Goal: Information Seeking & Learning: Learn about a topic

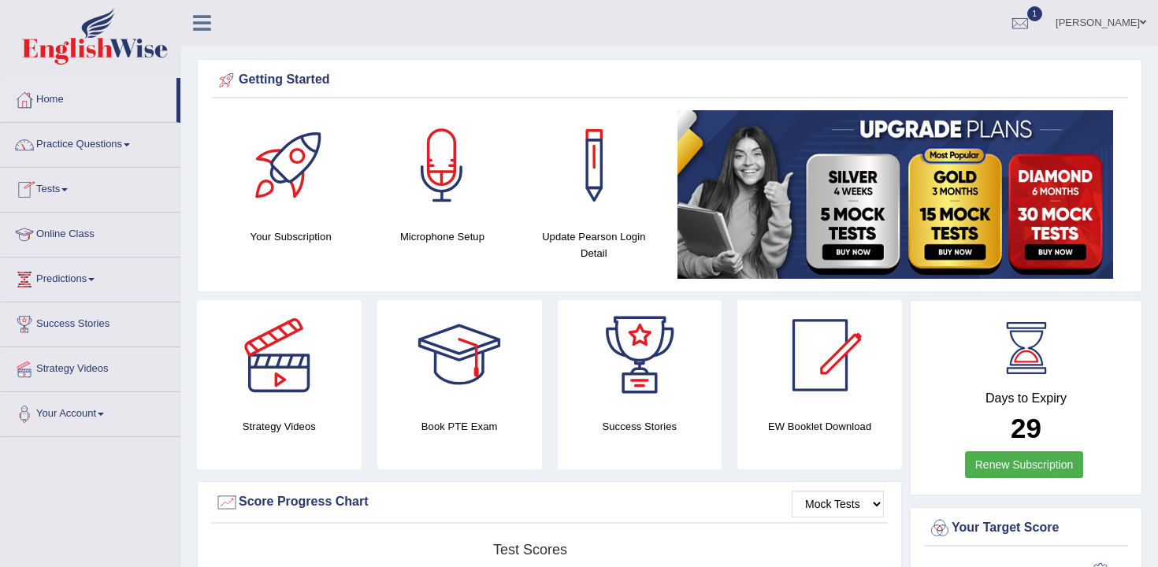
click at [114, 154] on link "Practice Questions" at bounding box center [91, 142] width 180 height 39
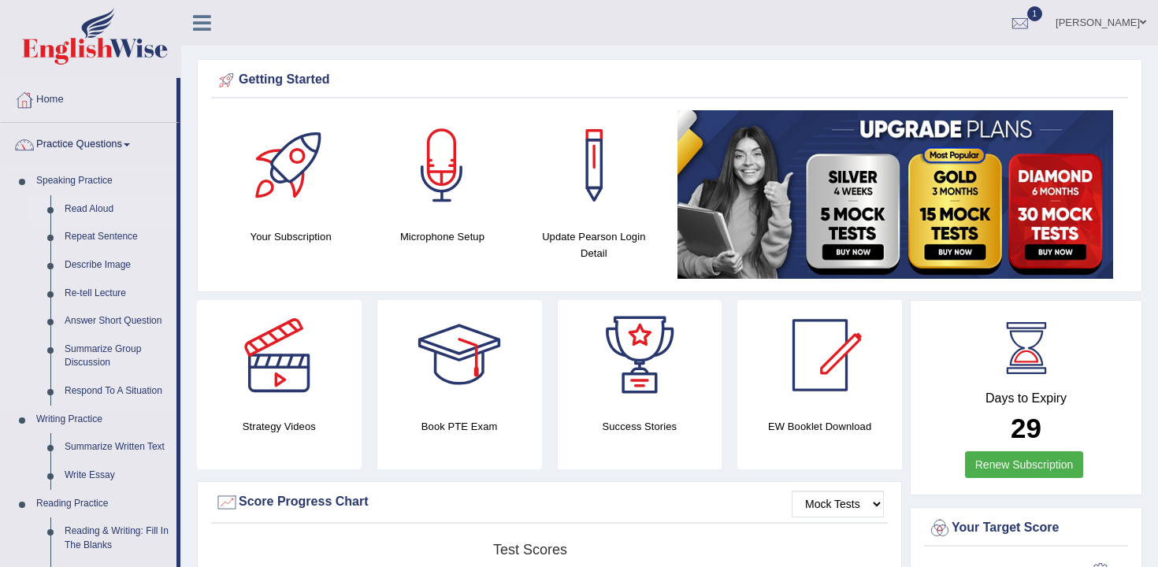
click at [101, 213] on link "Read Aloud" at bounding box center [117, 209] width 119 height 28
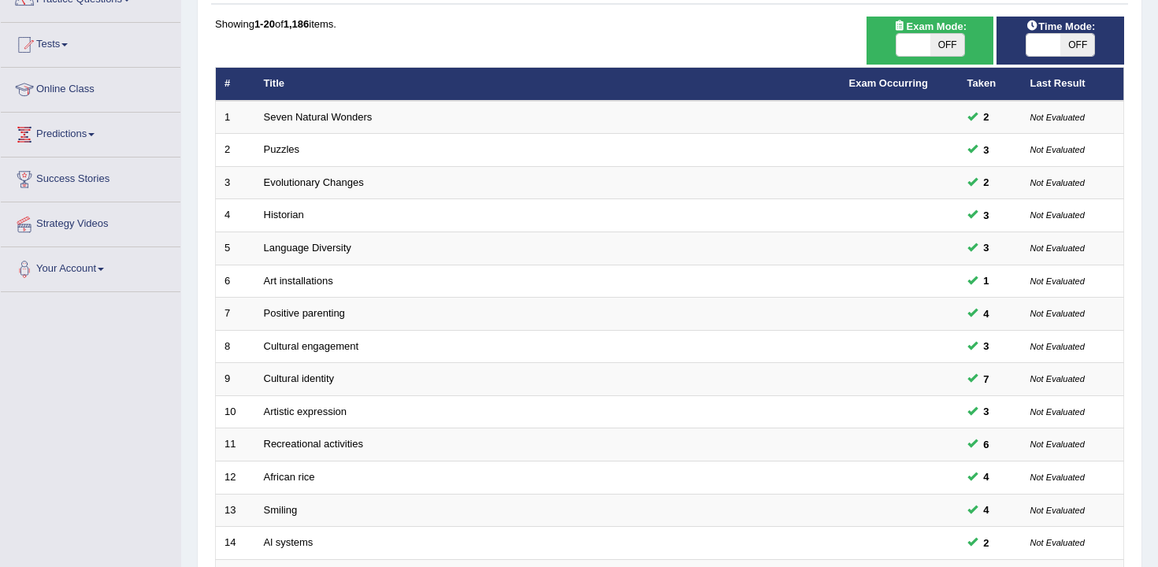
scroll to position [476, 0]
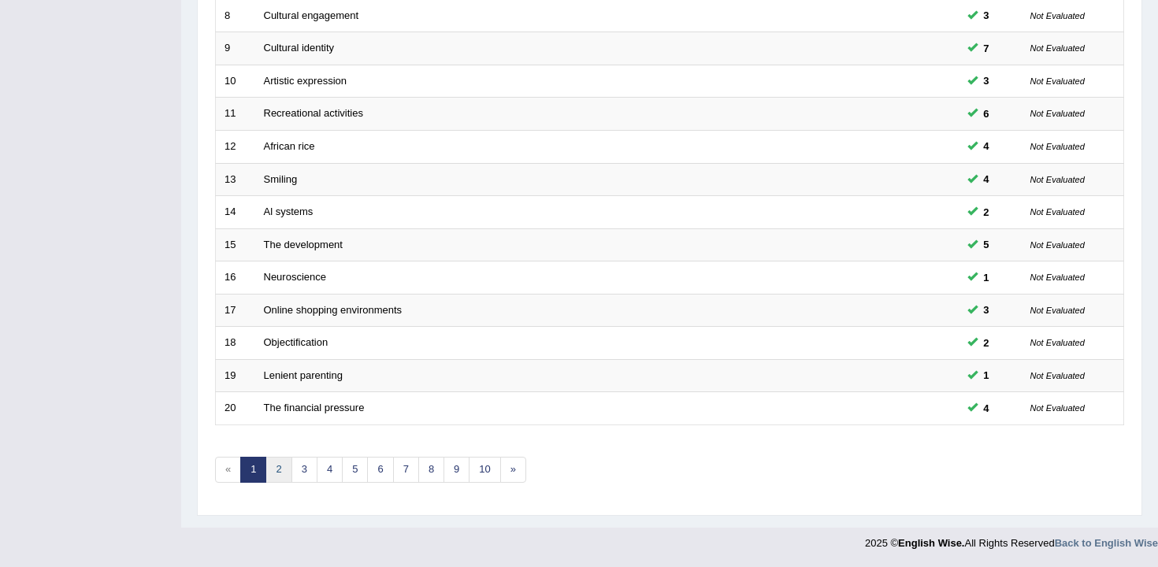
click at [277, 470] on link "2" at bounding box center [278, 470] width 26 height 26
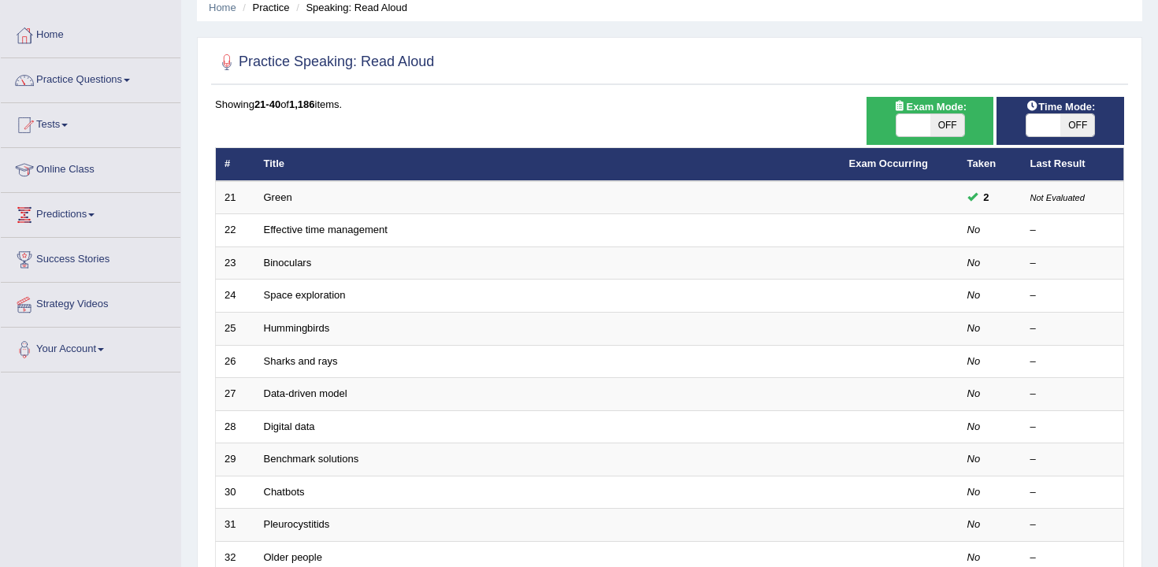
scroll to position [74, 0]
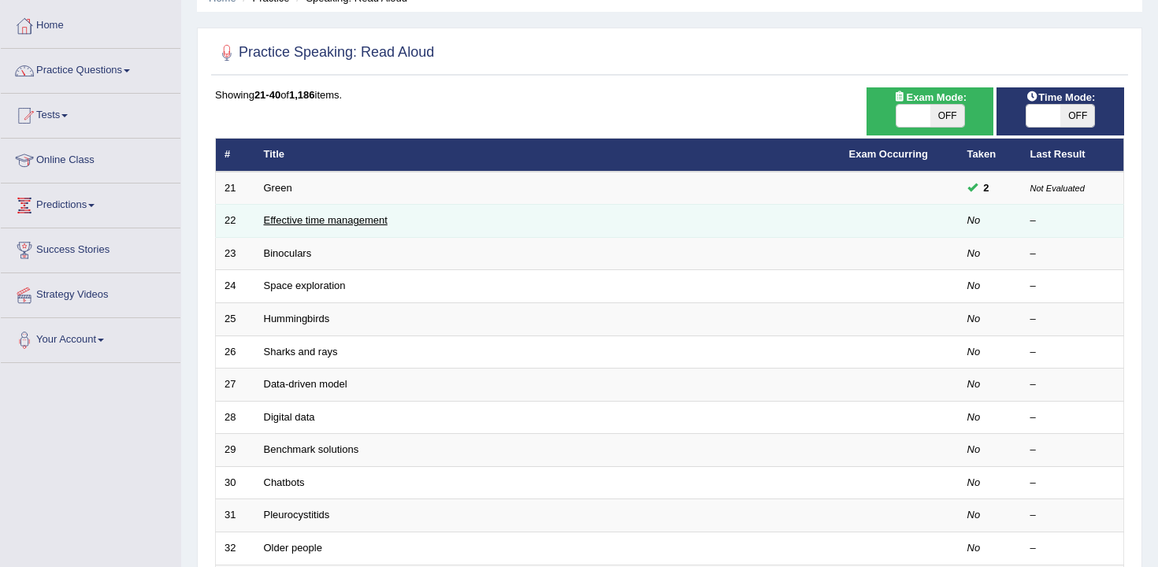
click at [370, 225] on link "Effective time management" at bounding box center [326, 220] width 124 height 12
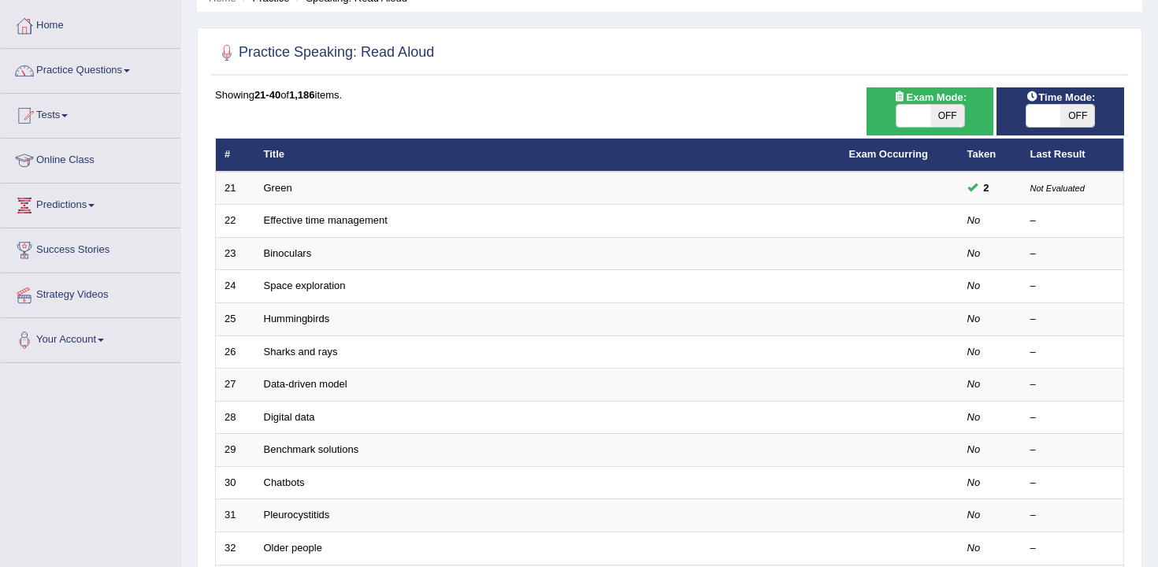
click at [1091, 115] on span "OFF" at bounding box center [1077, 116] width 34 height 22
checkbox input "true"
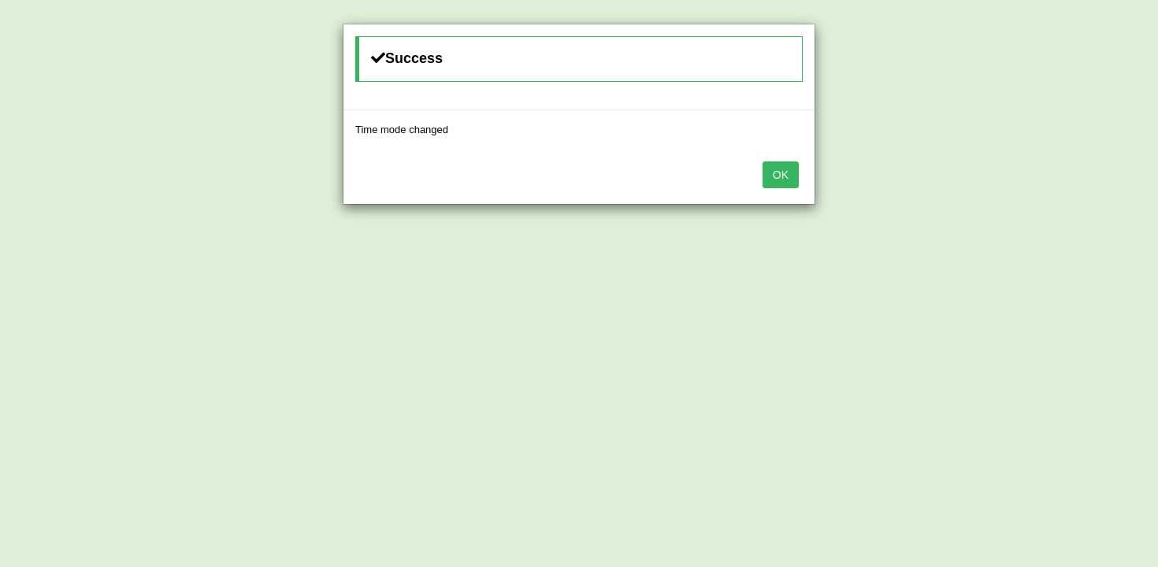
click at [770, 173] on button "OK" at bounding box center [781, 175] width 36 height 27
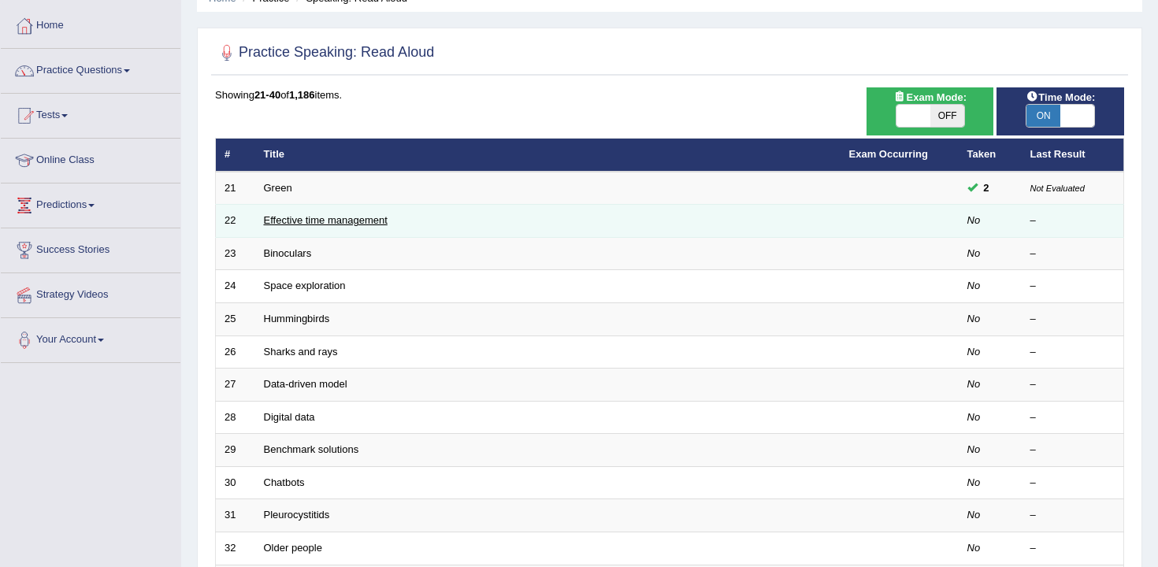
click at [343, 222] on link "Effective time management" at bounding box center [326, 220] width 124 height 12
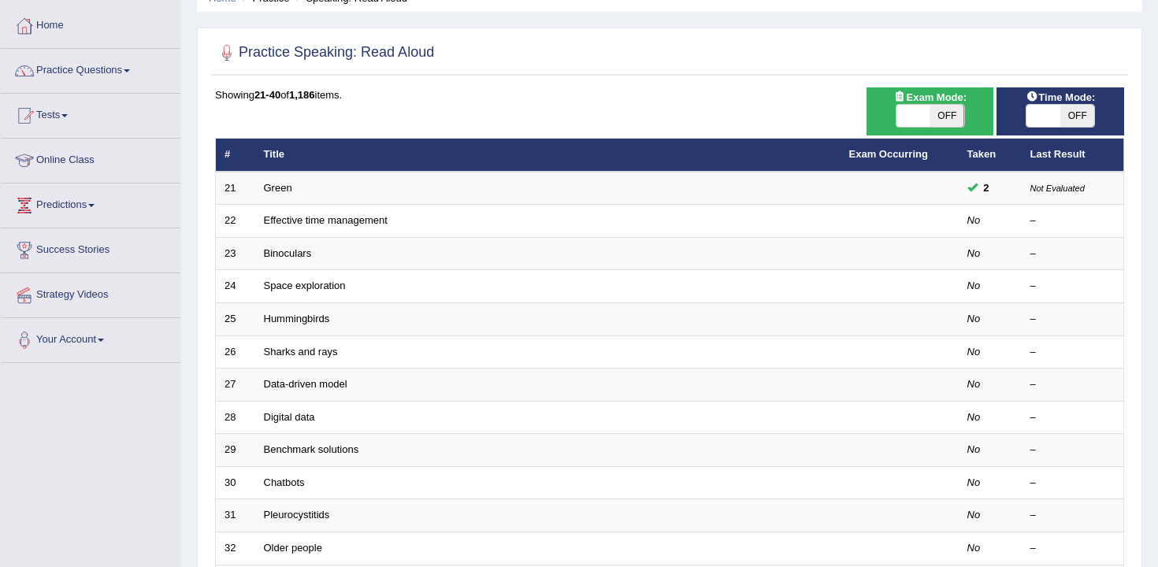
click at [942, 124] on span "OFF" at bounding box center [947, 116] width 34 height 22
checkbox input "true"
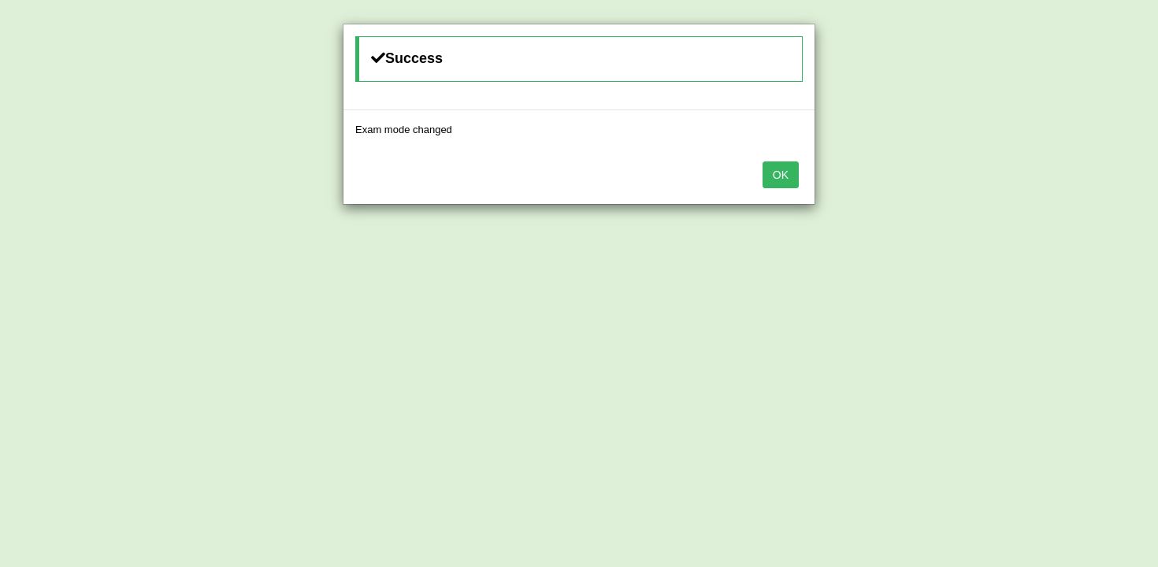
click at [778, 187] on button "OK" at bounding box center [781, 175] width 36 height 27
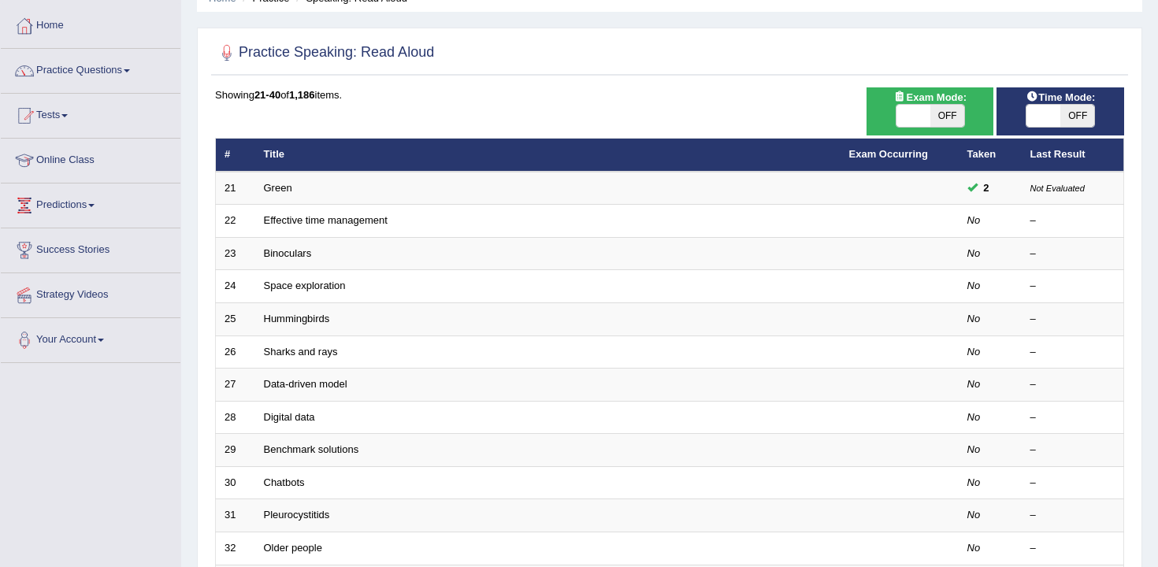
click at [1034, 112] on span at bounding box center [1044, 116] width 34 height 22
checkbox input "true"
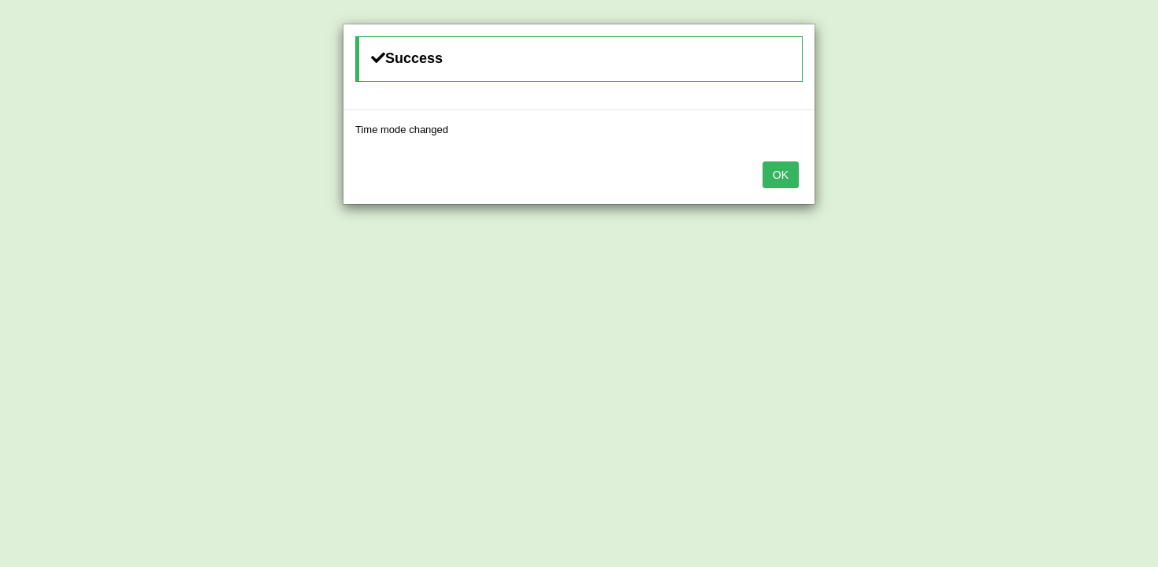
click at [783, 179] on button "OK" at bounding box center [781, 175] width 36 height 27
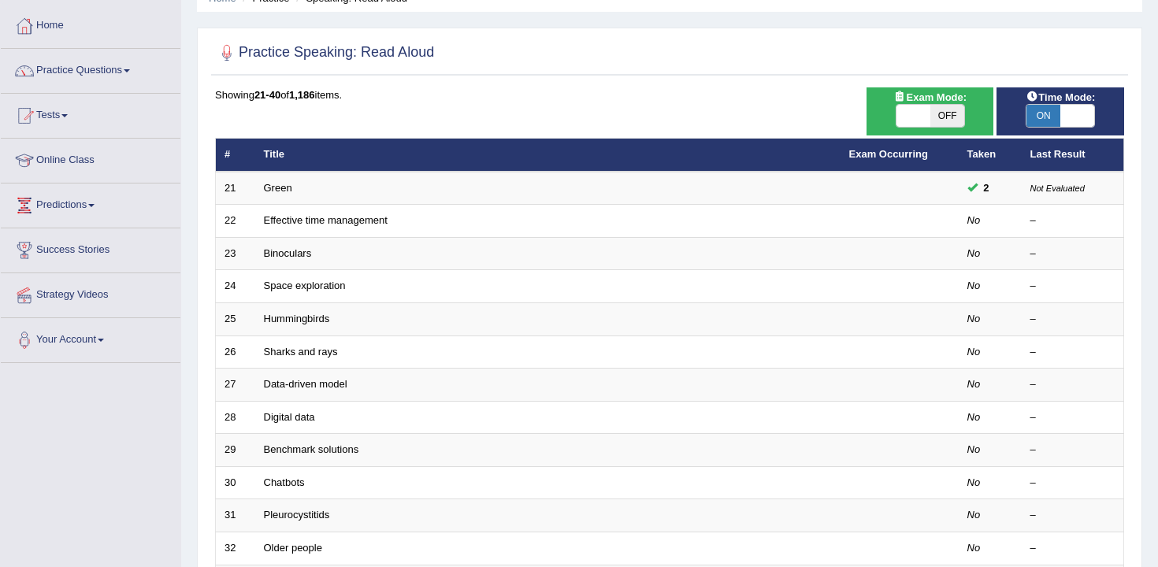
click at [949, 120] on span "OFF" at bounding box center [947, 116] width 34 height 22
checkbox input "true"
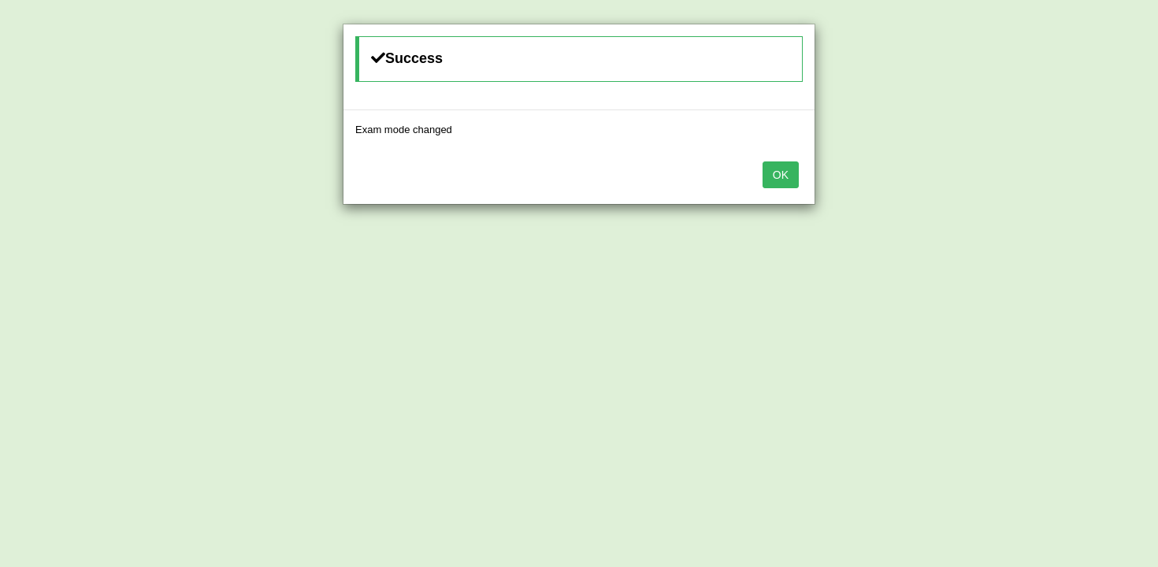
click at [773, 191] on div "OK" at bounding box center [578, 176] width 471 height 55
click at [774, 181] on button "OK" at bounding box center [781, 175] width 36 height 27
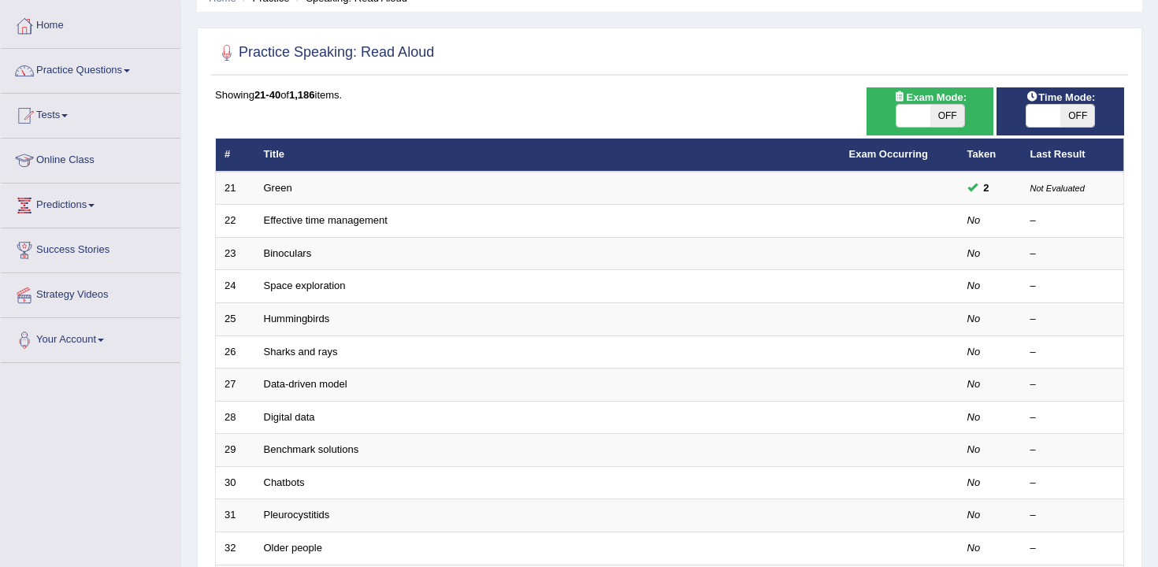
click at [960, 115] on span "OFF" at bounding box center [947, 116] width 34 height 22
checkbox input "true"
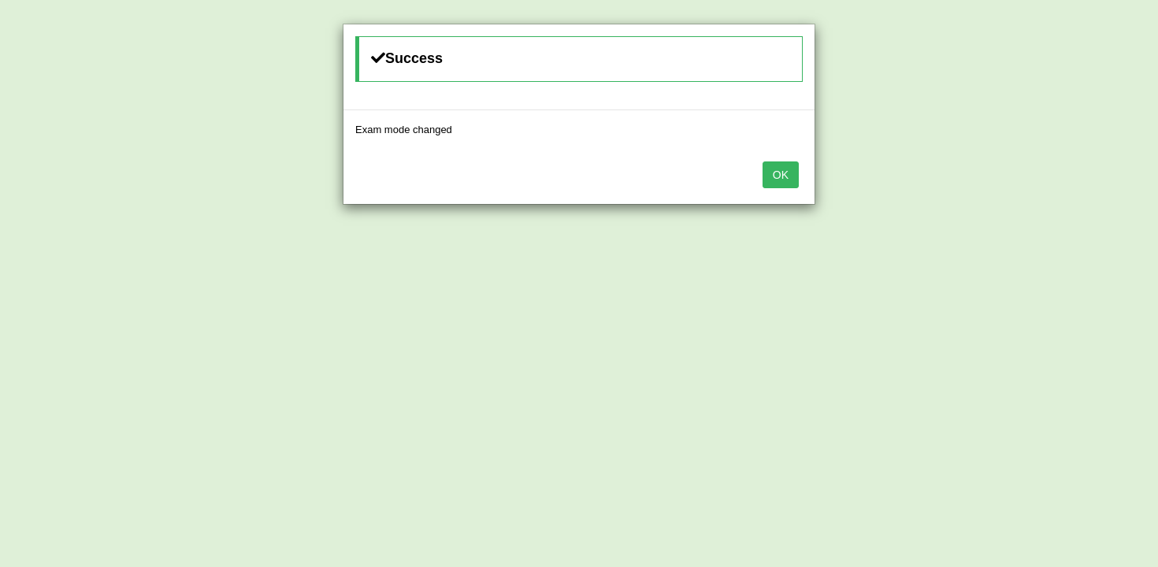
click at [785, 169] on button "OK" at bounding box center [781, 175] width 36 height 27
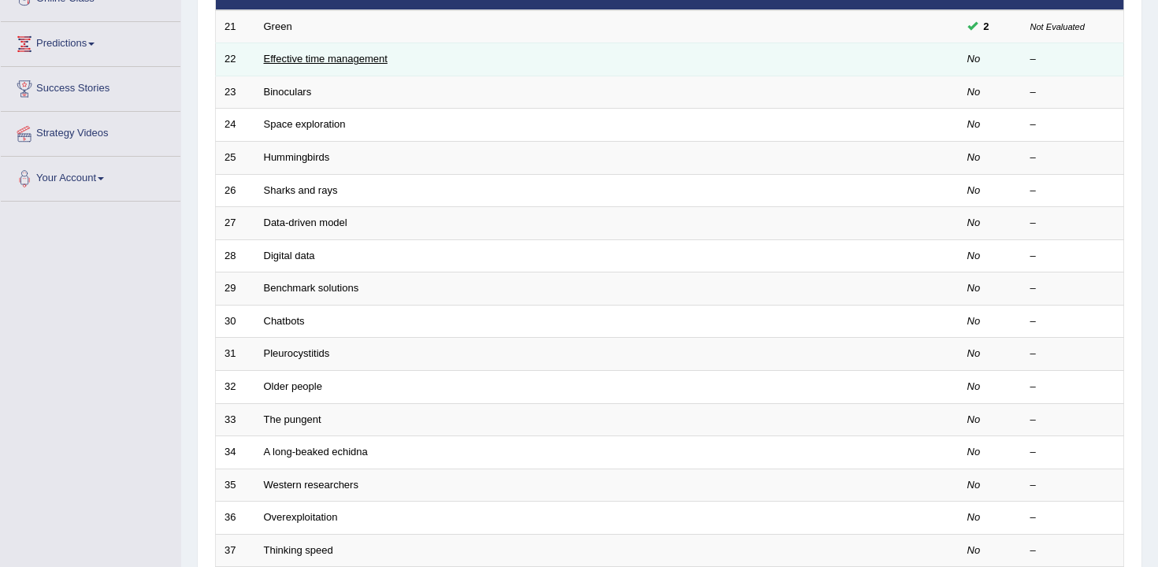
scroll to position [476, 0]
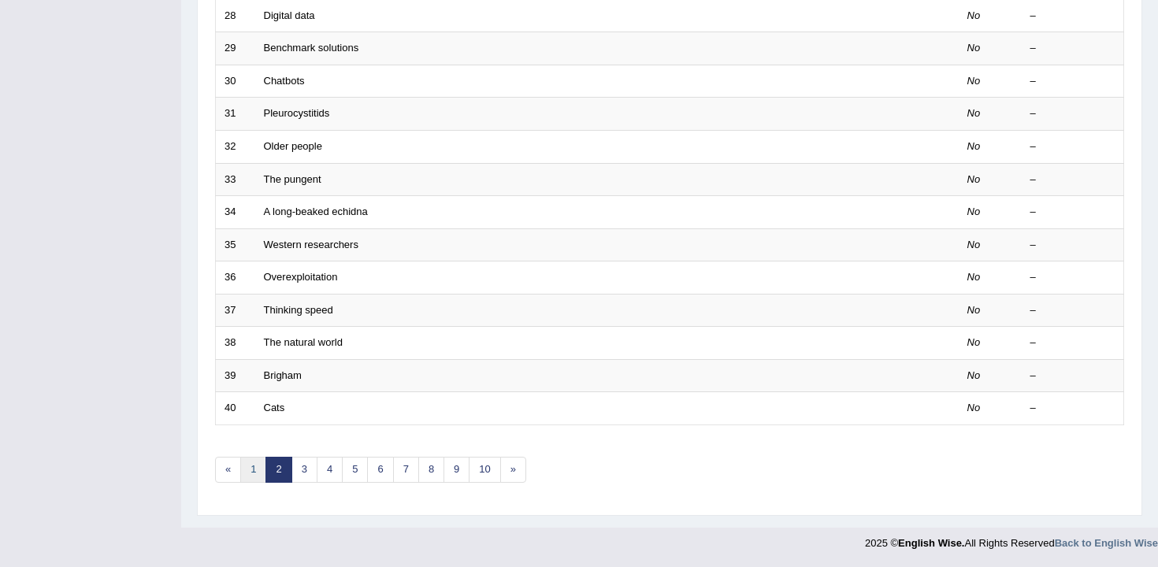
click at [254, 466] on link "1" at bounding box center [253, 470] width 26 height 26
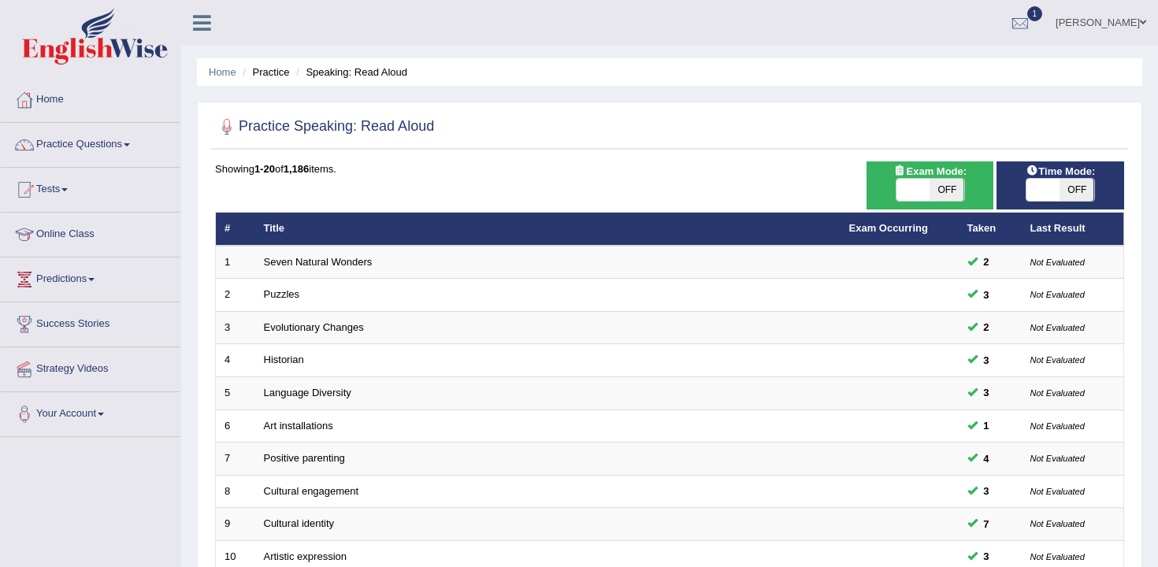
click at [924, 191] on span at bounding box center [914, 190] width 34 height 22
click at [934, 193] on span "OFF" at bounding box center [947, 190] width 34 height 22
checkbox input "true"
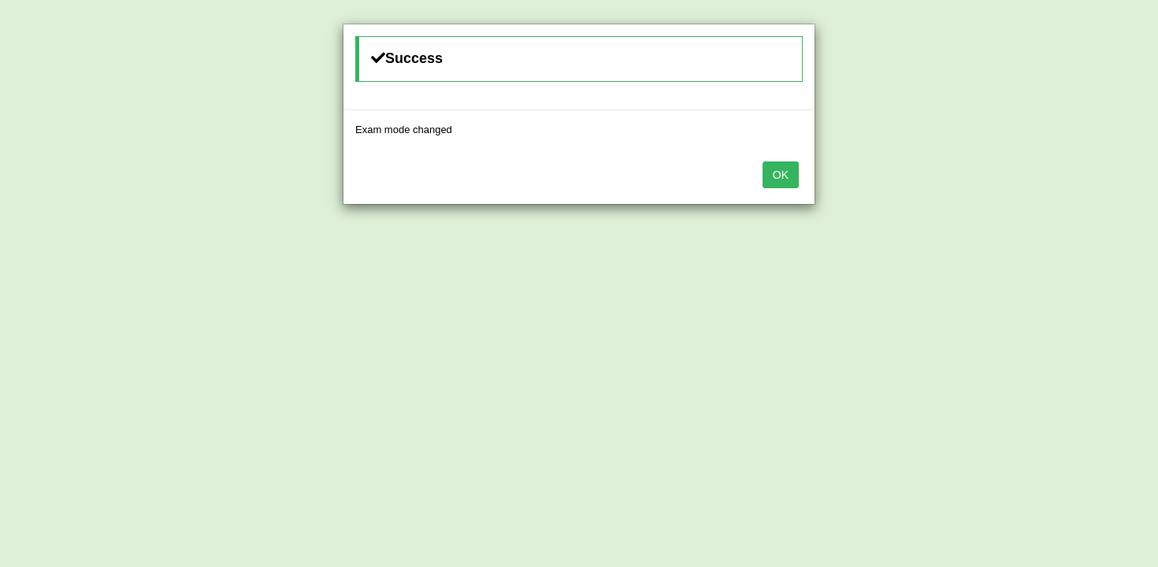
click at [778, 190] on div "OK" at bounding box center [578, 176] width 471 height 55
click at [780, 176] on button "OK" at bounding box center [781, 175] width 36 height 27
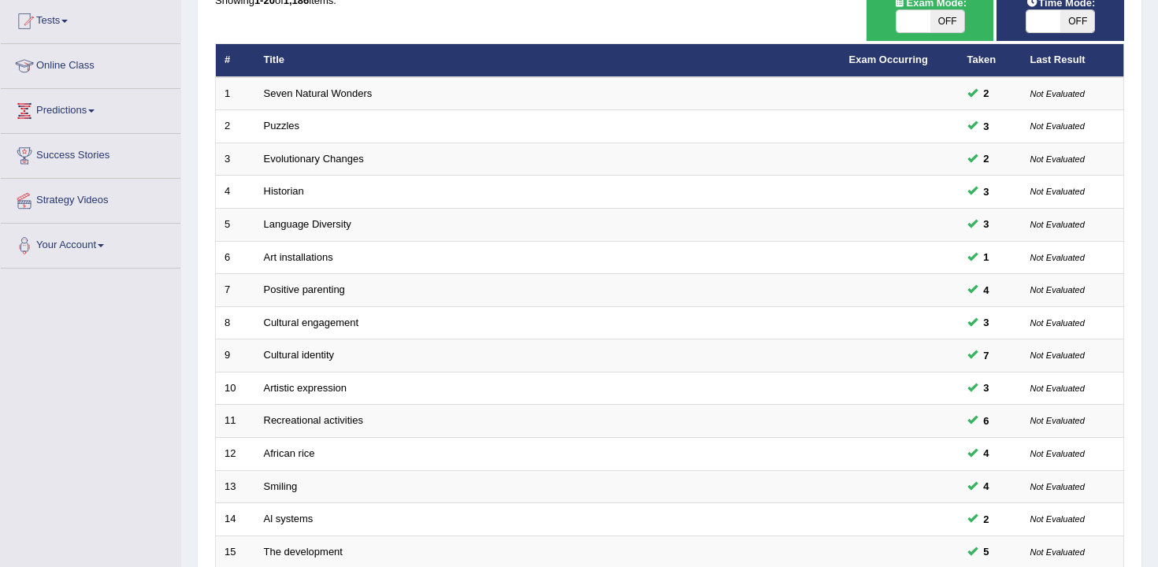
scroll to position [476, 0]
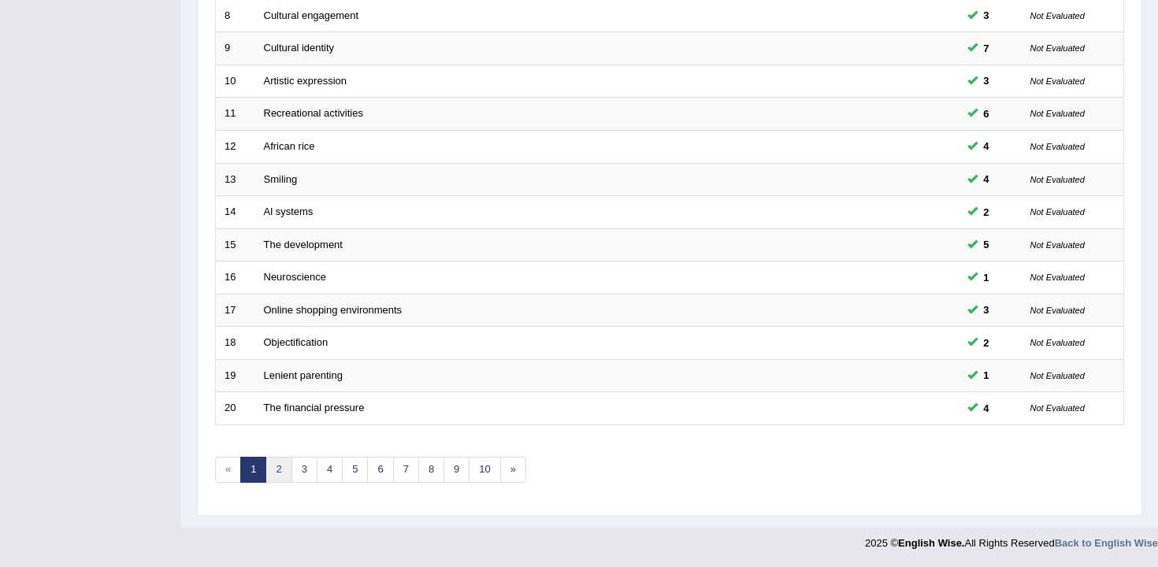
click at [281, 465] on link "2" at bounding box center [278, 470] width 26 height 26
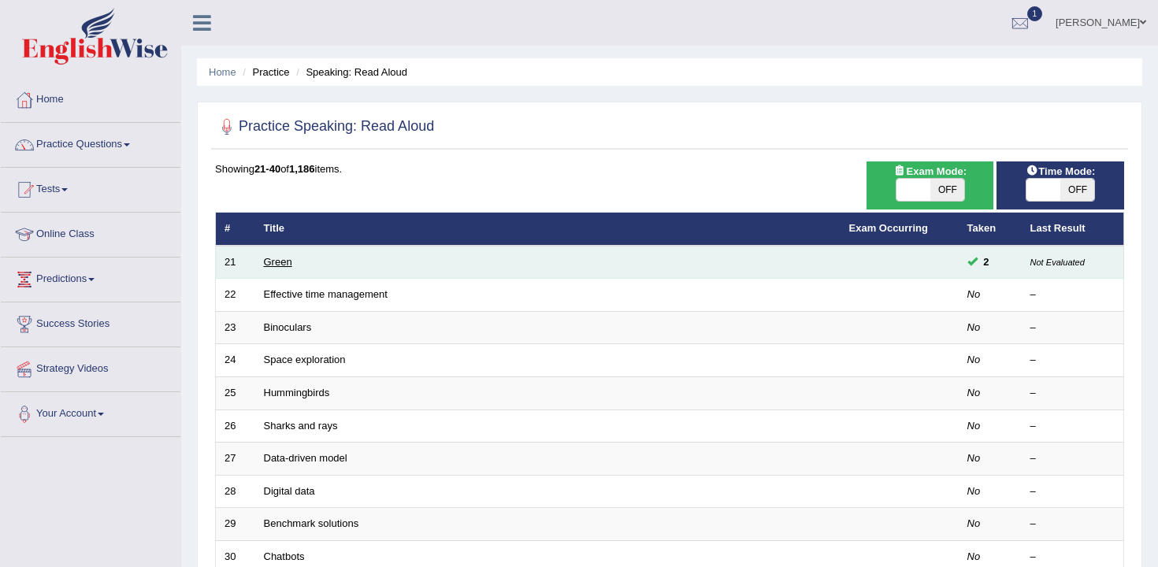
click at [280, 265] on link "Green" at bounding box center [278, 262] width 28 height 12
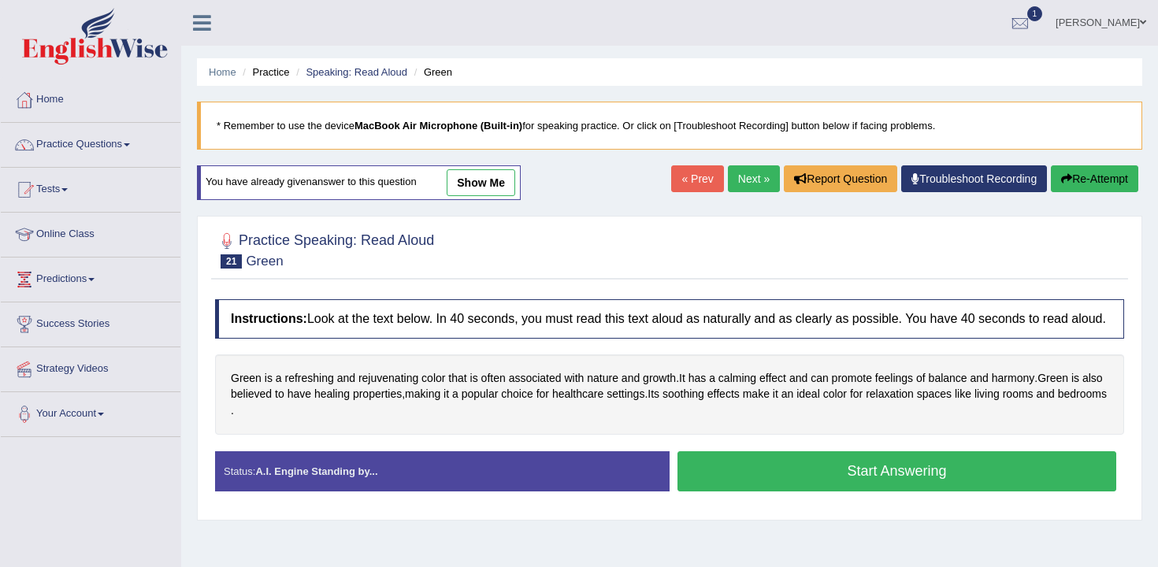
click at [752, 181] on link "Next »" at bounding box center [754, 178] width 52 height 27
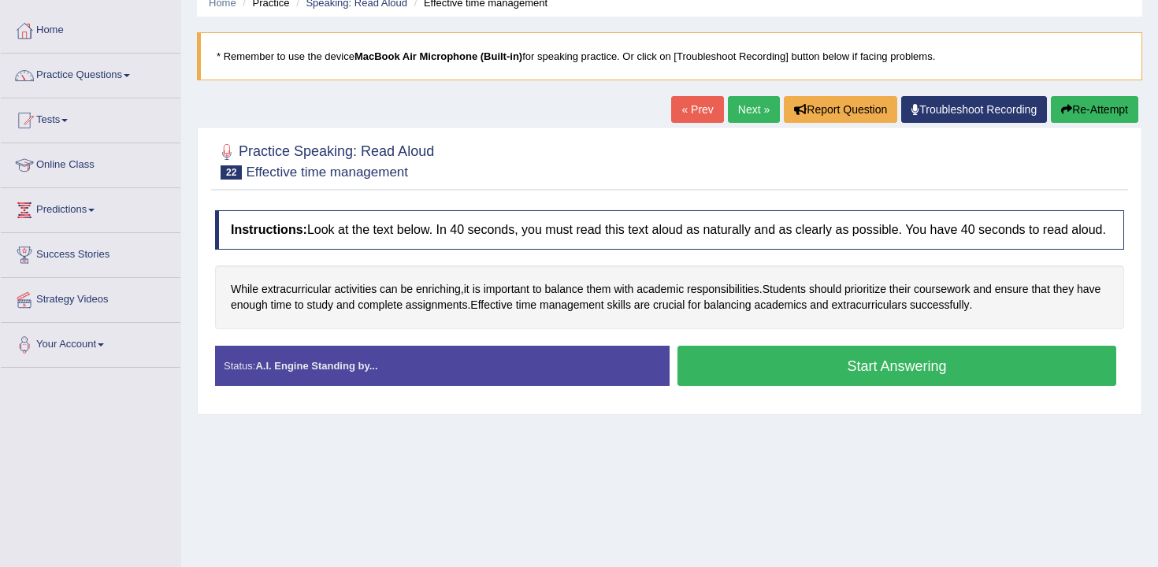
scroll to position [95, 0]
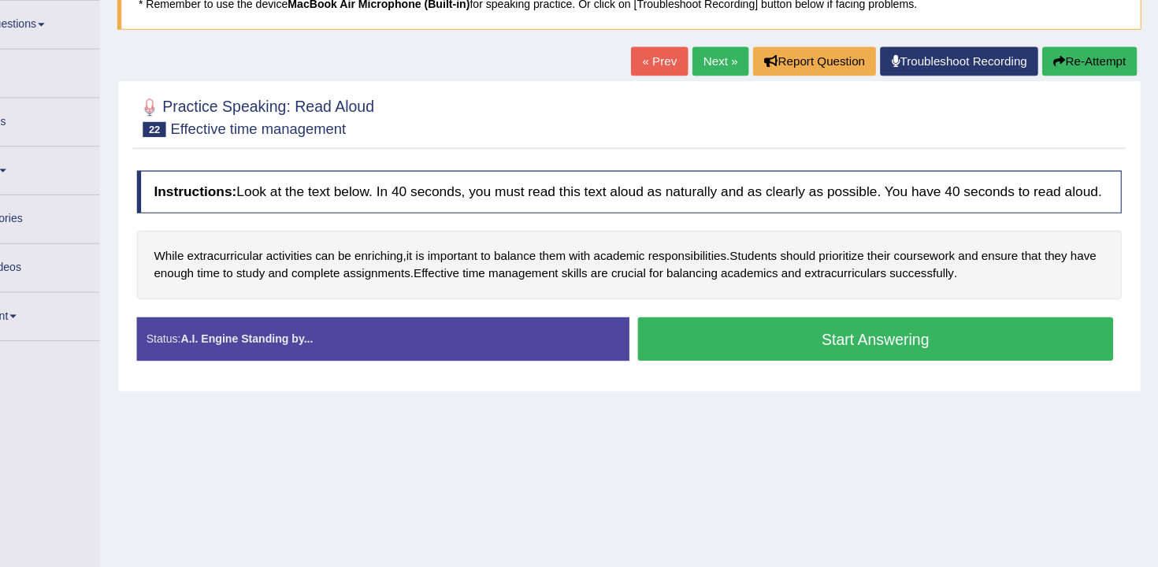
click at [713, 359] on button "Start Answering" at bounding box center [897, 340] width 439 height 40
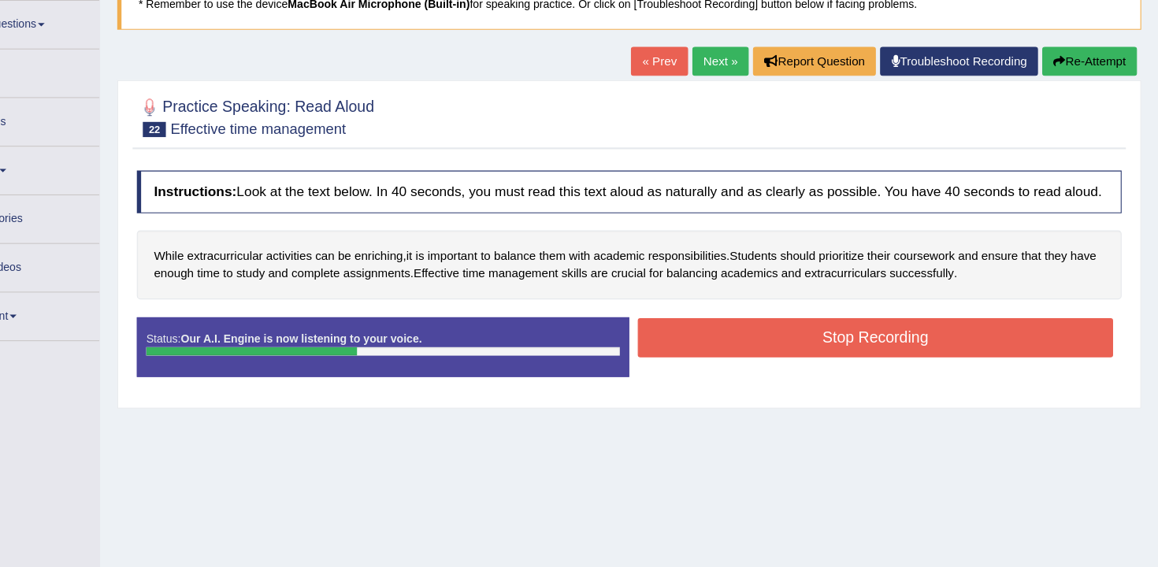
click at [767, 356] on button "Stop Recording" at bounding box center [897, 339] width 439 height 36
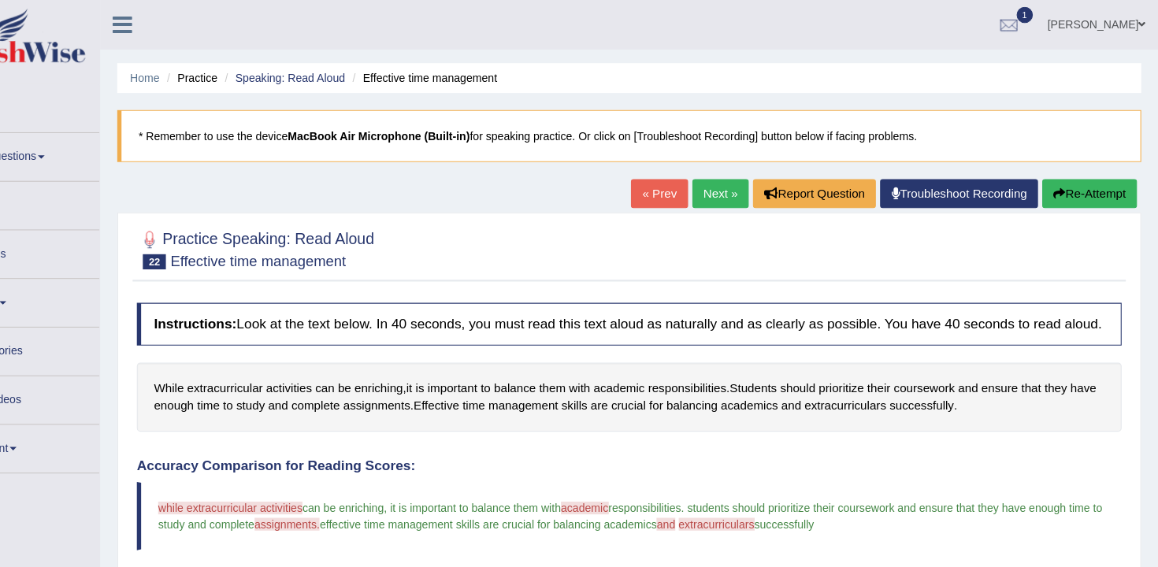
scroll to position [0, 0]
click at [1089, 176] on button "Re-Attempt" at bounding box center [1094, 178] width 87 height 27
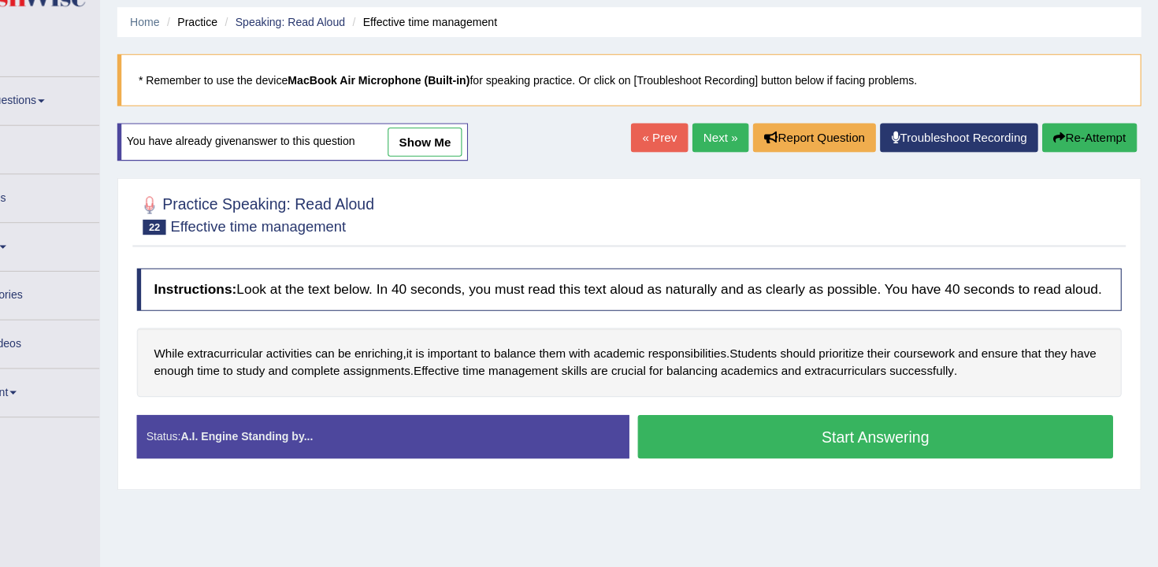
scroll to position [35, 0]
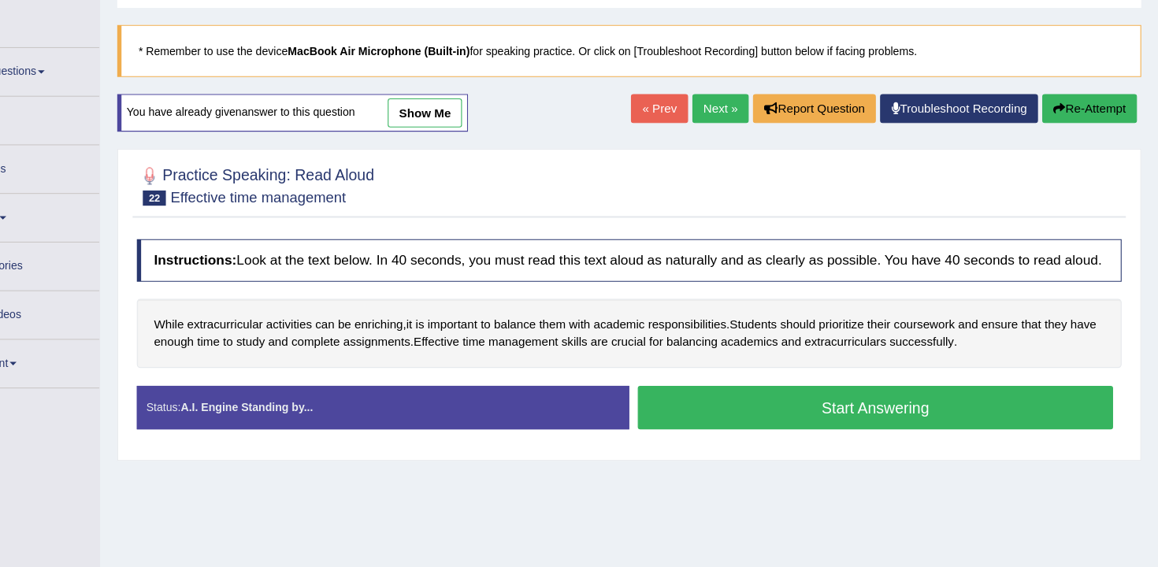
click at [772, 432] on button "Start Answering" at bounding box center [897, 419] width 439 height 40
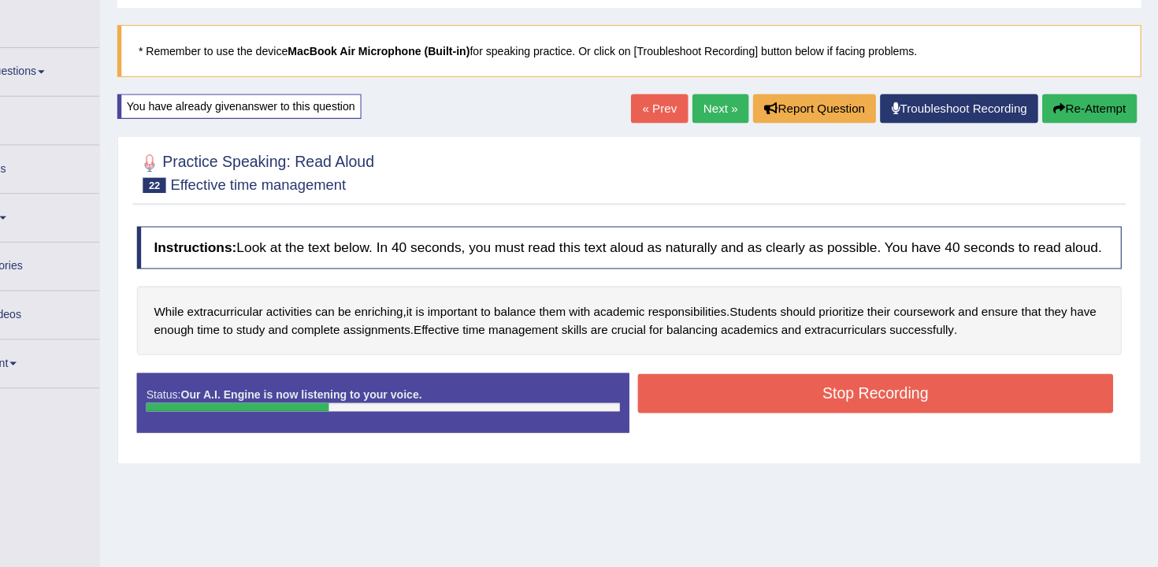
click at [772, 425] on button "Stop Recording" at bounding box center [897, 406] width 439 height 36
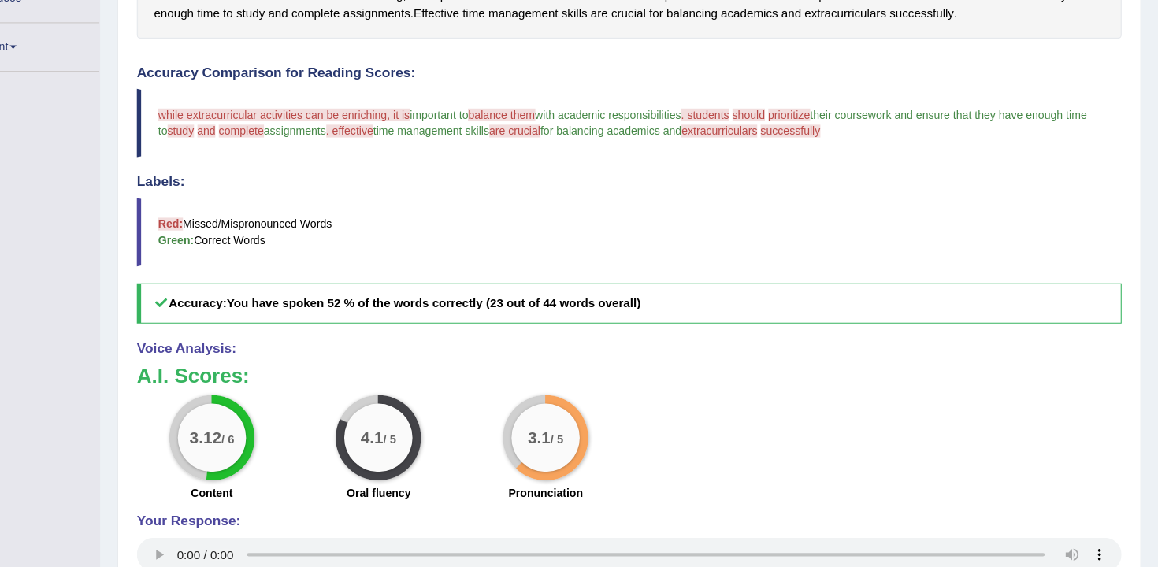
scroll to position [32, 0]
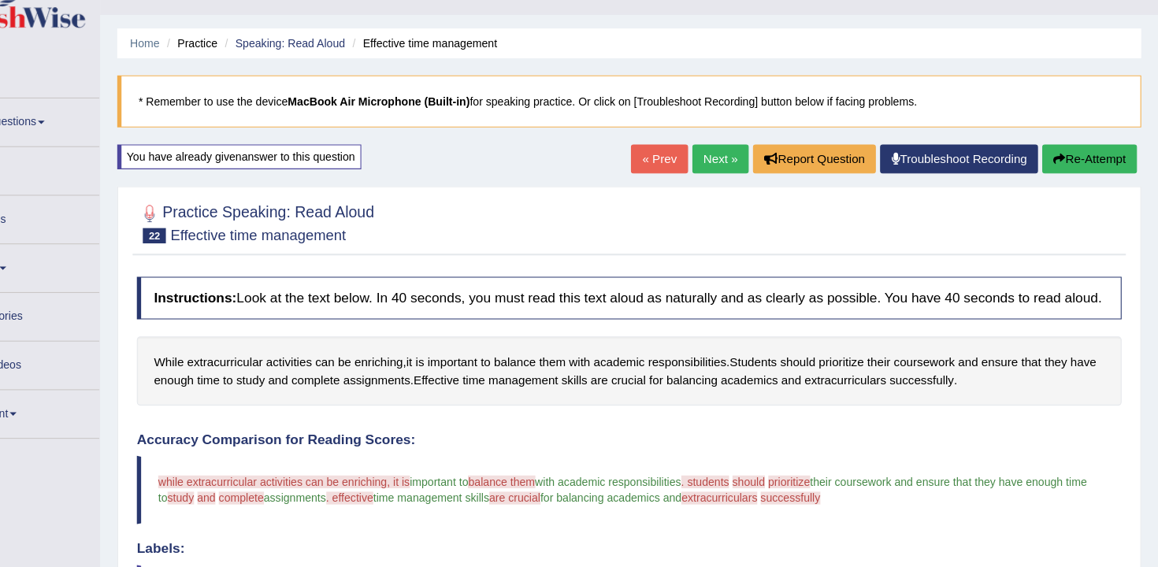
click at [1082, 147] on button "Re-Attempt" at bounding box center [1094, 146] width 87 height 27
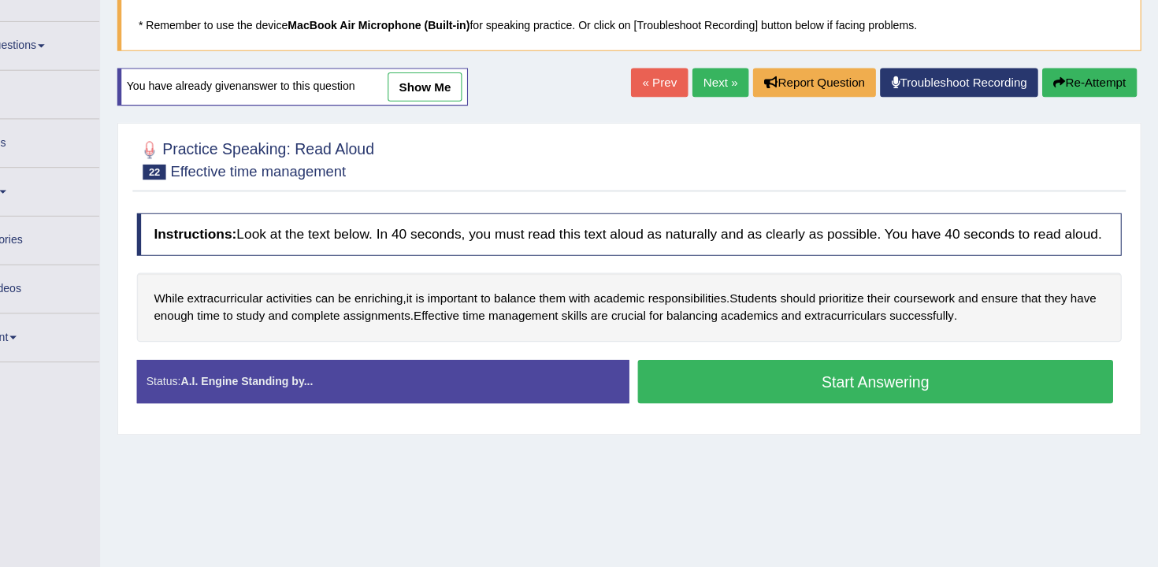
click at [753, 416] on button "Start Answering" at bounding box center [897, 396] width 439 height 40
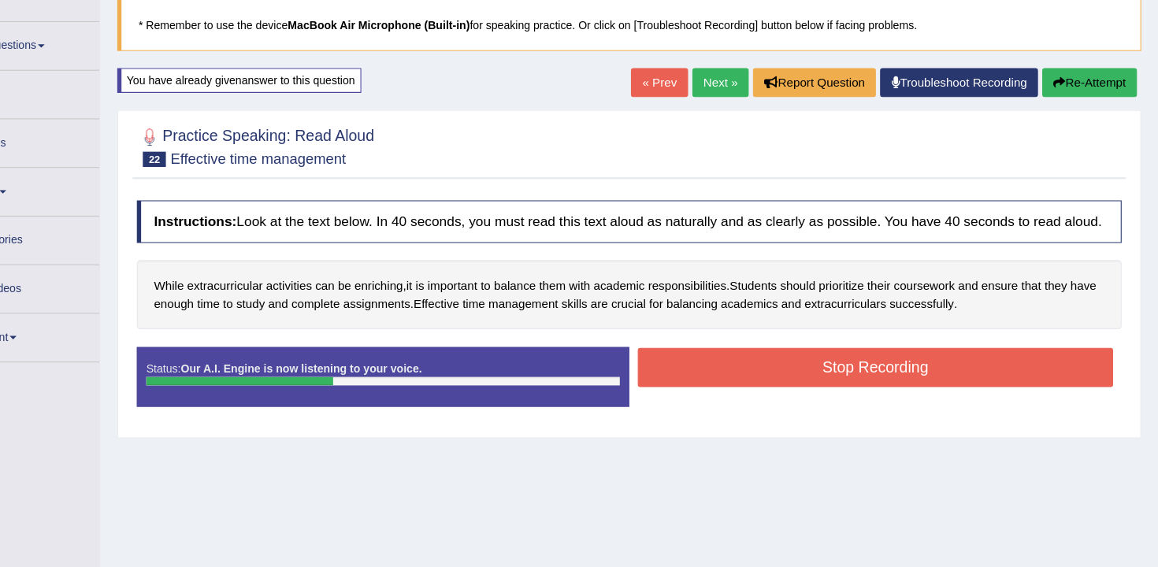
click at [777, 395] on button "Stop Recording" at bounding box center [897, 383] width 439 height 36
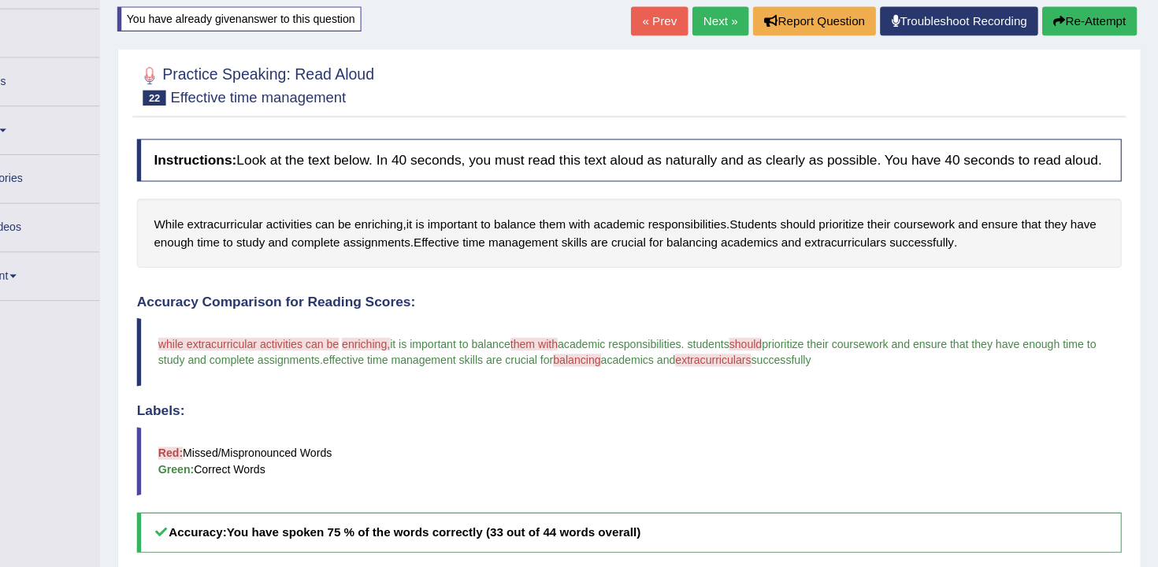
scroll to position [87, 0]
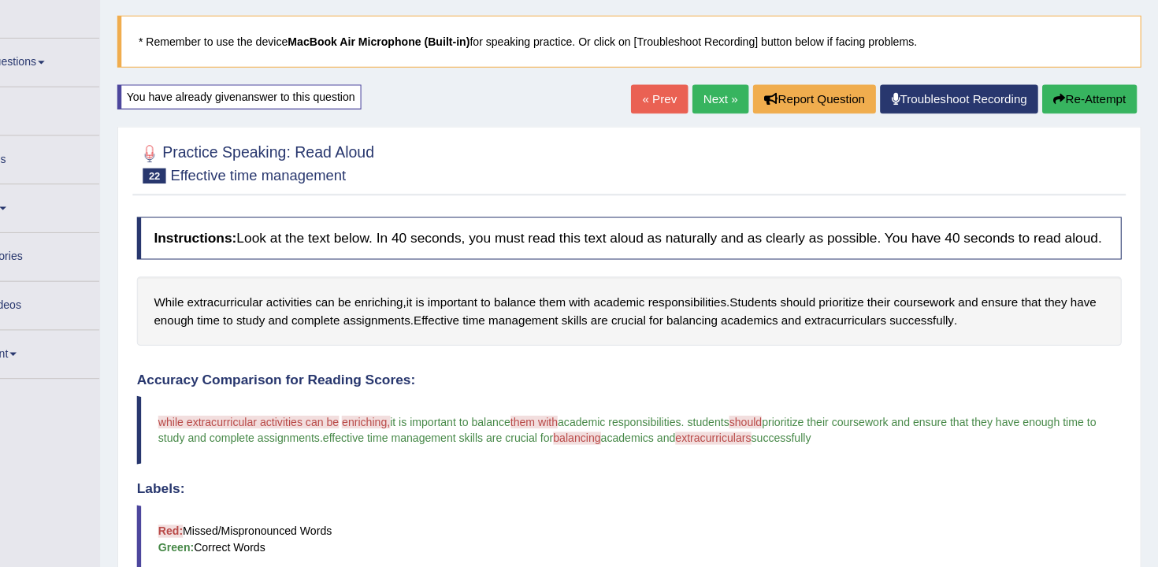
click at [1076, 98] on button "Re-Attempt" at bounding box center [1094, 91] width 87 height 27
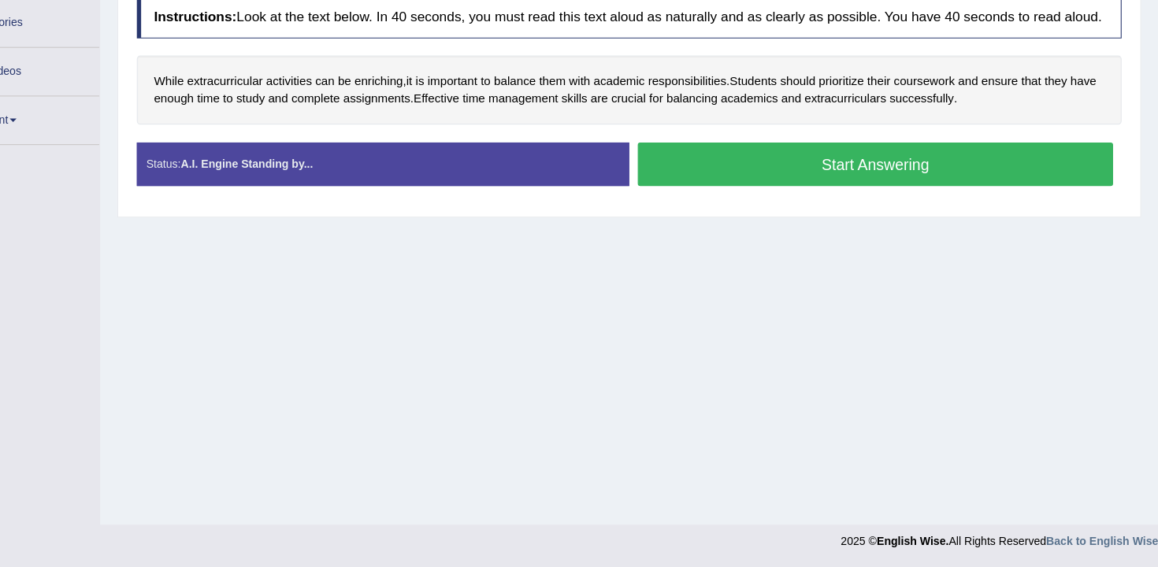
click at [759, 215] on button "Start Answering" at bounding box center [897, 195] width 439 height 40
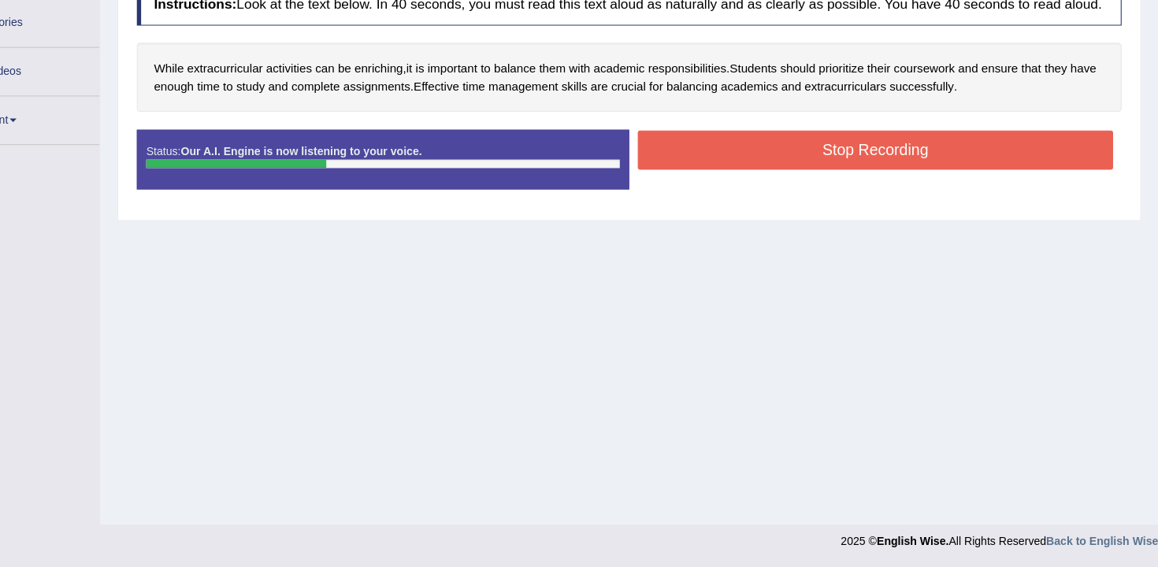
click at [753, 191] on button "Stop Recording" at bounding box center [897, 182] width 439 height 36
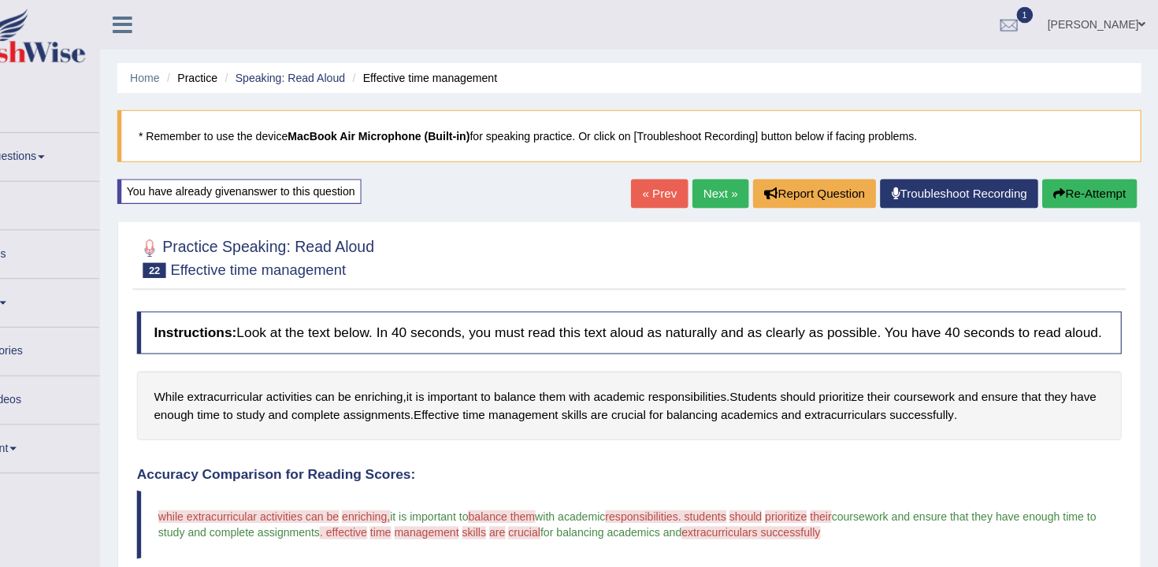
click at [1103, 188] on button "Re-Attempt" at bounding box center [1094, 178] width 87 height 27
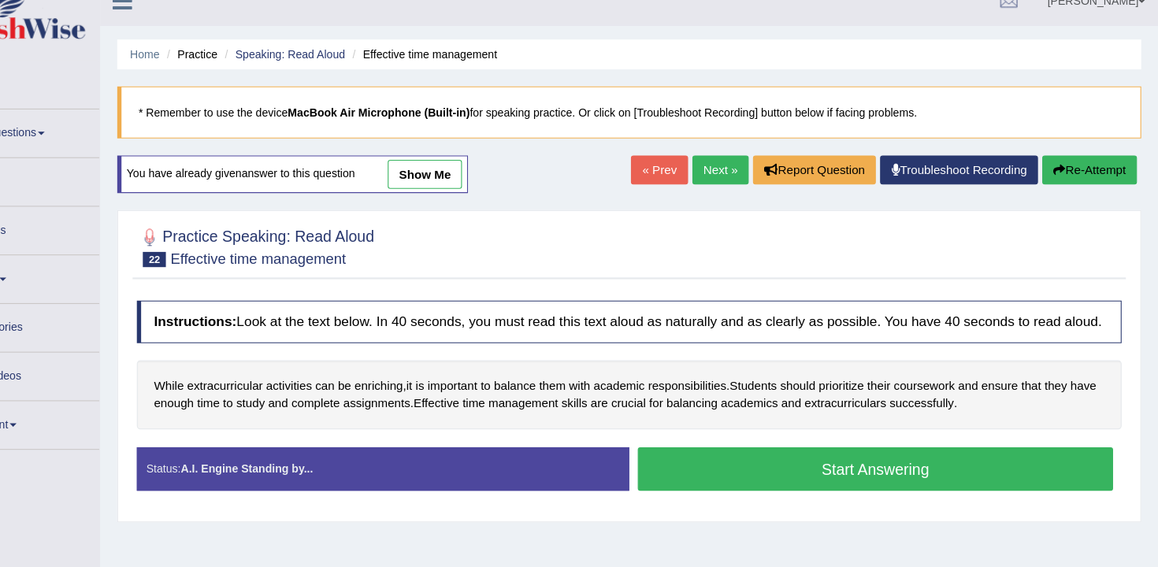
scroll to position [73, 0]
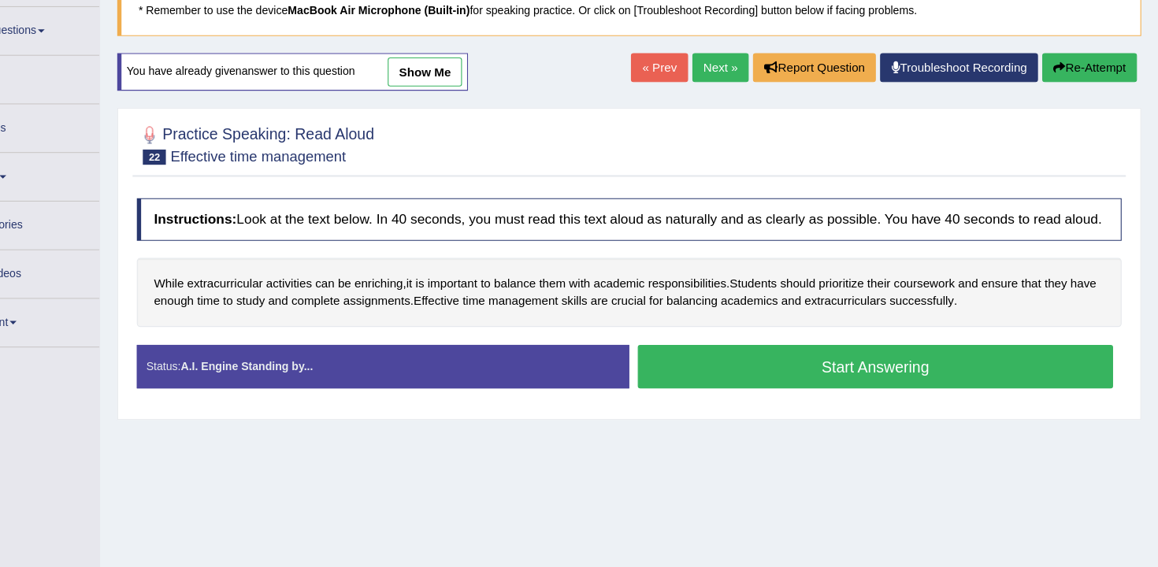
click at [732, 402] on button "Start Answering" at bounding box center [897, 382] width 439 height 40
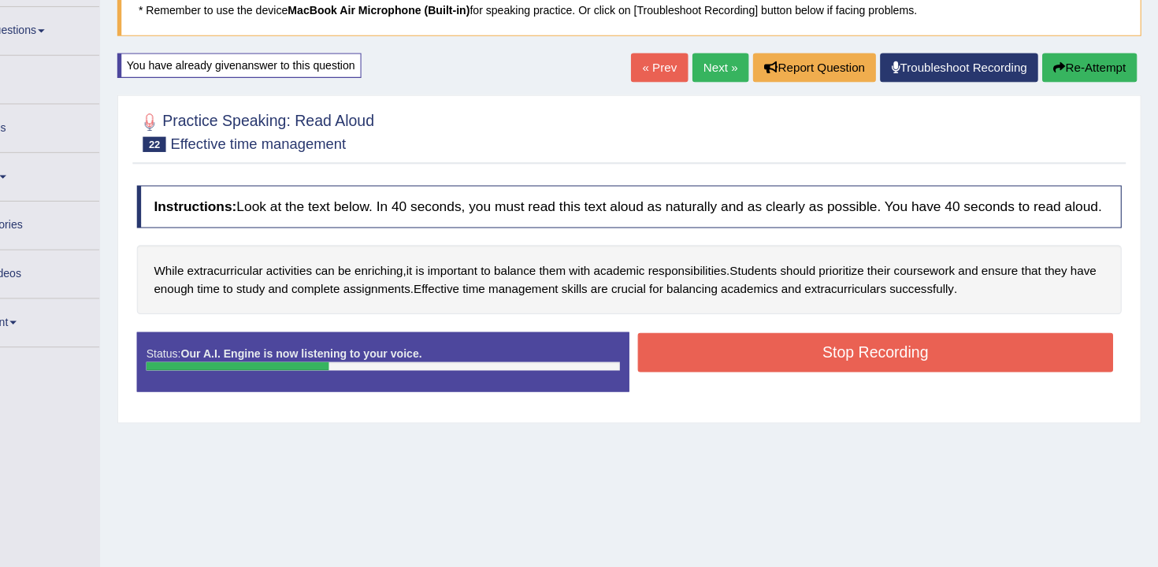
click at [781, 375] on button "Stop Recording" at bounding box center [897, 369] width 439 height 36
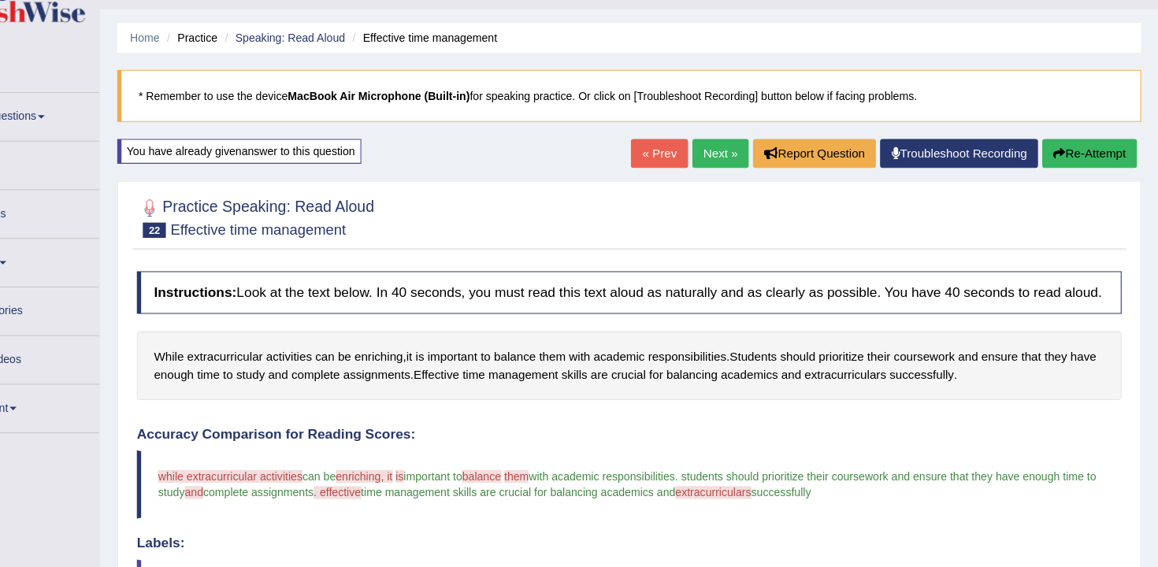
scroll to position [28, 0]
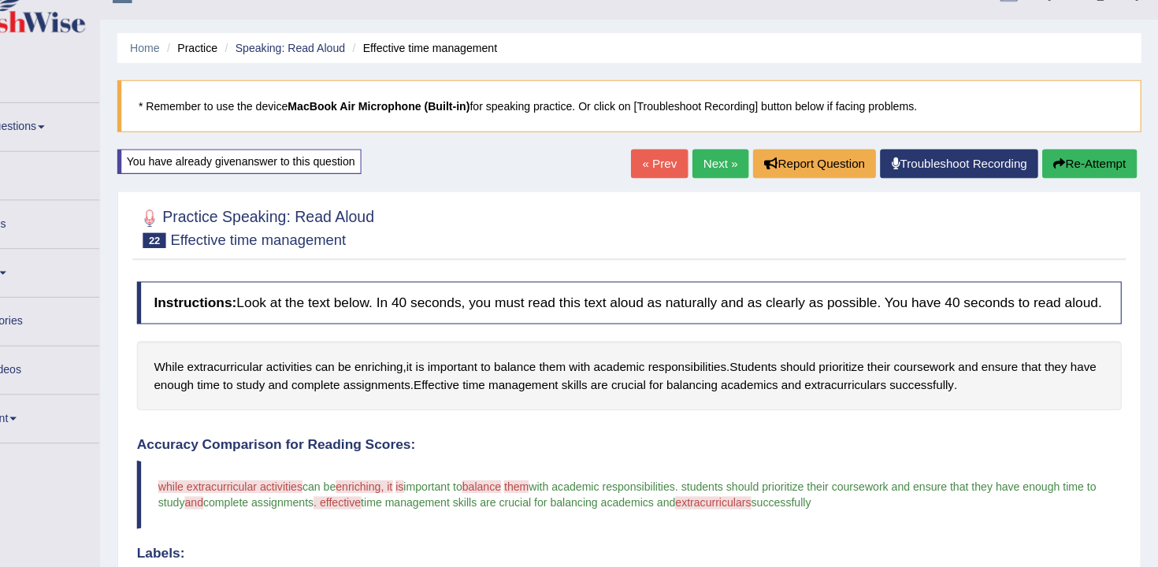
click at [1061, 147] on icon "button" at bounding box center [1066, 151] width 11 height 11
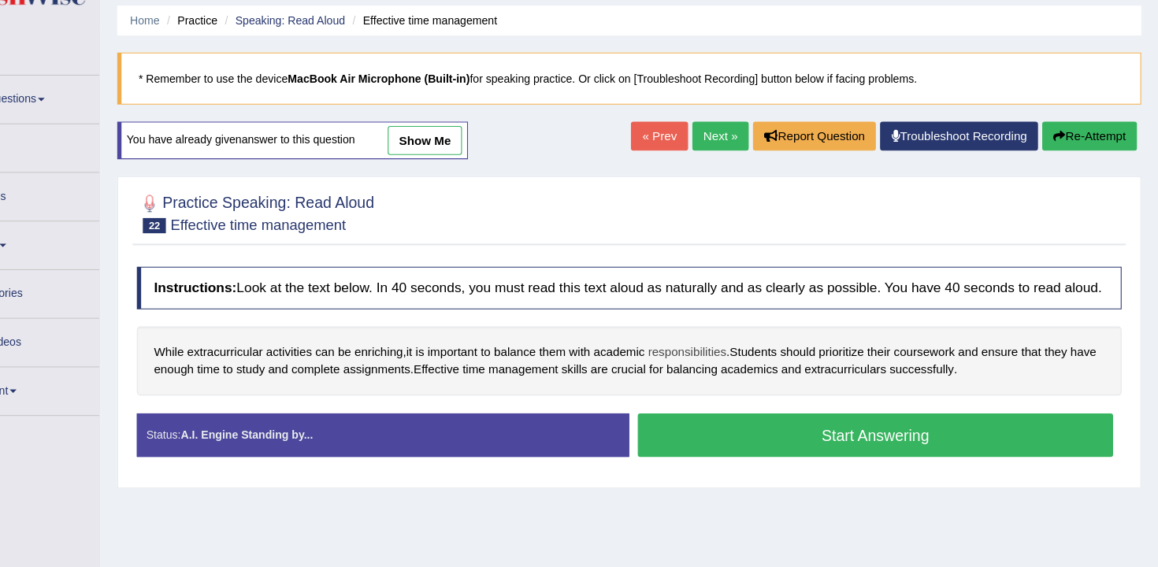
scroll to position [143, 0]
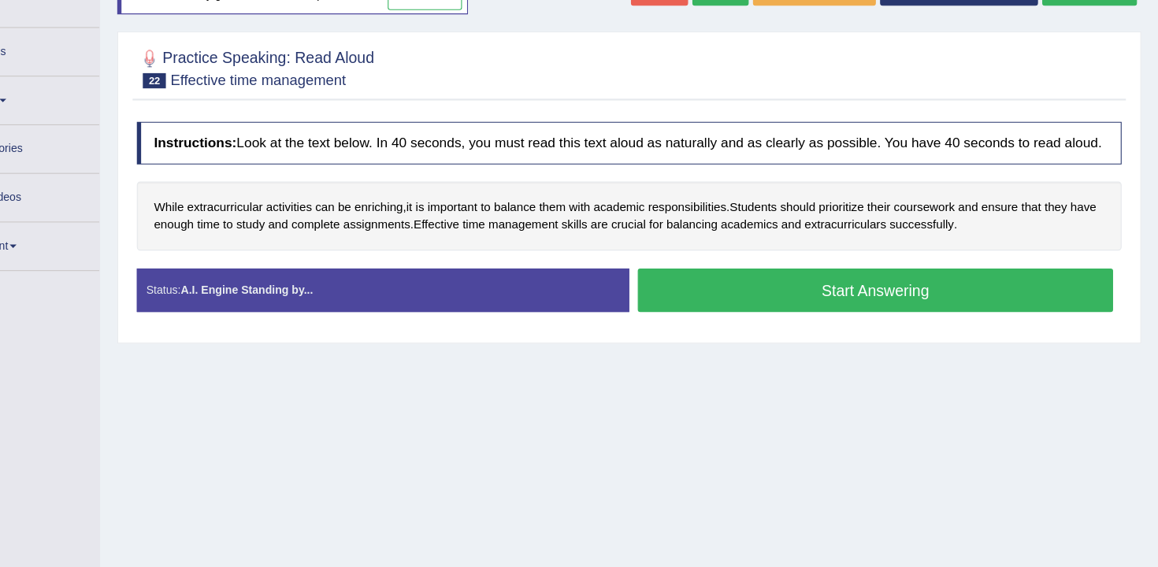
click at [758, 332] on button "Start Answering" at bounding box center [897, 311] width 439 height 40
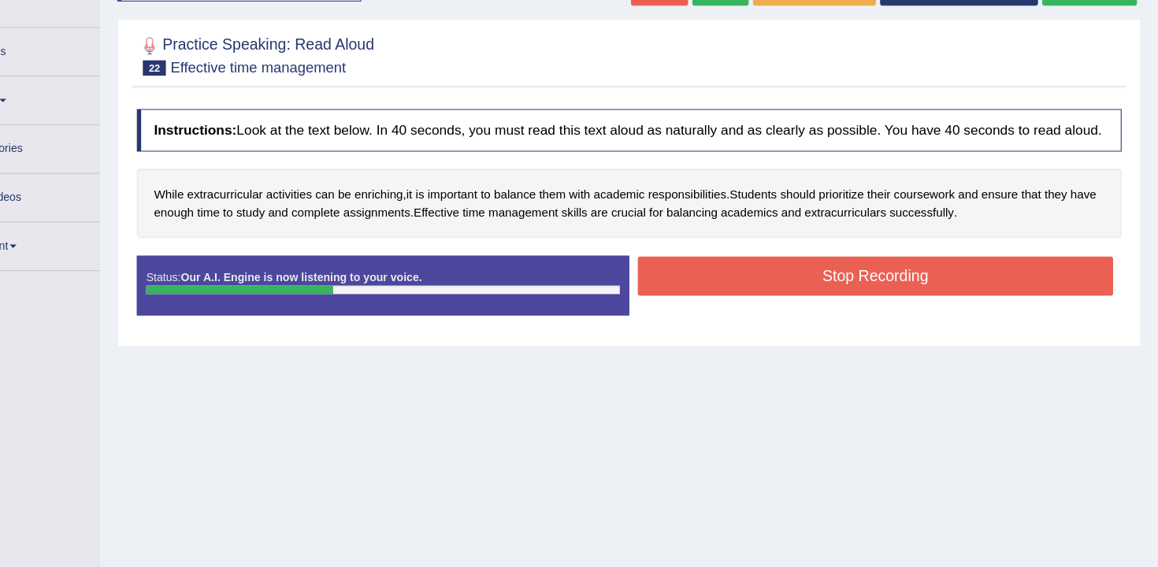
click at [768, 317] on button "Stop Recording" at bounding box center [897, 298] width 439 height 36
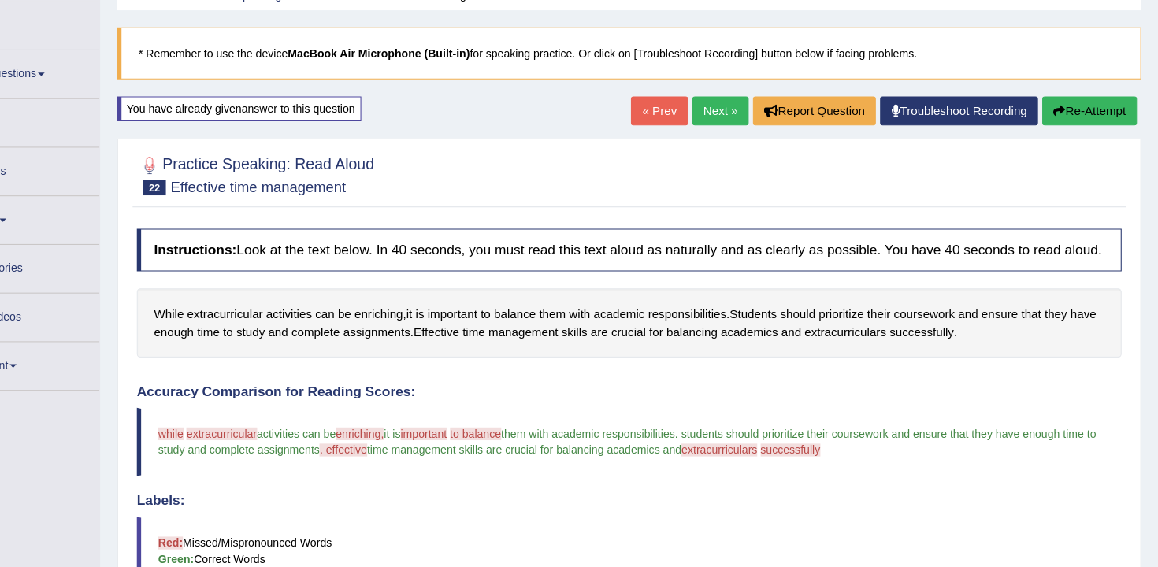
scroll to position [28, 0]
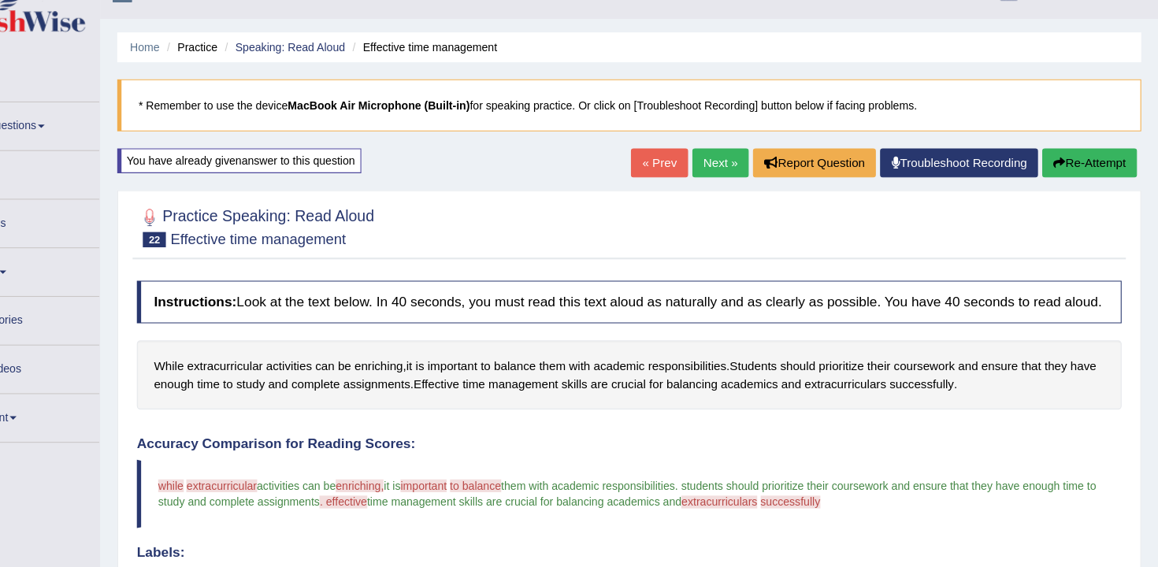
click at [755, 153] on link "Next »" at bounding box center [754, 150] width 52 height 27
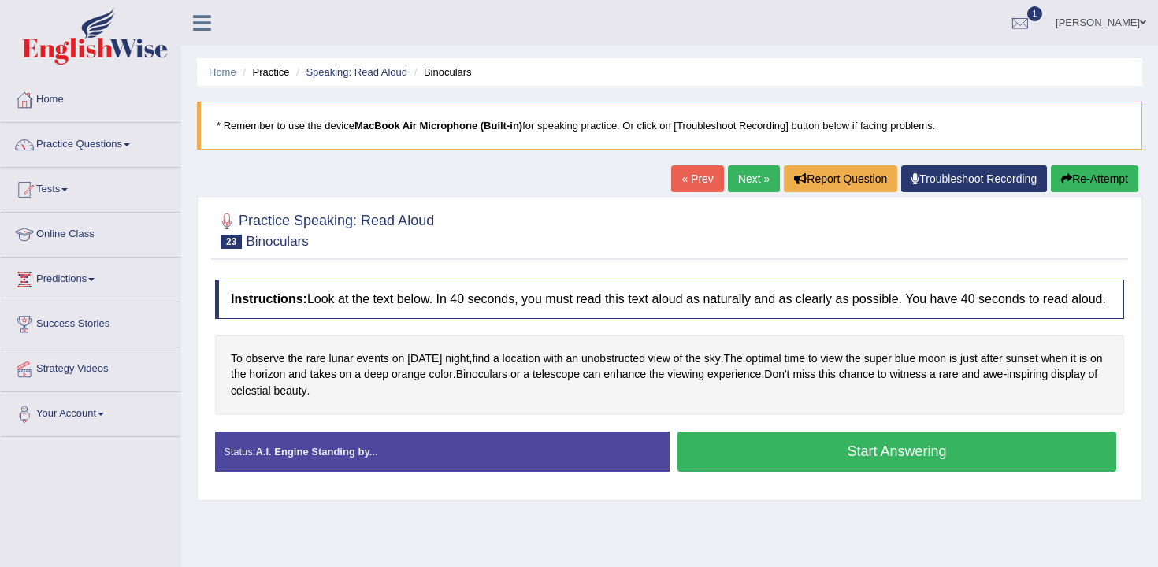
click at [762, 469] on button "Start Answering" at bounding box center [897, 452] width 439 height 40
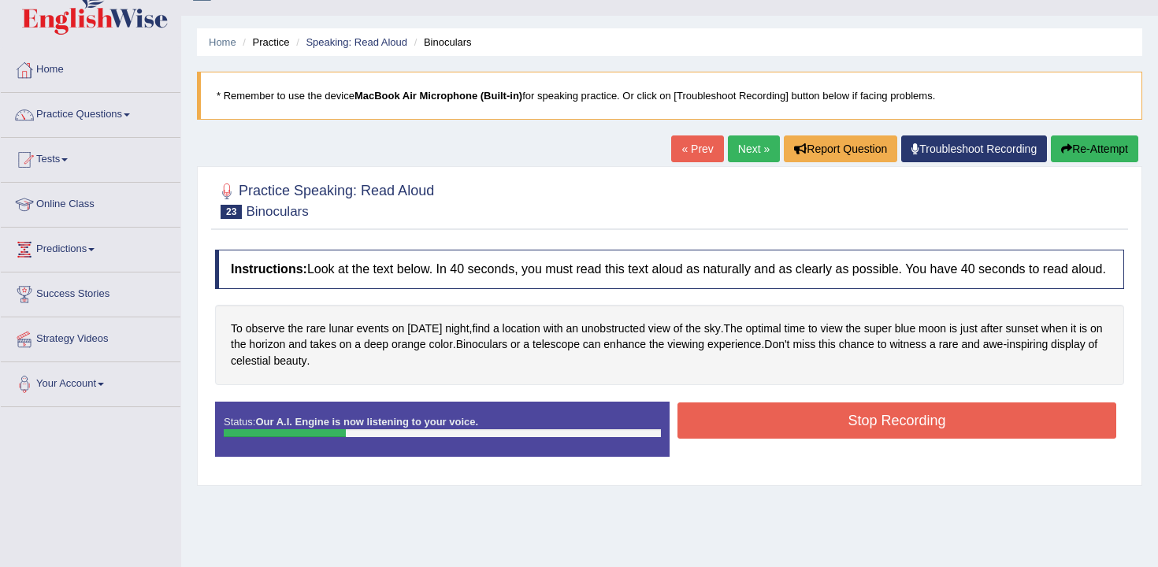
scroll to position [34, 0]
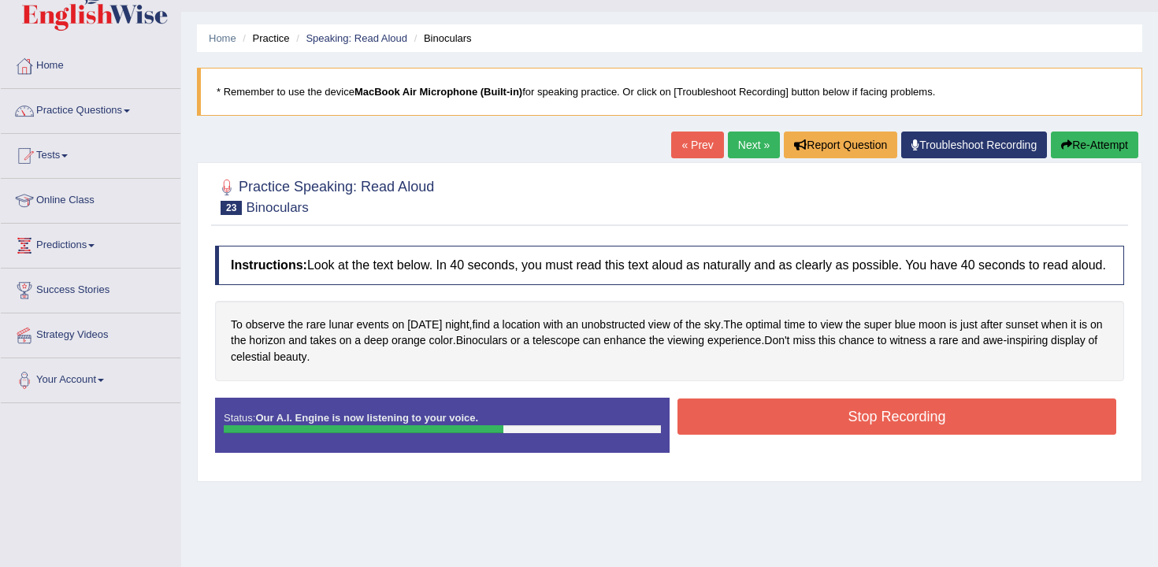
click at [737, 435] on button "Stop Recording" at bounding box center [897, 417] width 439 height 36
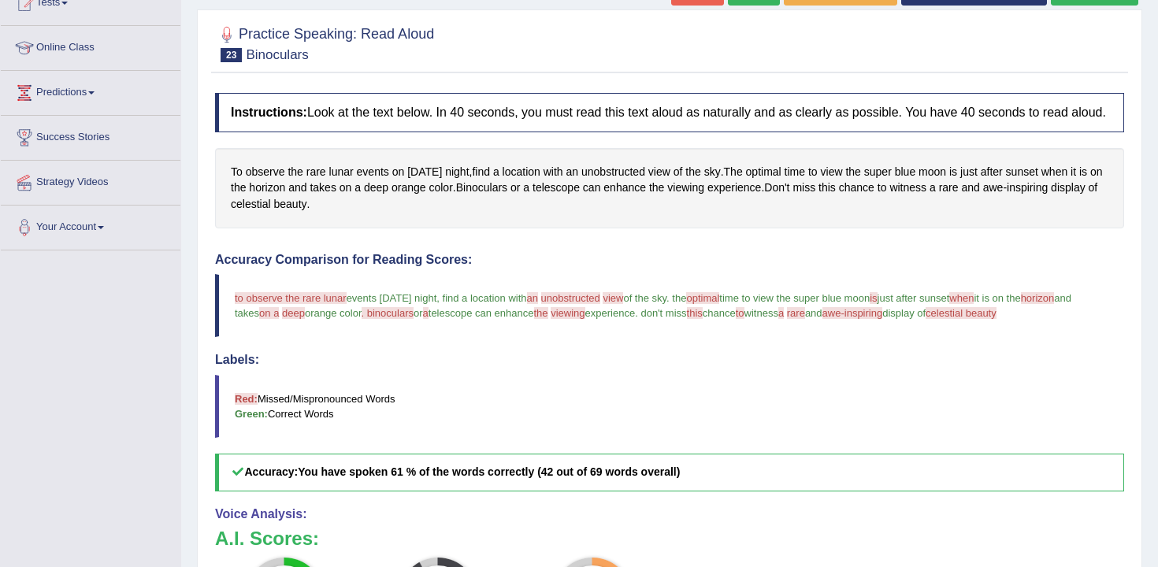
scroll to position [0, 0]
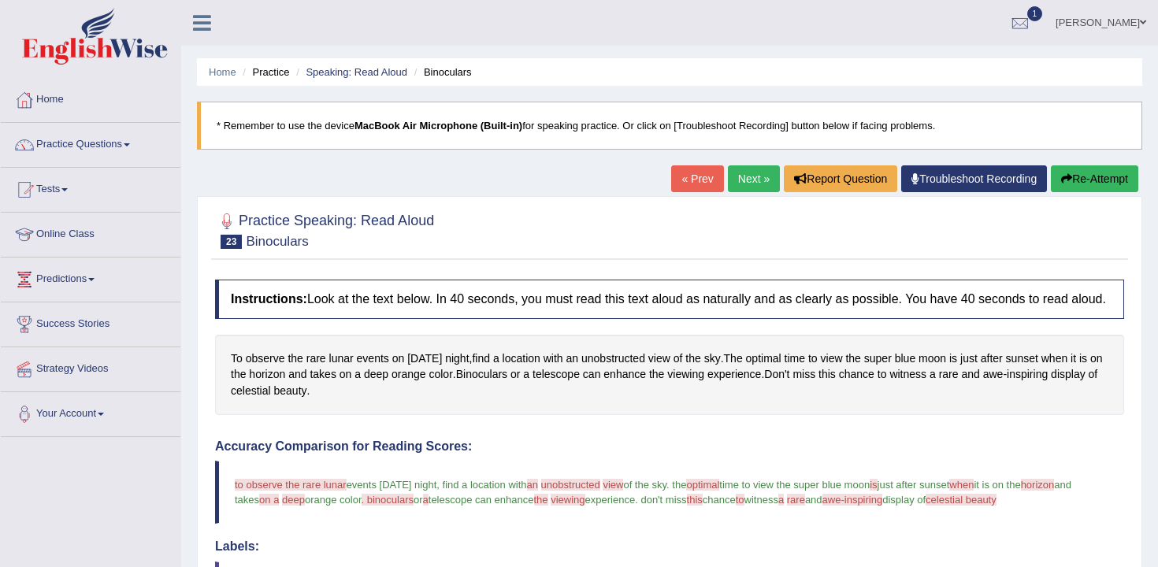
click at [1122, 189] on button "Re-Attempt" at bounding box center [1094, 178] width 87 height 27
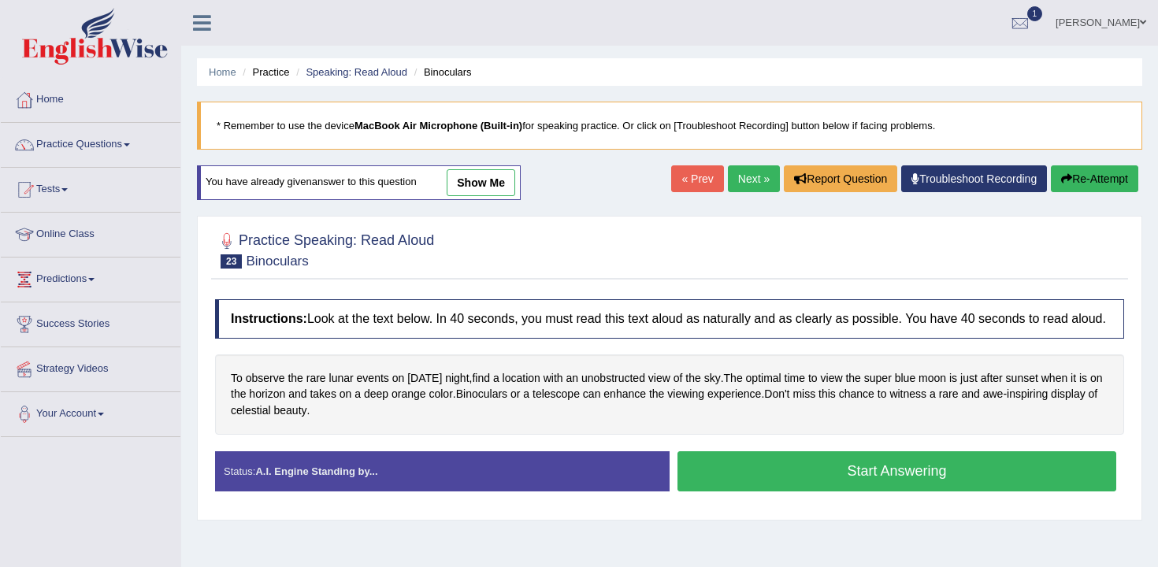
scroll to position [131, 0]
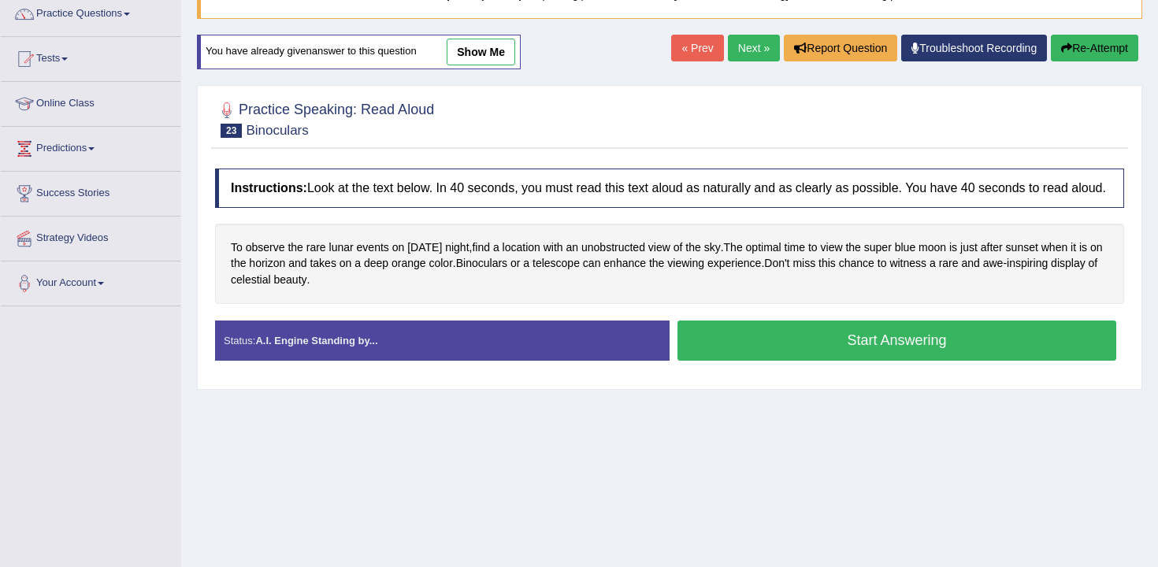
click at [869, 361] on button "Start Answering" at bounding box center [897, 341] width 439 height 40
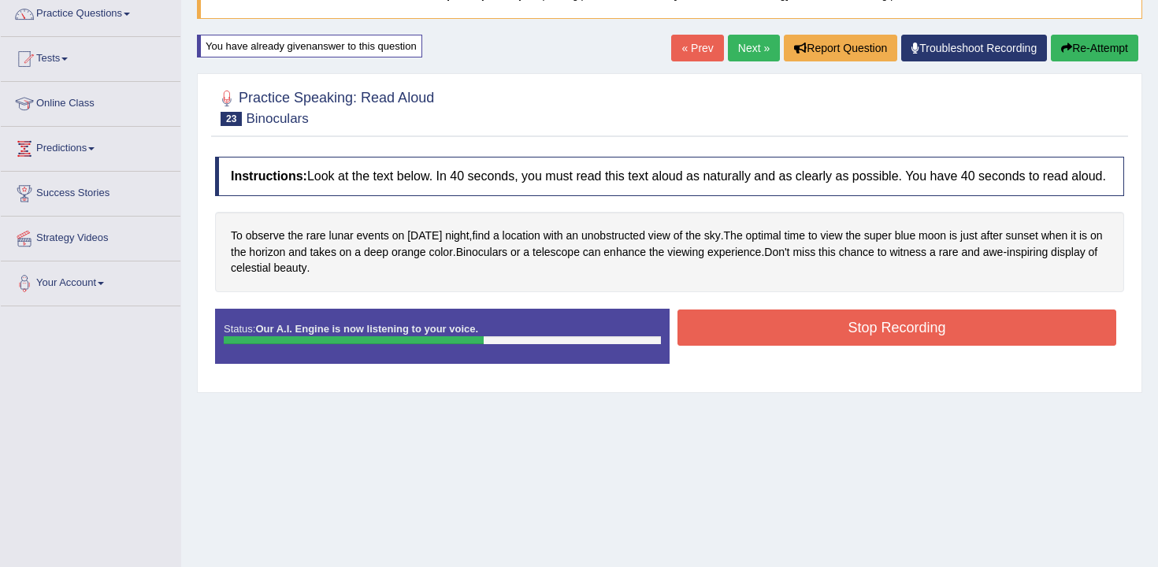
click at [849, 350] on div "Stop Recording" at bounding box center [897, 330] width 455 height 40
click at [846, 346] on button "Stop Recording" at bounding box center [897, 328] width 439 height 36
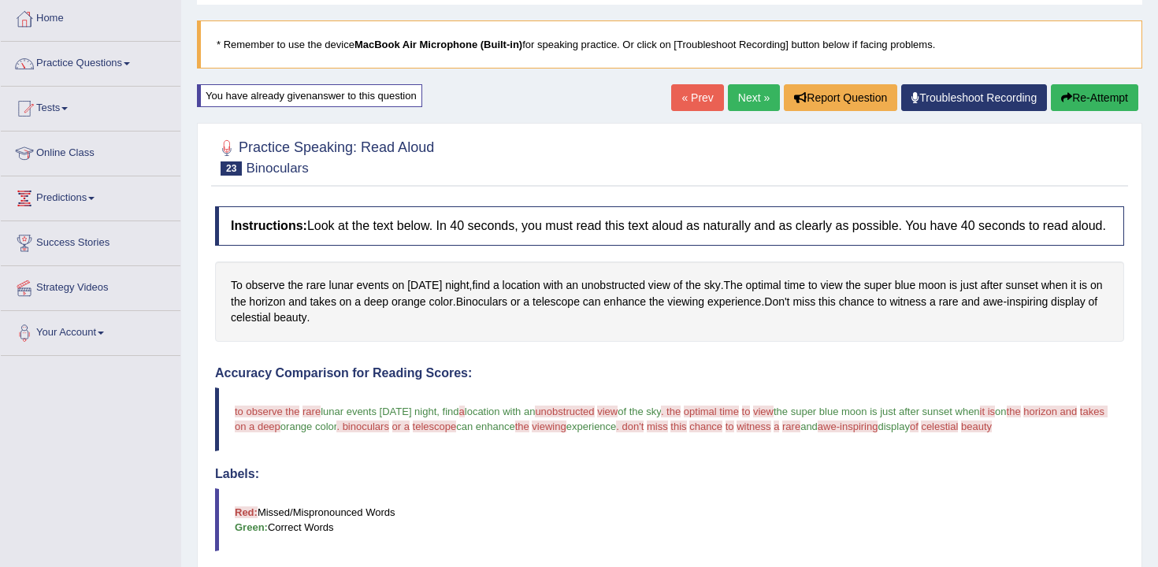
scroll to position [48, 0]
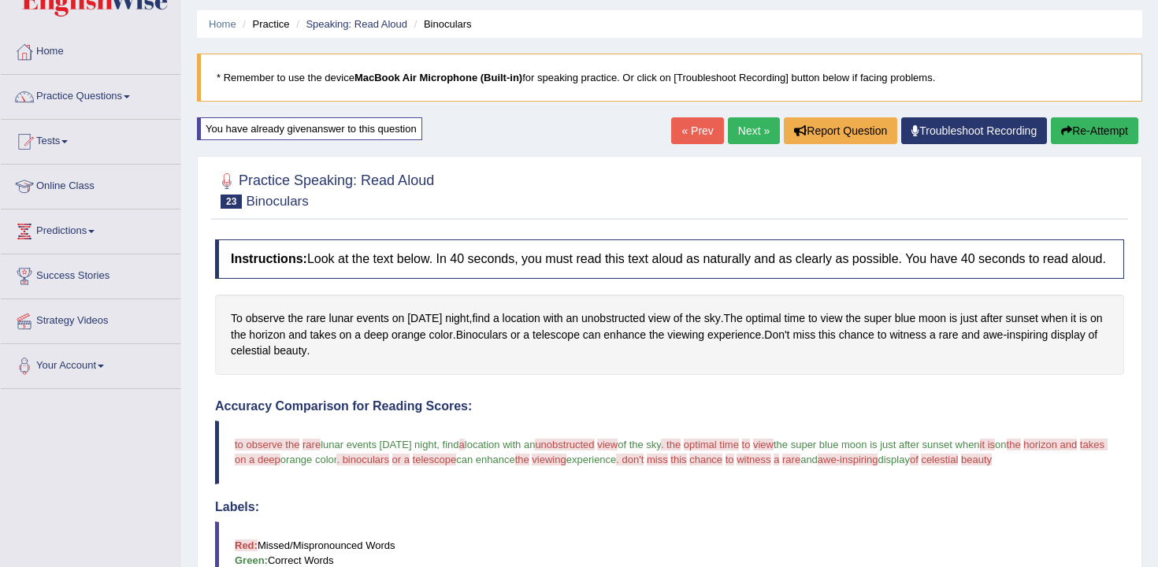
click at [744, 128] on link "Next »" at bounding box center [754, 130] width 52 height 27
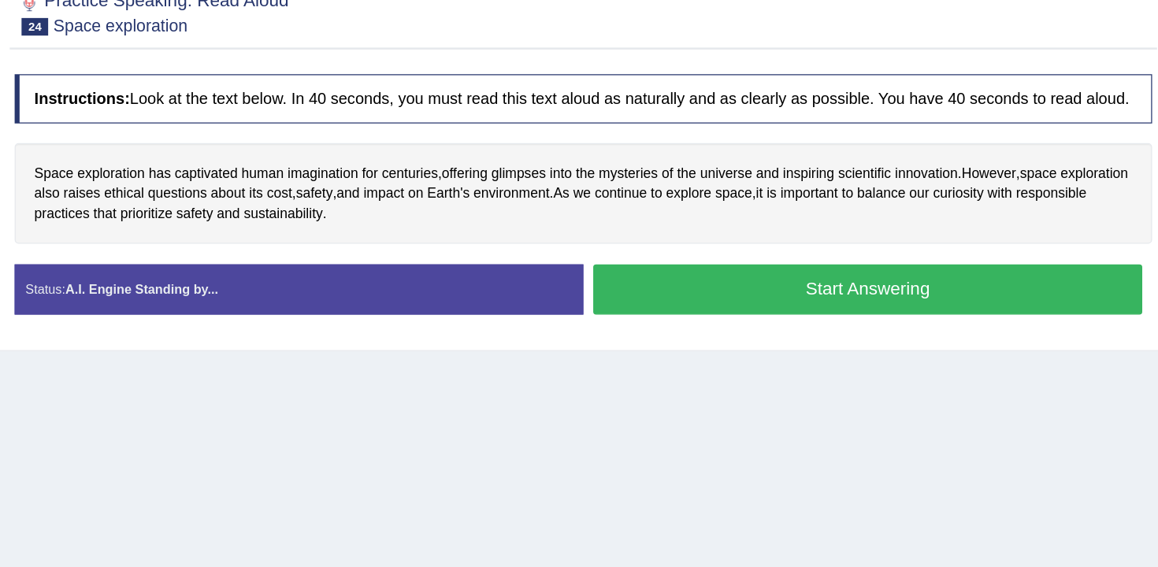
click at [805, 295] on button "Start Answering" at bounding box center [897, 275] width 439 height 40
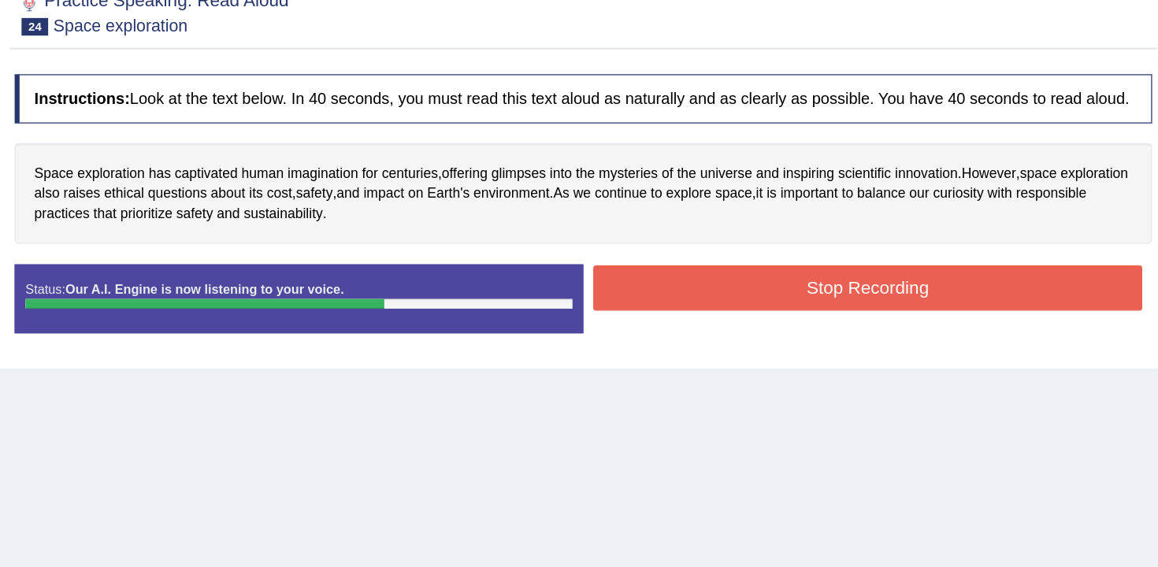
click at [835, 292] on button "Stop Recording" at bounding box center [897, 274] width 439 height 36
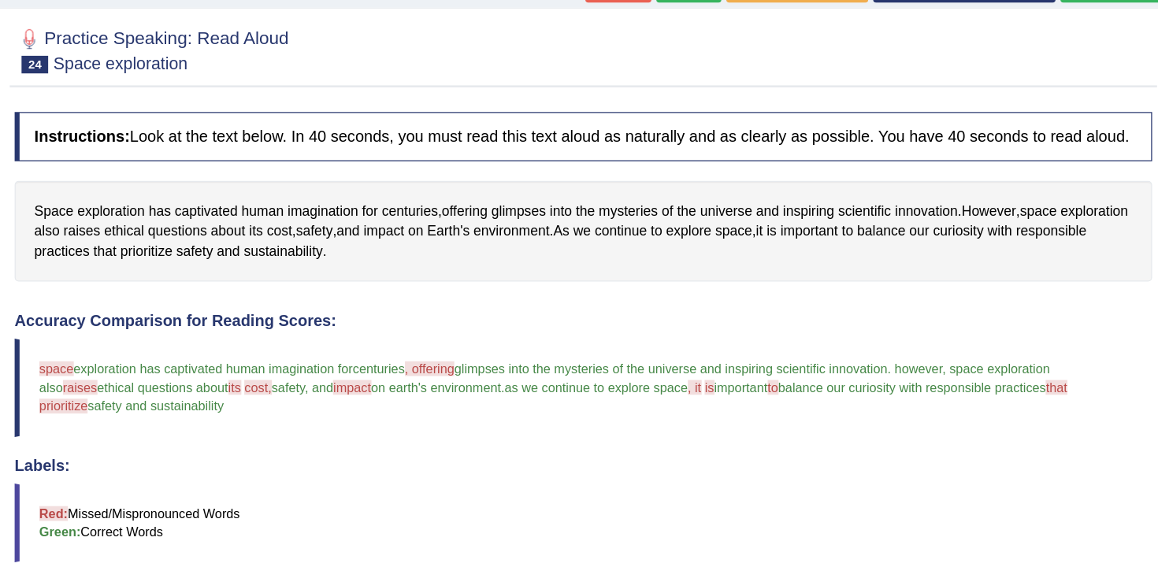
scroll to position [53, 0]
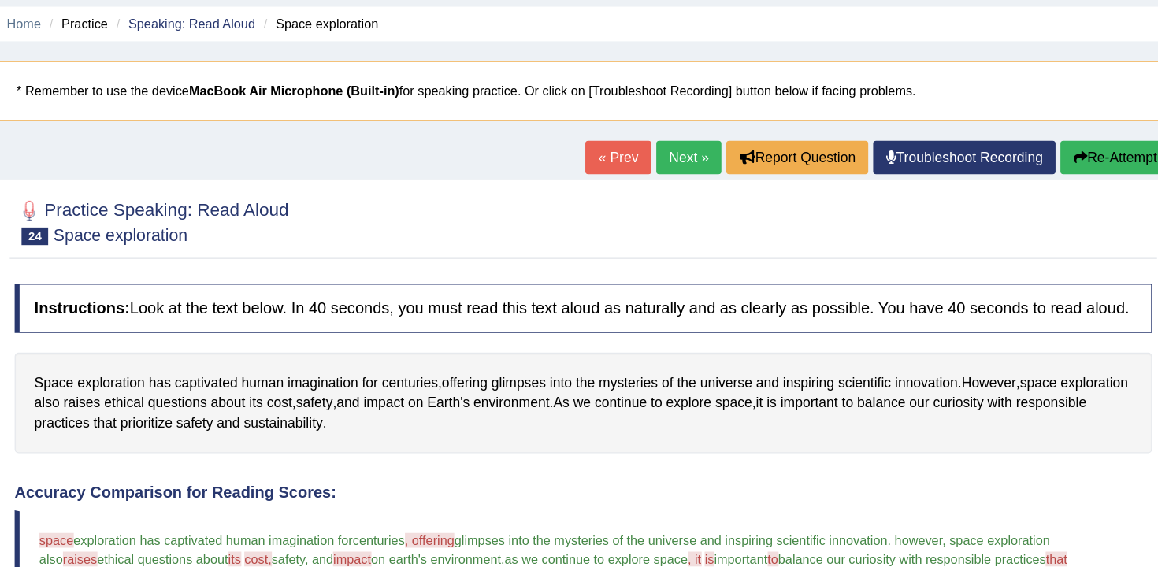
click at [1062, 126] on icon "button" at bounding box center [1066, 126] width 11 height 11
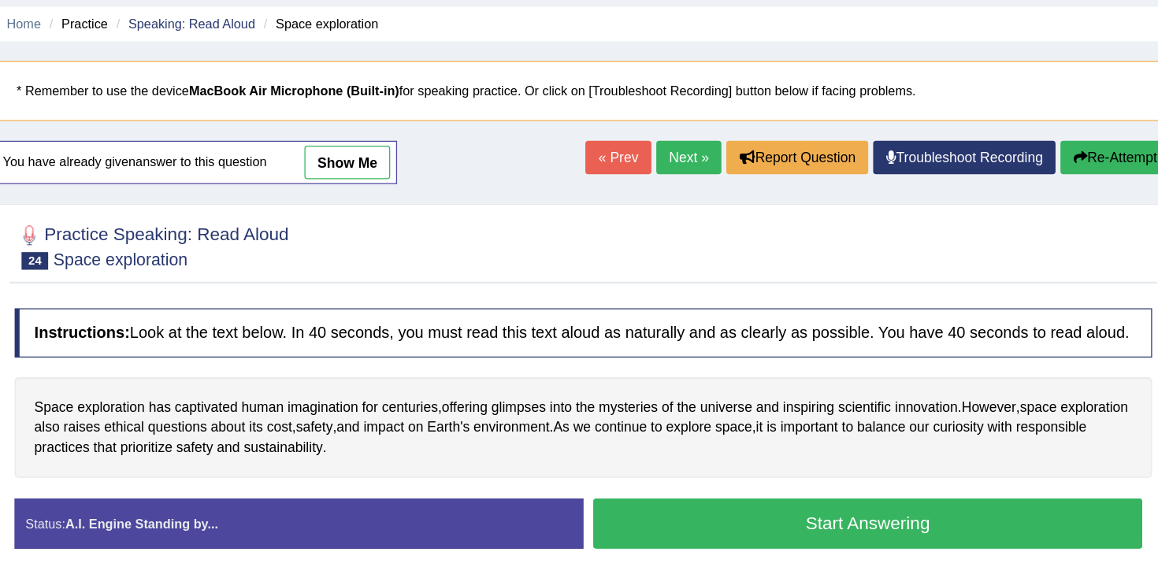
click at [730, 418] on button "Start Answering" at bounding box center [897, 419] width 439 height 40
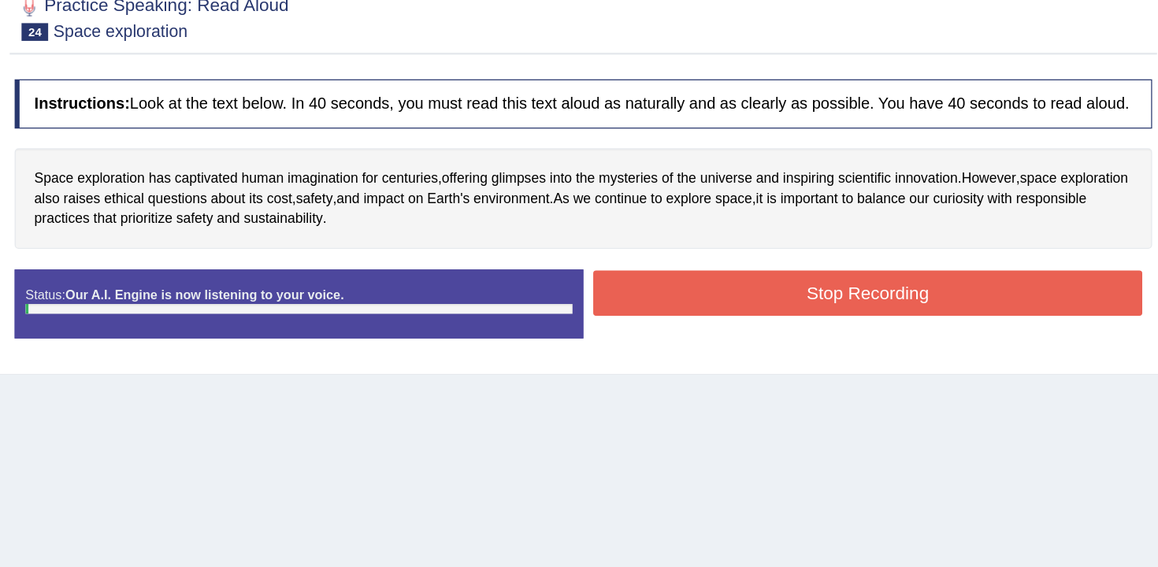
scroll to position [110, 0]
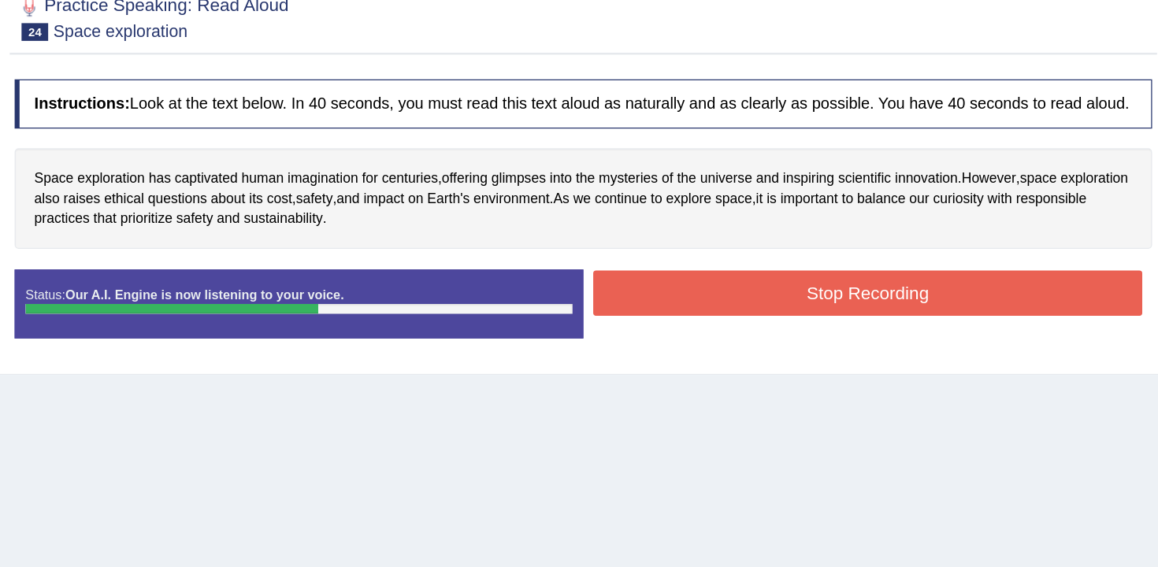
click at [775, 366] on button "Stop Recording" at bounding box center [897, 348] width 439 height 36
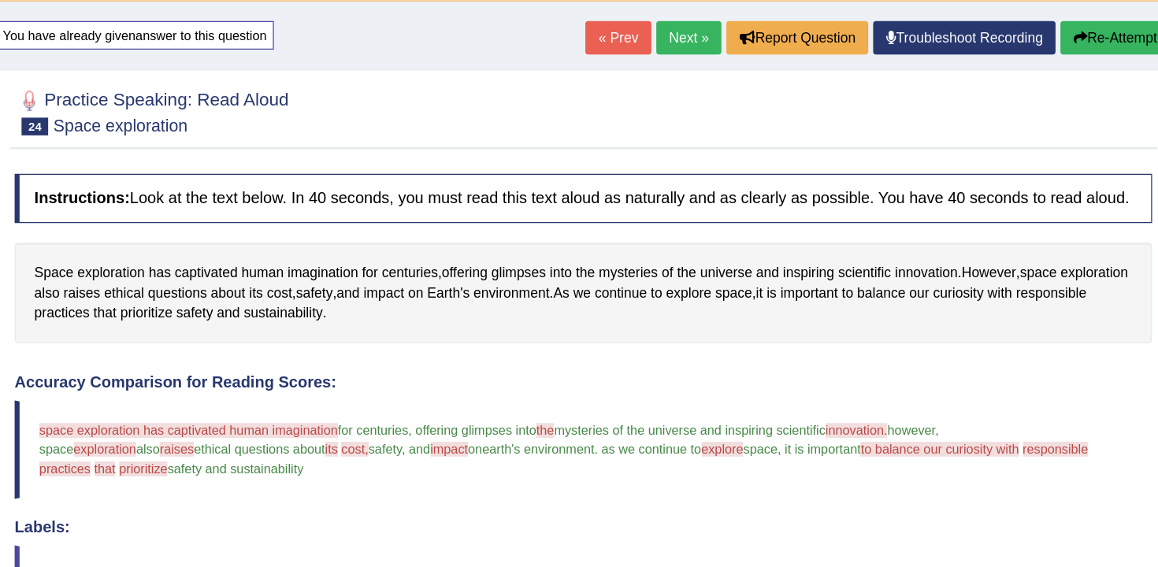
scroll to position [0, 0]
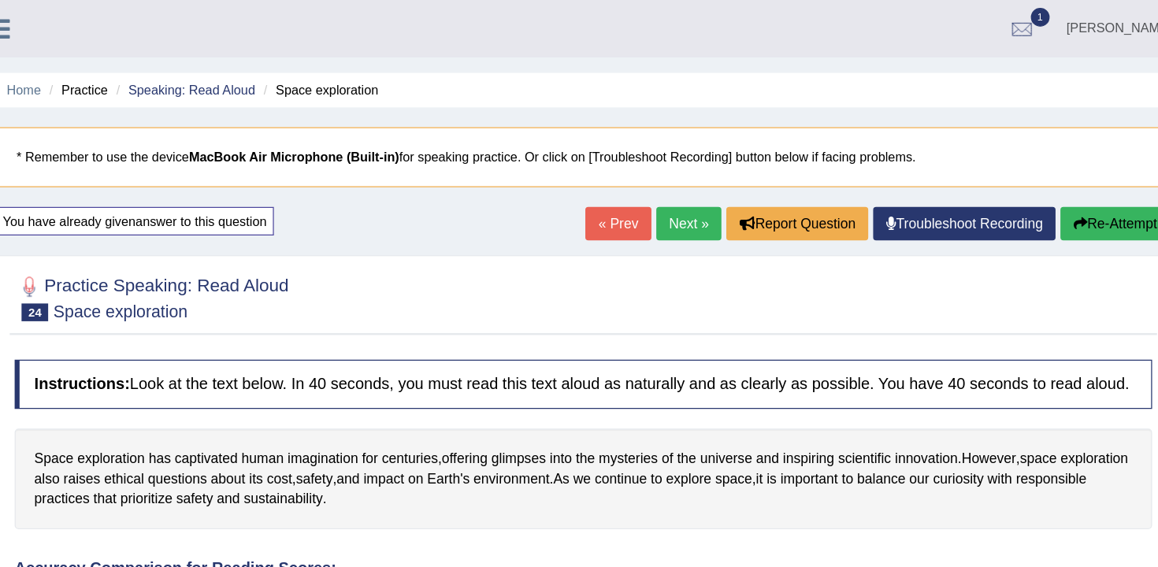
click at [1073, 170] on button "Re-Attempt" at bounding box center [1094, 178] width 87 height 27
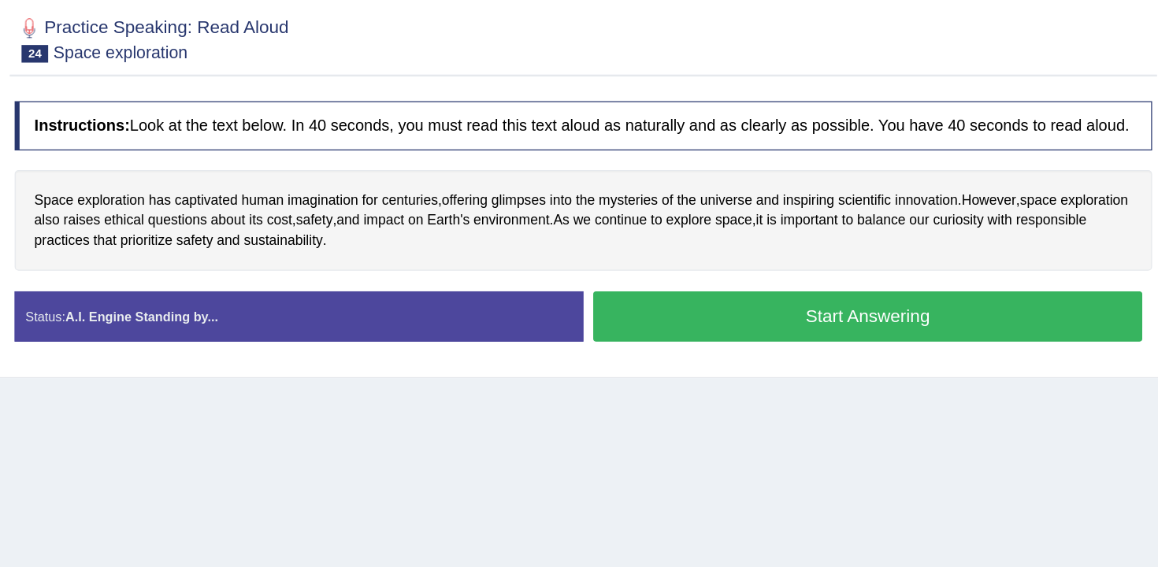
click at [731, 369] on button "Start Answering" at bounding box center [897, 367] width 439 height 40
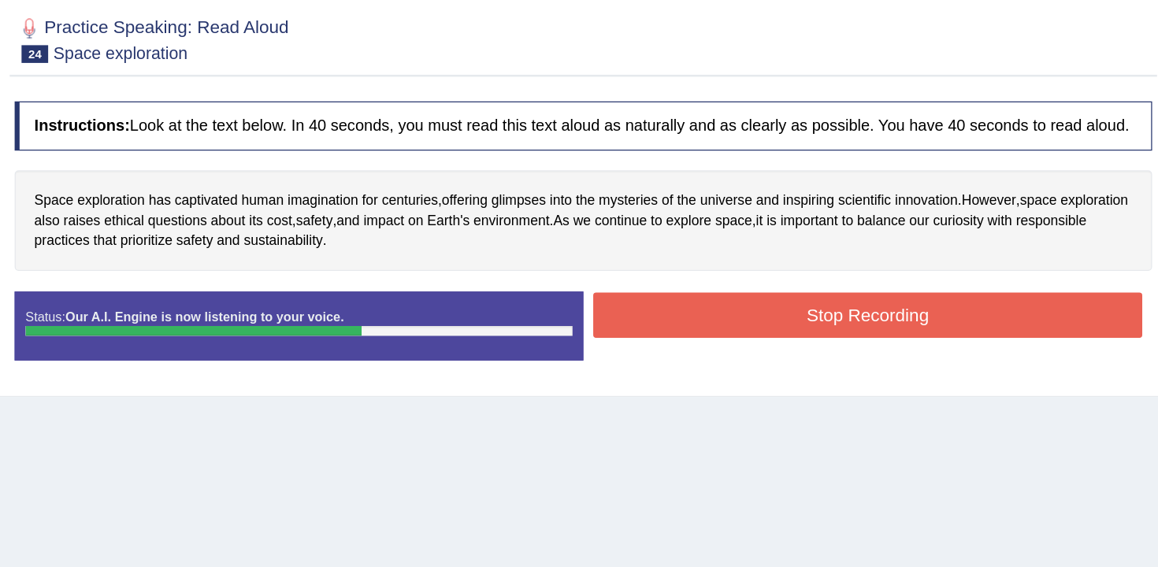
click at [848, 384] on button "Stop Recording" at bounding box center [897, 365] width 439 height 36
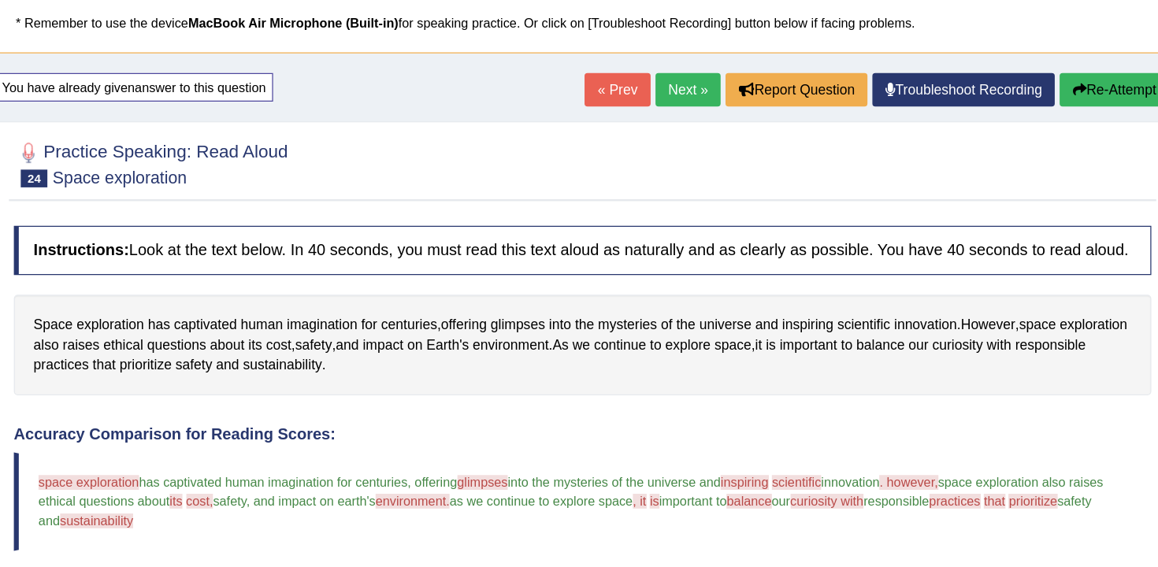
scroll to position [98, 0]
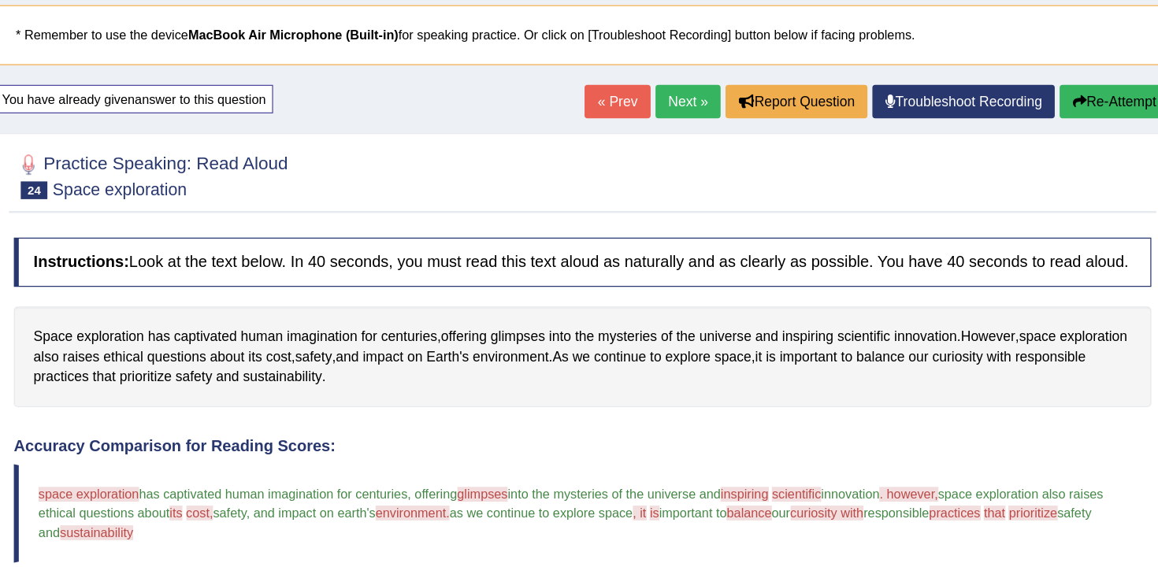
click at [733, 81] on link "Next »" at bounding box center [754, 81] width 52 height 27
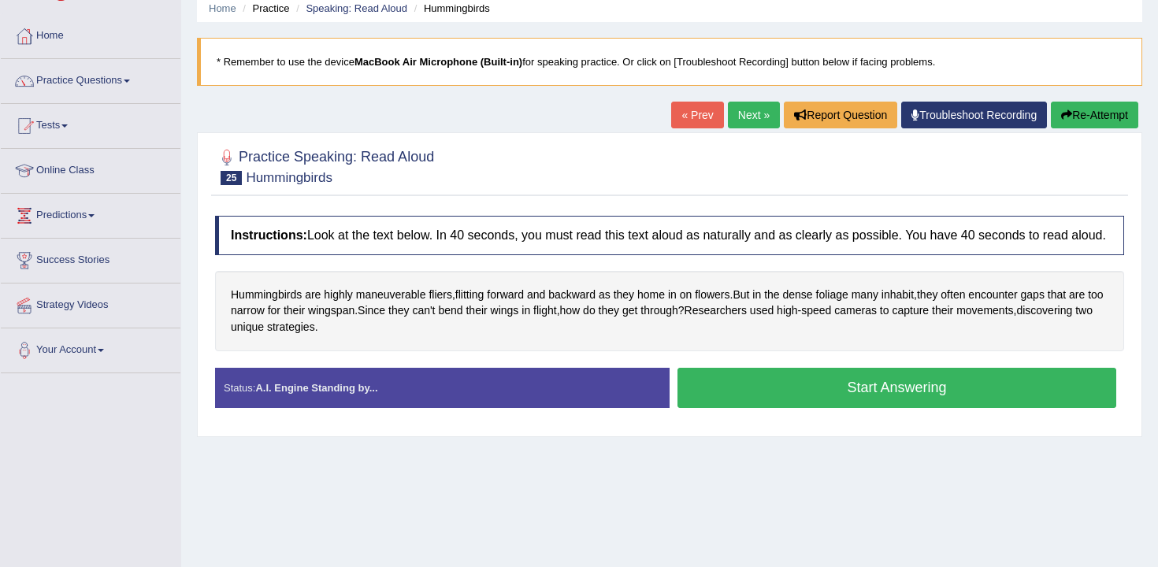
click at [737, 406] on button "Start Answering" at bounding box center [897, 388] width 439 height 40
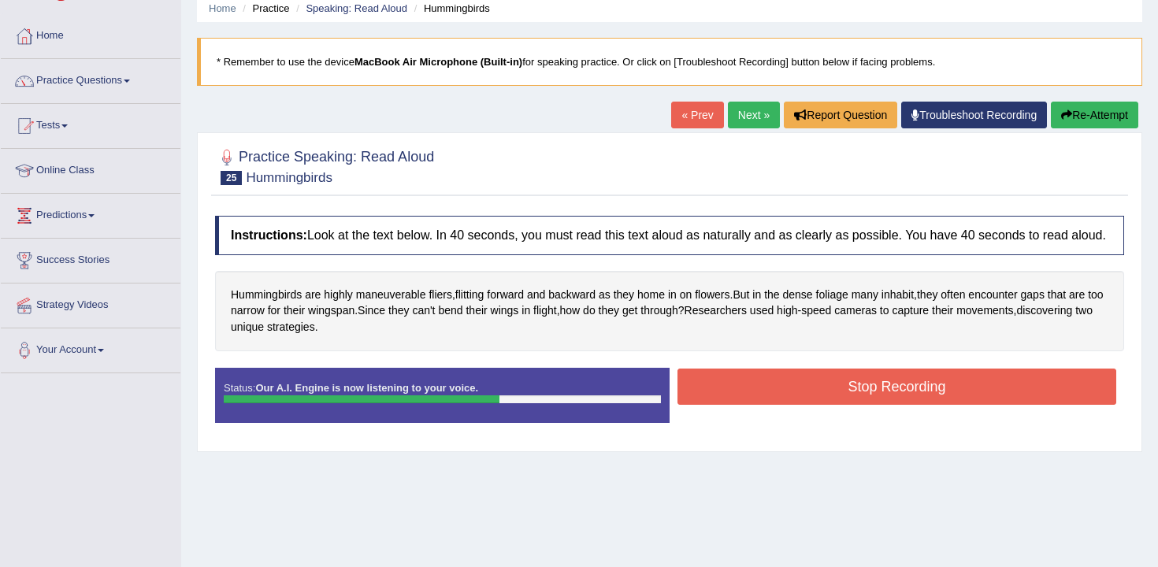
click at [741, 405] on button "Stop Recording" at bounding box center [897, 387] width 439 height 36
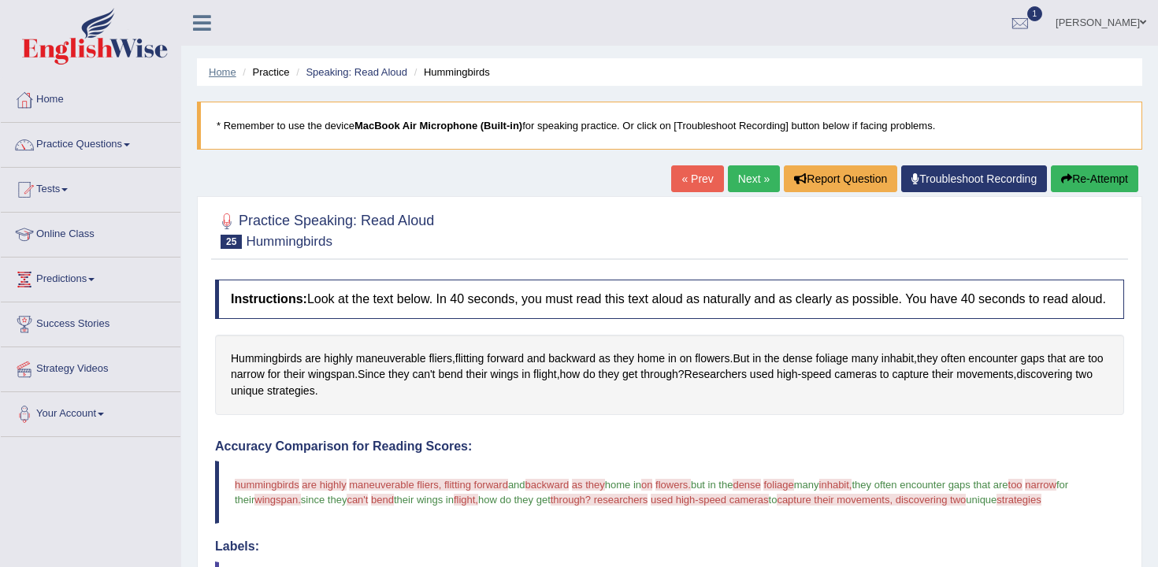
click at [225, 77] on link "Home" at bounding box center [223, 72] width 28 height 12
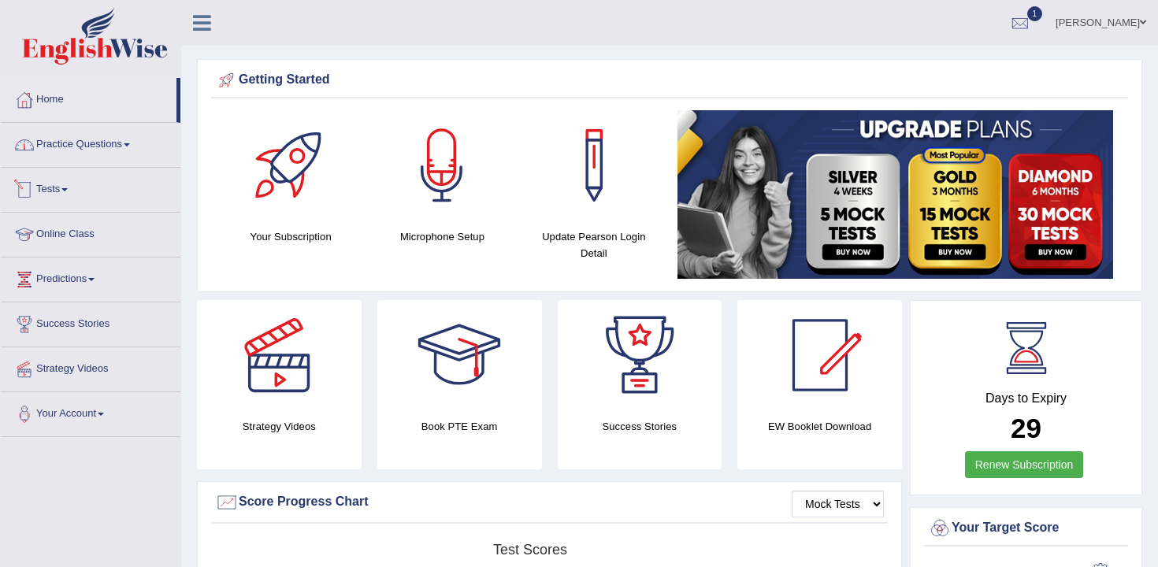
click at [92, 150] on link "Practice Questions" at bounding box center [91, 142] width 180 height 39
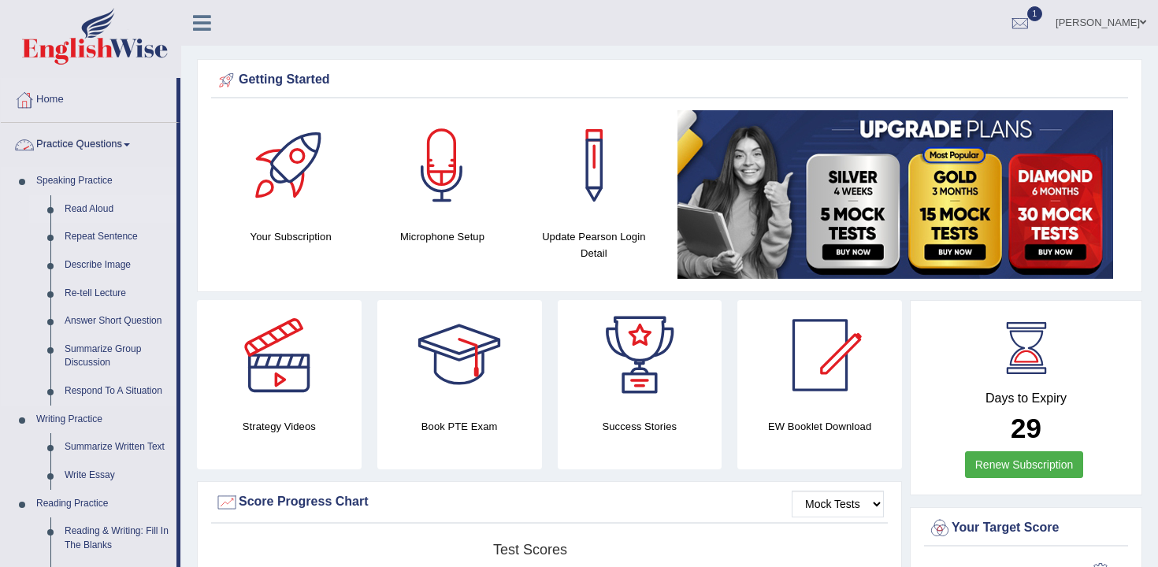
click at [100, 209] on link "Read Aloud" at bounding box center [117, 209] width 119 height 28
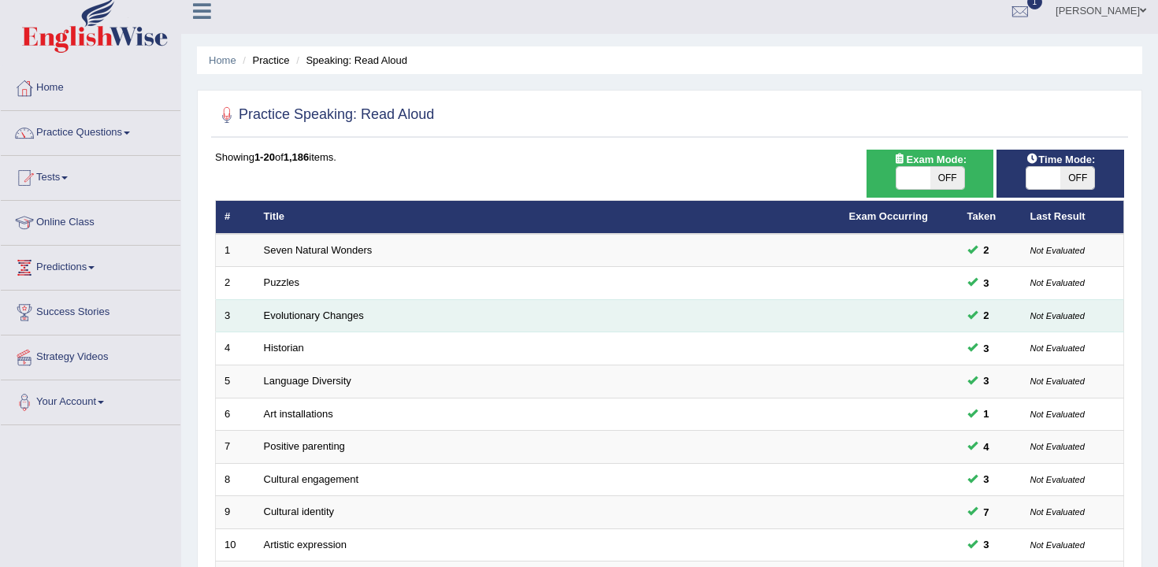
scroll to position [476, 0]
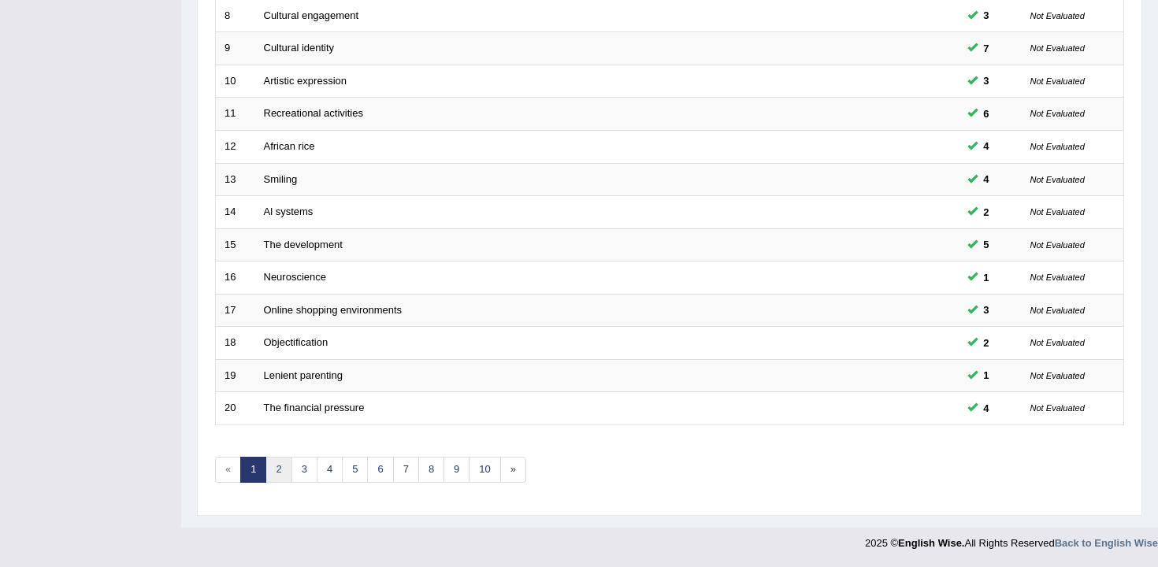
click at [284, 474] on link "2" at bounding box center [278, 470] width 26 height 26
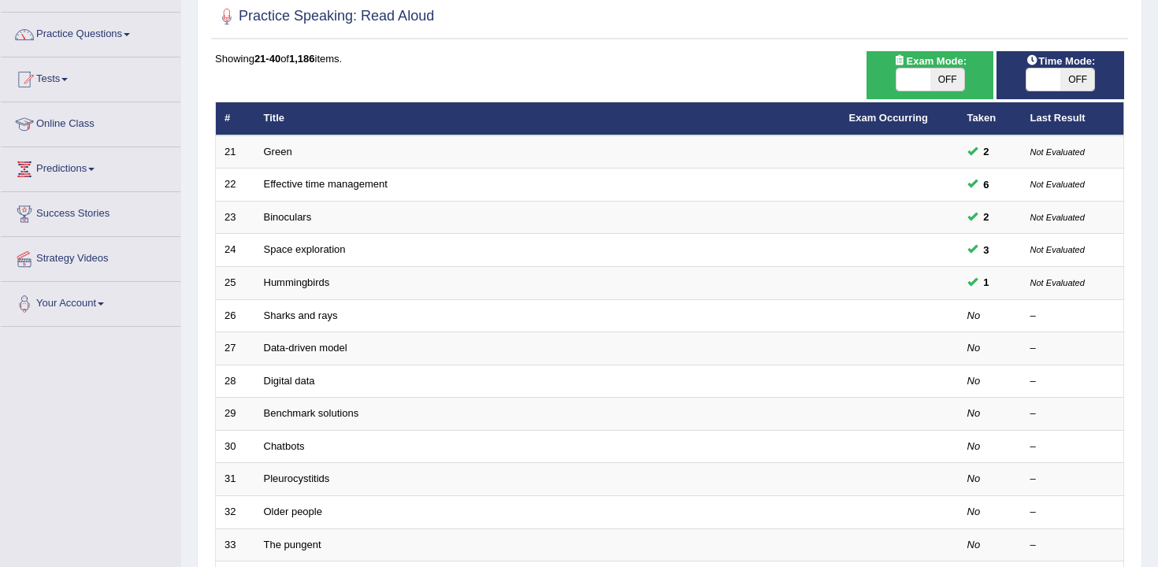
scroll to position [78, 0]
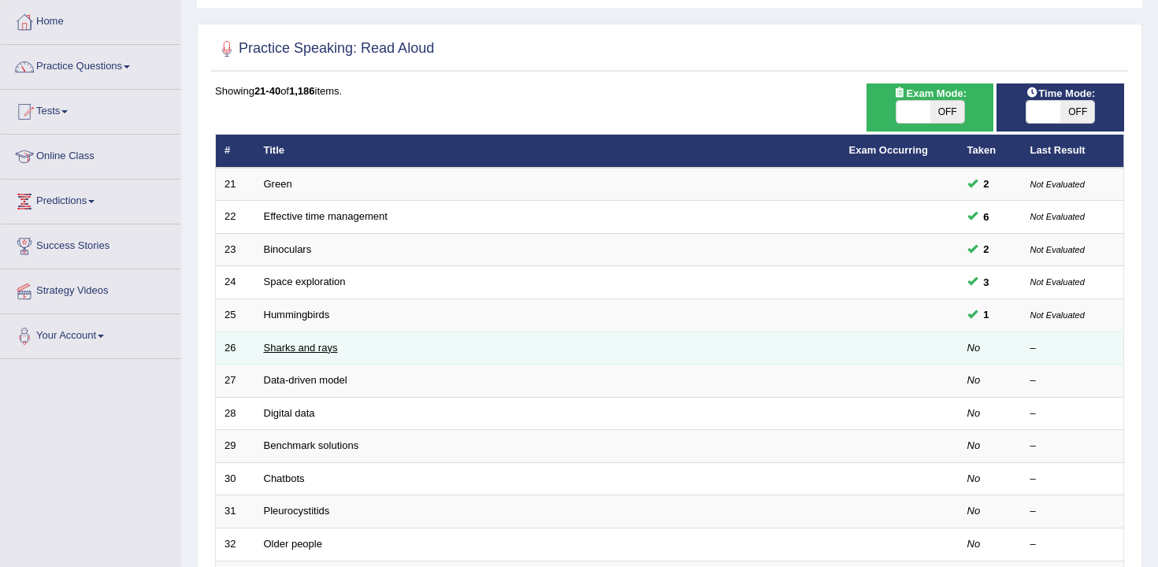
click at [314, 352] on link "Sharks and rays" at bounding box center [301, 348] width 74 height 12
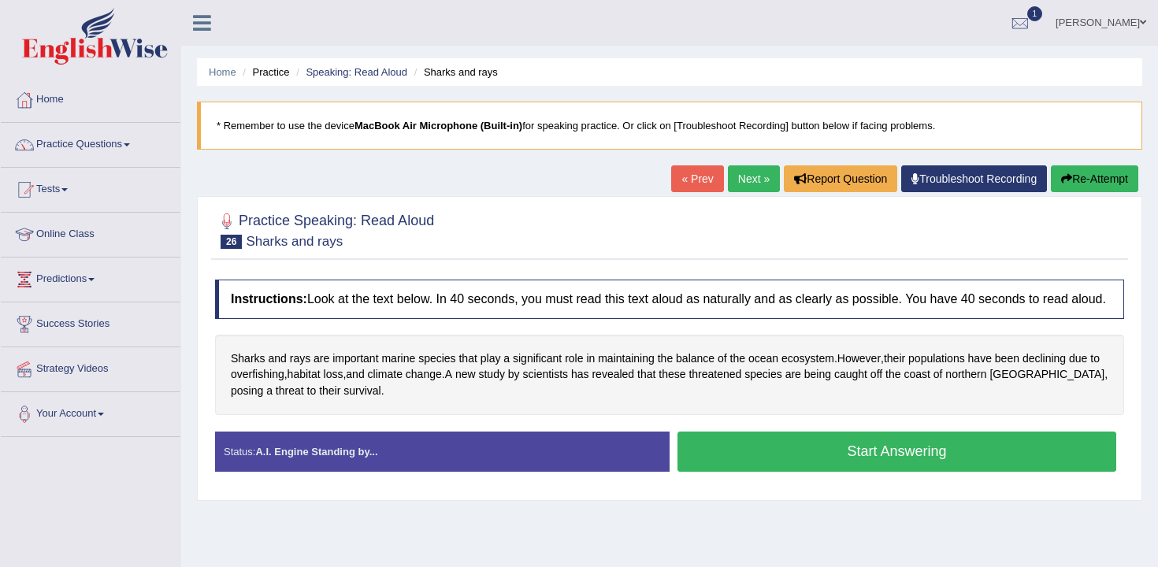
click at [932, 462] on button "Start Answering" at bounding box center [897, 452] width 439 height 40
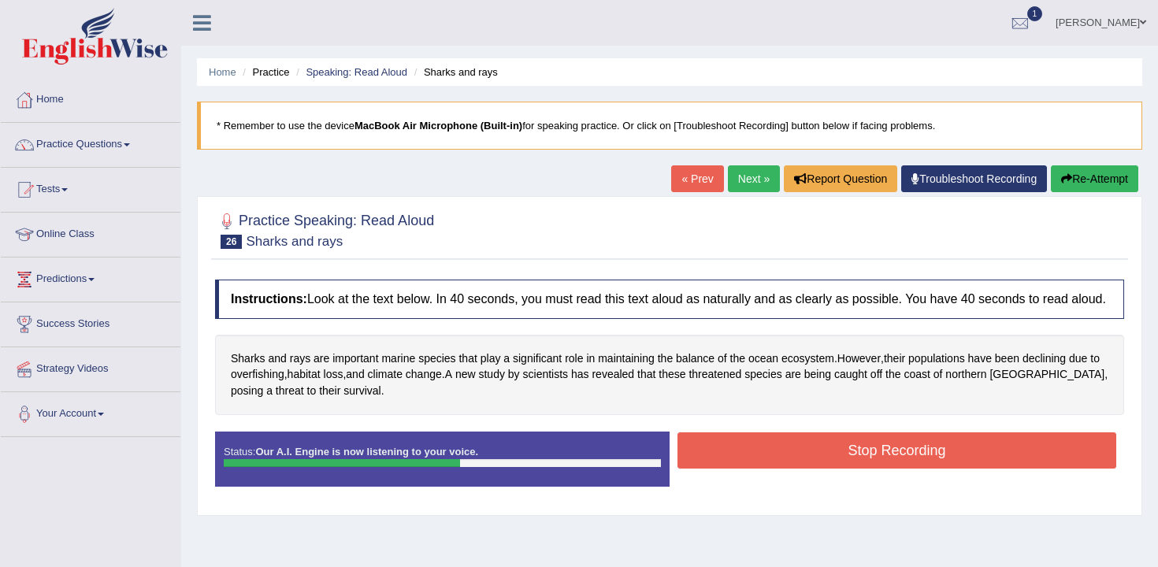
click at [923, 454] on button "Stop Recording" at bounding box center [897, 451] width 439 height 36
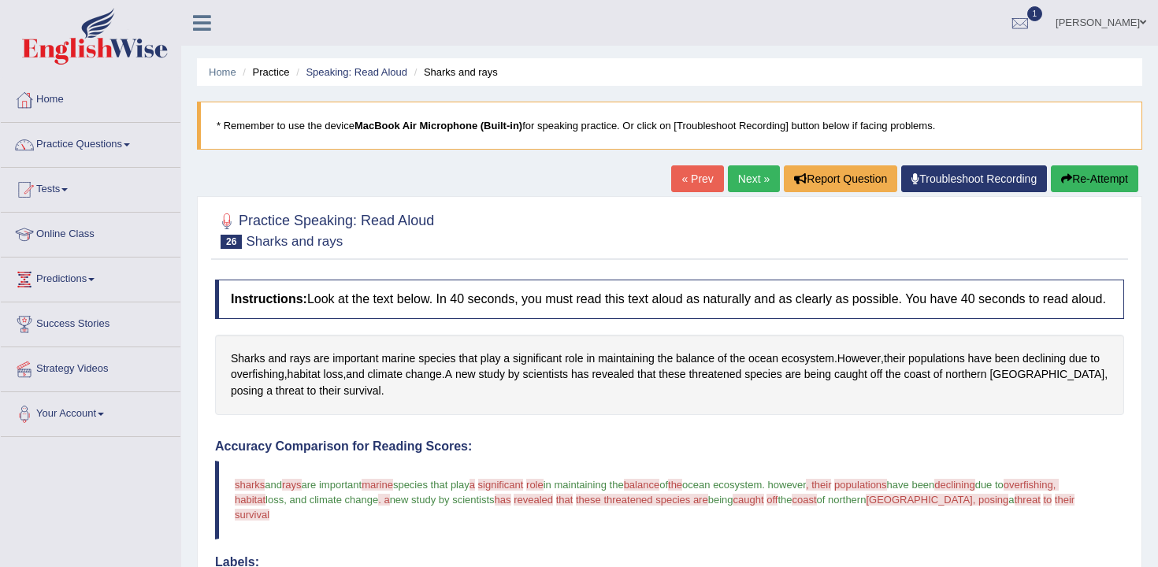
click at [1072, 183] on button "Re-Attempt" at bounding box center [1094, 178] width 87 height 27
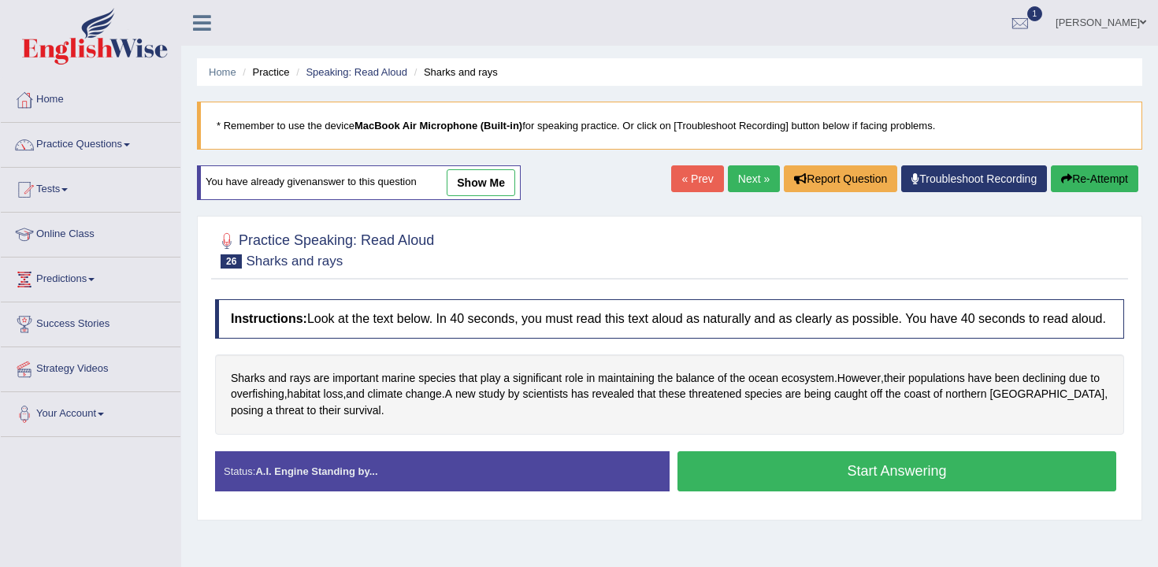
click at [769, 477] on button "Start Answering" at bounding box center [897, 471] width 439 height 40
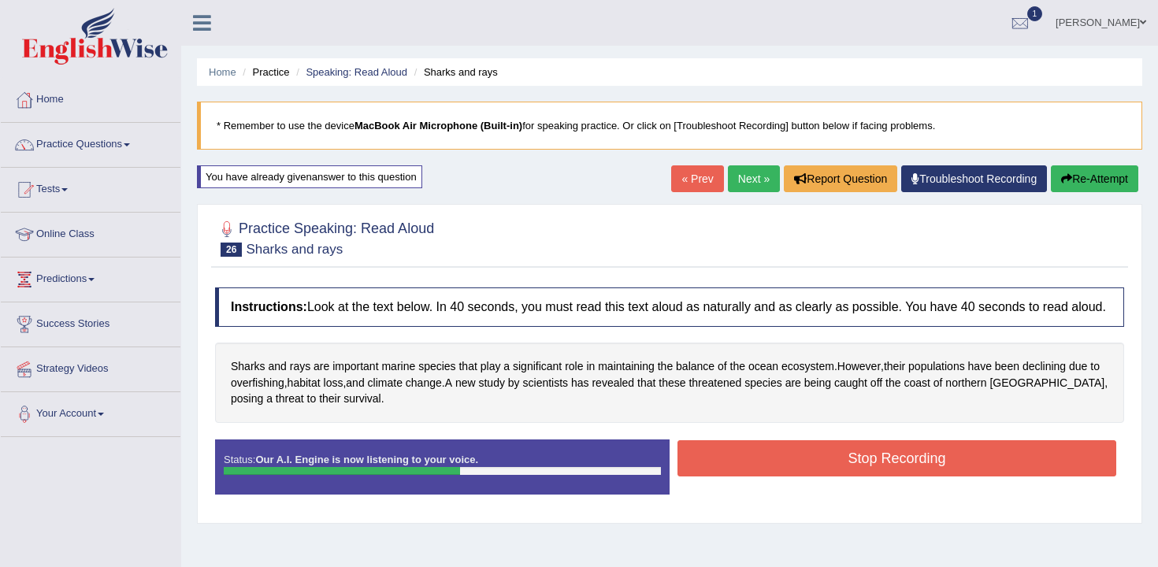
click at [769, 477] on button "Stop Recording" at bounding box center [897, 458] width 439 height 36
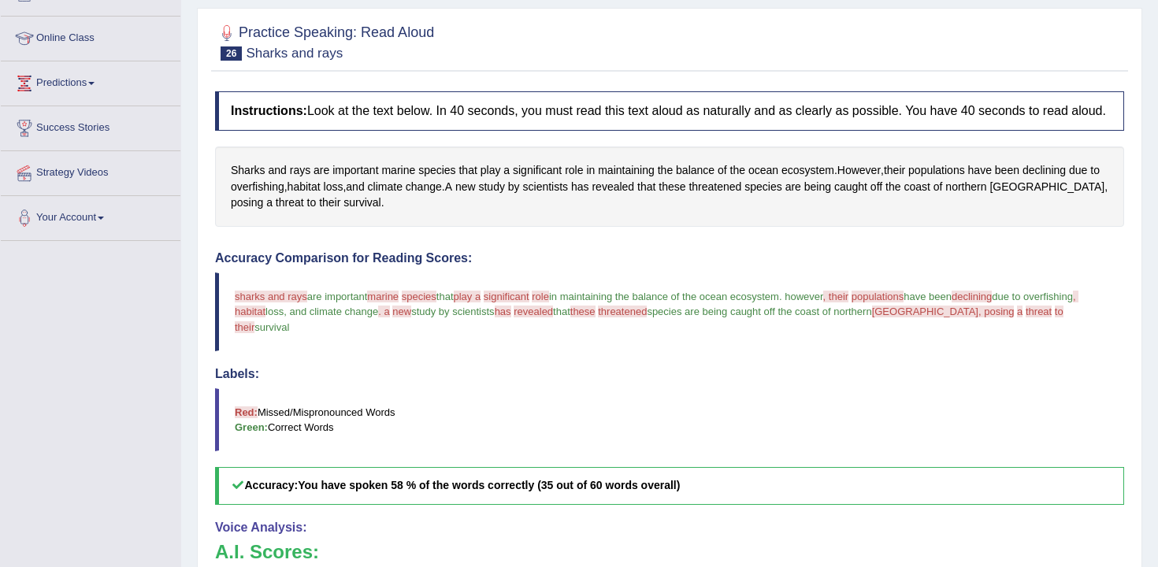
scroll to position [91, 0]
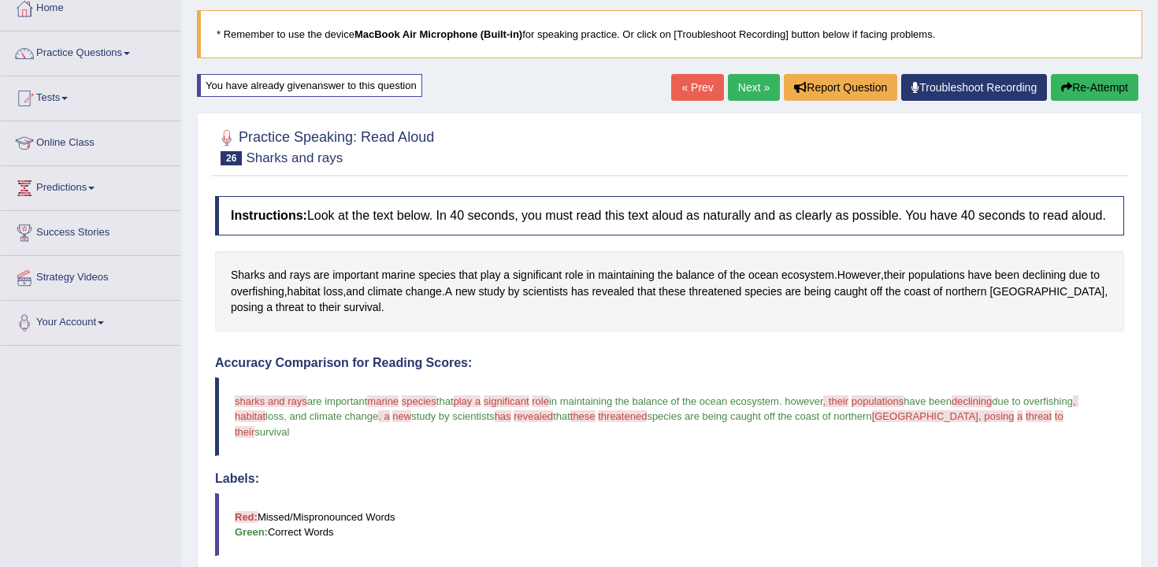
click at [1114, 84] on button "Re-Attempt" at bounding box center [1094, 87] width 87 height 27
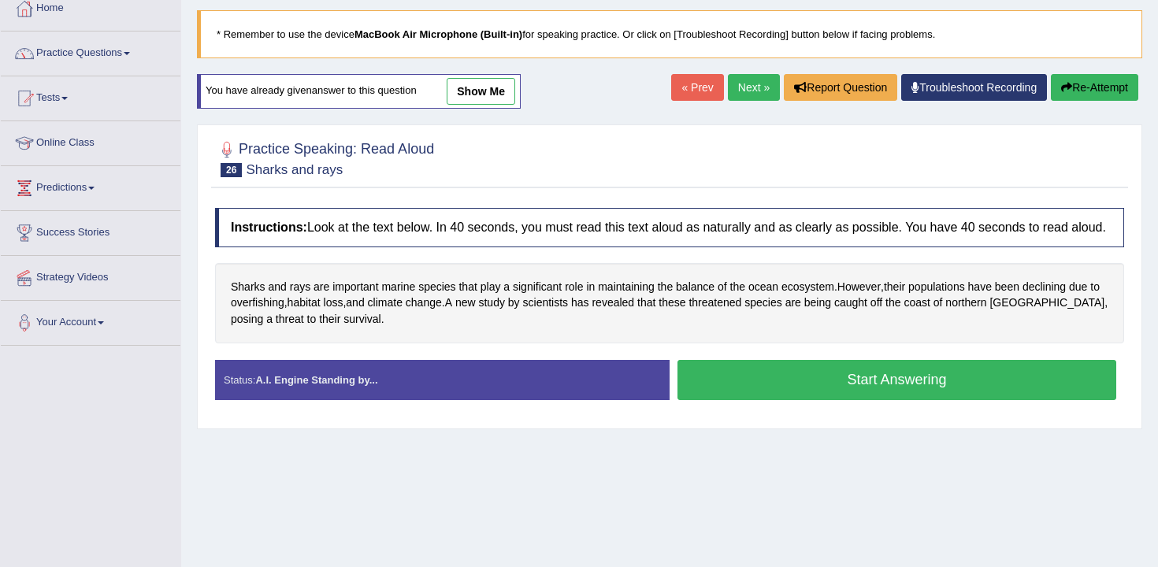
scroll to position [91, 0]
click at [755, 404] on div "Start Answering" at bounding box center [897, 382] width 455 height 44
click at [748, 400] on button "Start Answering" at bounding box center [897, 380] width 439 height 40
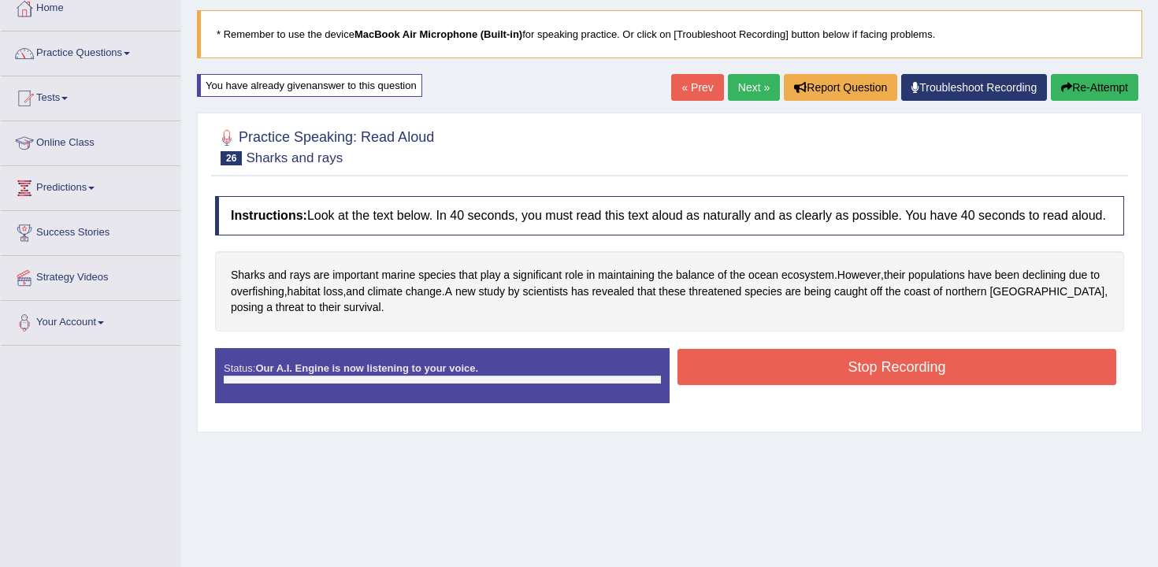
scroll to position [120, 0]
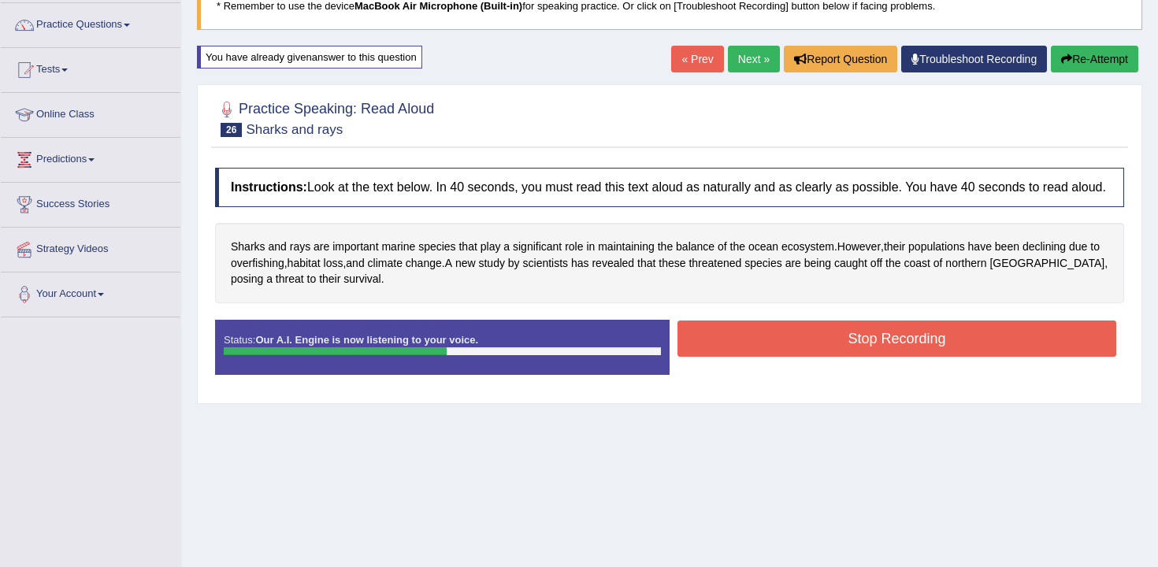
click at [745, 357] on button "Stop Recording" at bounding box center [897, 339] width 439 height 36
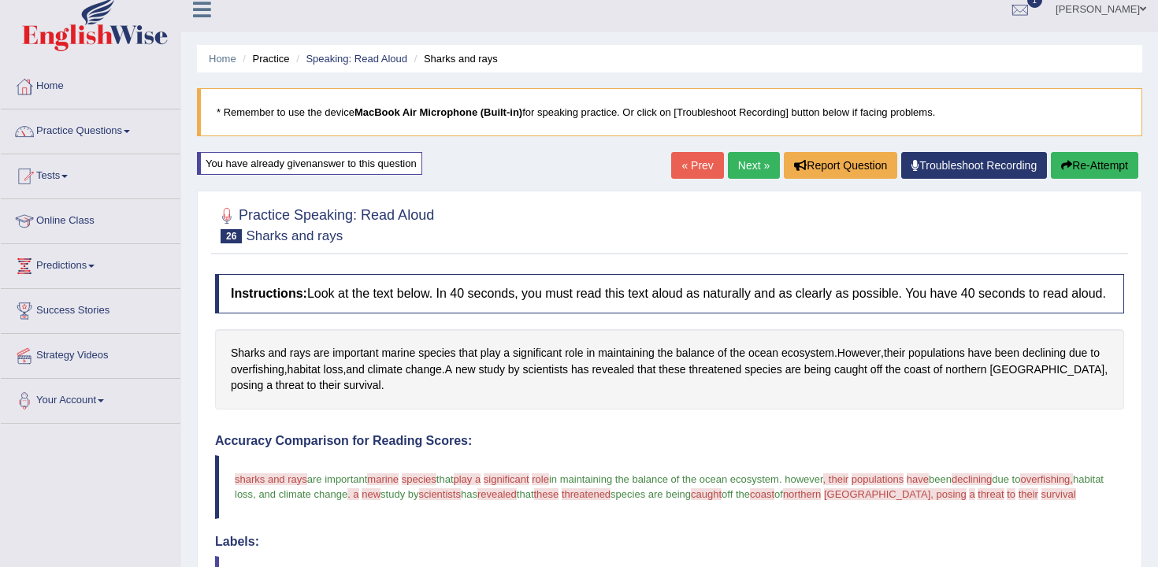
scroll to position [0, 0]
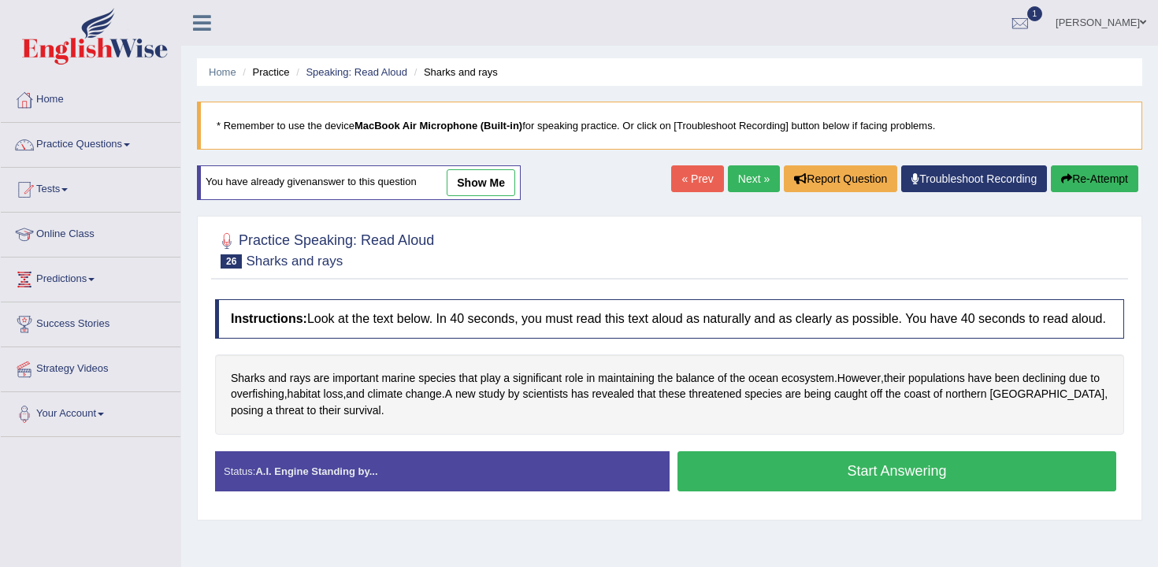
click at [730, 471] on button "Start Answering" at bounding box center [897, 471] width 439 height 40
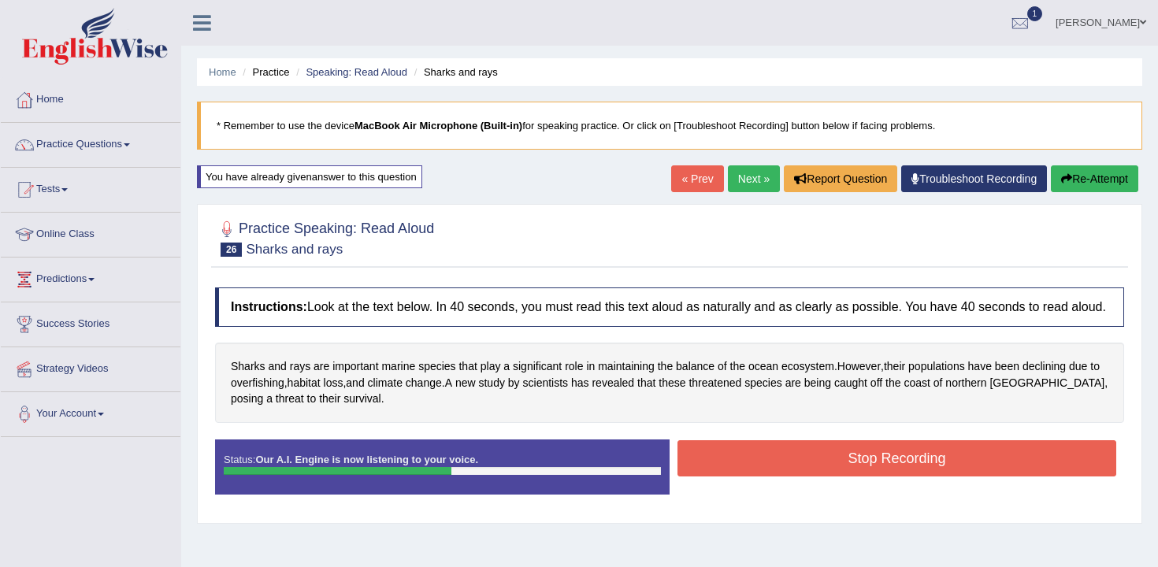
click at [794, 473] on button "Stop Recording" at bounding box center [897, 458] width 439 height 36
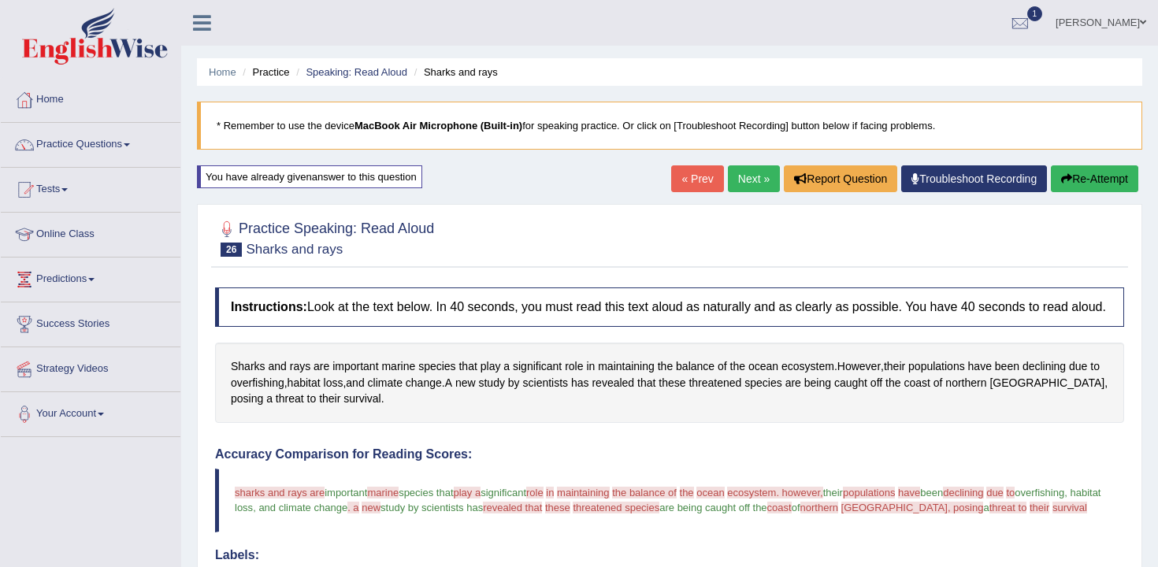
click at [1111, 178] on button "Re-Attempt" at bounding box center [1094, 178] width 87 height 27
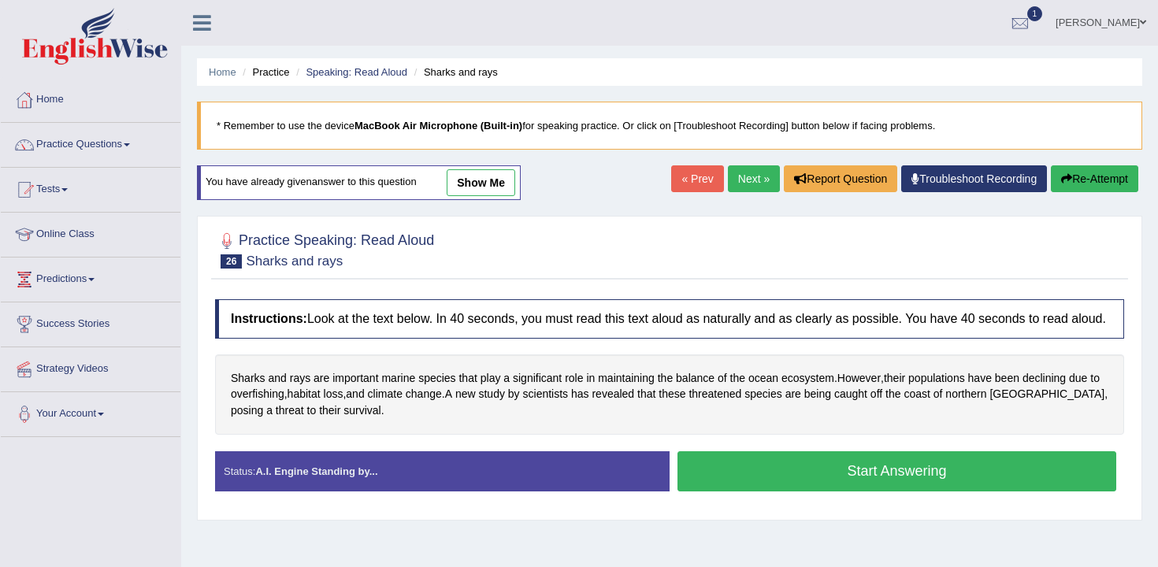
click at [422, 116] on blockquote "* Remember to use the device MacBook Air Microphone (Built-in) for speaking pra…" at bounding box center [669, 126] width 945 height 48
click at [500, 124] on b "MacBook Air Microphone (Built-in)" at bounding box center [439, 126] width 168 height 12
click at [195, 13] on icon at bounding box center [202, 23] width 18 height 20
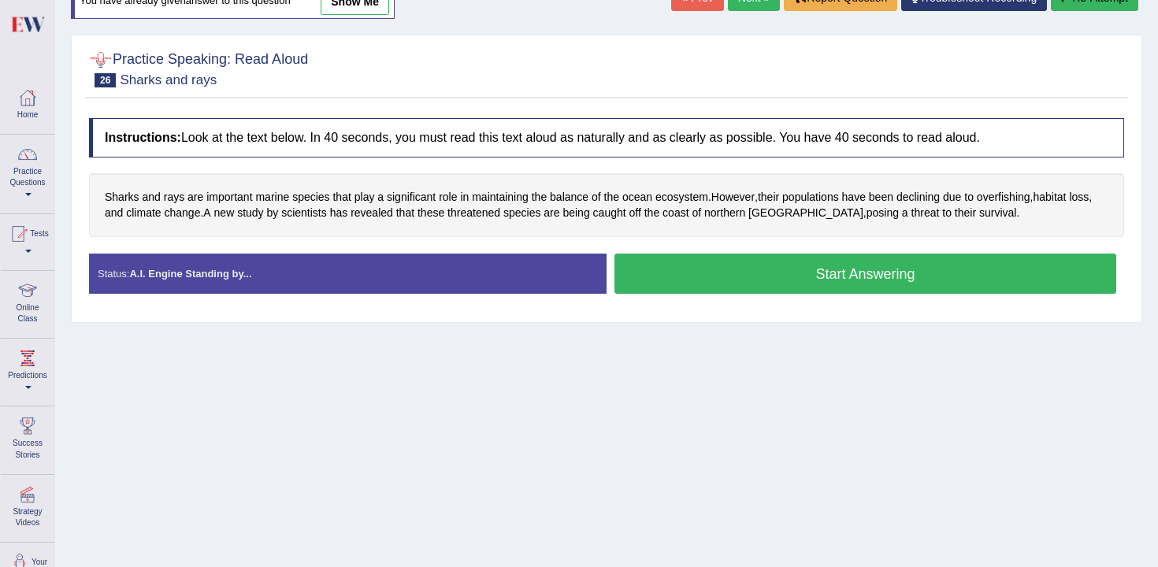
scroll to position [260, 0]
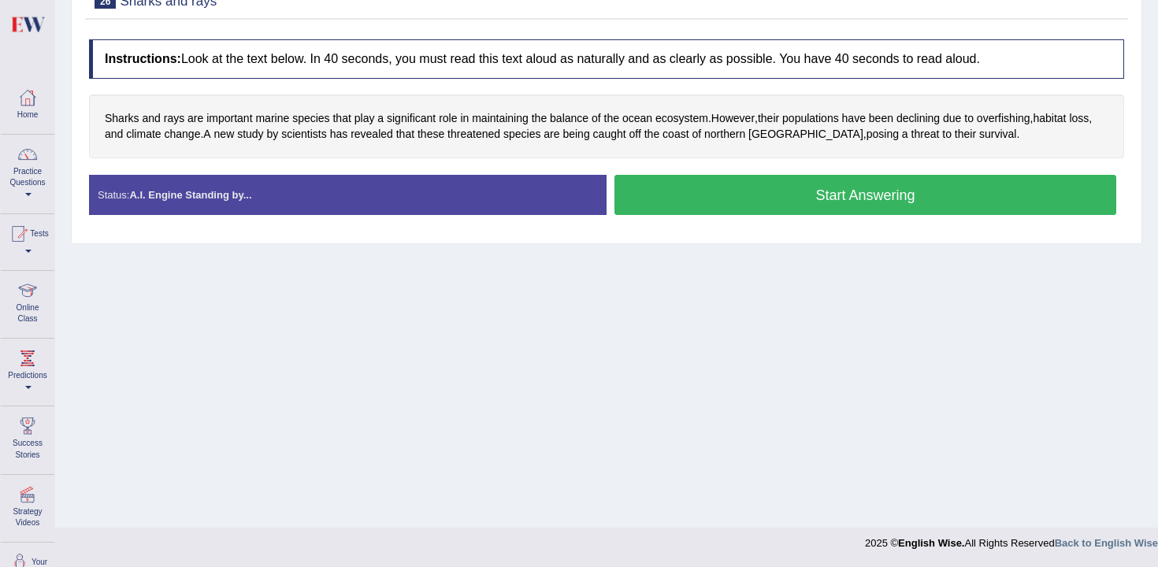
click at [815, 191] on button "Start Answering" at bounding box center [865, 195] width 502 height 40
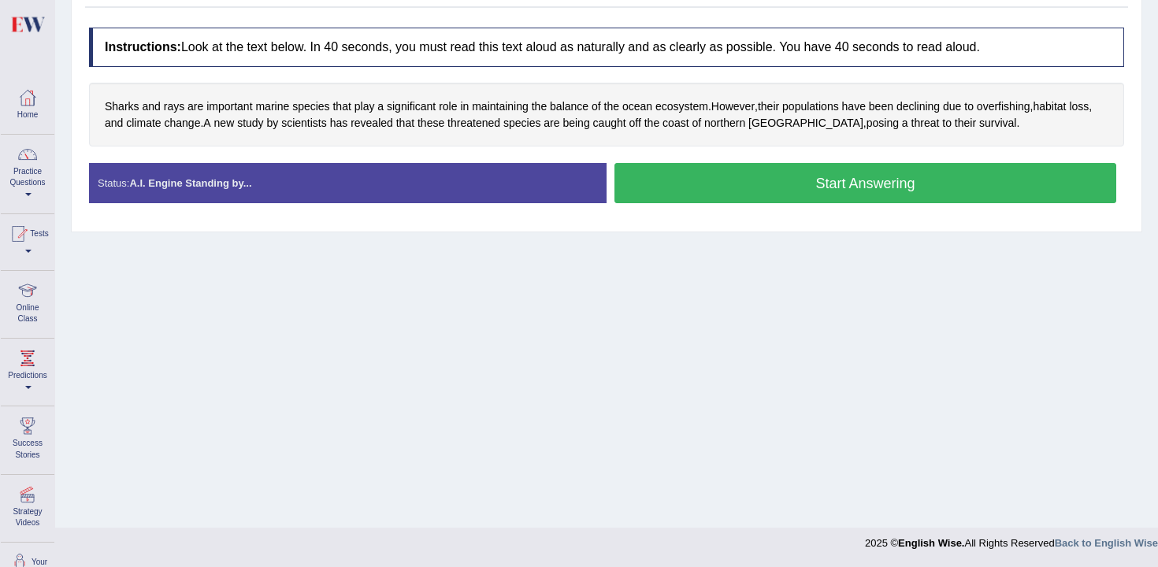
scroll to position [248, 0]
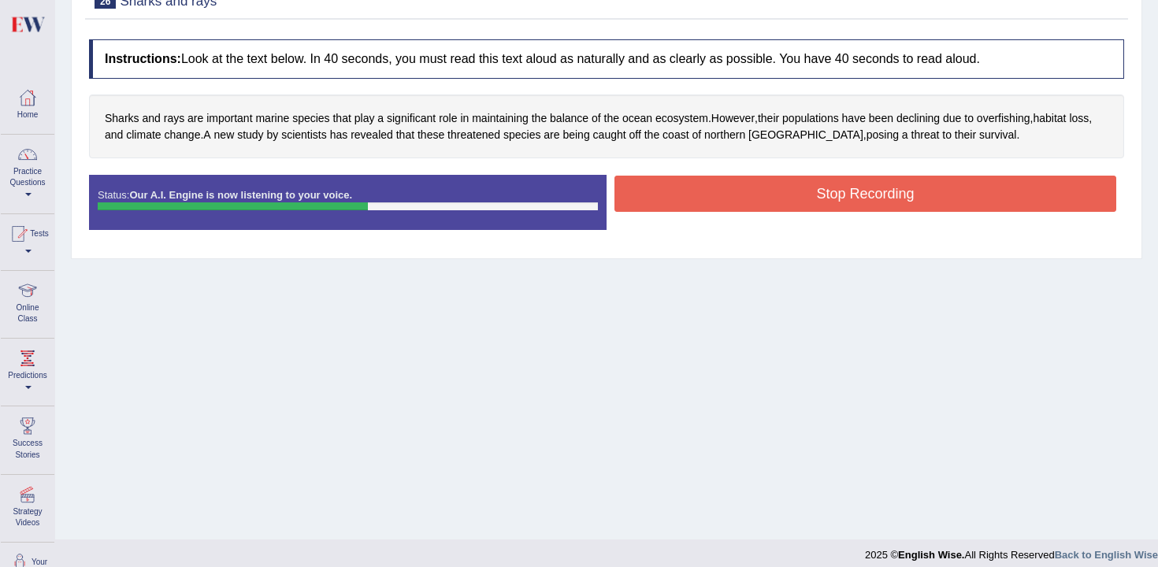
click at [815, 191] on button "Stop Recording" at bounding box center [865, 194] width 502 height 36
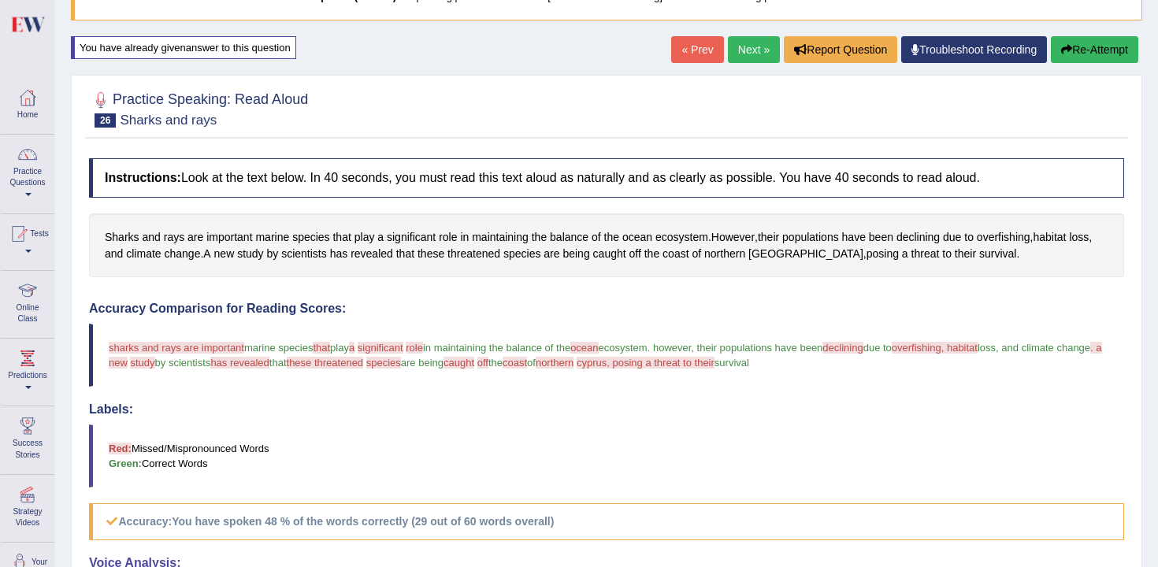
scroll to position [102, 0]
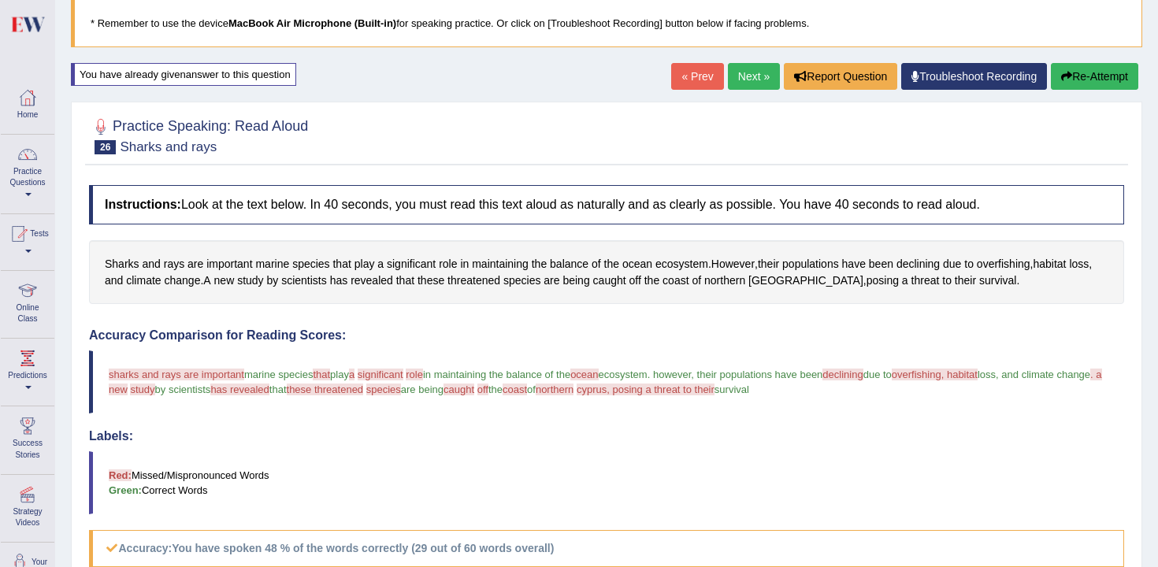
click at [1116, 82] on button "Re-Attempt" at bounding box center [1094, 76] width 87 height 27
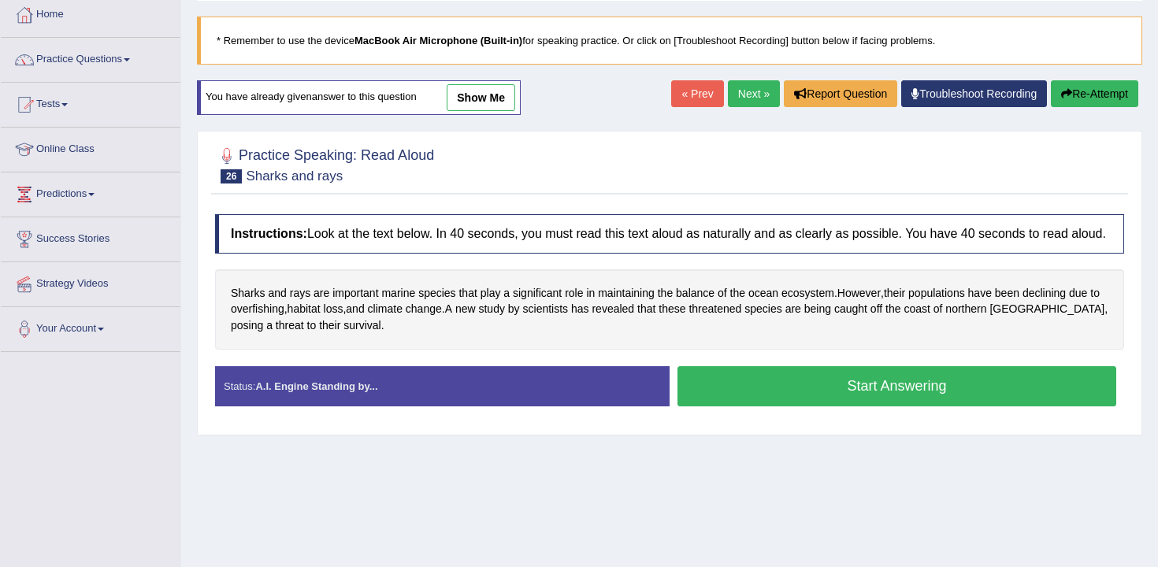
click at [825, 395] on button "Start Answering" at bounding box center [897, 386] width 439 height 40
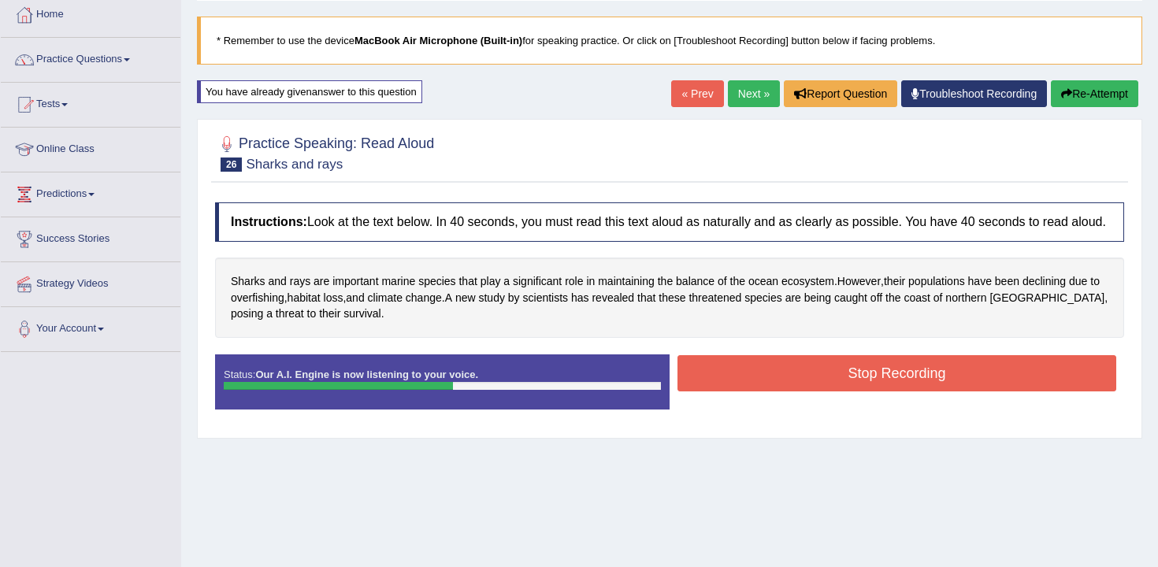
click at [823, 392] on button "Stop Recording" at bounding box center [897, 373] width 439 height 36
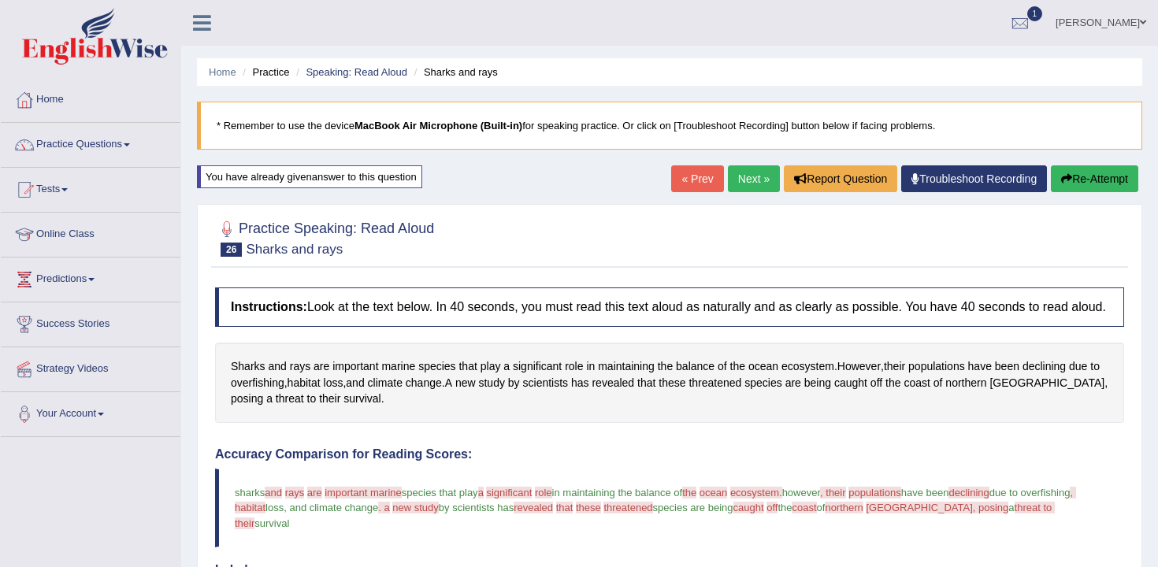
click at [744, 180] on link "Next »" at bounding box center [754, 178] width 52 height 27
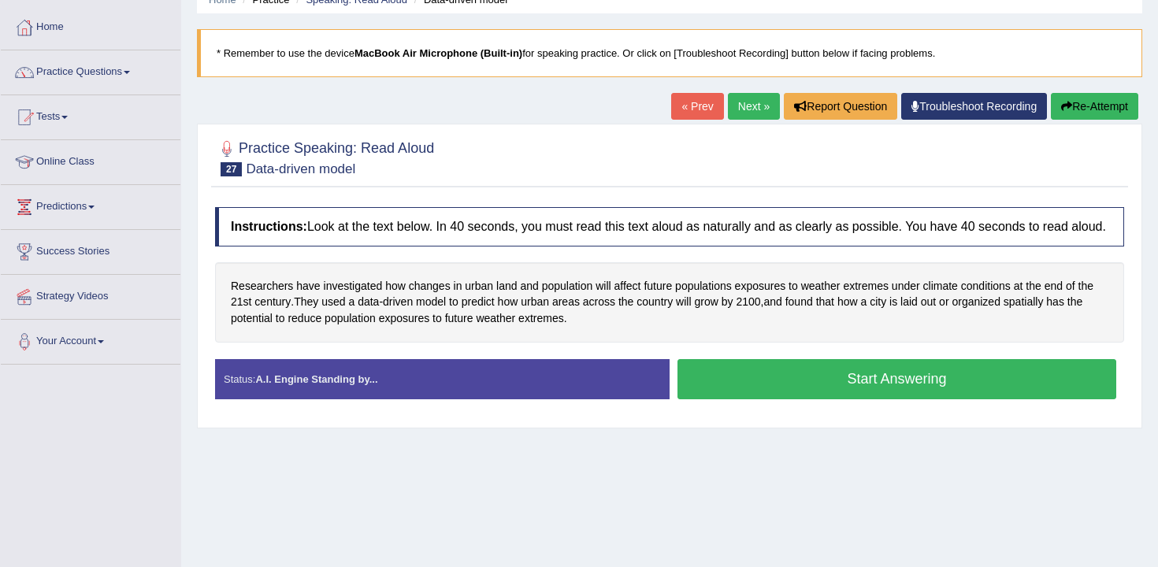
scroll to position [75, 0]
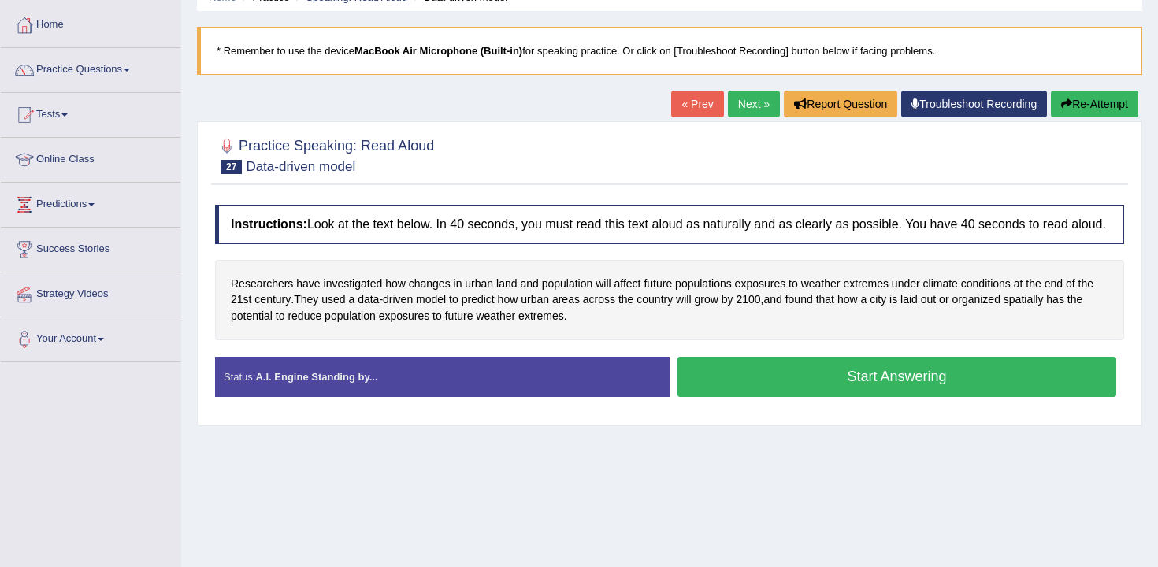
click at [756, 397] on button "Start Answering" at bounding box center [897, 377] width 439 height 40
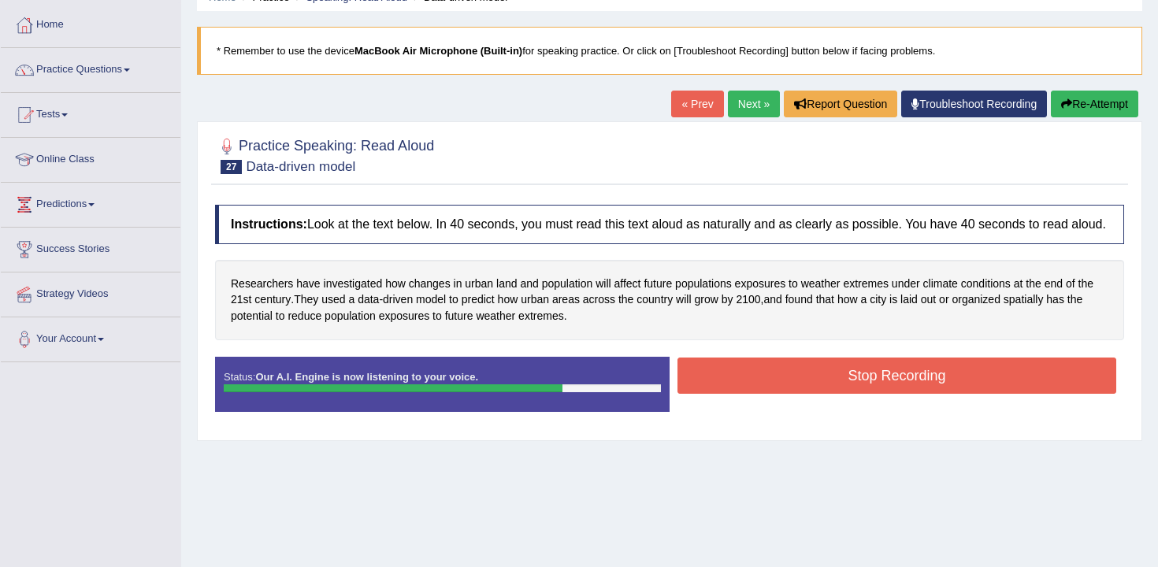
click at [765, 394] on button "Stop Recording" at bounding box center [897, 376] width 439 height 36
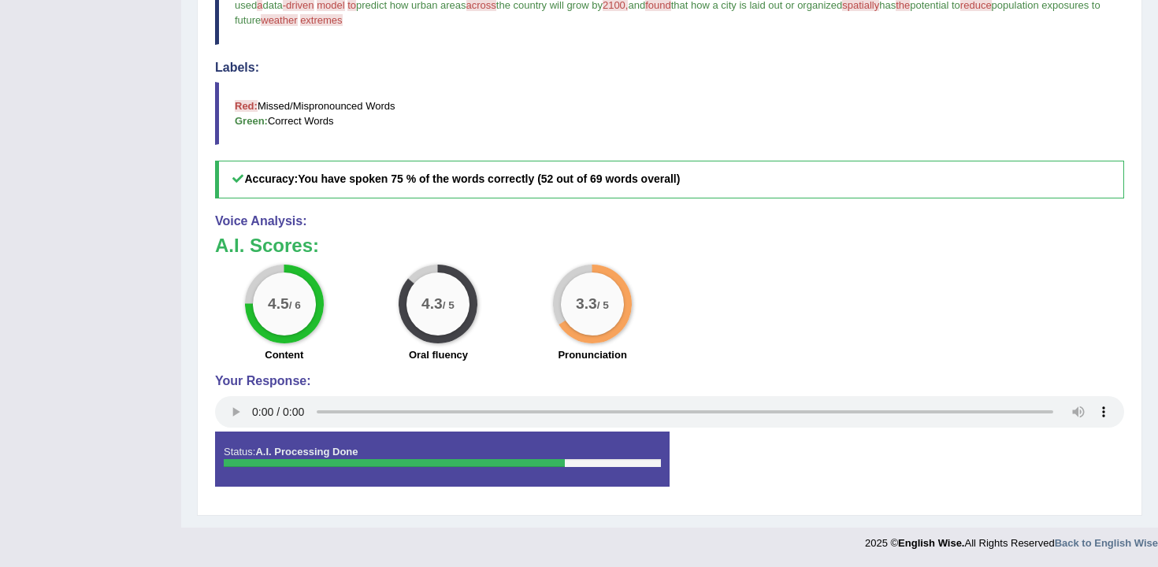
scroll to position [0, 0]
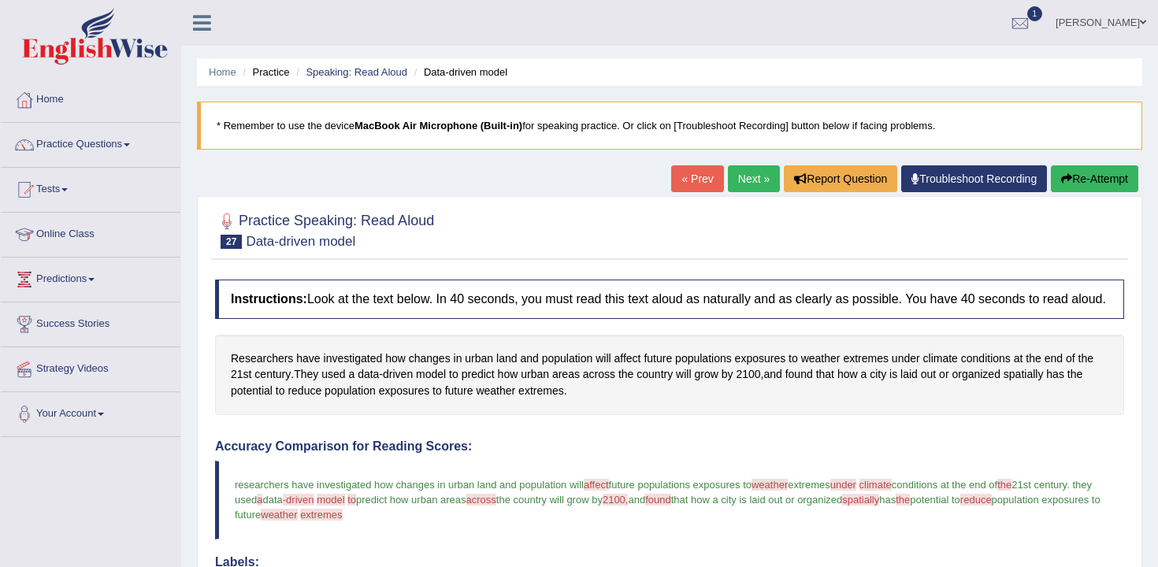
click at [747, 184] on link "Next »" at bounding box center [754, 178] width 52 height 27
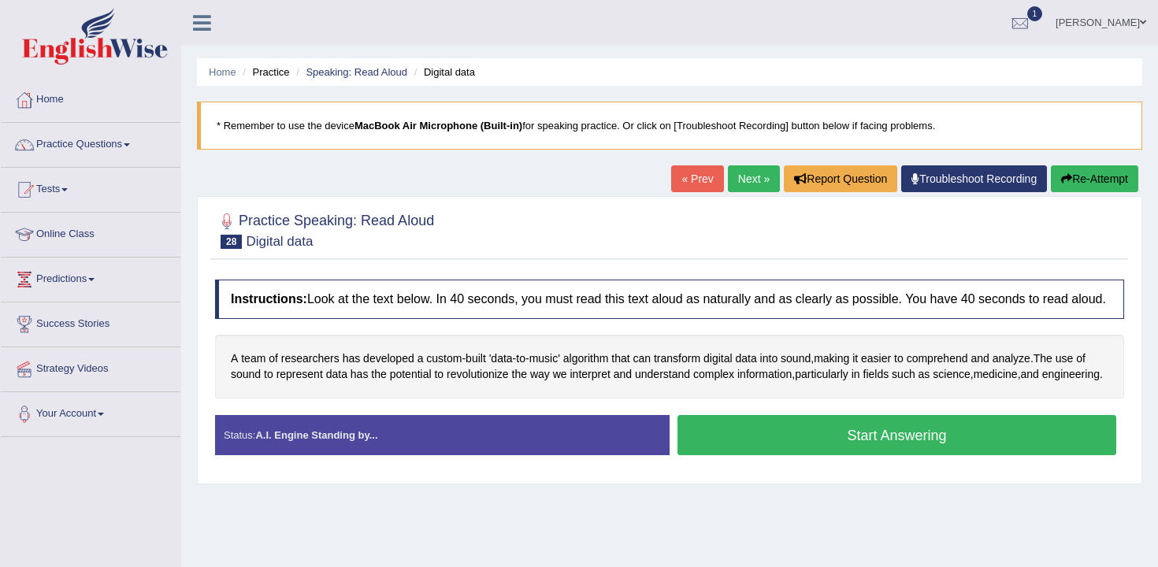
click at [754, 459] on div "Start Answering" at bounding box center [897, 437] width 455 height 44
click at [755, 455] on button "Start Answering" at bounding box center [897, 435] width 439 height 40
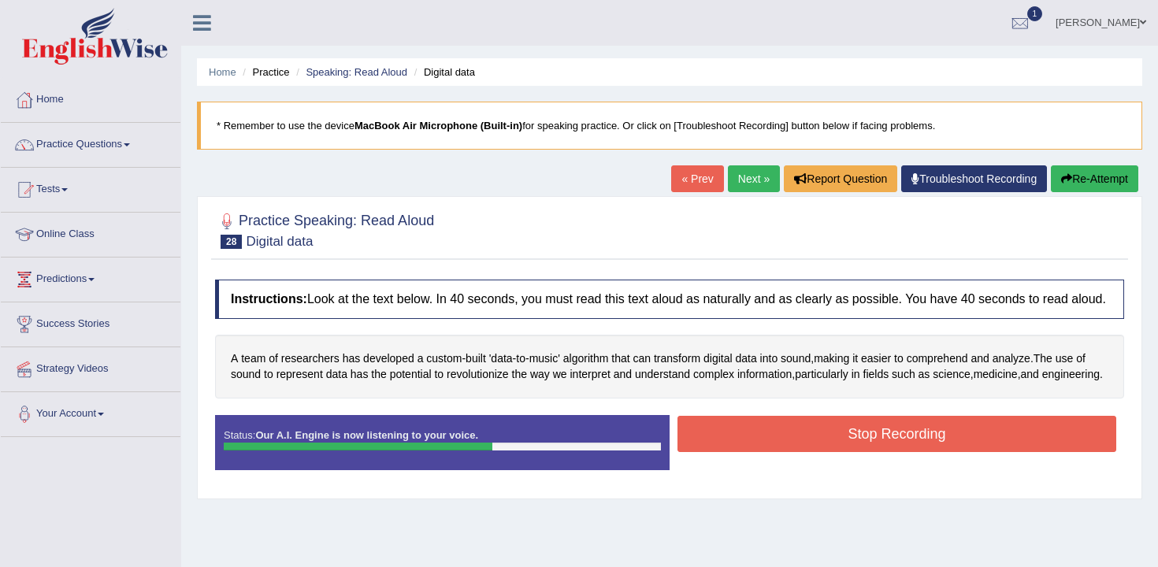
click at [760, 452] on button "Stop Recording" at bounding box center [897, 434] width 439 height 36
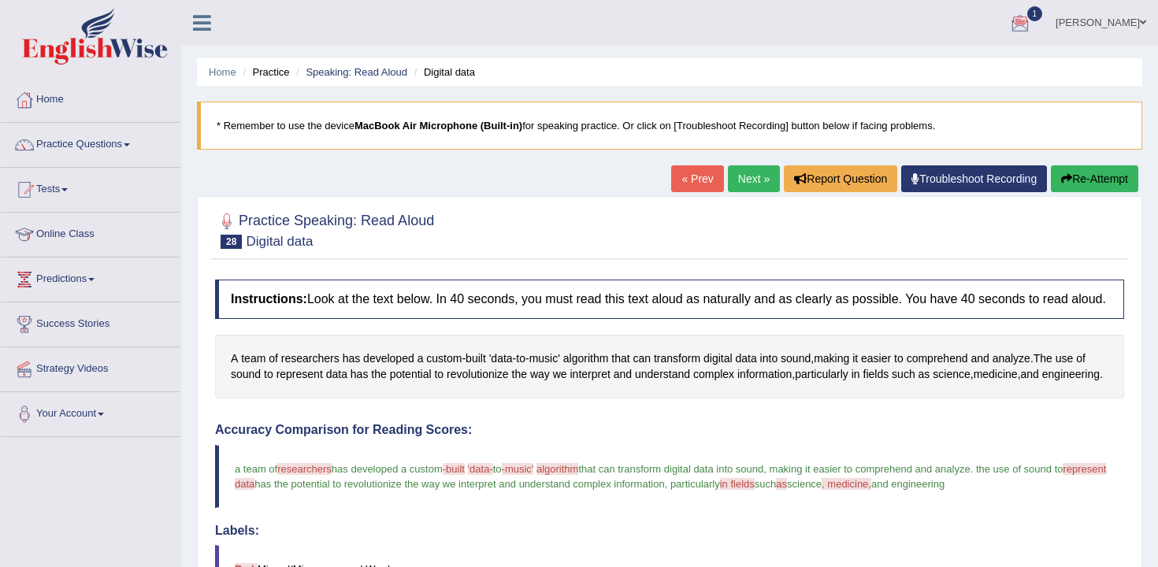
click at [1129, 176] on button "Re-Attempt" at bounding box center [1094, 178] width 87 height 27
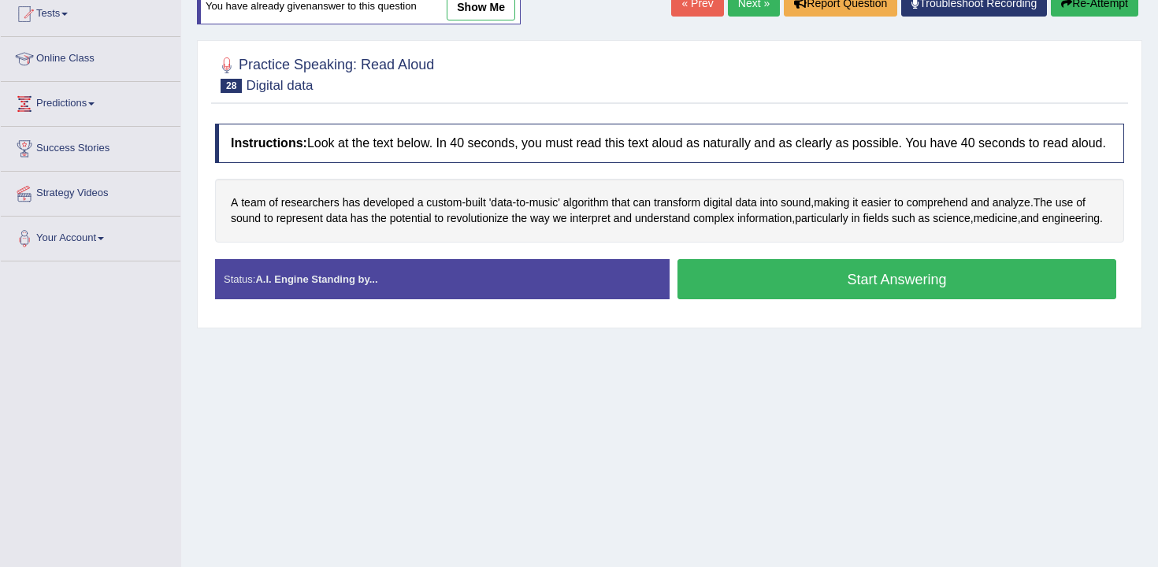
click at [737, 299] on button "Start Answering" at bounding box center [897, 279] width 439 height 40
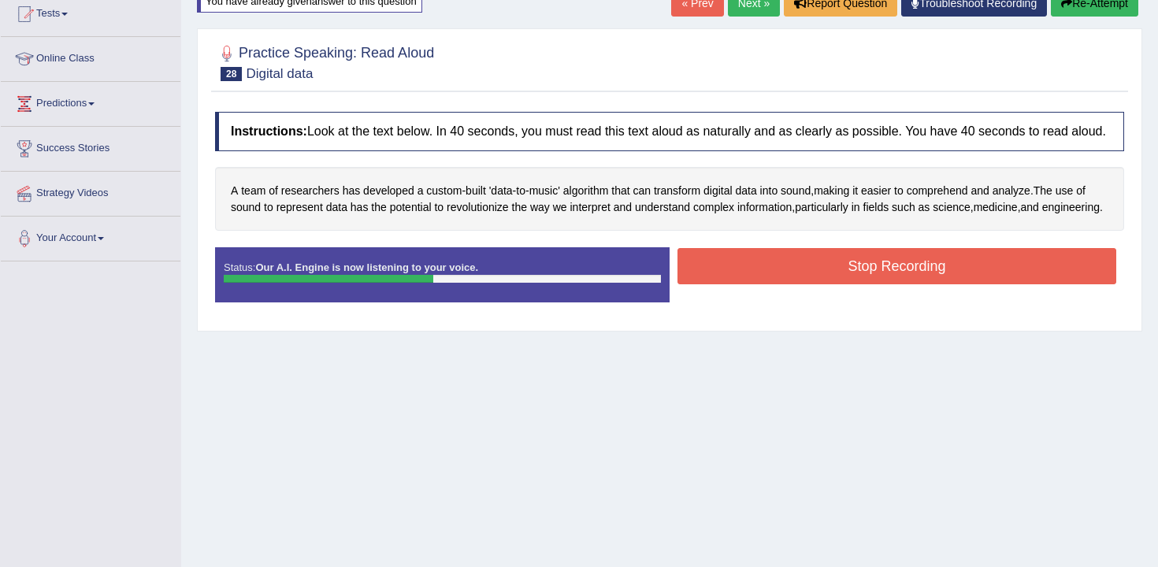
click at [737, 284] on button "Stop Recording" at bounding box center [897, 266] width 439 height 36
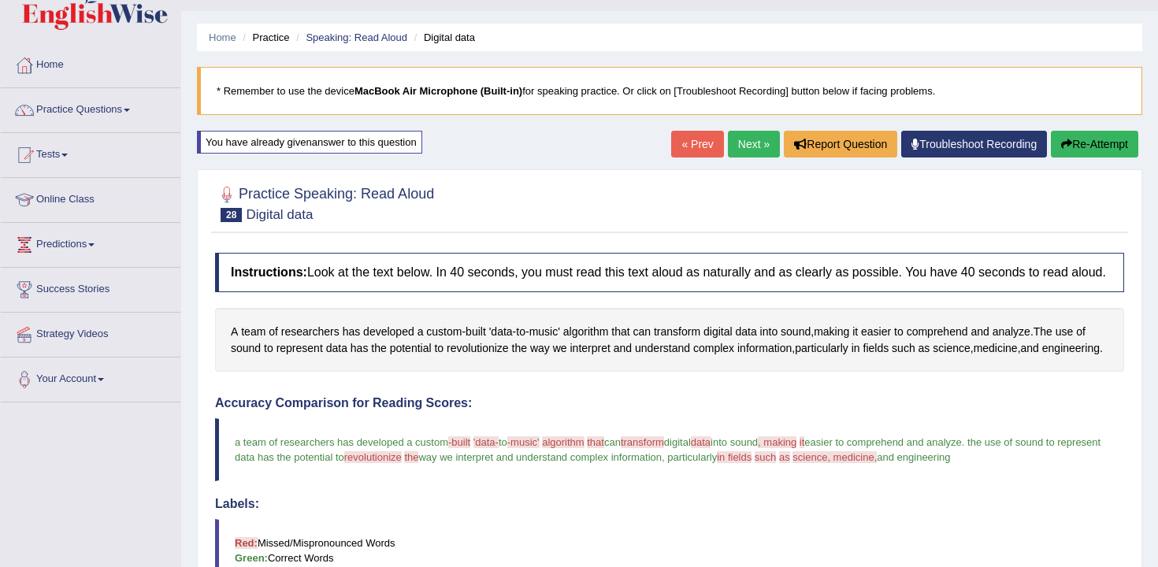
scroll to position [39, 0]
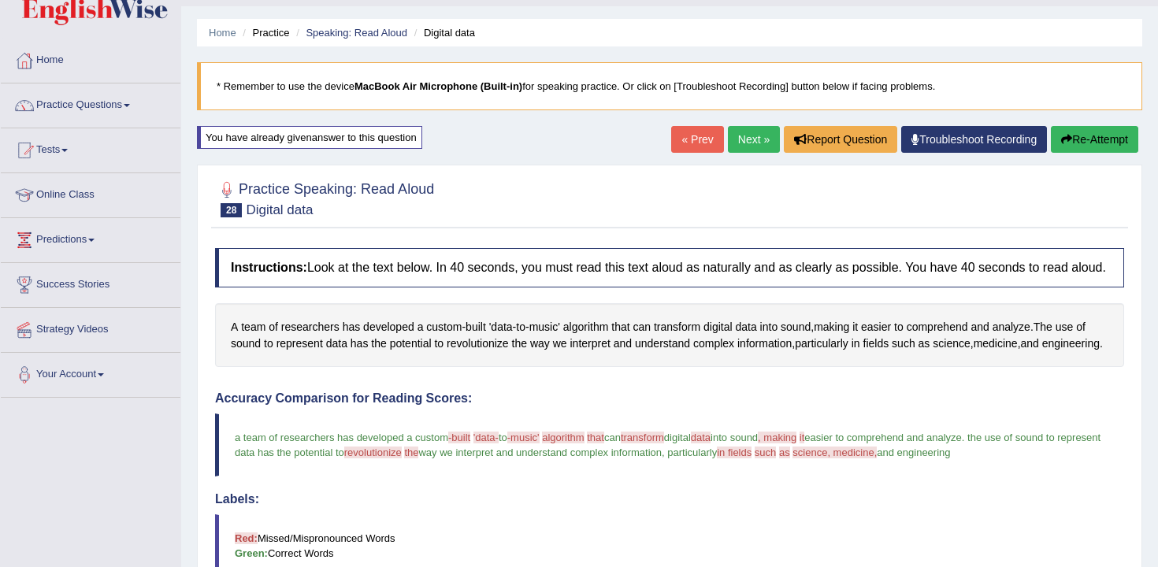
click at [744, 144] on link "Next »" at bounding box center [754, 139] width 52 height 27
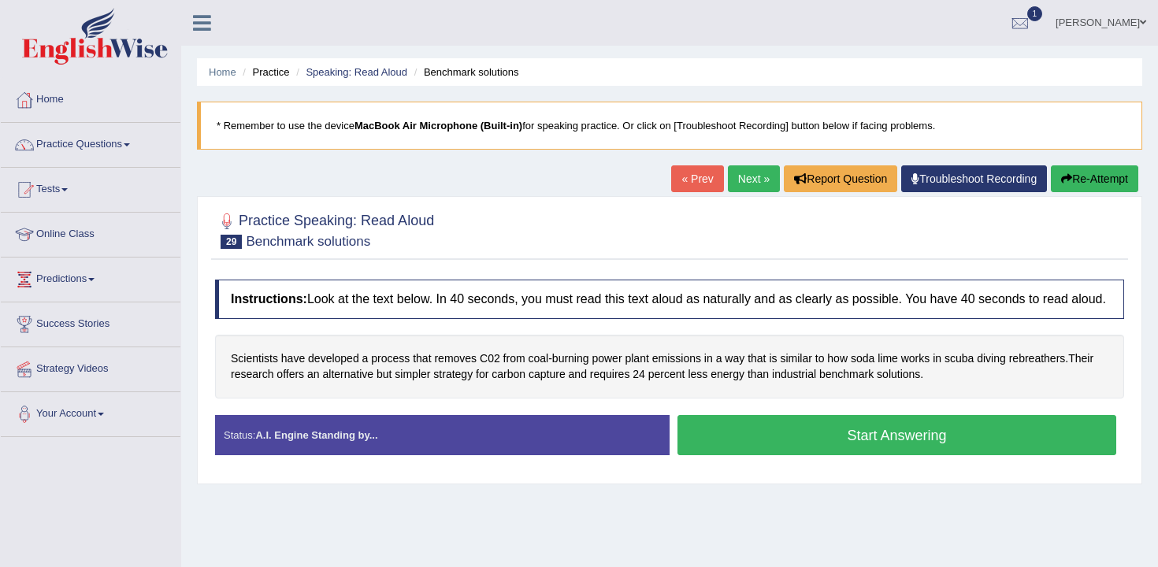
click at [701, 420] on div "Instructions: Look at the text below. In 40 seconds, you must read this text al…" at bounding box center [669, 374] width 917 height 204
click at [730, 438] on button "Start Answering" at bounding box center [897, 435] width 439 height 40
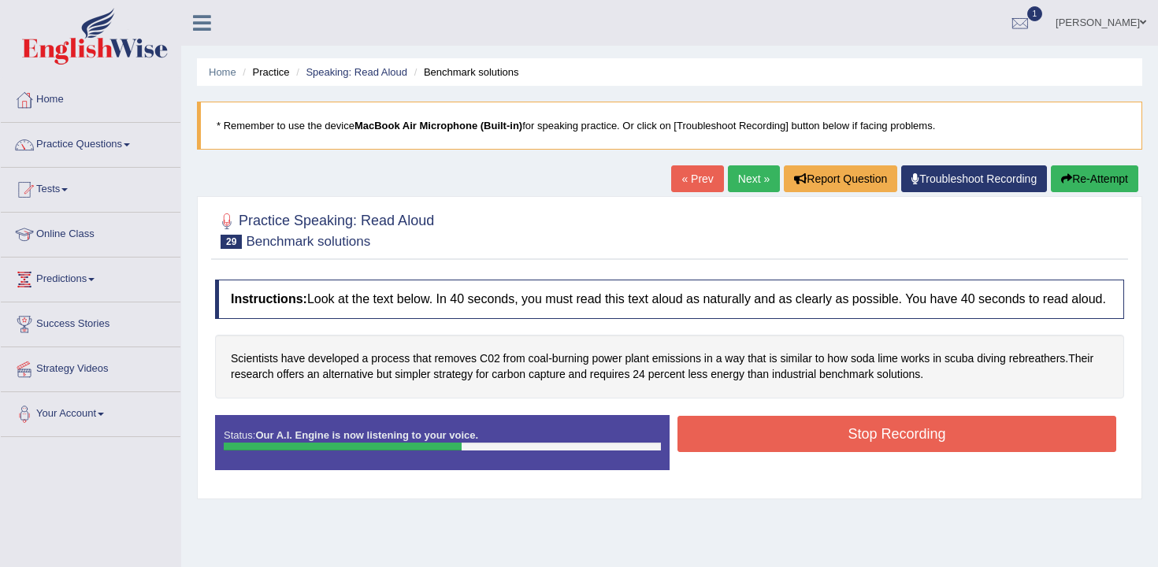
click at [730, 438] on button "Stop Recording" at bounding box center [897, 434] width 439 height 36
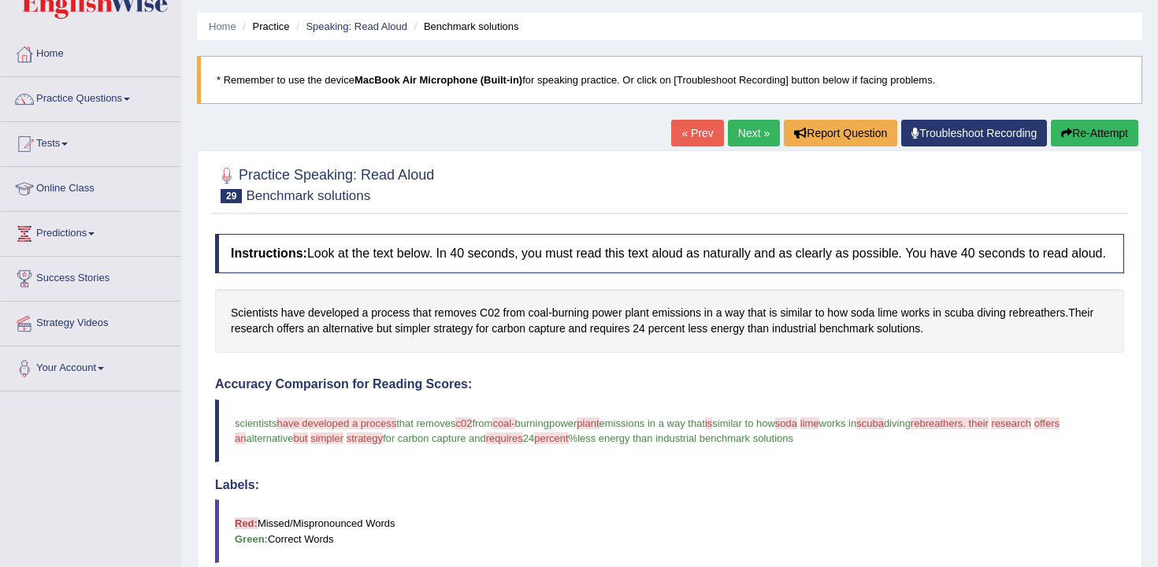
scroll to position [61, 0]
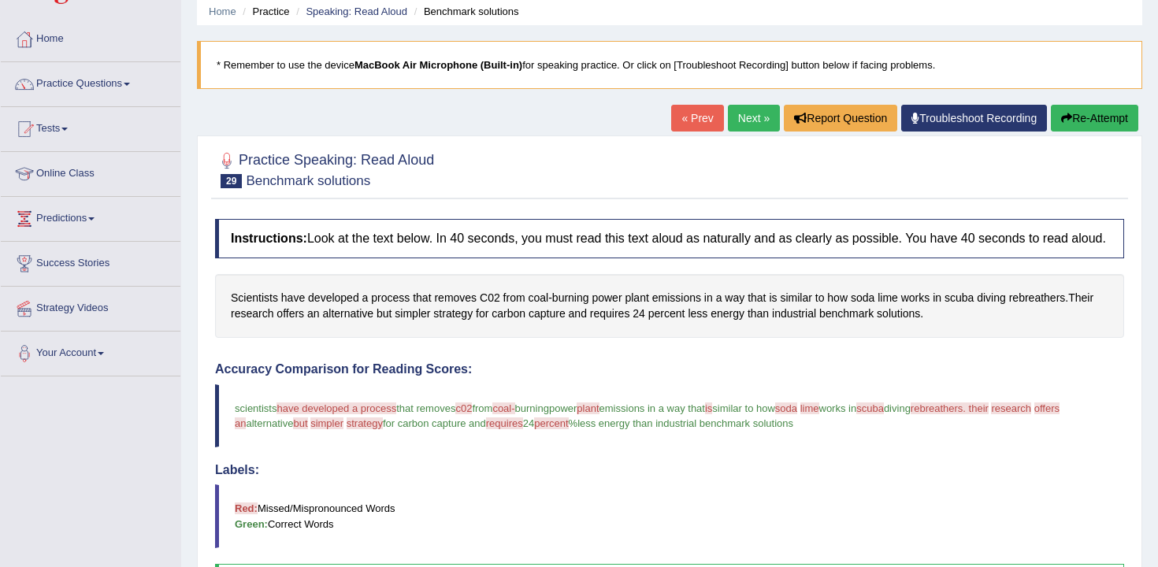
click at [1096, 121] on button "Re-Attempt" at bounding box center [1094, 118] width 87 height 27
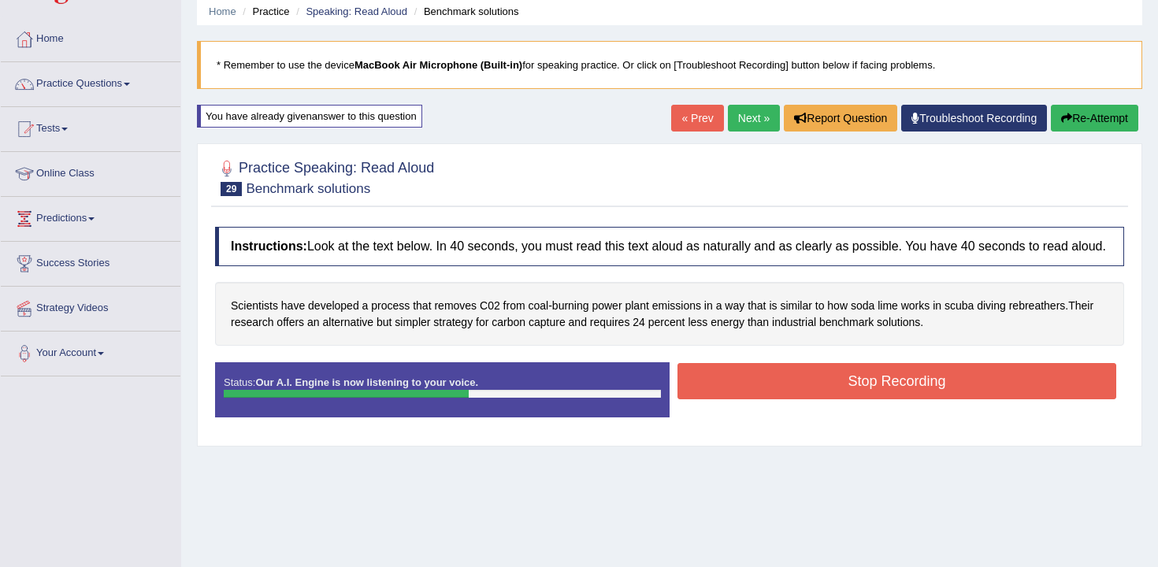
click at [717, 399] on button "Stop Recording" at bounding box center [897, 381] width 439 height 36
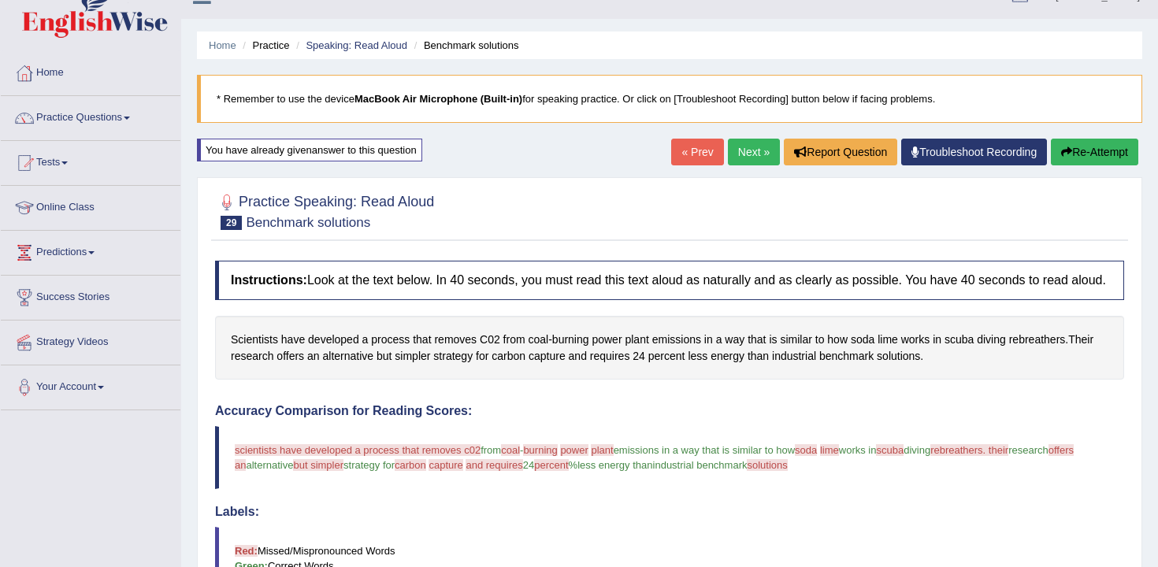
scroll to position [32, 0]
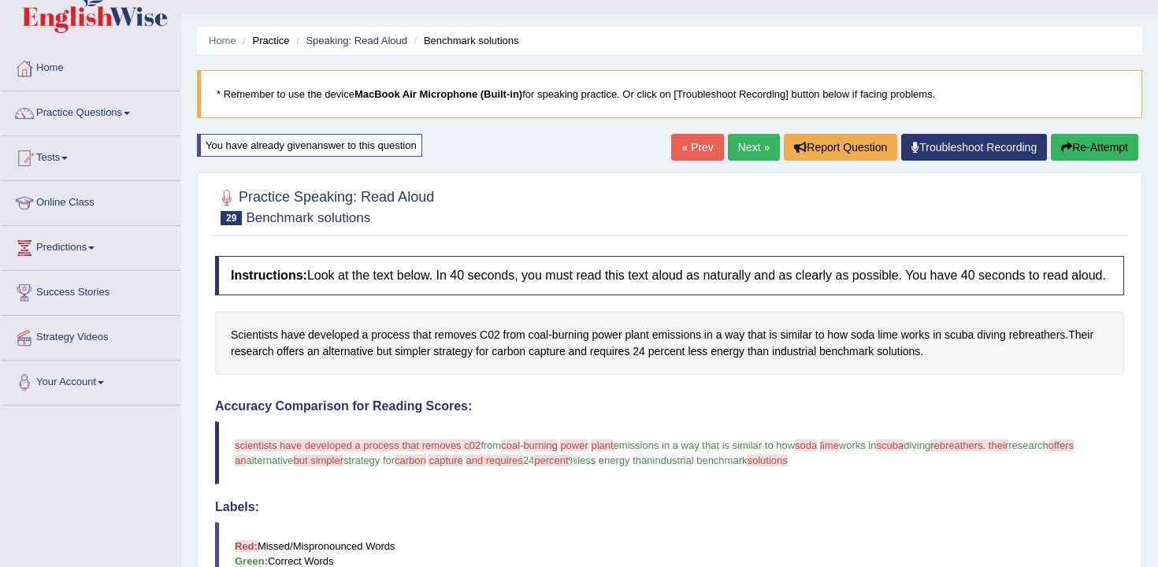
click at [1045, 132] on div "Home Practice Speaking: Read Aloud Benchmark solutions * Remember to use the de…" at bounding box center [669, 467] width 977 height 999
click at [1067, 139] on button "Re-Attempt" at bounding box center [1094, 147] width 87 height 27
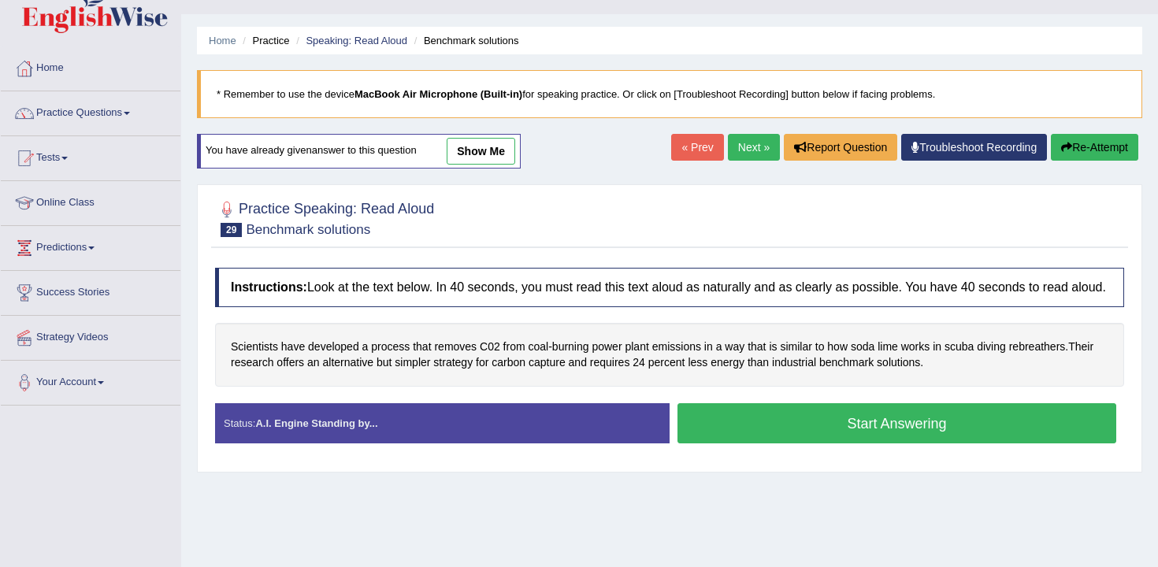
scroll to position [32, 0]
click at [703, 444] on button "Start Answering" at bounding box center [897, 423] width 439 height 40
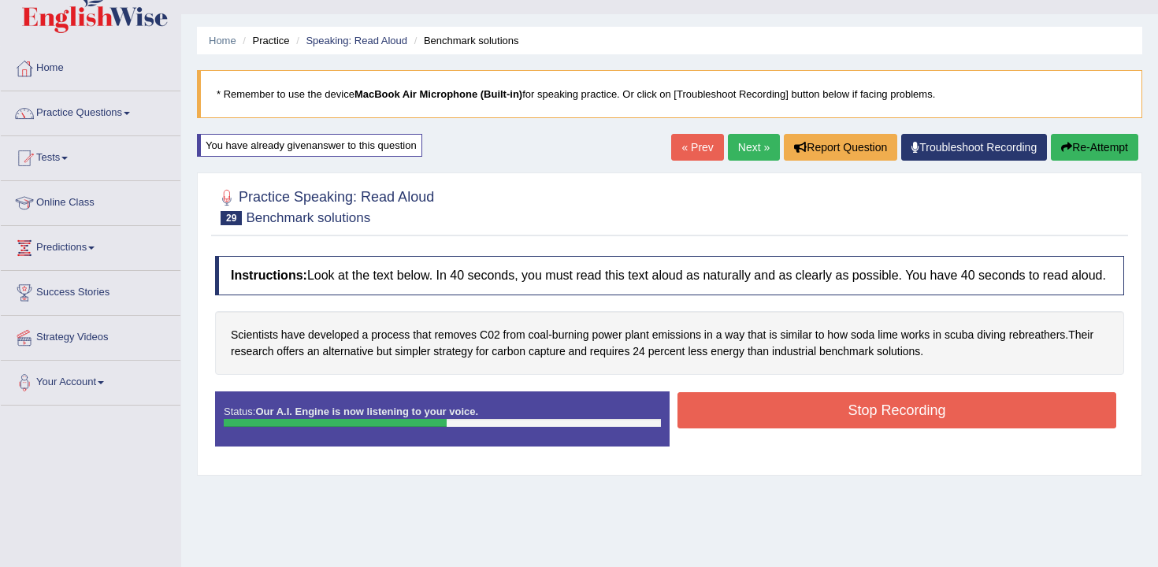
click at [777, 424] on button "Stop Recording" at bounding box center [897, 410] width 439 height 36
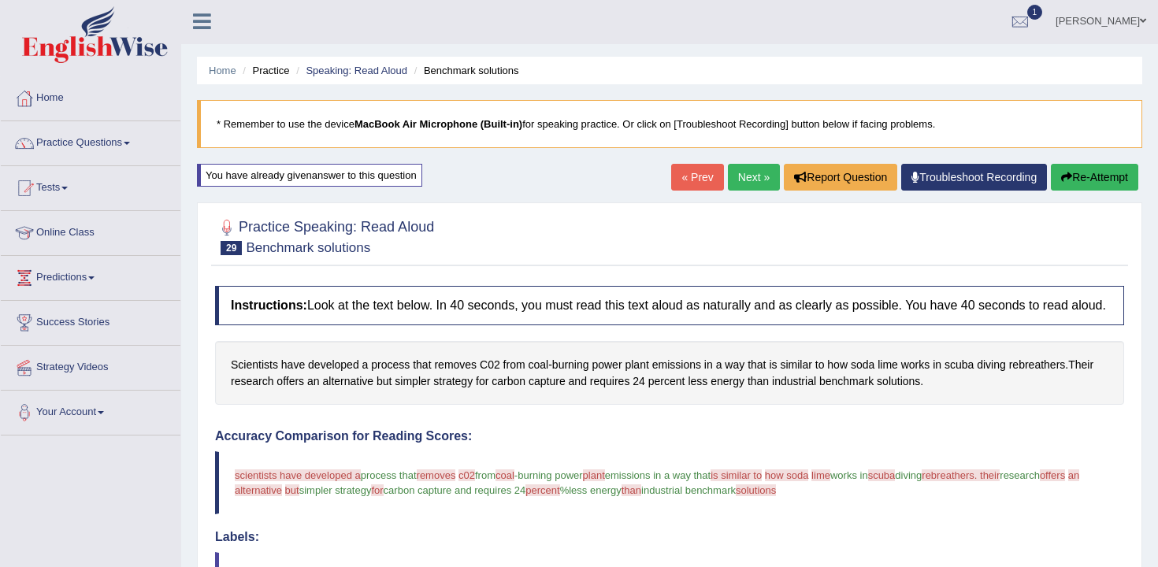
scroll to position [0, 0]
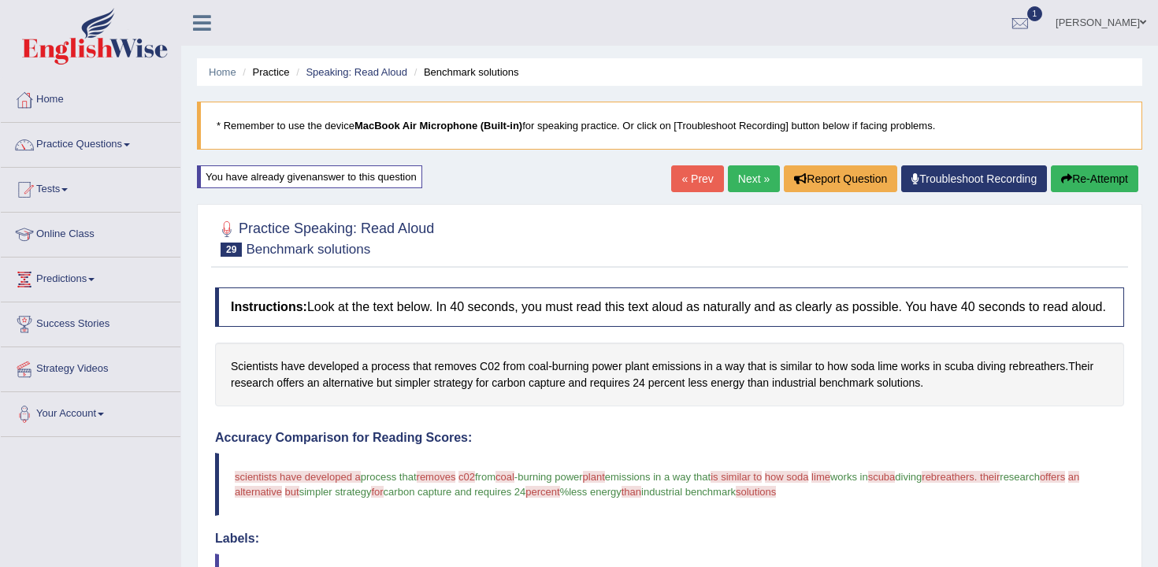
click at [1116, 180] on button "Re-Attempt" at bounding box center [1094, 178] width 87 height 27
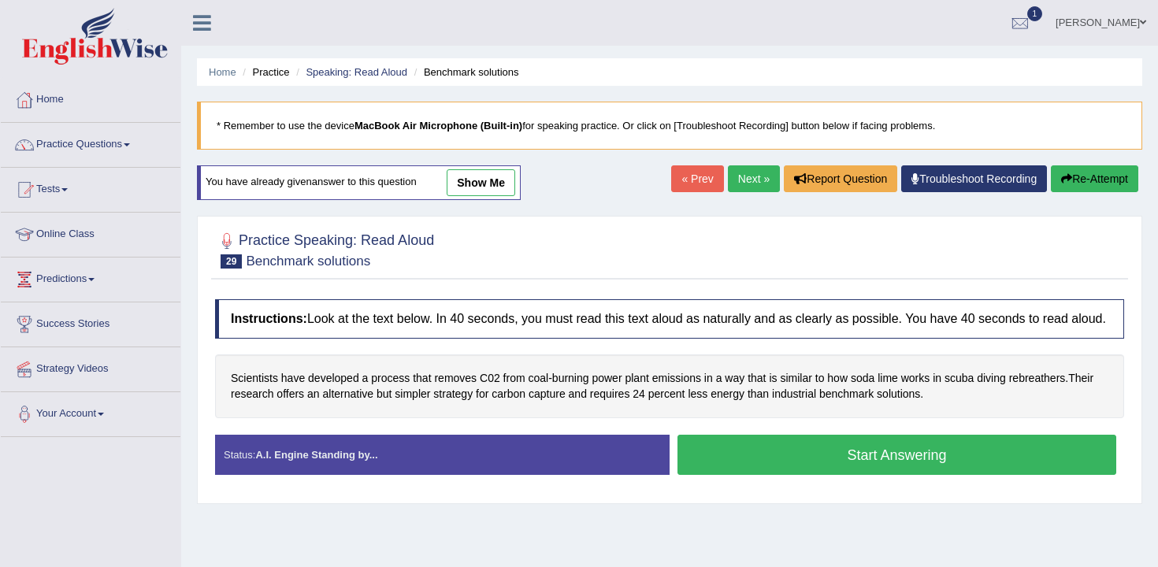
click at [733, 456] on button "Start Answering" at bounding box center [897, 455] width 439 height 40
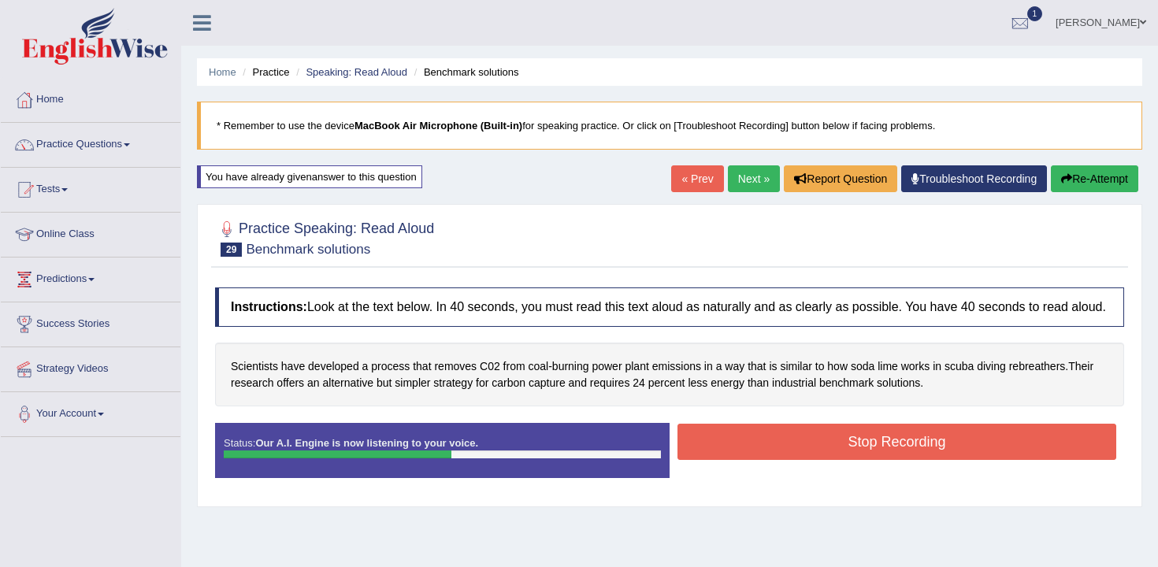
click at [733, 456] on button "Stop Recording" at bounding box center [897, 442] width 439 height 36
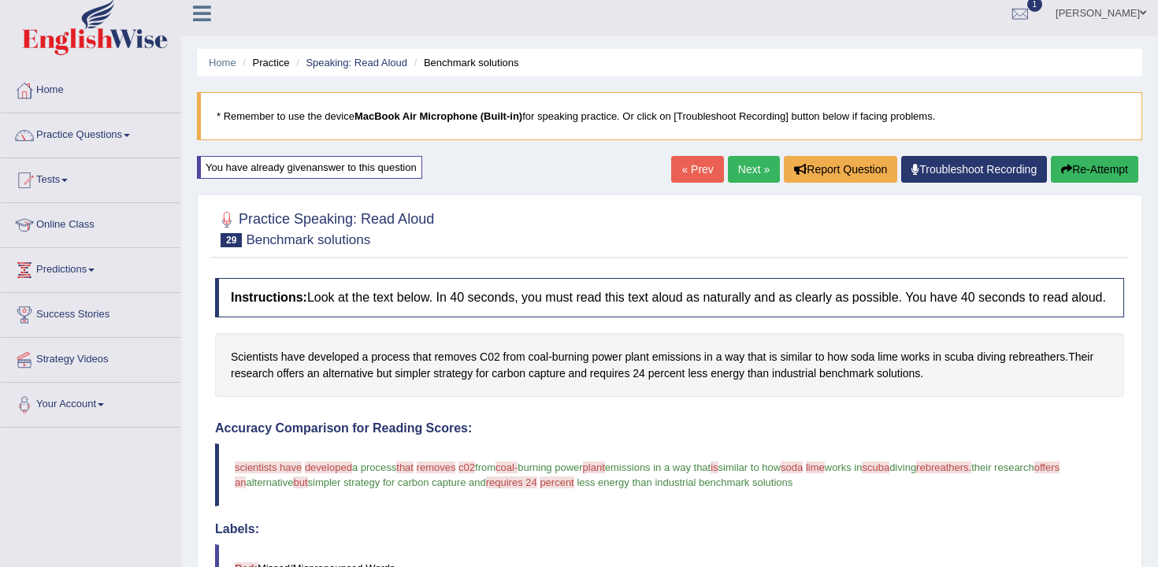
scroll to position [9, 0]
click at [1118, 182] on button "Re-Attempt" at bounding box center [1094, 170] width 87 height 27
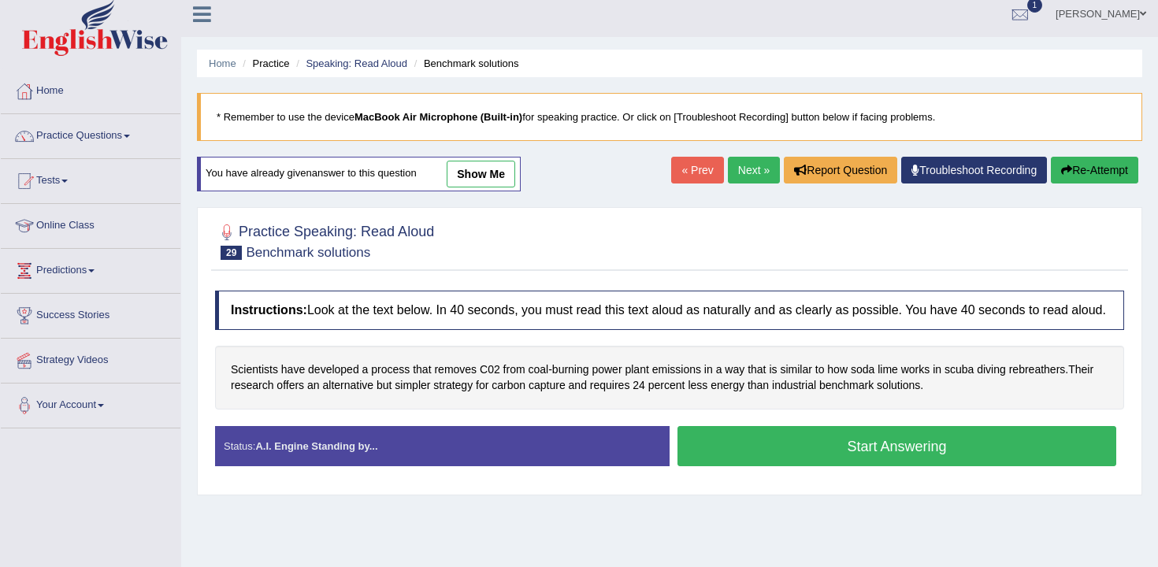
click at [715, 458] on button "Start Answering" at bounding box center [897, 446] width 439 height 40
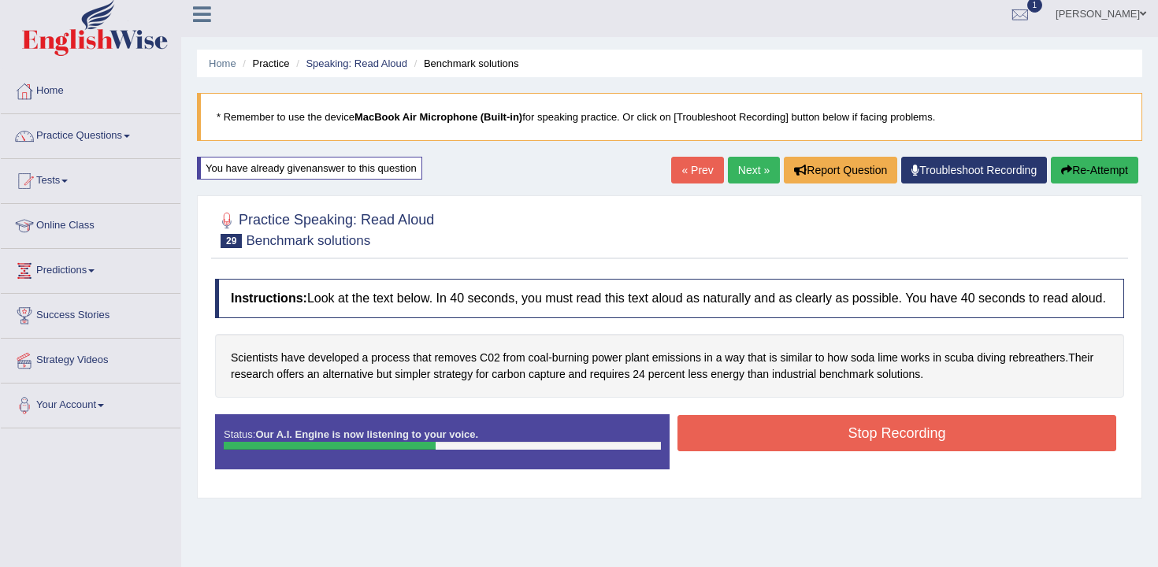
click at [715, 451] on button "Stop Recording" at bounding box center [897, 433] width 439 height 36
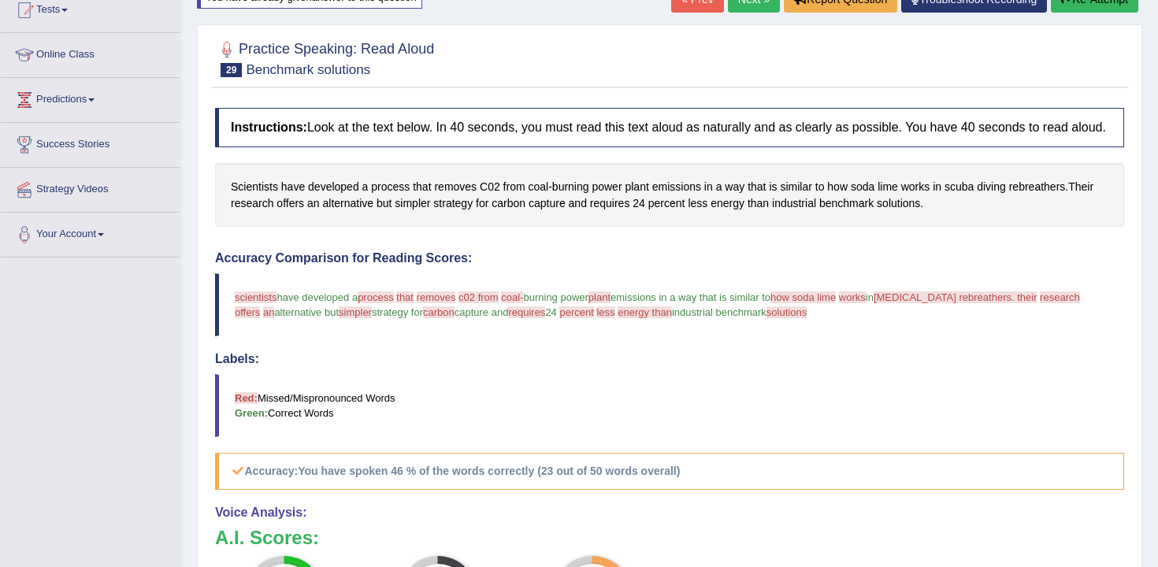
scroll to position [128, 0]
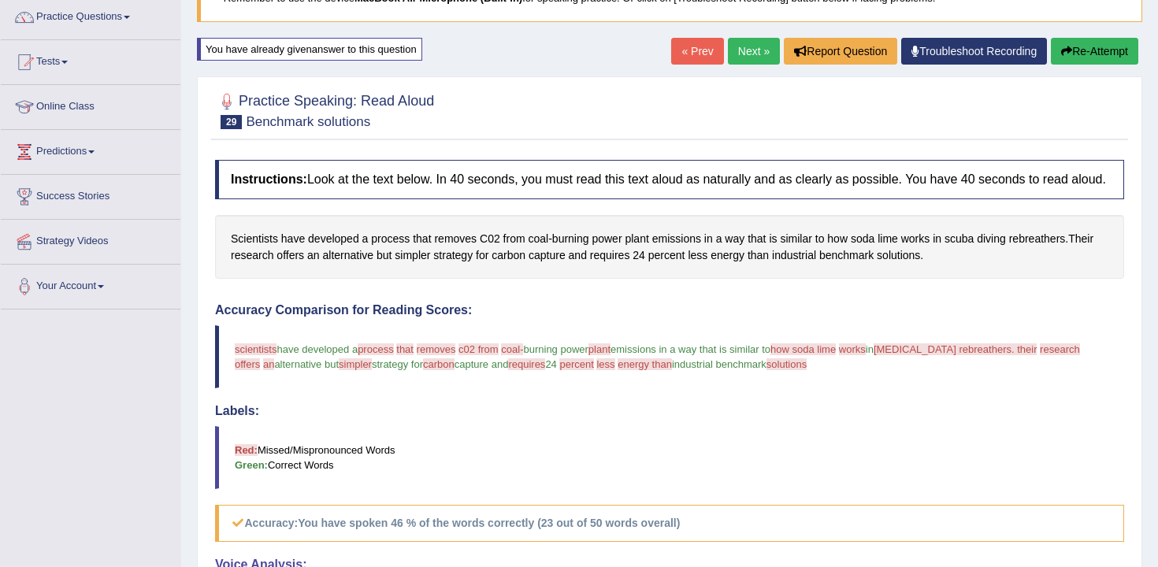
click at [1110, 47] on button "Re-Attempt" at bounding box center [1094, 51] width 87 height 27
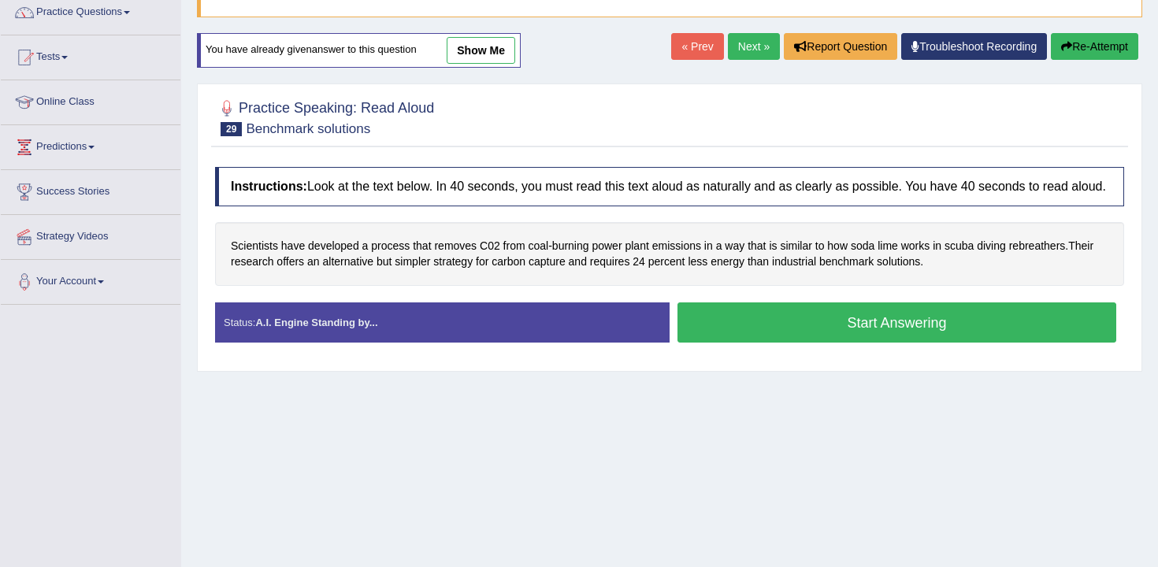
click at [225, 106] on div at bounding box center [227, 109] width 24 height 24
click at [294, 106] on h2 "Practice Speaking: Read Aloud 29 Benchmark solutions" at bounding box center [324, 116] width 219 height 39
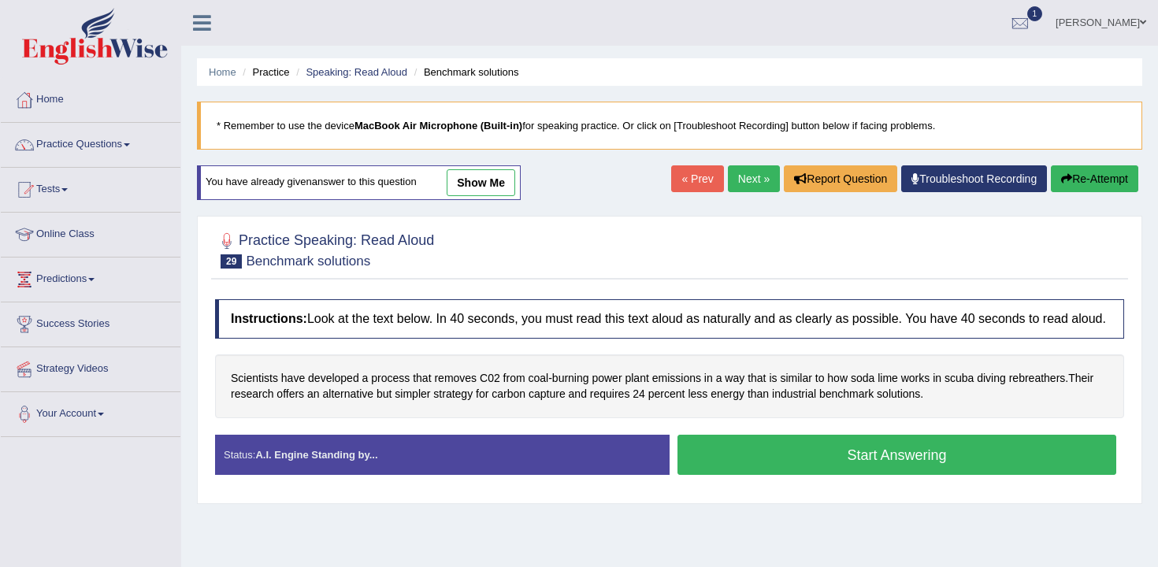
click at [230, 226] on div at bounding box center [669, 249] width 909 height 48
click at [231, 241] on div at bounding box center [227, 241] width 24 height 24
click at [228, 241] on div at bounding box center [227, 241] width 24 height 24
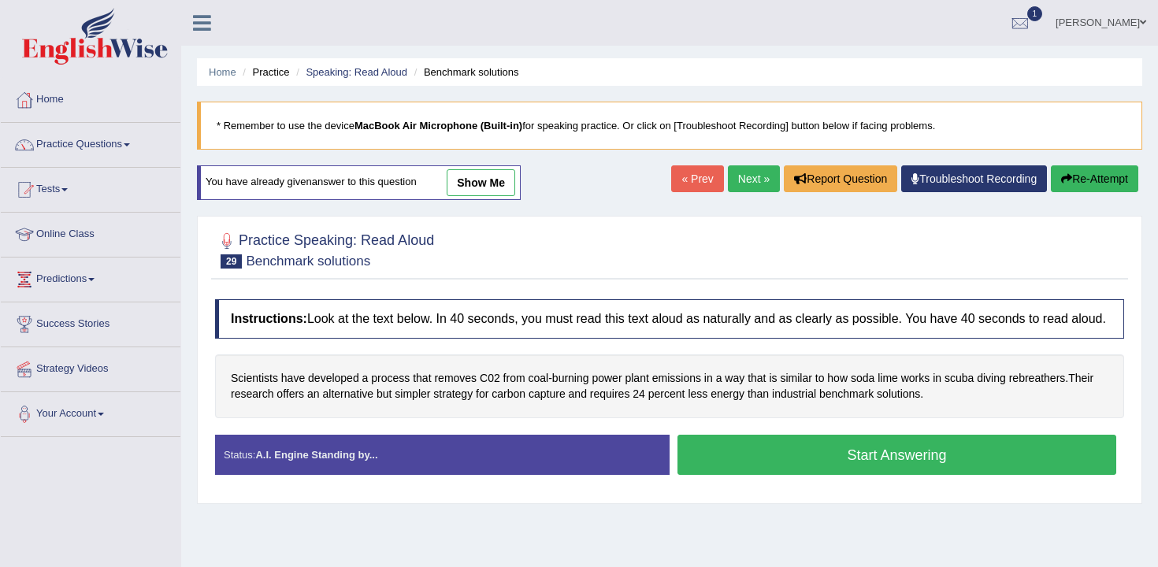
click at [234, 237] on div at bounding box center [227, 241] width 24 height 24
click at [1131, 20] on link "[PERSON_NAME]" at bounding box center [1101, 20] width 114 height 41
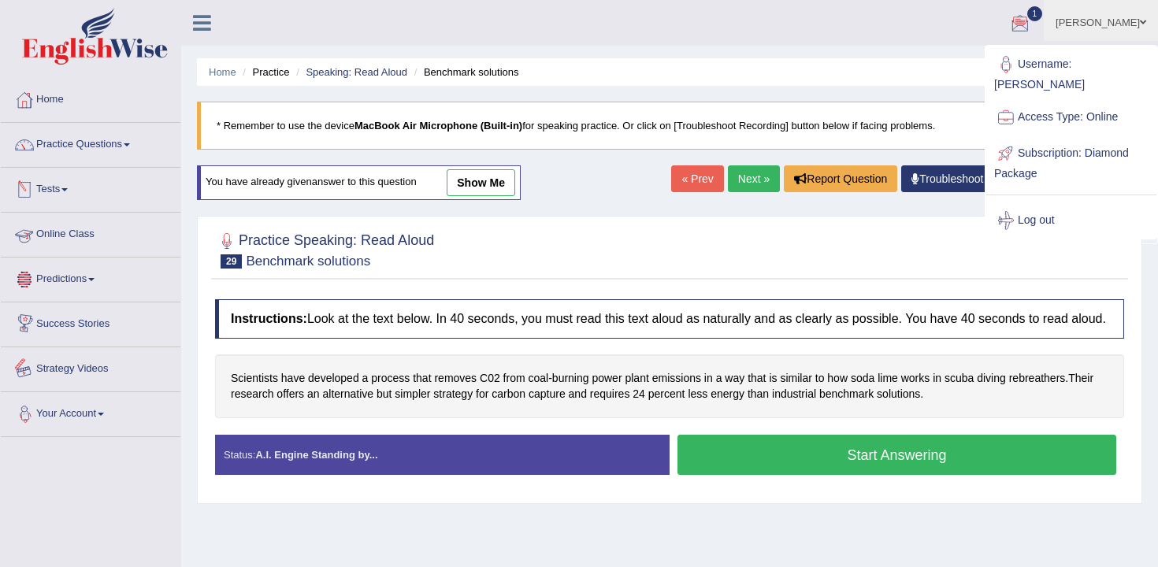
click at [106, 421] on link "Your Account" at bounding box center [91, 411] width 180 height 39
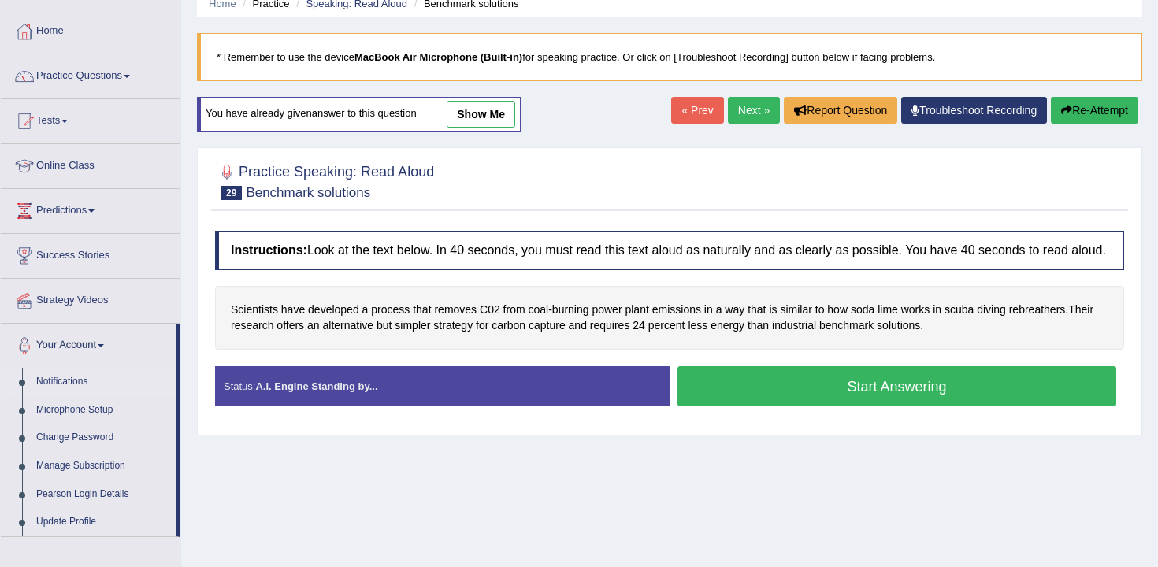
scroll to position [71, 0]
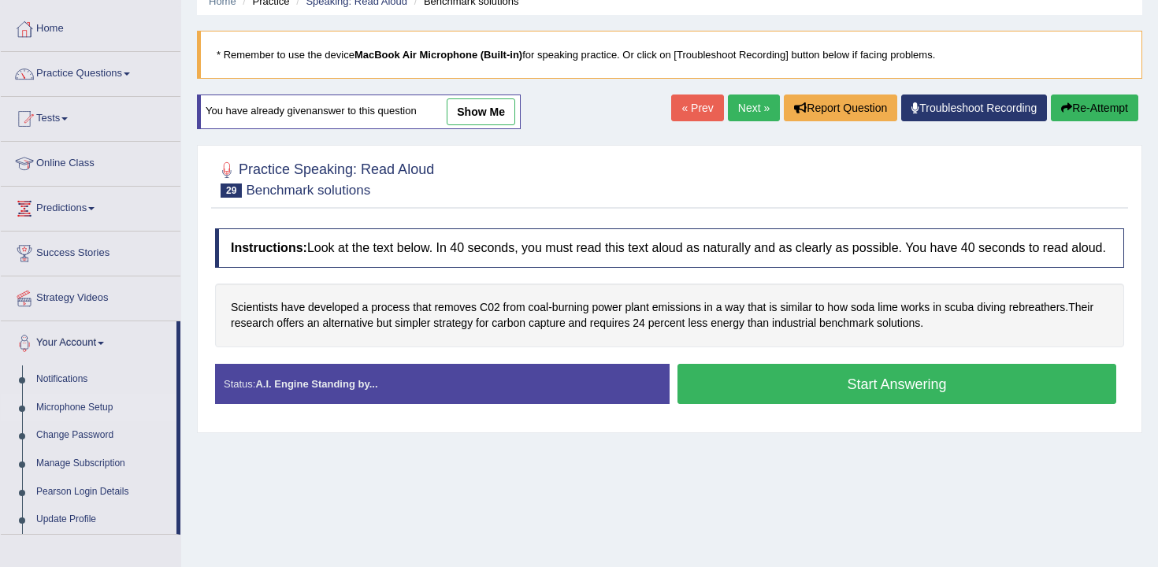
click at [106, 407] on link "Microphone Setup" at bounding box center [102, 408] width 147 height 28
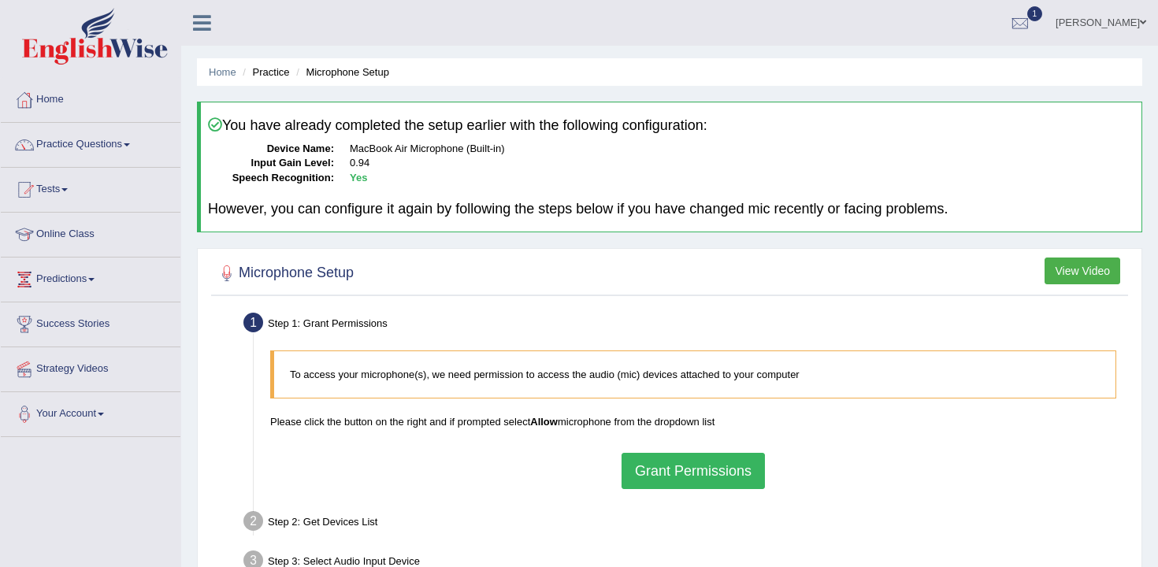
click at [722, 470] on button "Grant Permissions" at bounding box center [693, 471] width 143 height 36
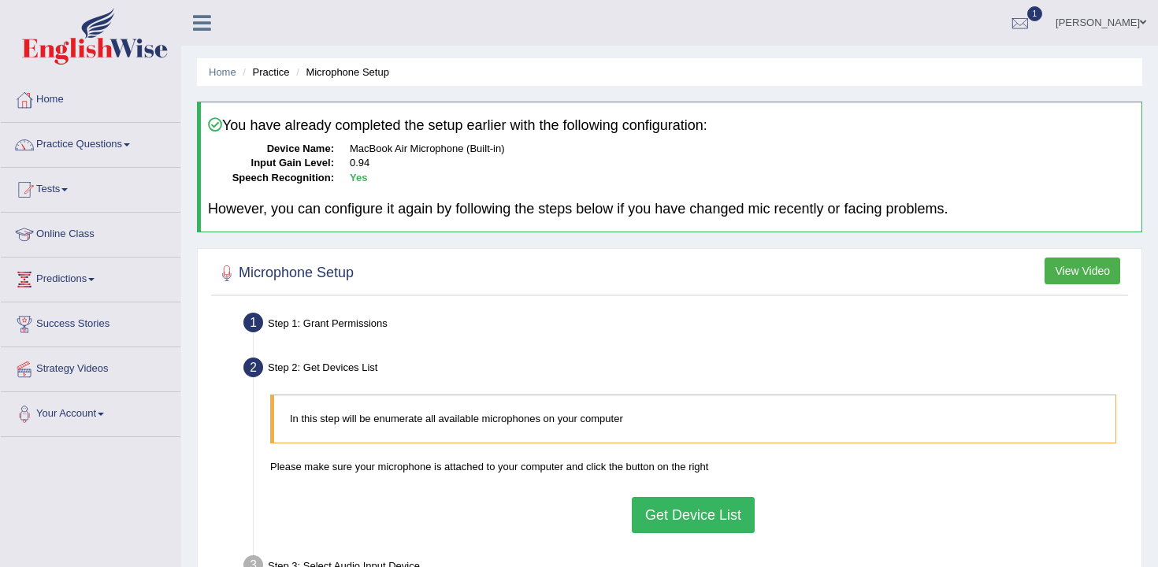
click at [731, 515] on button "Get Device List" at bounding box center [693, 515] width 123 height 36
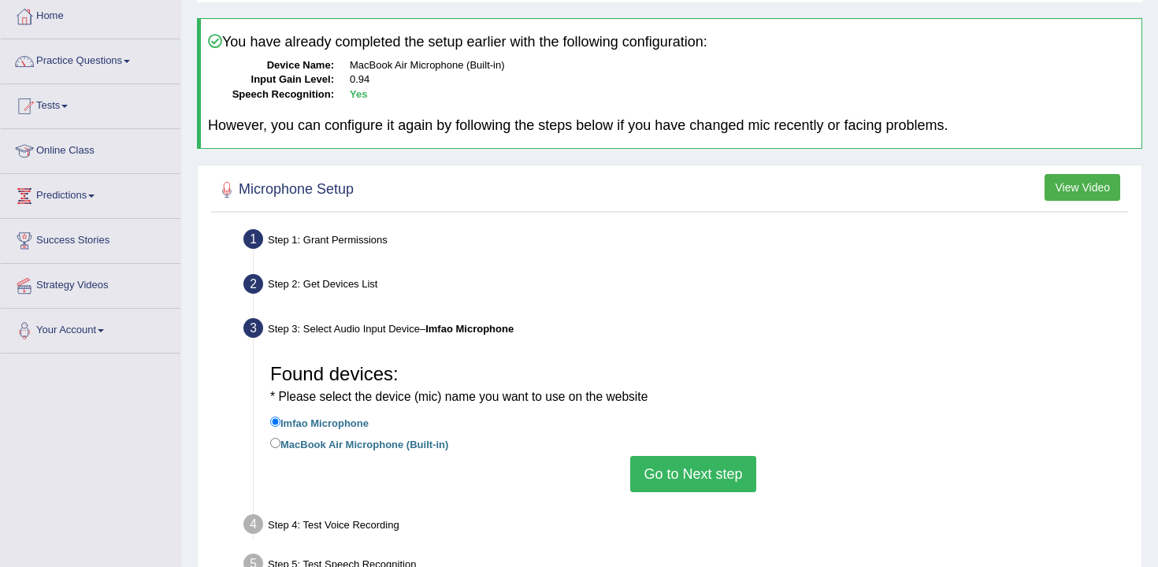
scroll to position [88, 0]
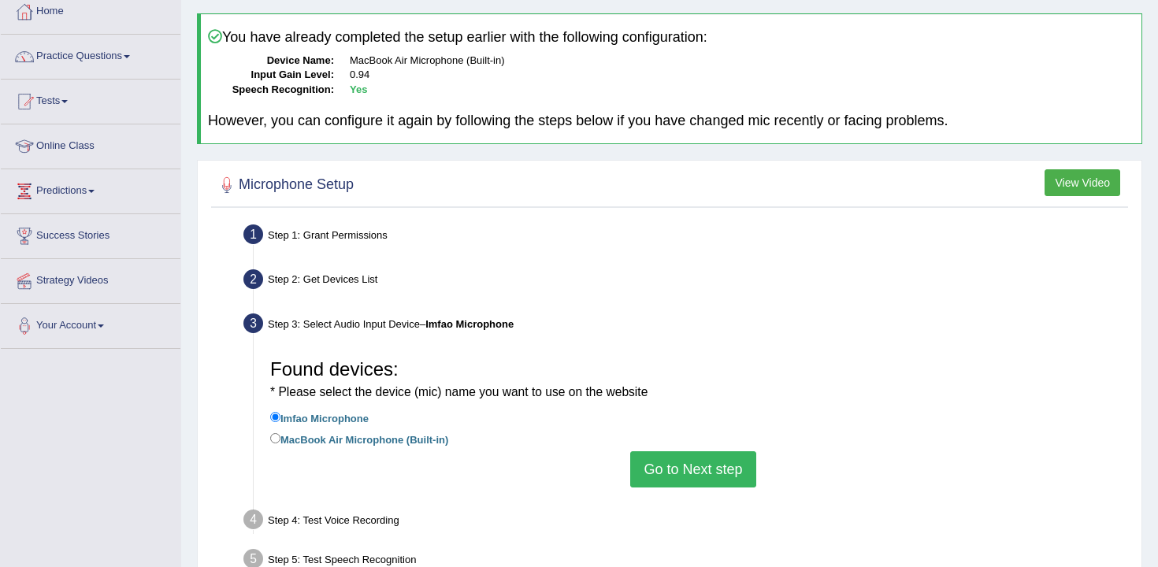
click at [360, 442] on label "MacBook Air Microphone (Built-in)" at bounding box center [359, 438] width 178 height 17
click at [280, 442] on input "MacBook Air Microphone (Built-in)" at bounding box center [275, 438] width 10 height 10
radio input "true"
click at [685, 456] on button "Go to Next step" at bounding box center [692, 469] width 125 height 36
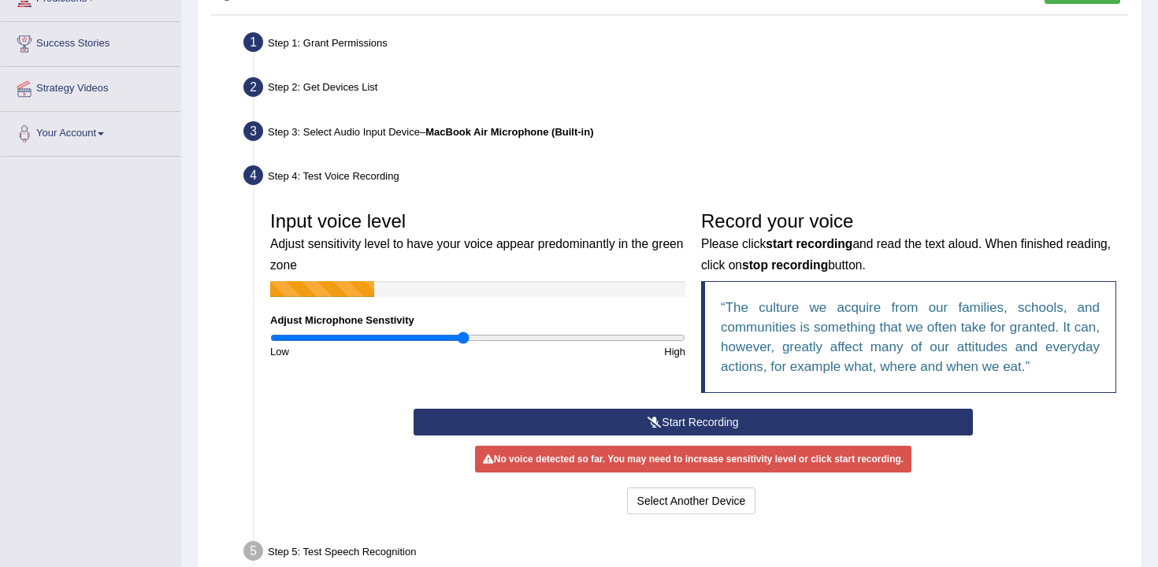
scroll to position [286, 0]
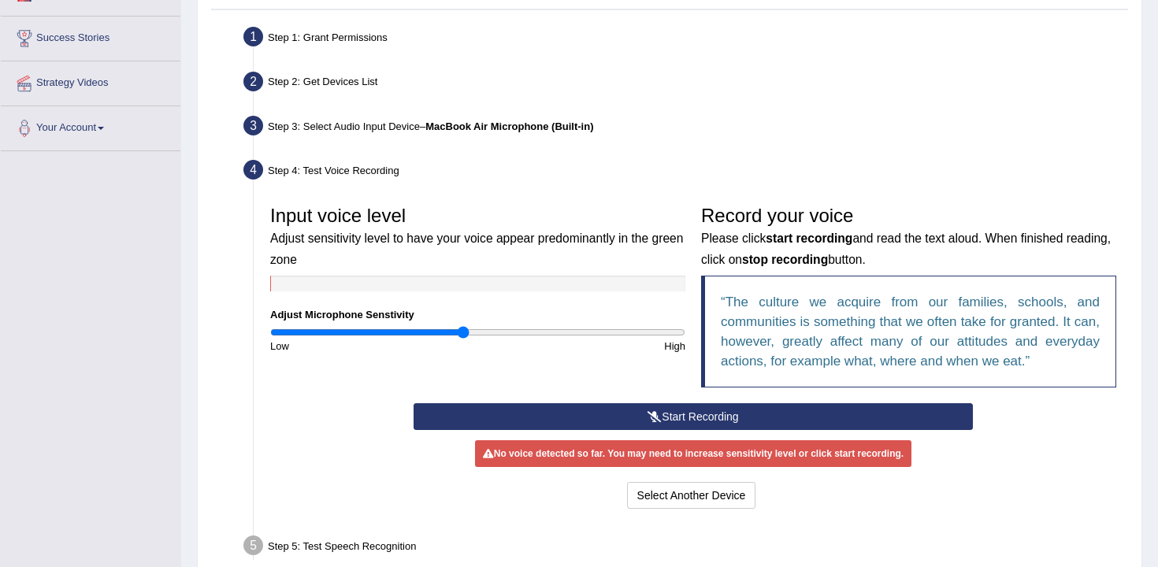
click at [546, 340] on div "High" at bounding box center [586, 346] width 216 height 15
click at [558, 321] on div "Input voice level Adjust sensitivity level to have your voice appear predominan…" at bounding box center [477, 276] width 431 height 156
click at [554, 325] on div "Input voice level Adjust sensitivity level to have your voice appear predominan…" at bounding box center [477, 276] width 431 height 156
type input "1.38"
click at [554, 330] on input "range" at bounding box center [477, 332] width 415 height 13
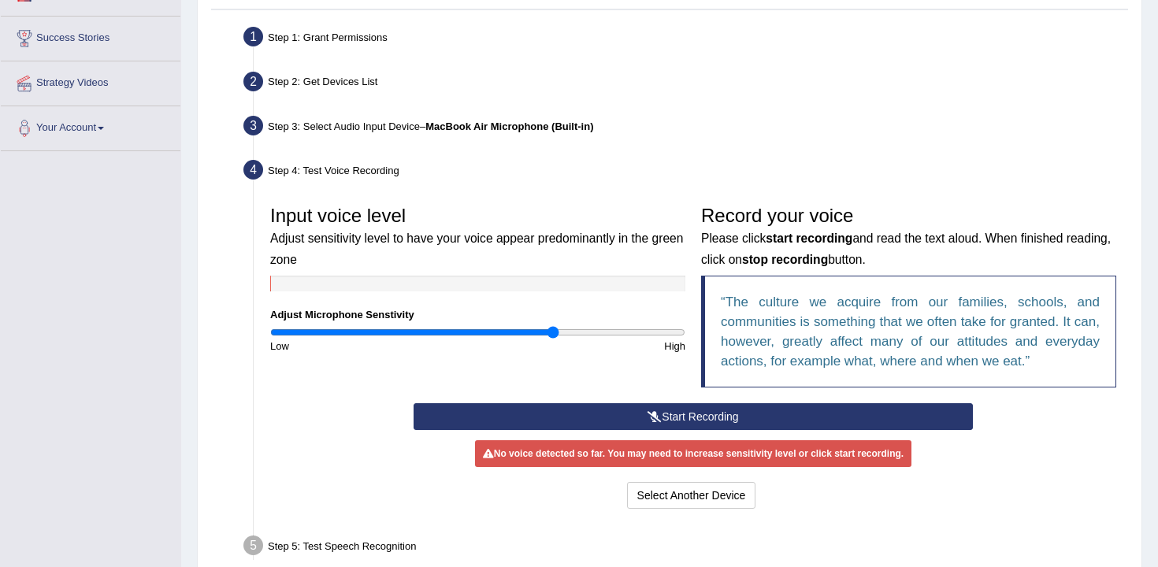
click at [688, 423] on button "Start Recording" at bounding box center [693, 416] width 559 height 27
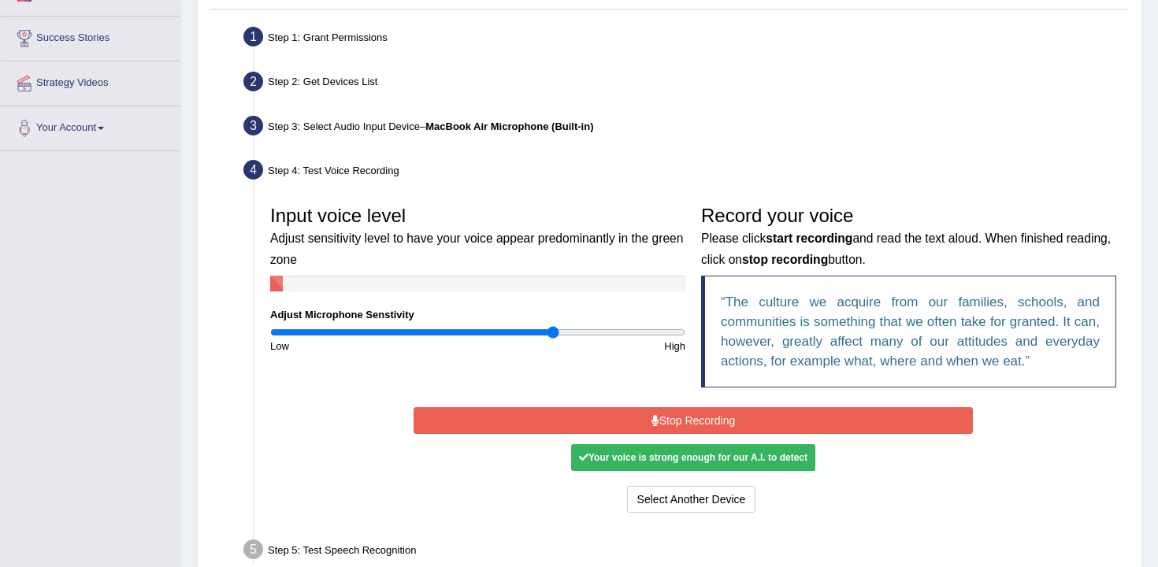
click at [688, 423] on button "Stop Recording" at bounding box center [693, 420] width 559 height 27
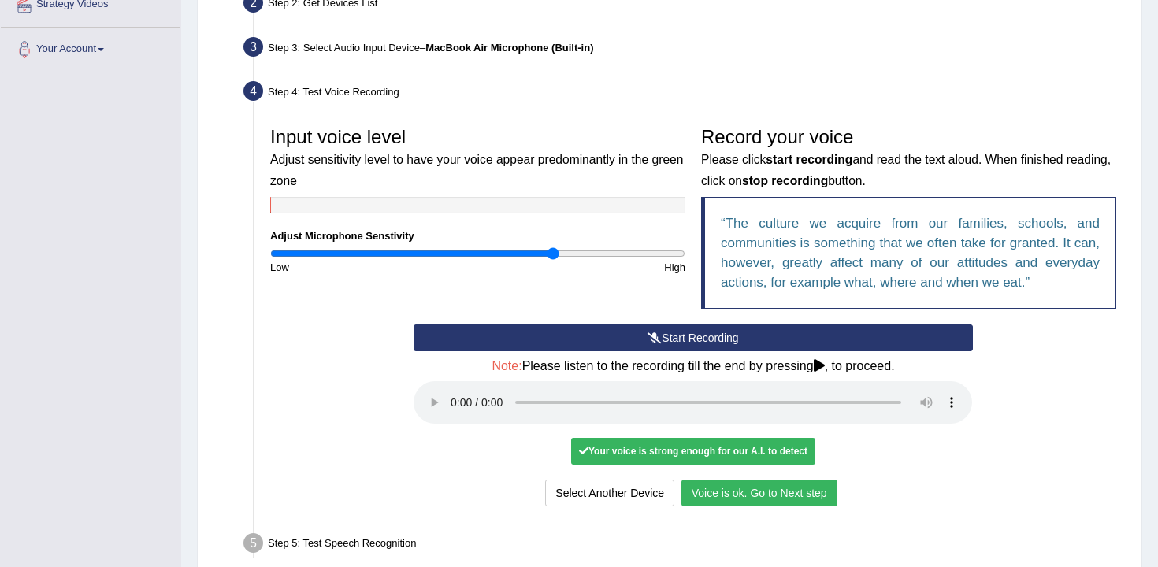
scroll to position [368, 0]
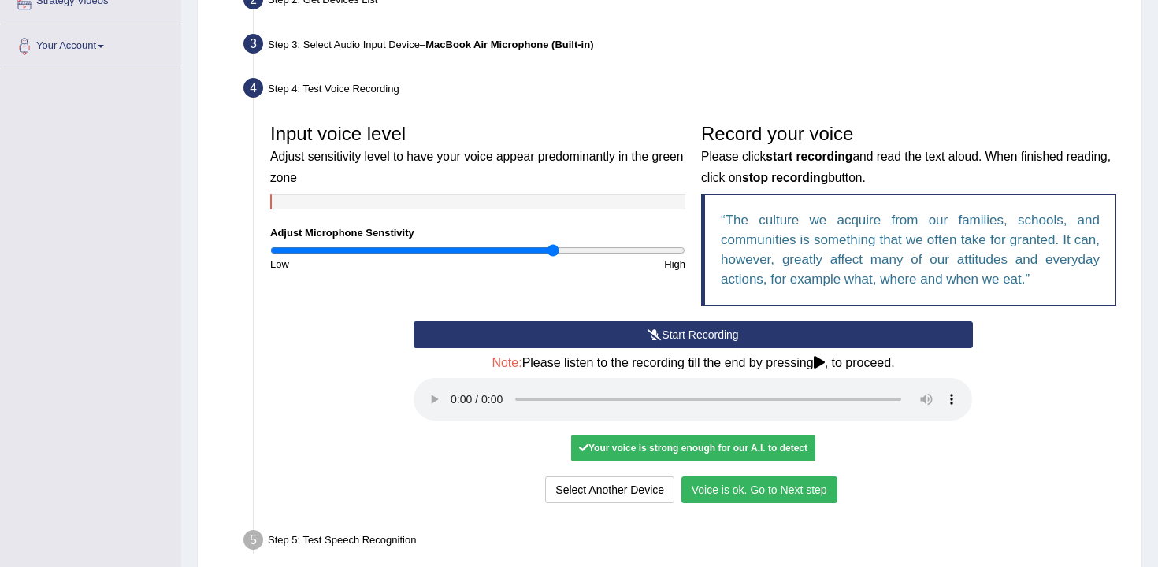
click at [713, 495] on button "Voice is ok. Go to Next step" at bounding box center [759, 490] width 156 height 27
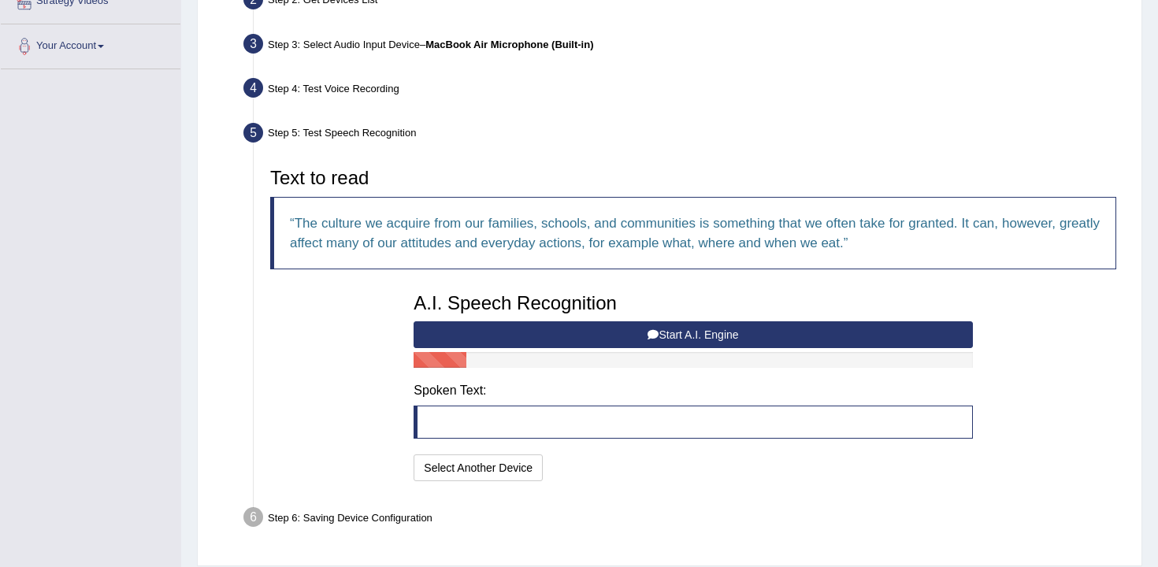
click at [628, 336] on button "Start A.I. Engine" at bounding box center [693, 334] width 559 height 27
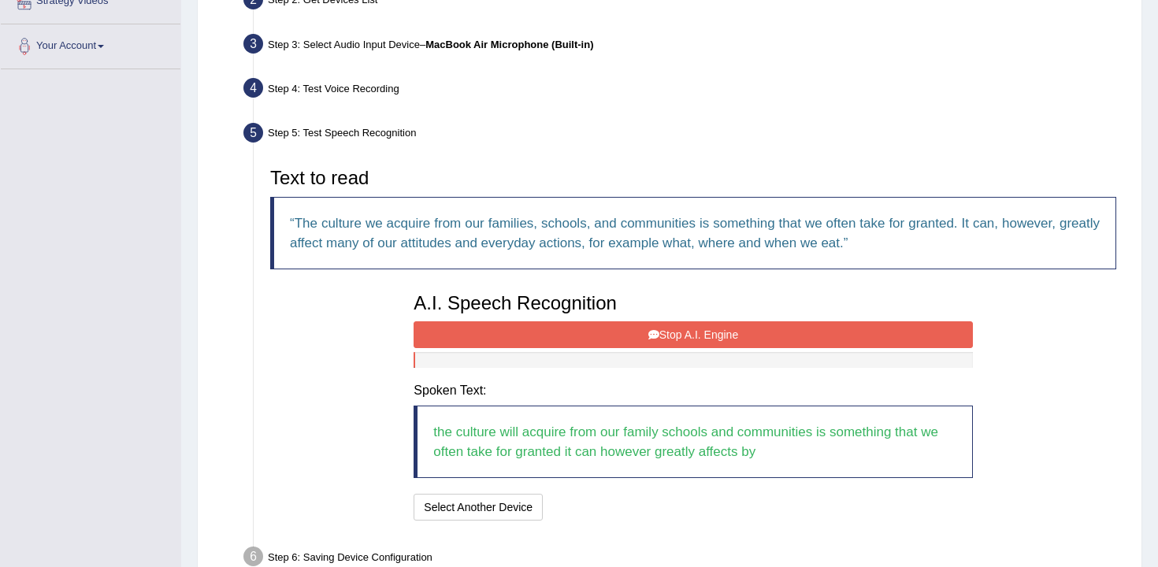
click at [622, 325] on button "Stop A.I. Engine" at bounding box center [693, 334] width 559 height 27
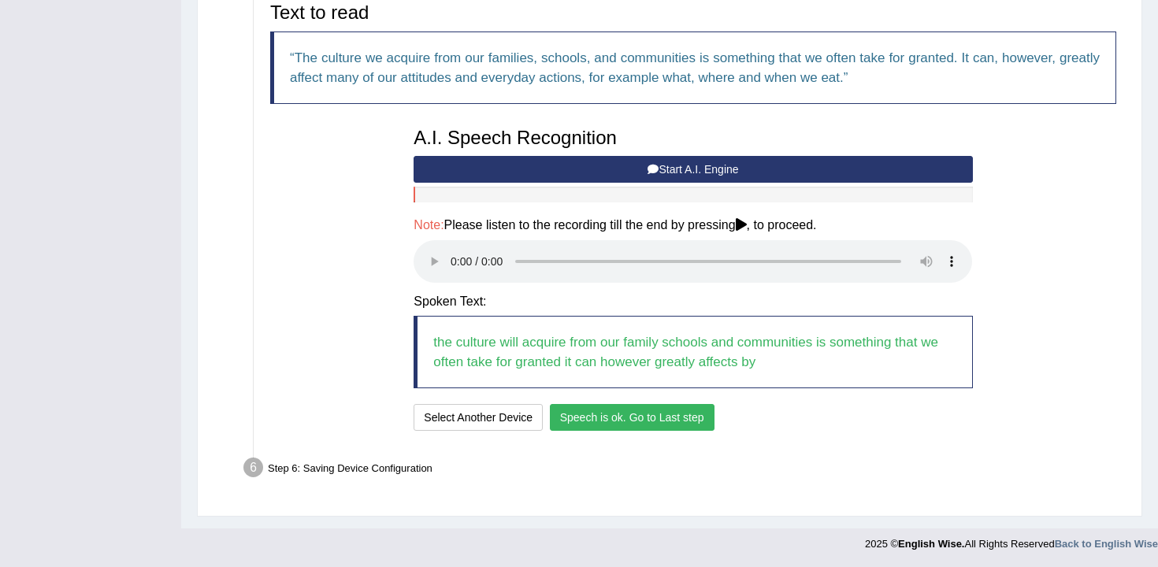
click at [629, 423] on button "Speech is ok. Go to Last step" at bounding box center [632, 417] width 165 height 27
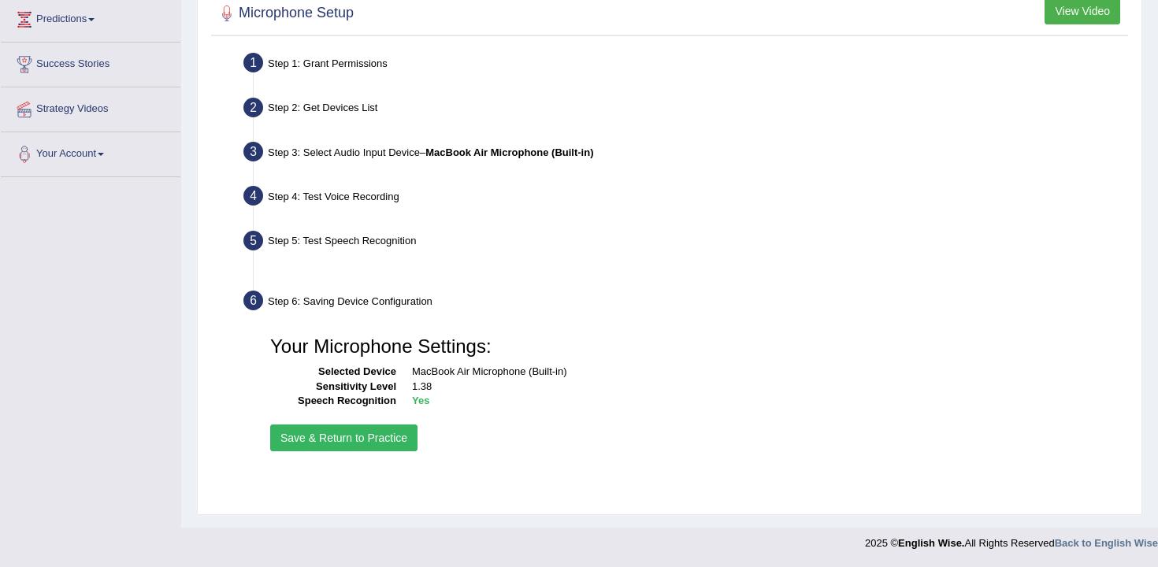
scroll to position [260, 0]
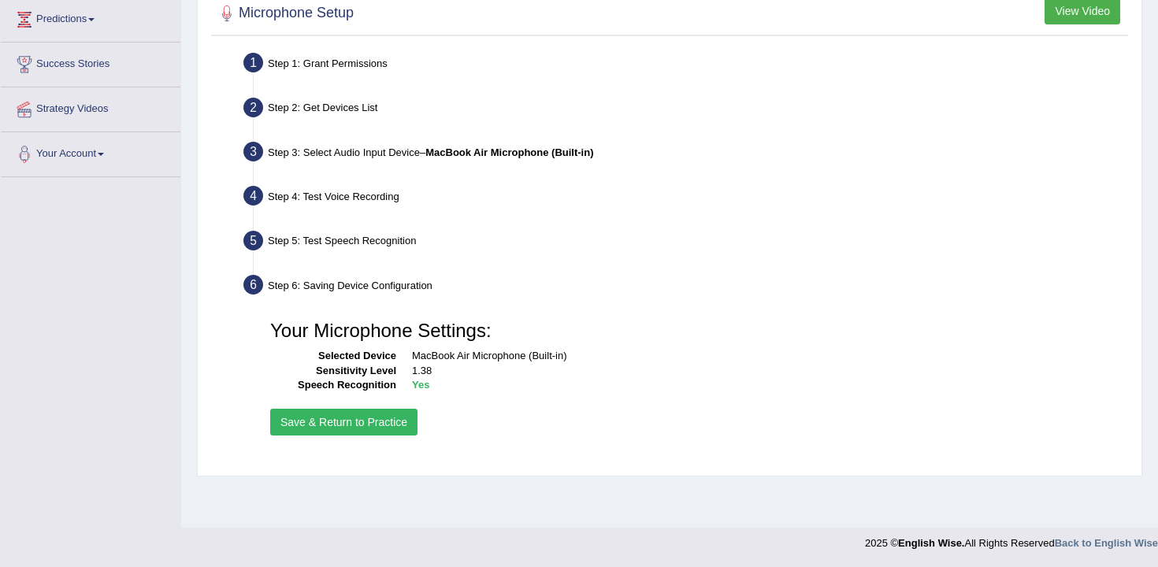
click at [385, 429] on button "Save & Return to Practice" at bounding box center [343, 422] width 147 height 27
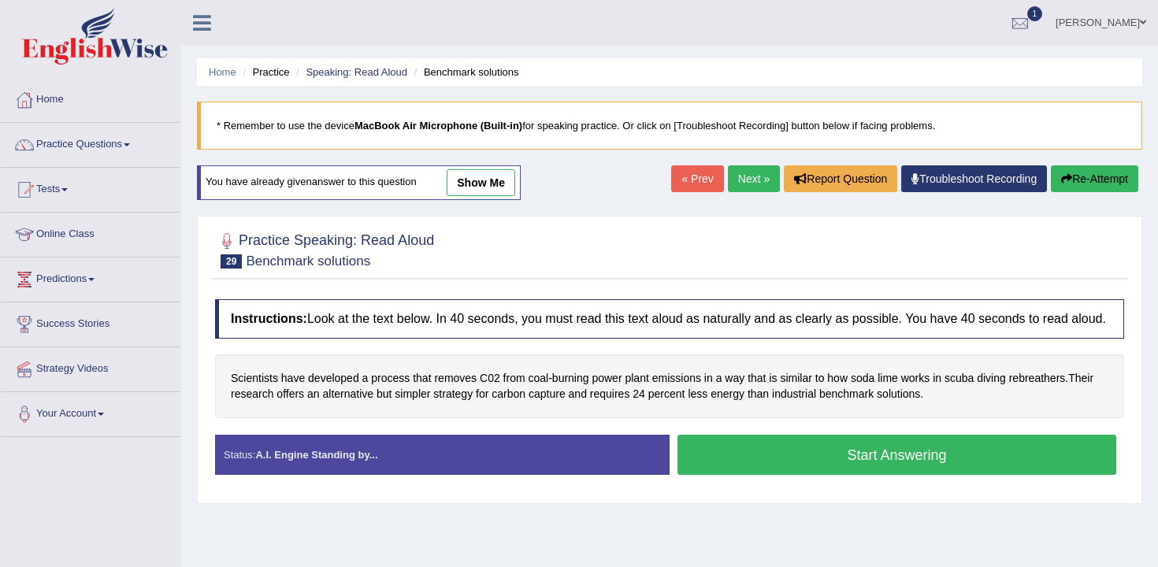
click at [787, 471] on button "Start Answering" at bounding box center [897, 455] width 439 height 40
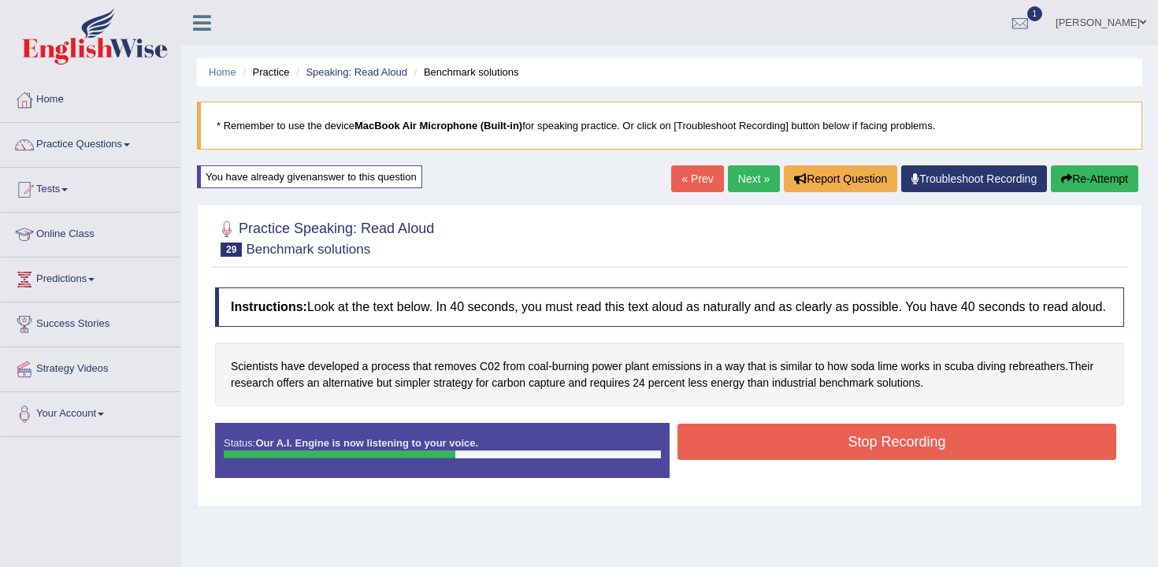
click at [861, 455] on button "Stop Recording" at bounding box center [897, 442] width 439 height 36
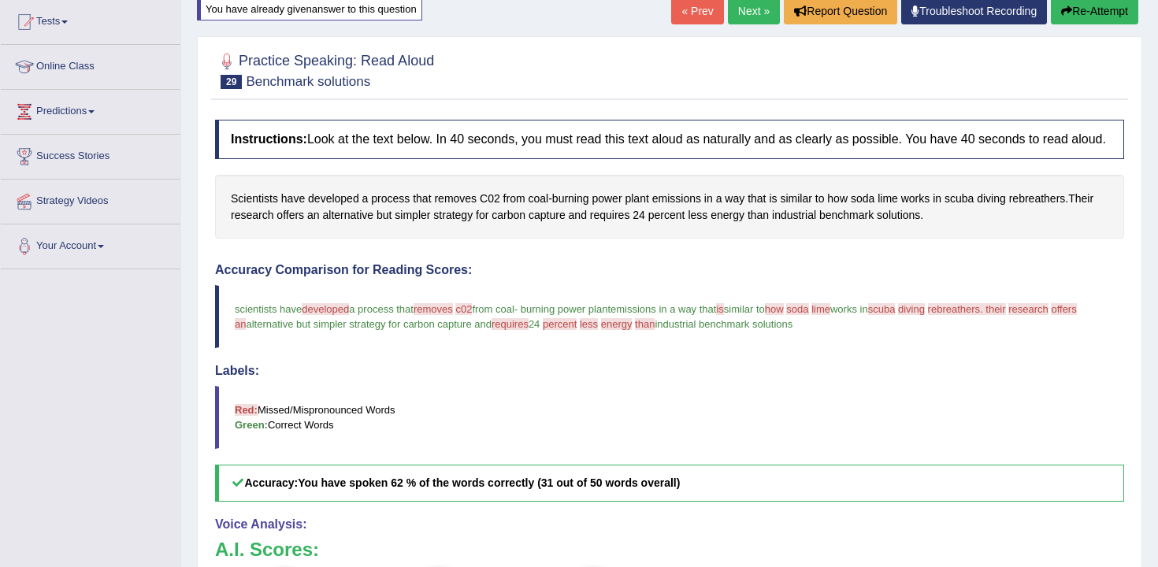
scroll to position [95, 0]
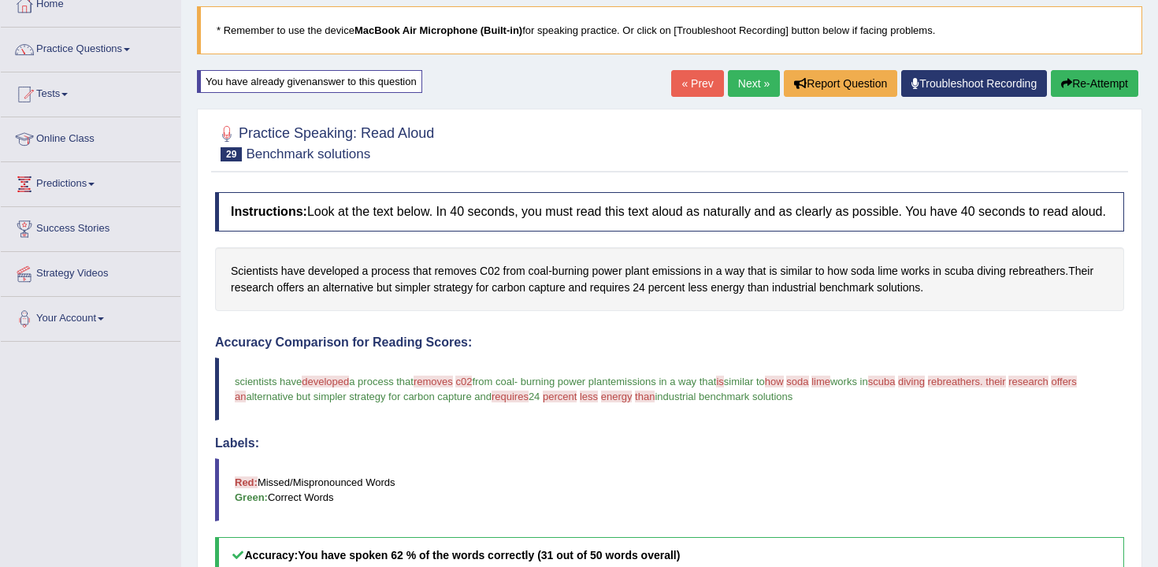
click at [1101, 89] on button "Re-Attempt" at bounding box center [1094, 83] width 87 height 27
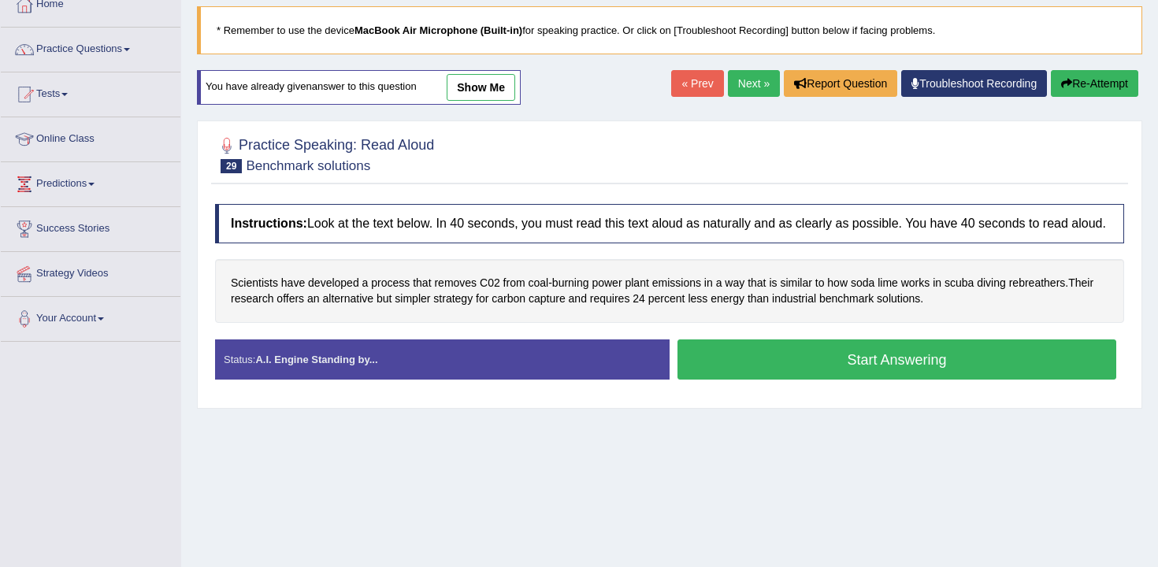
click at [777, 371] on button "Start Answering" at bounding box center [897, 360] width 439 height 40
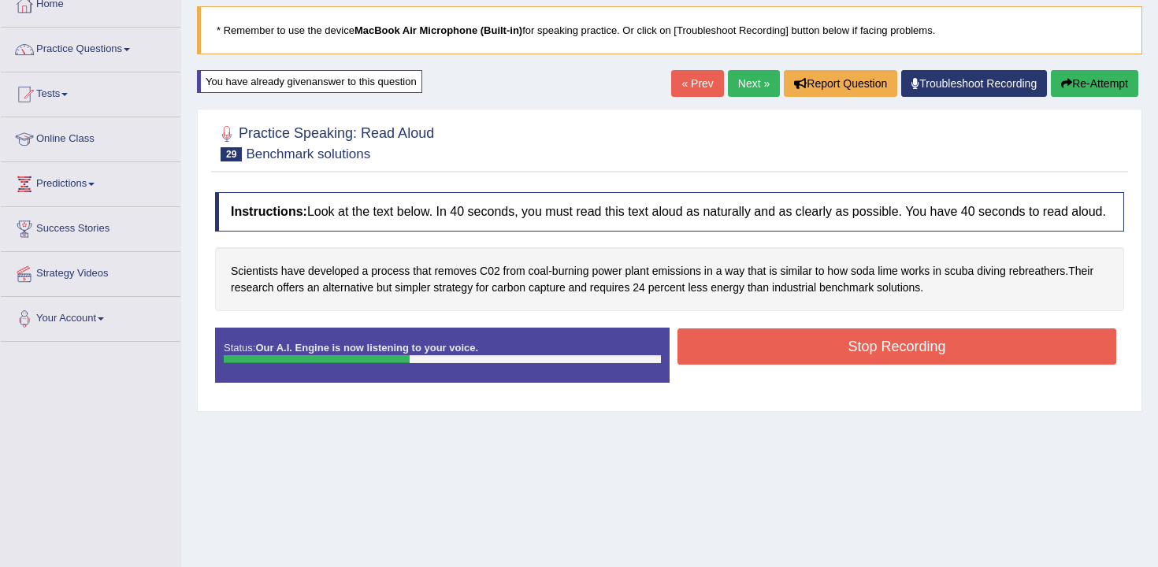
click at [765, 365] on button "Stop Recording" at bounding box center [897, 347] width 439 height 36
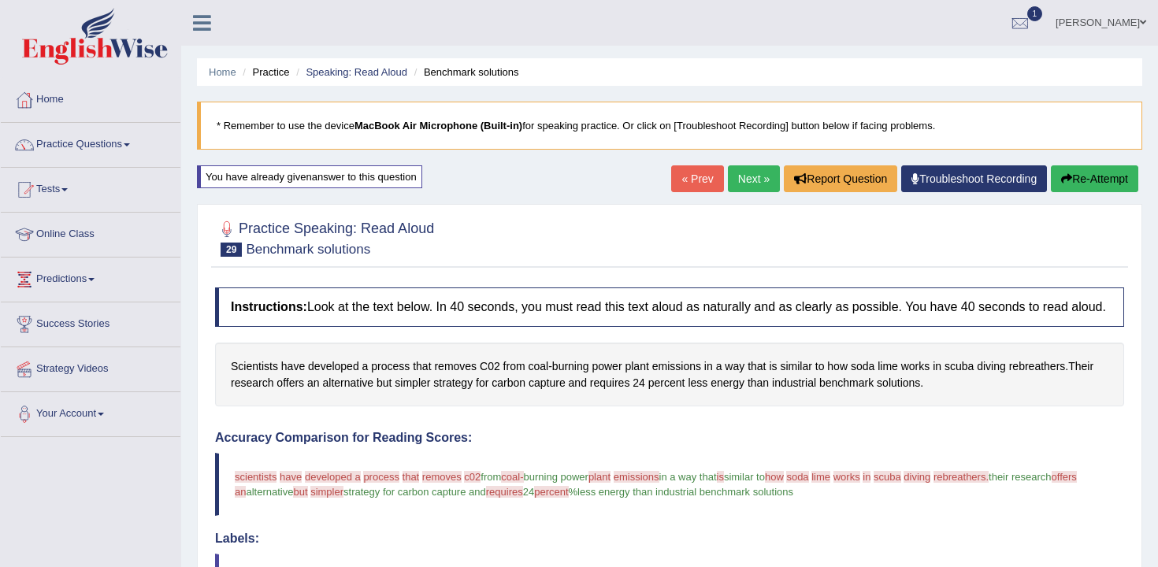
click at [754, 180] on link "Next »" at bounding box center [754, 178] width 52 height 27
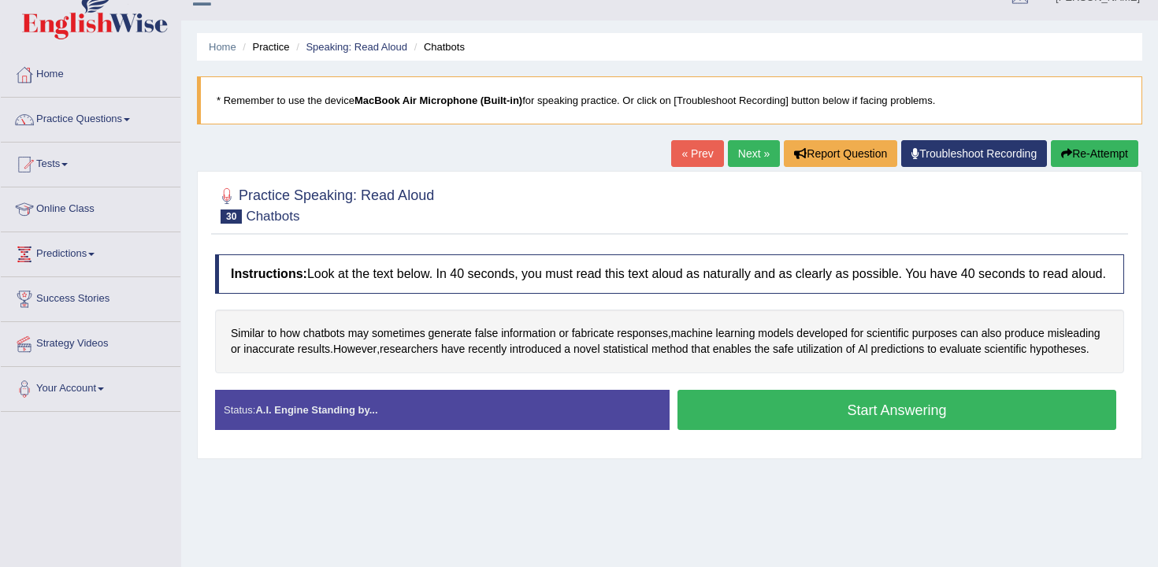
scroll to position [39, 0]
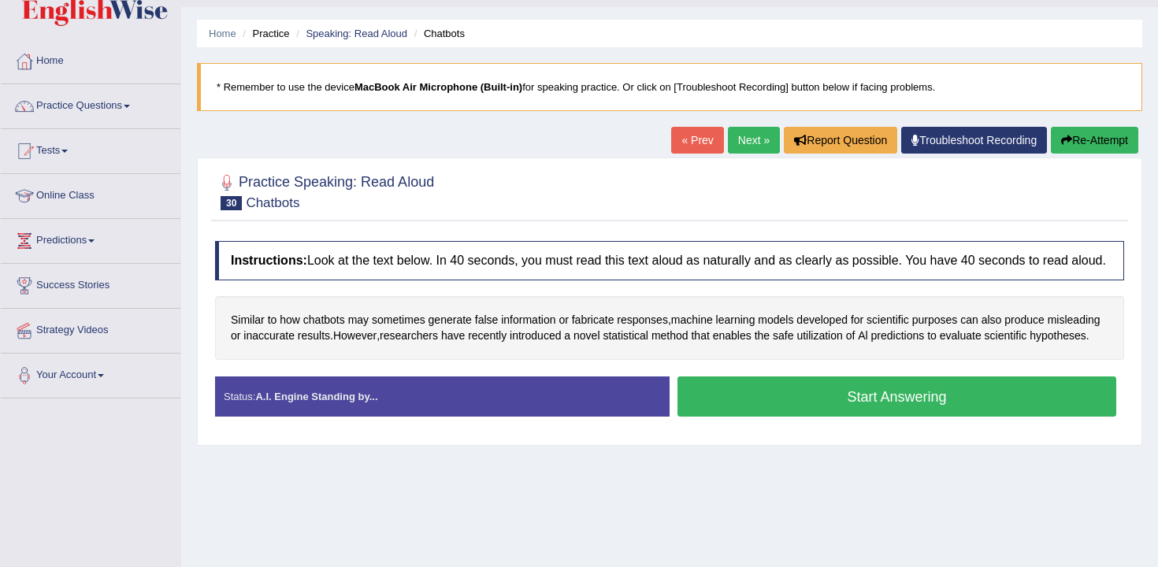
click at [795, 417] on button "Start Answering" at bounding box center [897, 397] width 439 height 40
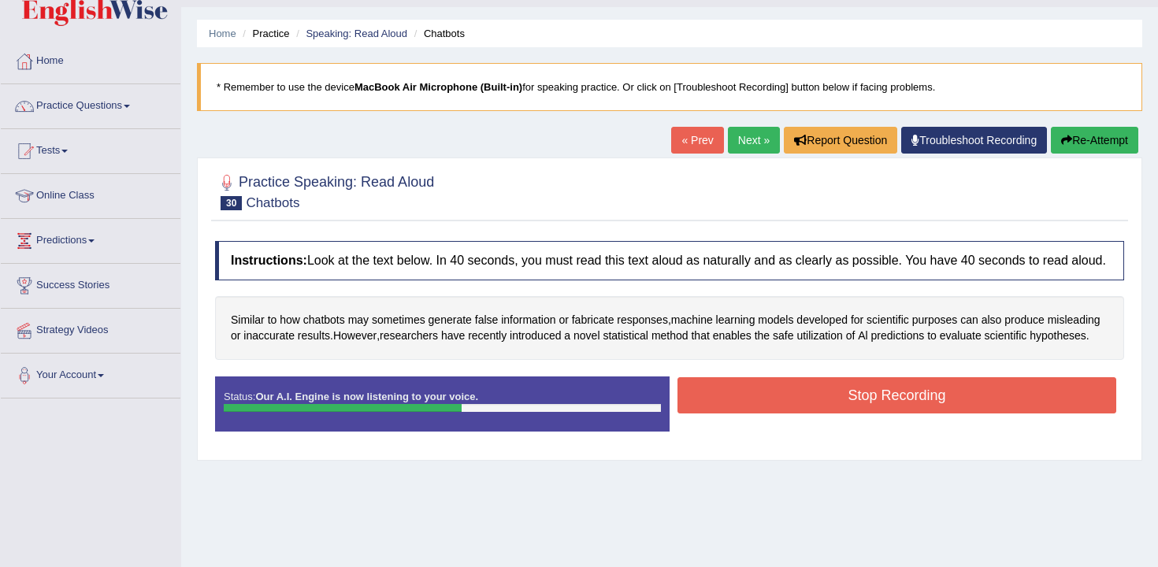
click at [767, 414] on button "Stop Recording" at bounding box center [897, 395] width 439 height 36
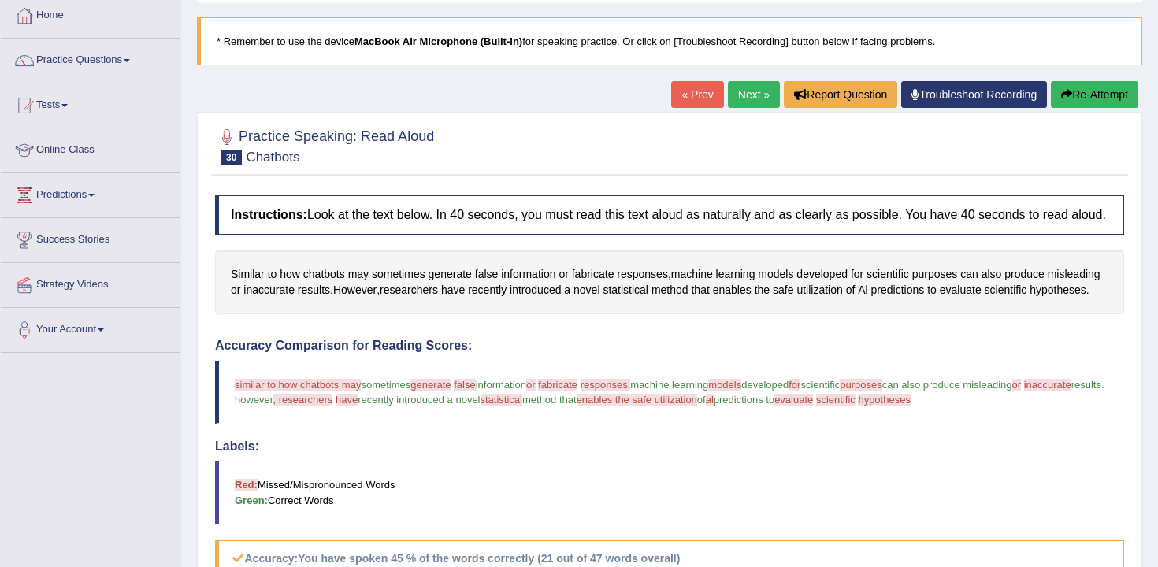
scroll to position [0, 0]
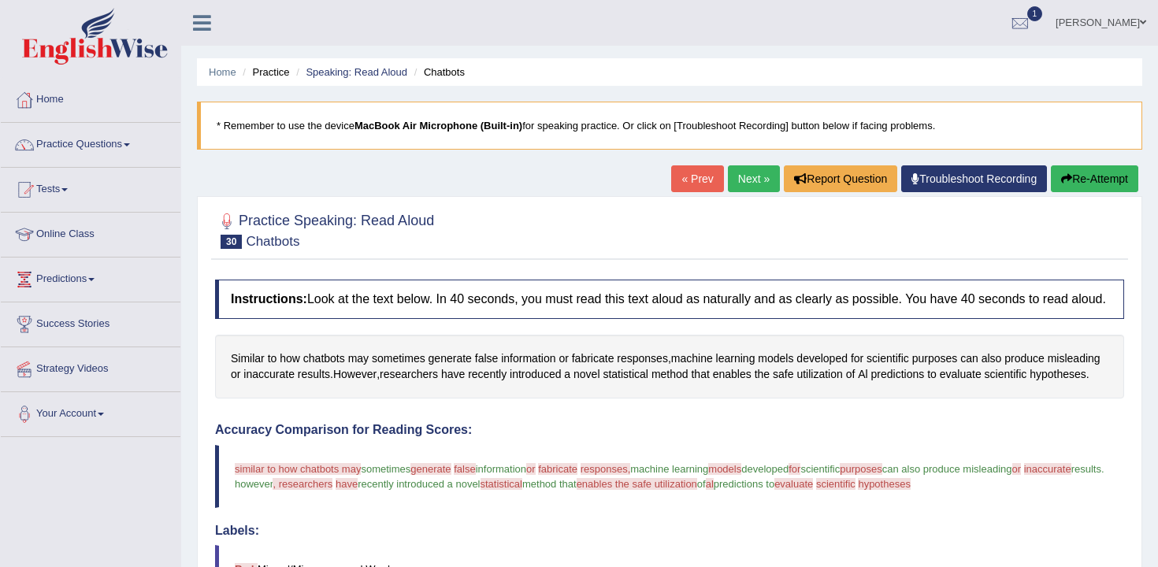
click at [1082, 190] on button "Re-Attempt" at bounding box center [1094, 178] width 87 height 27
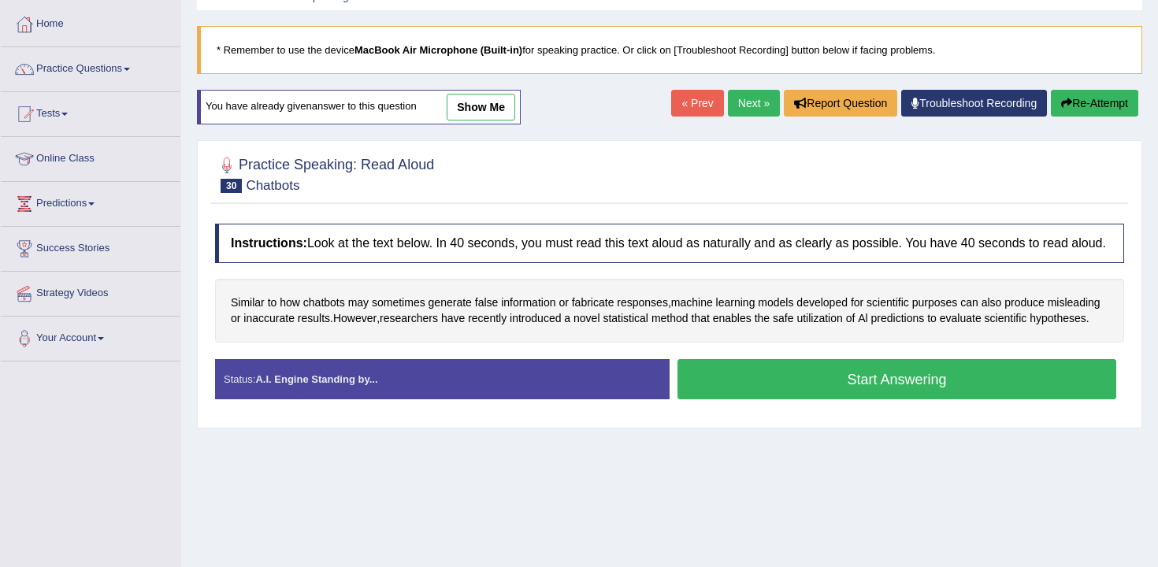
scroll to position [116, 0]
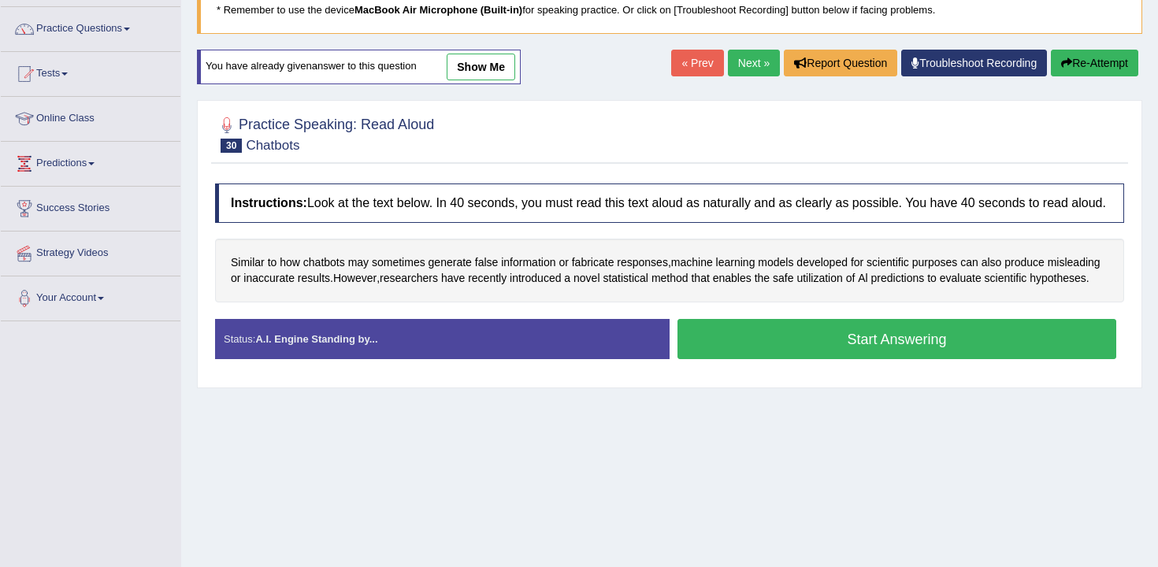
click at [785, 359] on button "Start Answering" at bounding box center [897, 339] width 439 height 40
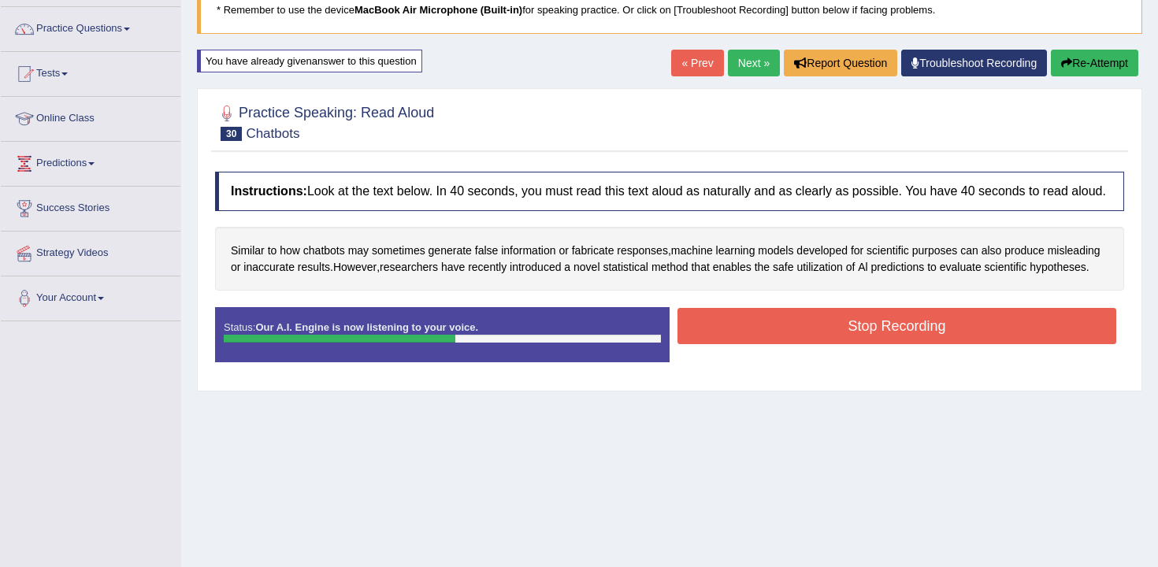
click at [811, 344] on button "Stop Recording" at bounding box center [897, 326] width 439 height 36
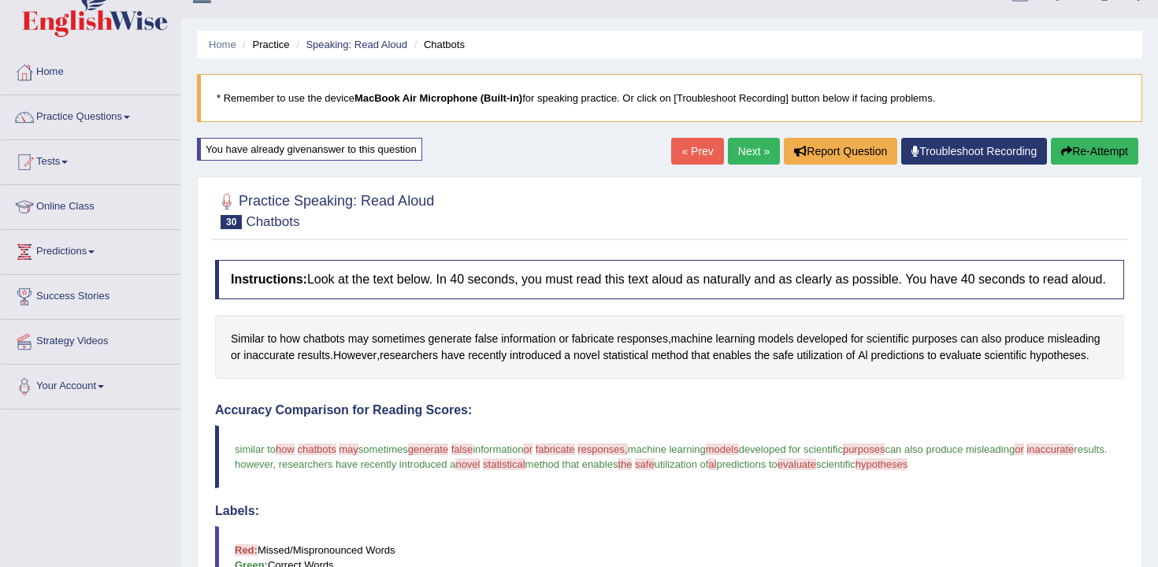
scroll to position [14, 0]
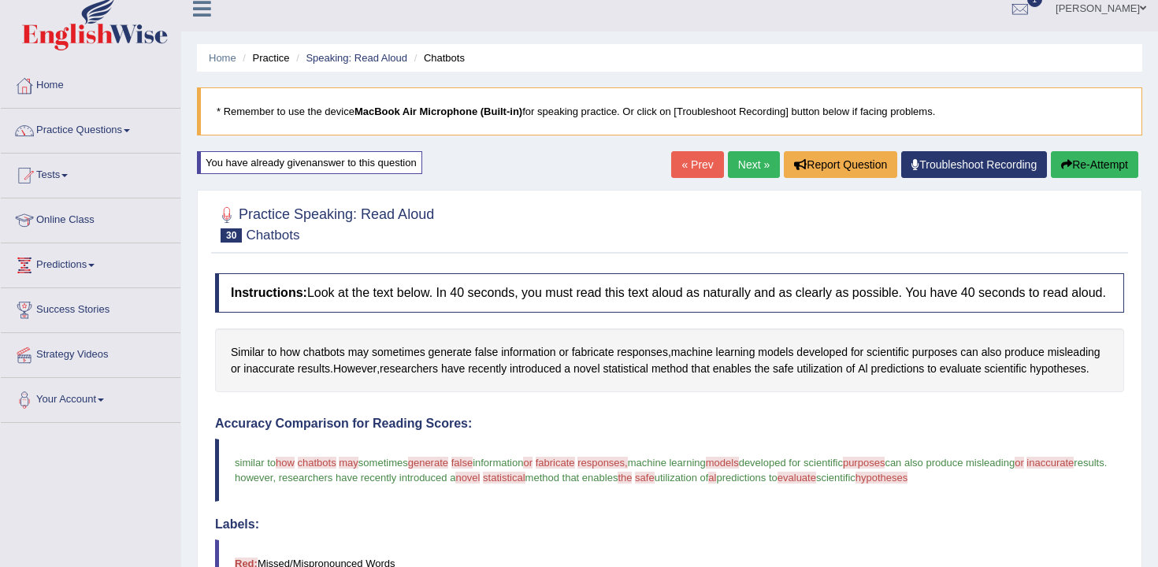
click at [1096, 165] on button "Re-Attempt" at bounding box center [1094, 164] width 87 height 27
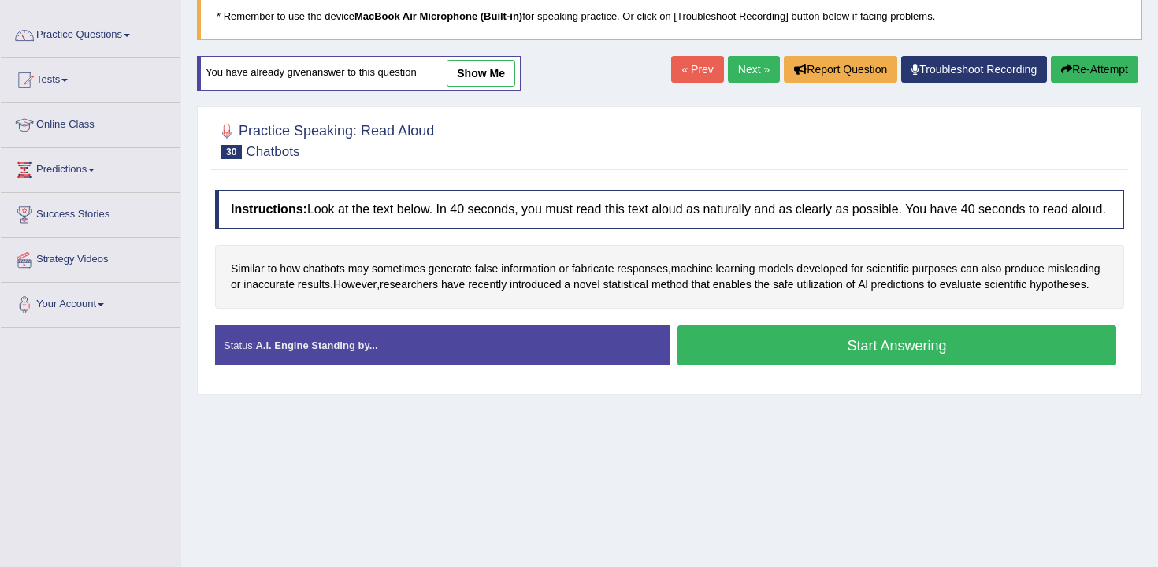
scroll to position [110, 0]
click at [737, 366] on button "Start Answering" at bounding box center [897, 345] width 439 height 40
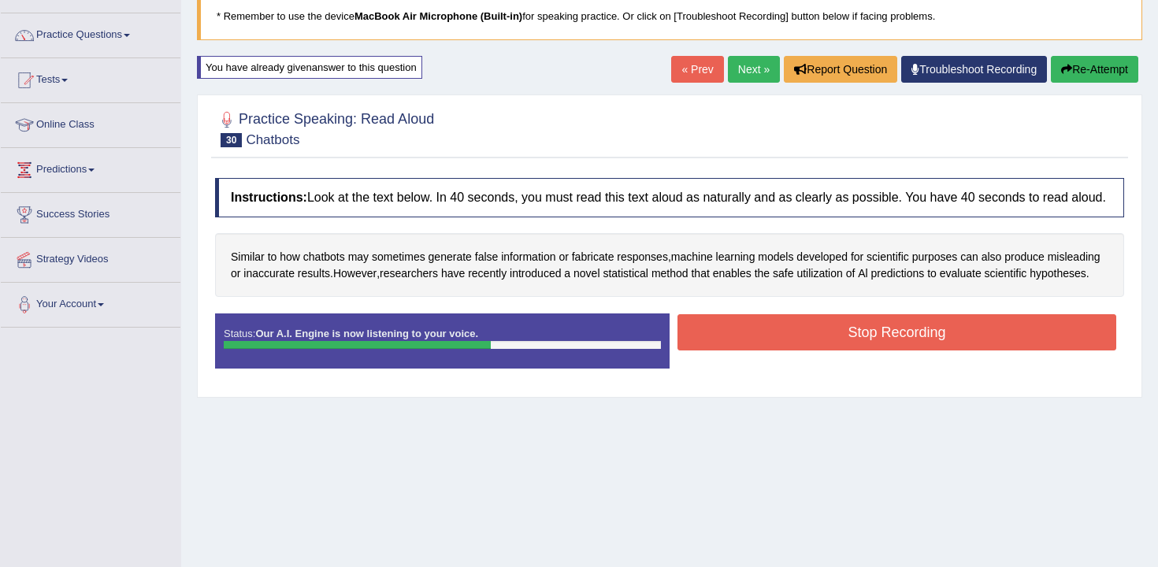
click at [742, 351] on button "Stop Recording" at bounding box center [897, 332] width 439 height 36
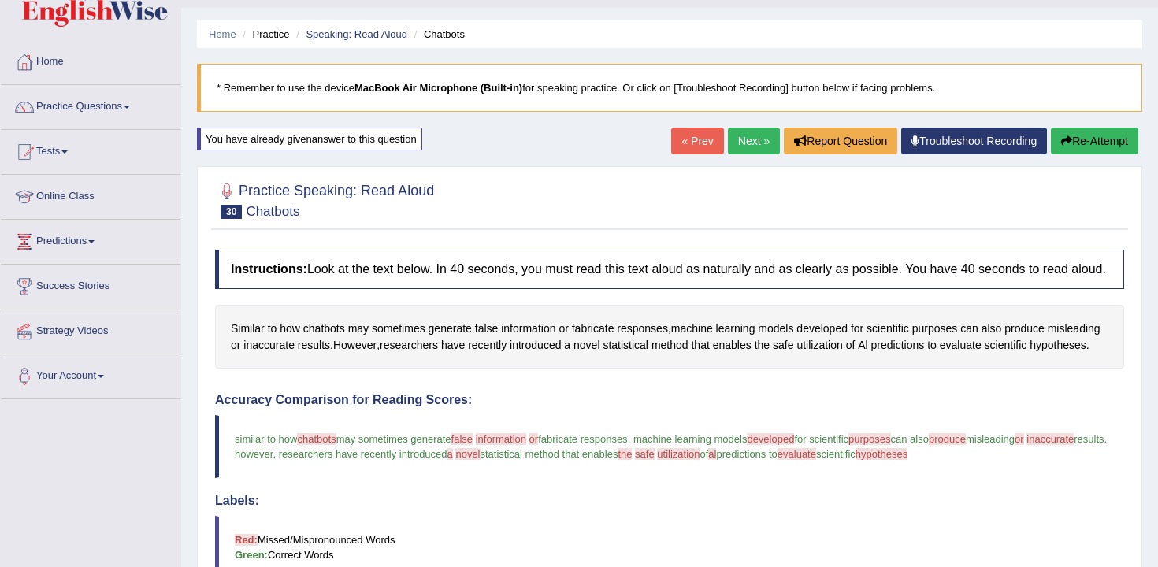
scroll to position [6, 0]
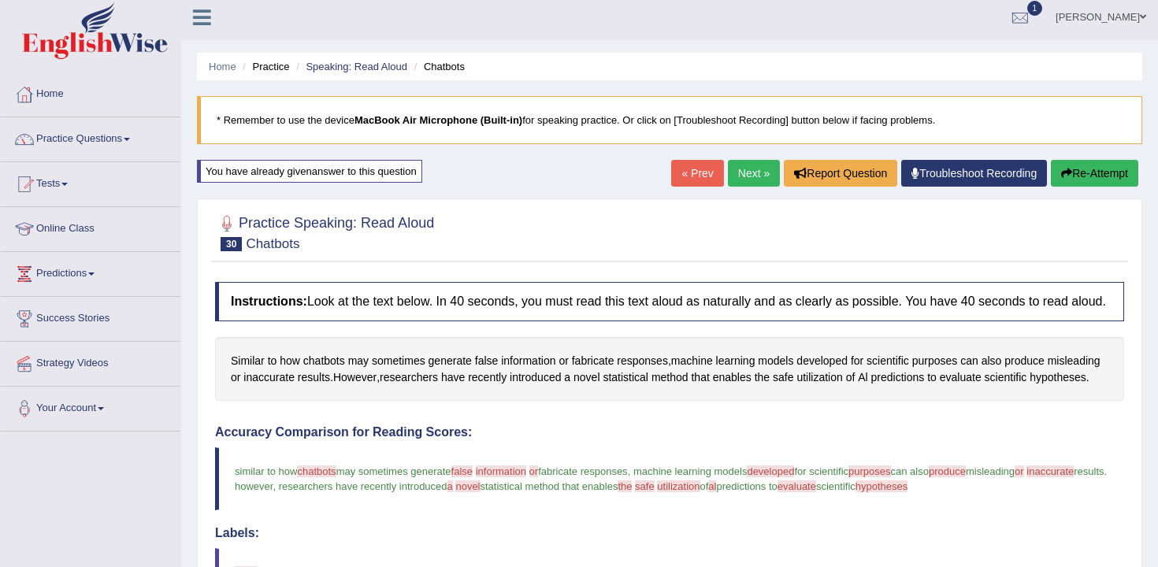
click at [1061, 173] on icon "button" at bounding box center [1066, 173] width 11 height 11
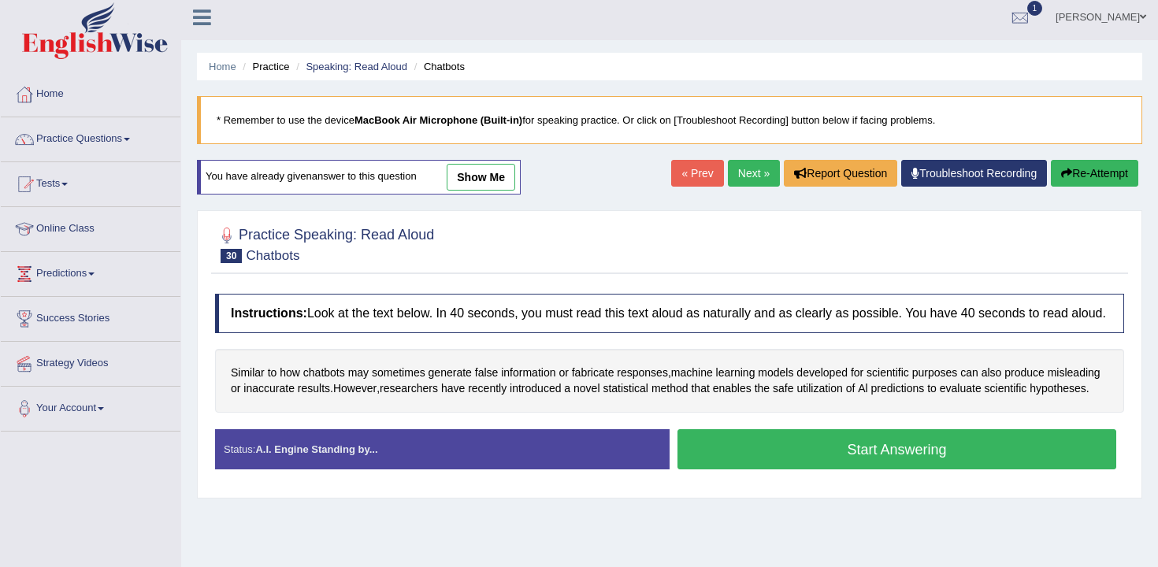
click at [705, 470] on button "Start Answering" at bounding box center [897, 449] width 439 height 40
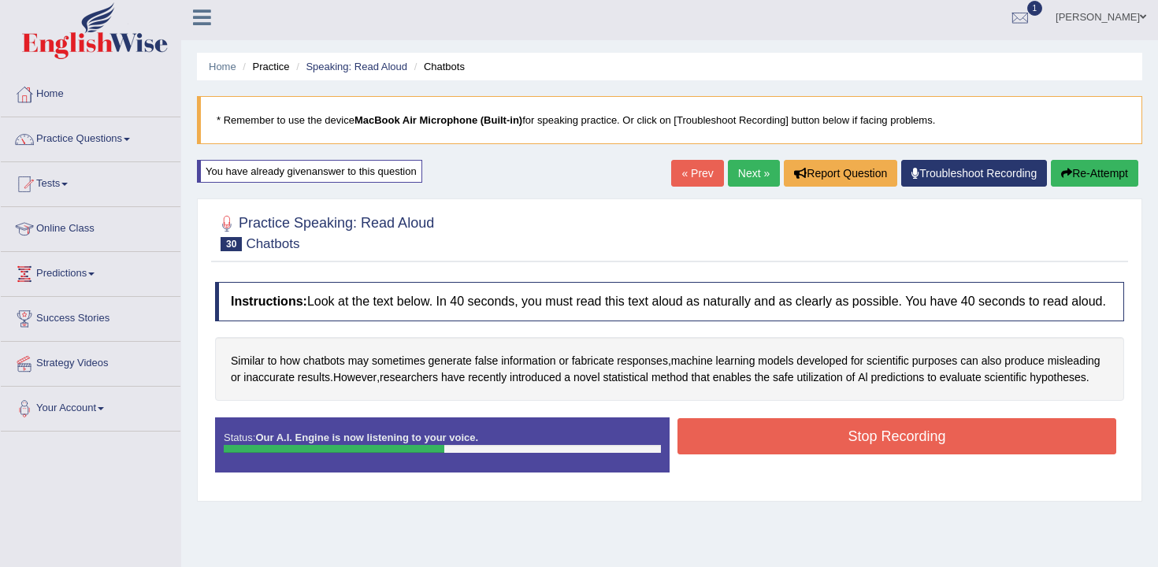
click at [705, 455] on button "Stop Recording" at bounding box center [897, 436] width 439 height 36
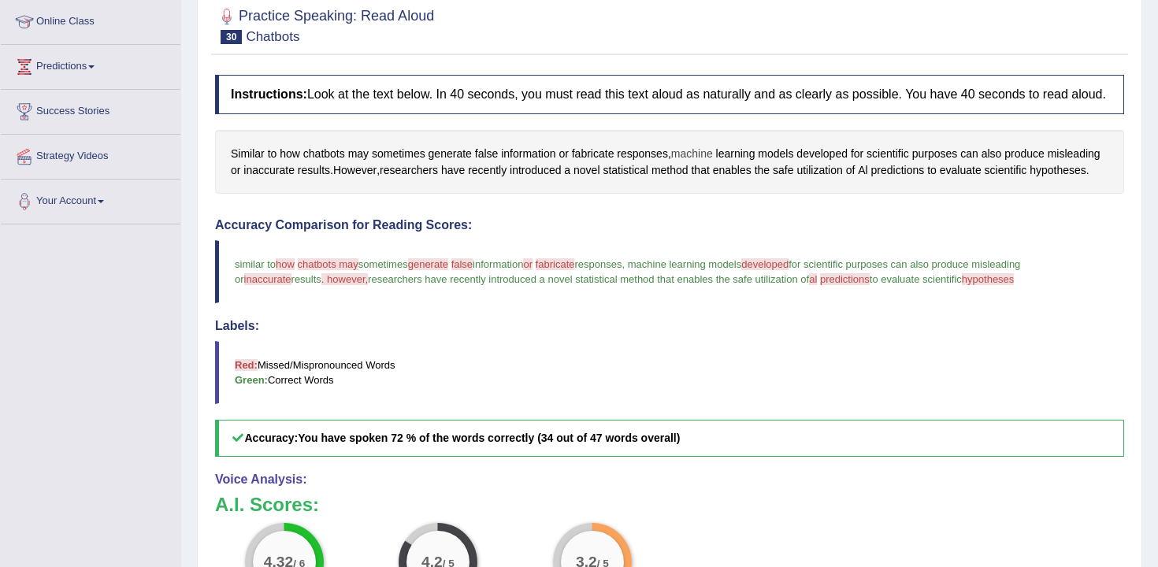
scroll to position [83, 0]
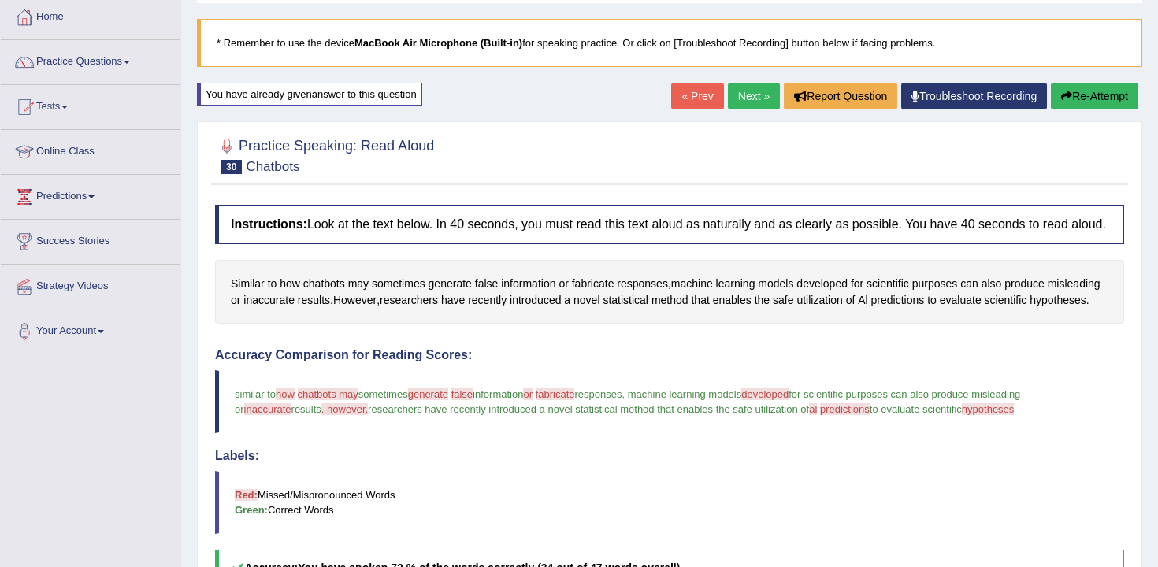
click at [1071, 106] on button "Re-Attempt" at bounding box center [1094, 96] width 87 height 27
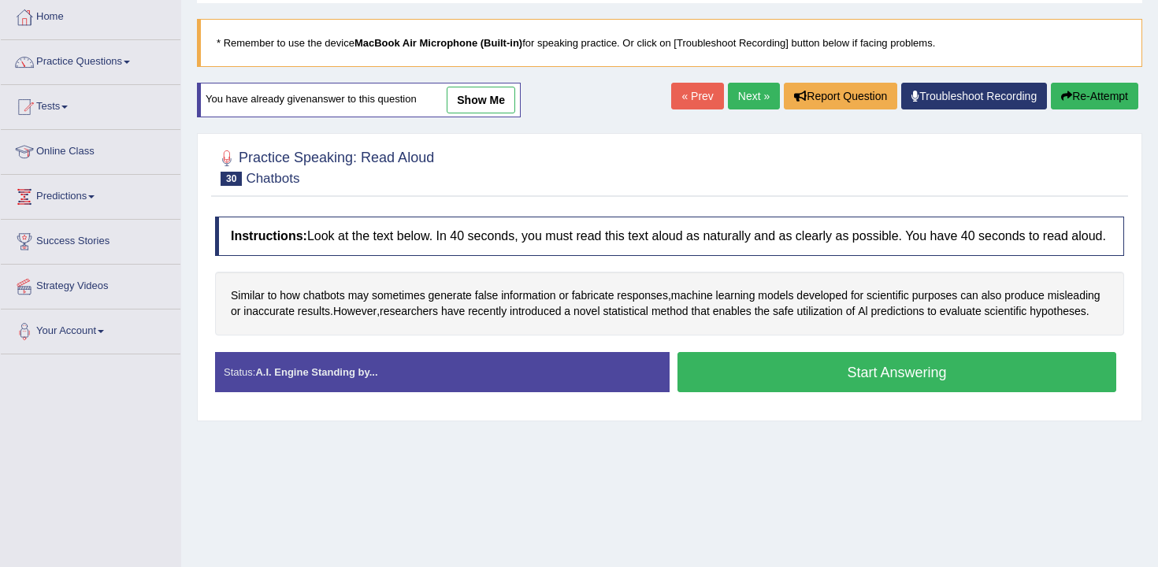
click at [752, 392] on button "Start Answering" at bounding box center [897, 372] width 439 height 40
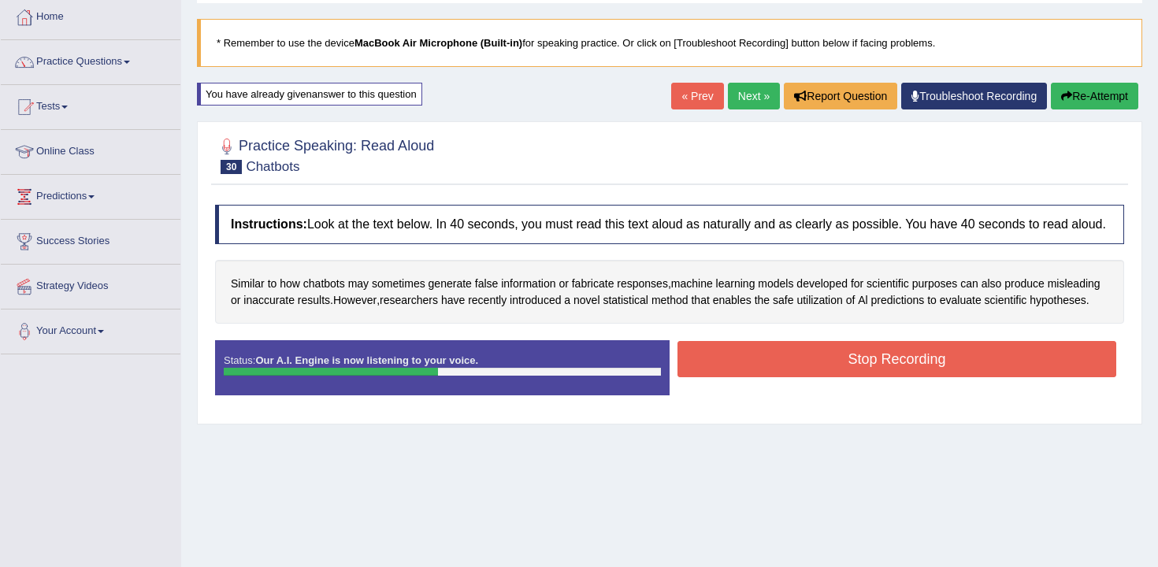
click at [758, 377] on button "Stop Recording" at bounding box center [897, 359] width 439 height 36
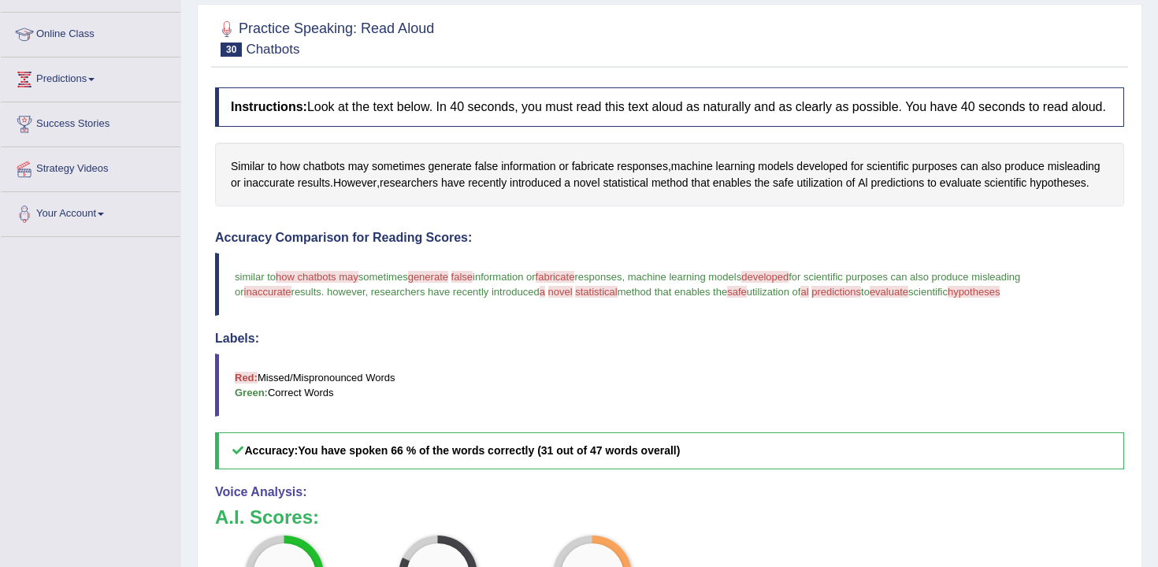
scroll to position [107, 0]
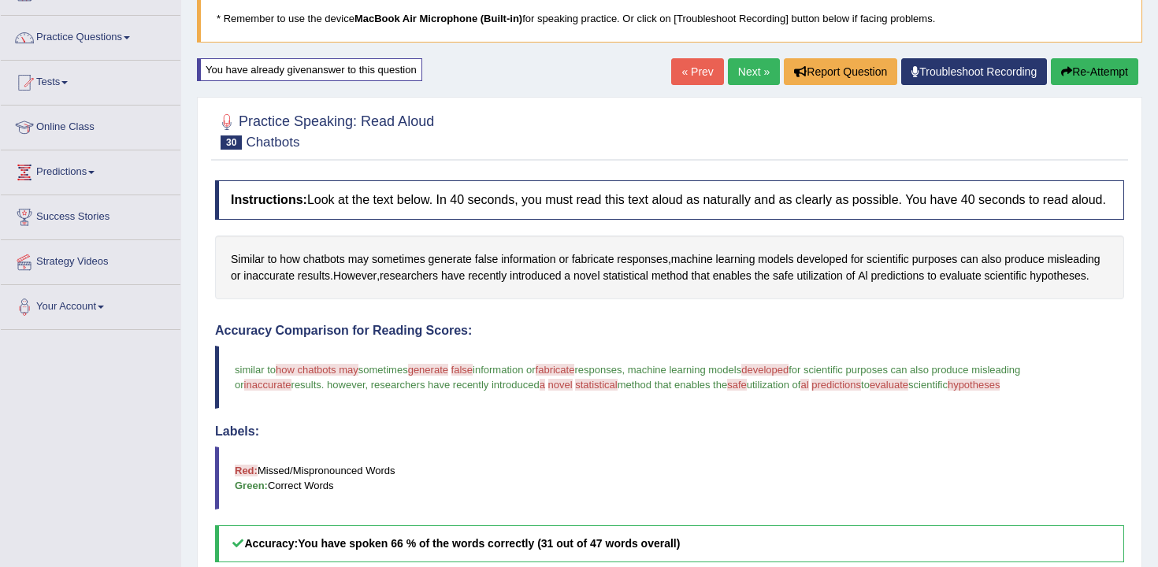
click at [1098, 82] on button "Re-Attempt" at bounding box center [1094, 71] width 87 height 27
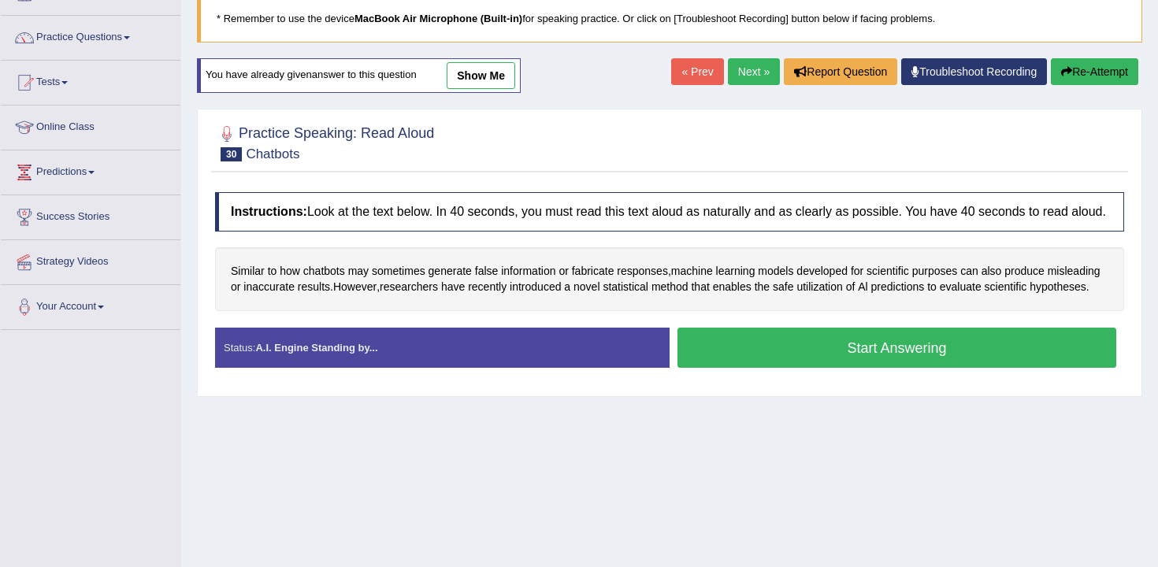
click at [826, 368] on button "Start Answering" at bounding box center [897, 348] width 439 height 40
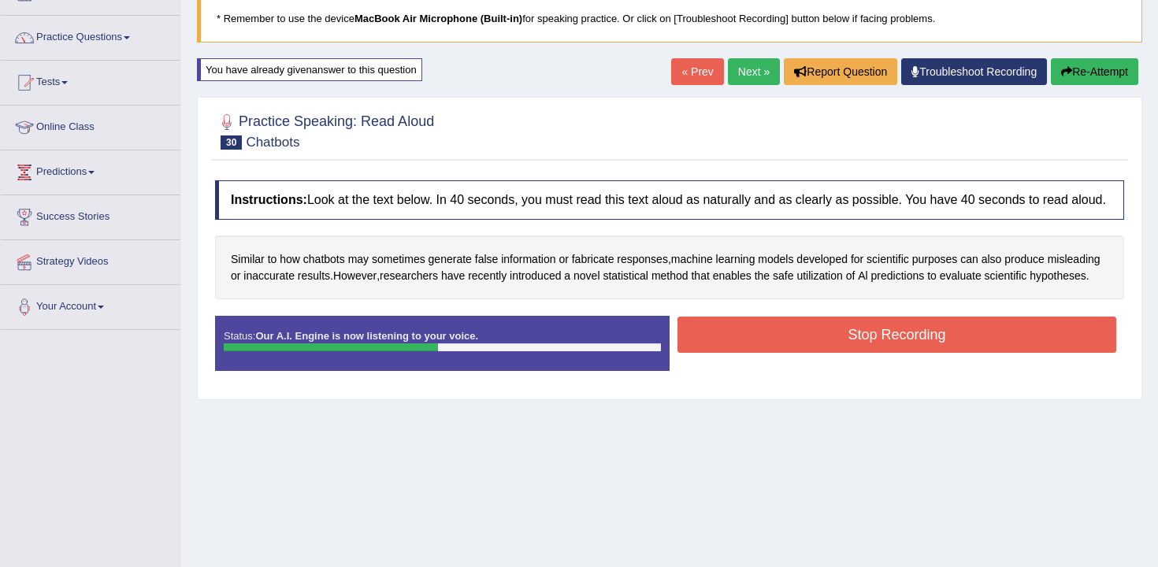
click at [851, 353] on button "Stop Recording" at bounding box center [897, 335] width 439 height 36
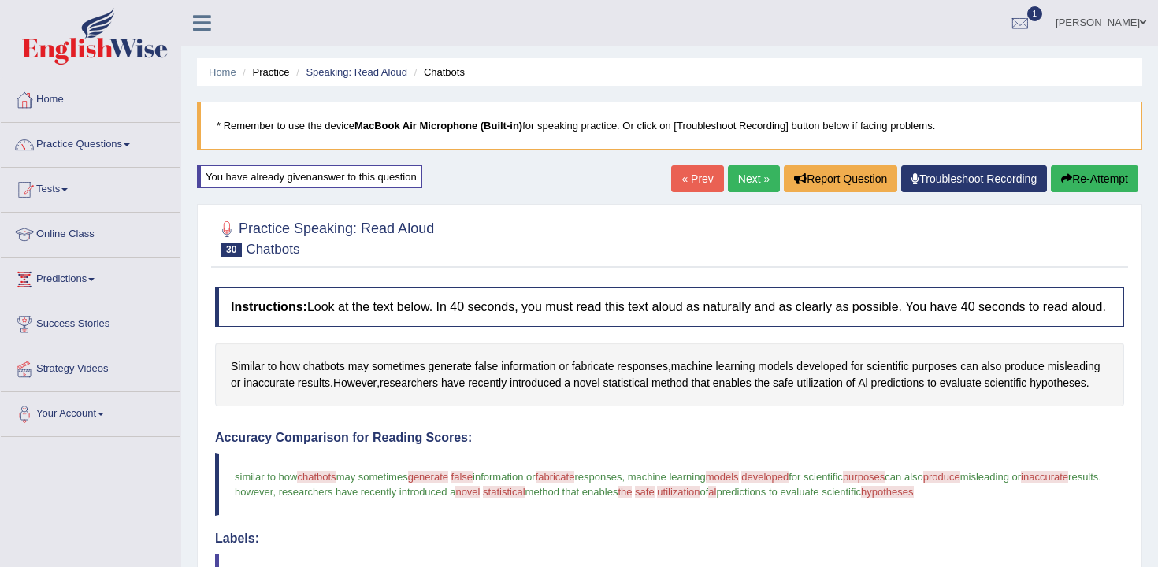
click at [728, 183] on link "Next »" at bounding box center [754, 178] width 52 height 27
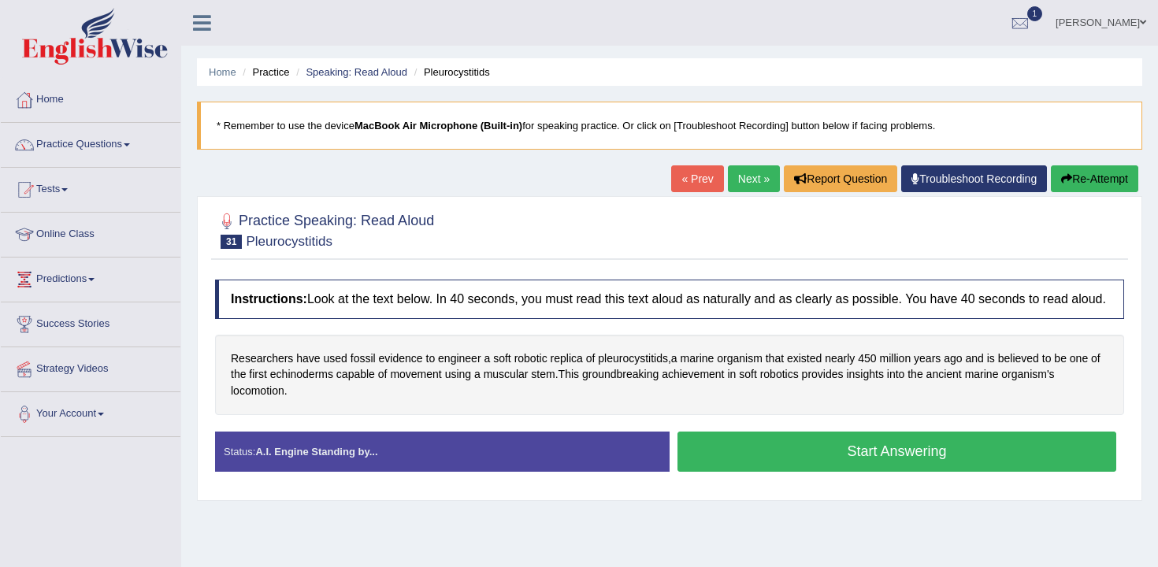
scroll to position [145, 0]
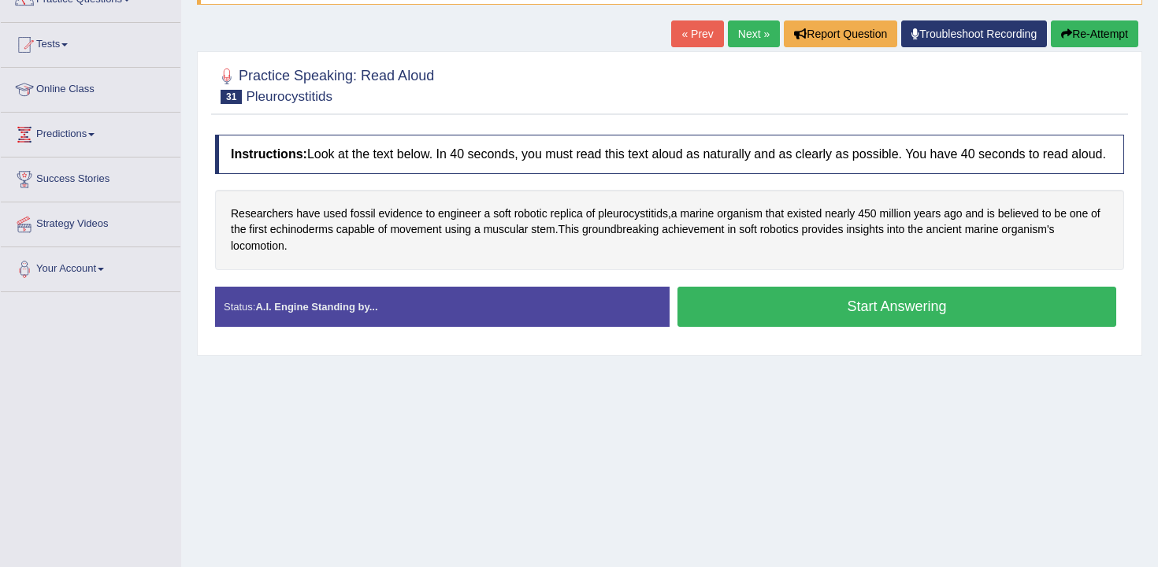
click at [772, 331] on div "Start Answering" at bounding box center [897, 309] width 455 height 44
click at [791, 317] on button "Start Answering" at bounding box center [897, 307] width 439 height 40
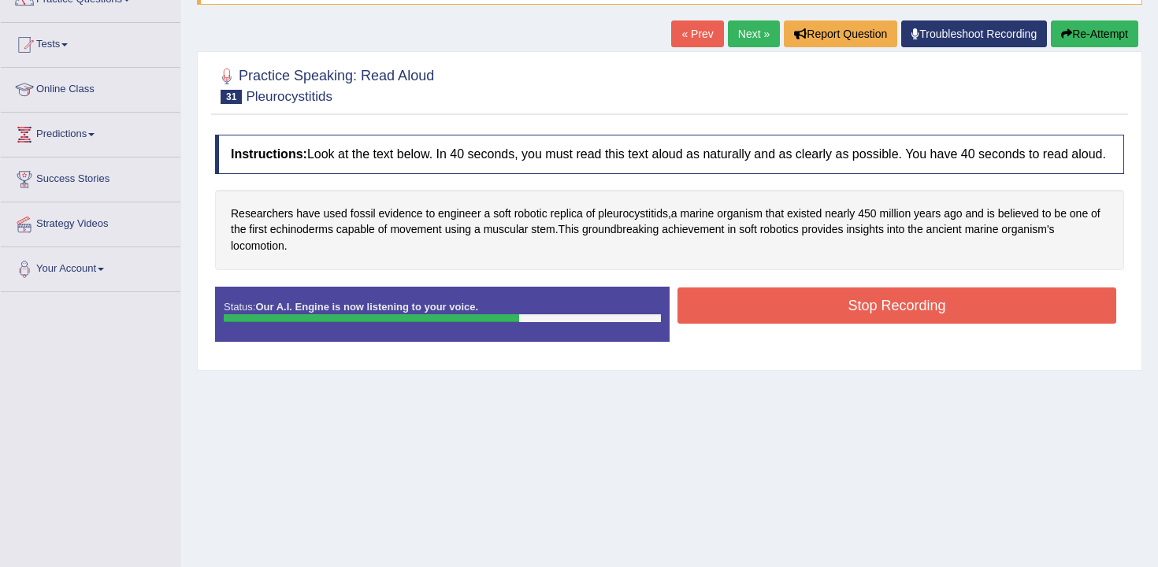
click at [796, 318] on button "Stop Recording" at bounding box center [897, 306] width 439 height 36
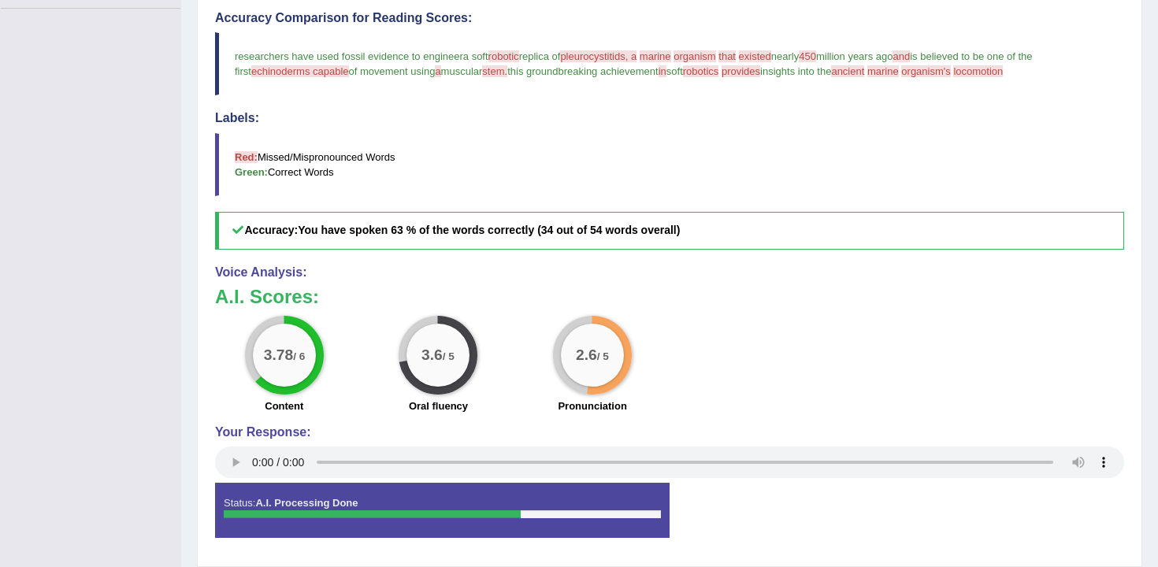
scroll to position [0, 0]
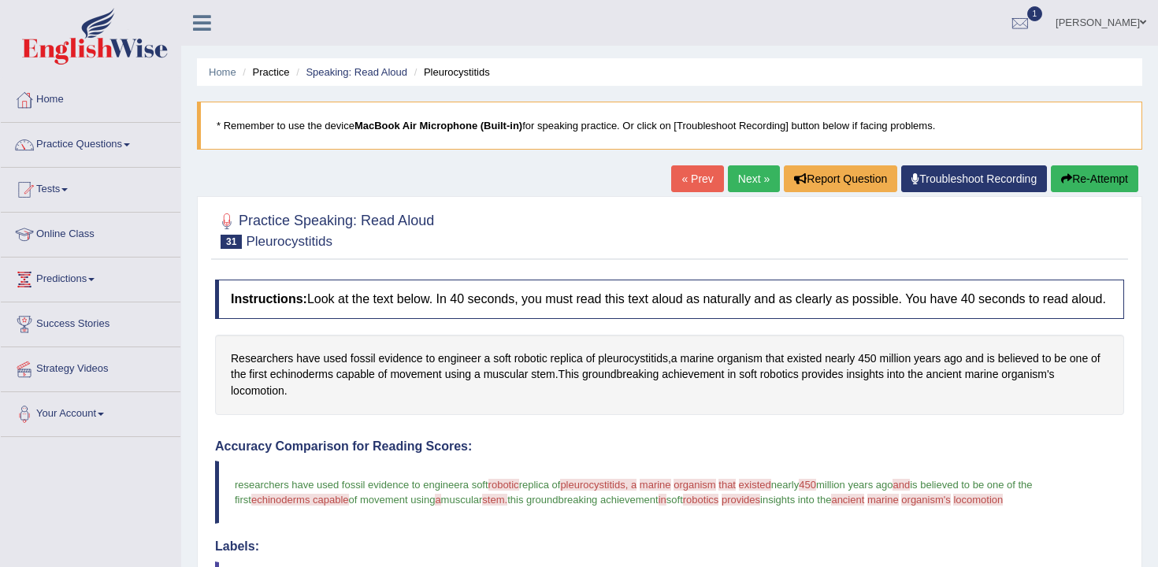
click at [754, 172] on link "Next »" at bounding box center [754, 178] width 52 height 27
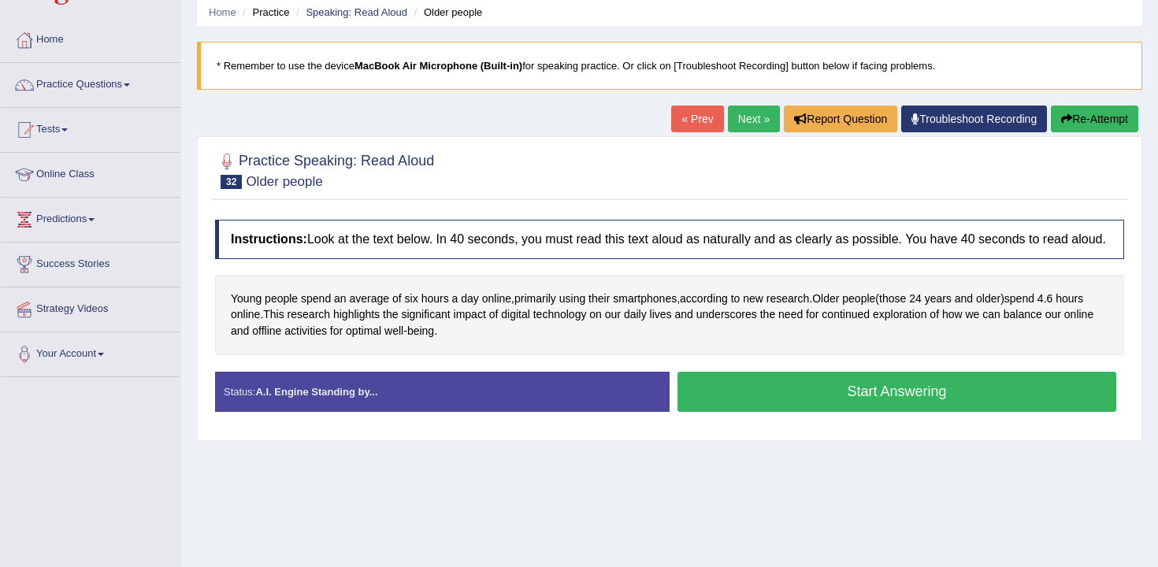
scroll to position [98, 0]
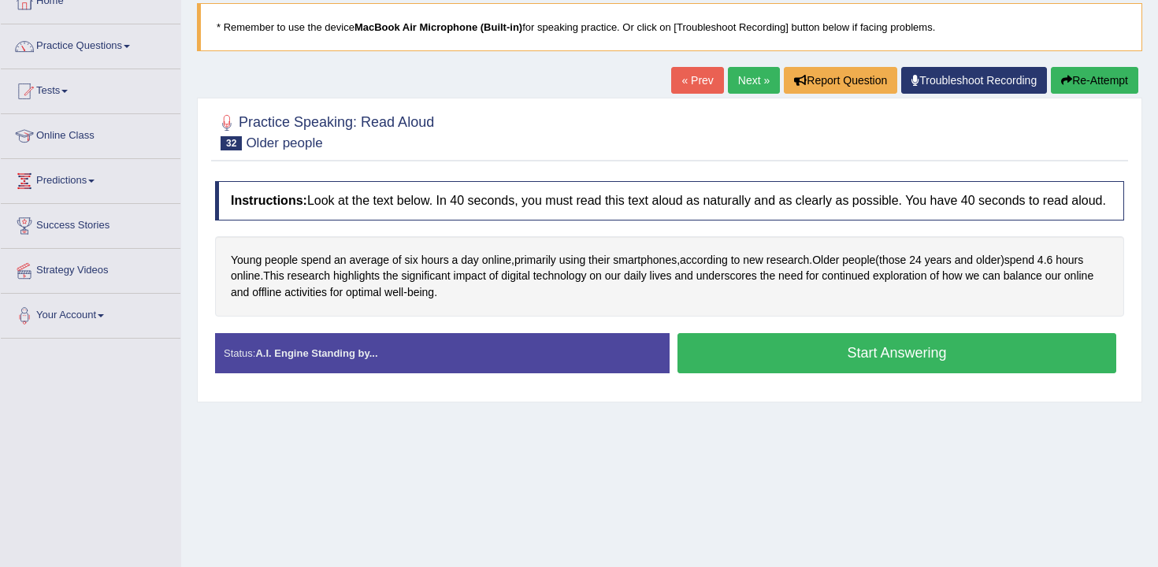
click at [678, 369] on button "Start Answering" at bounding box center [897, 353] width 439 height 40
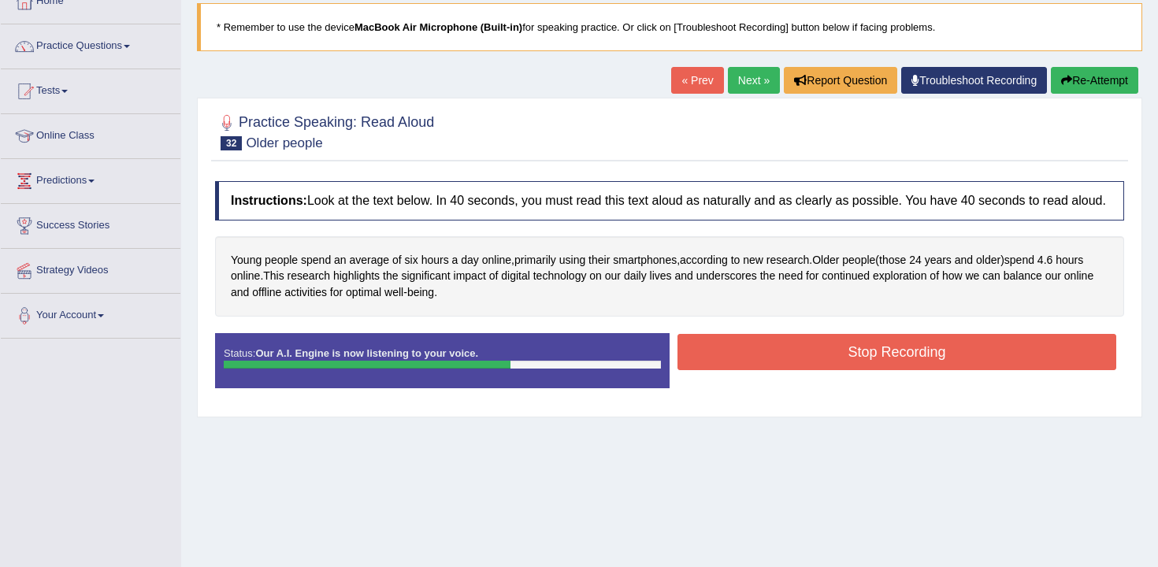
click at [686, 369] on button "Stop Recording" at bounding box center [897, 352] width 439 height 36
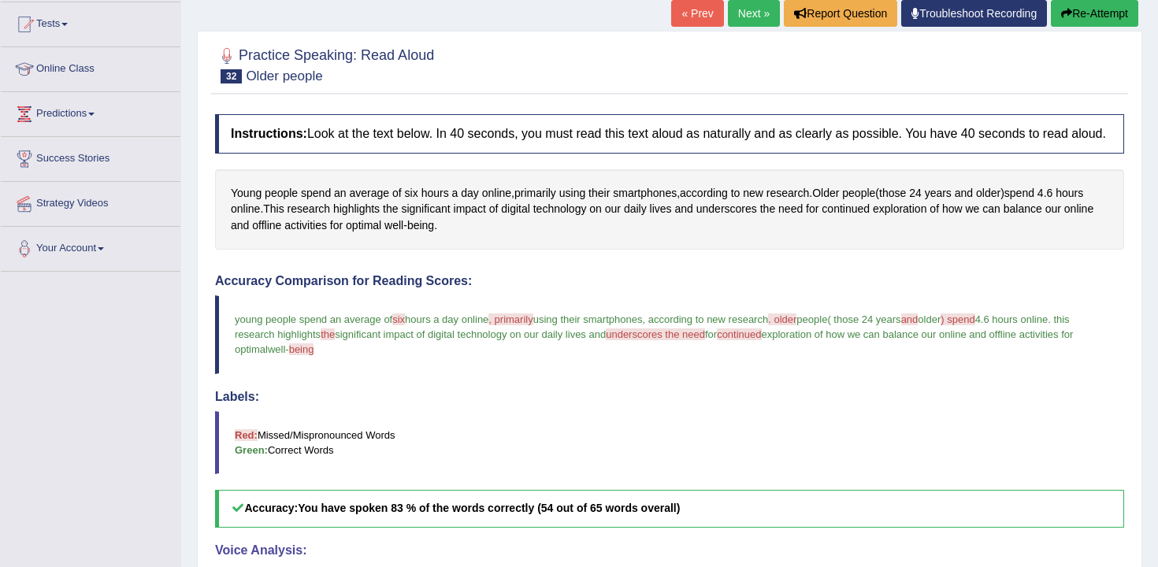
scroll to position [65, 0]
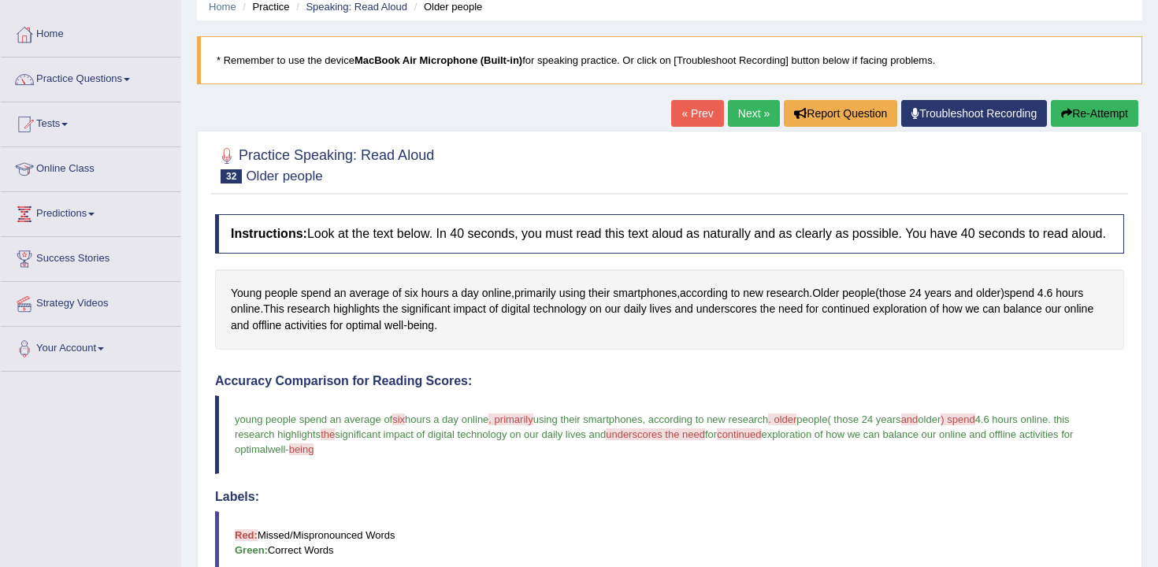
click at [763, 119] on link "Next »" at bounding box center [754, 113] width 52 height 27
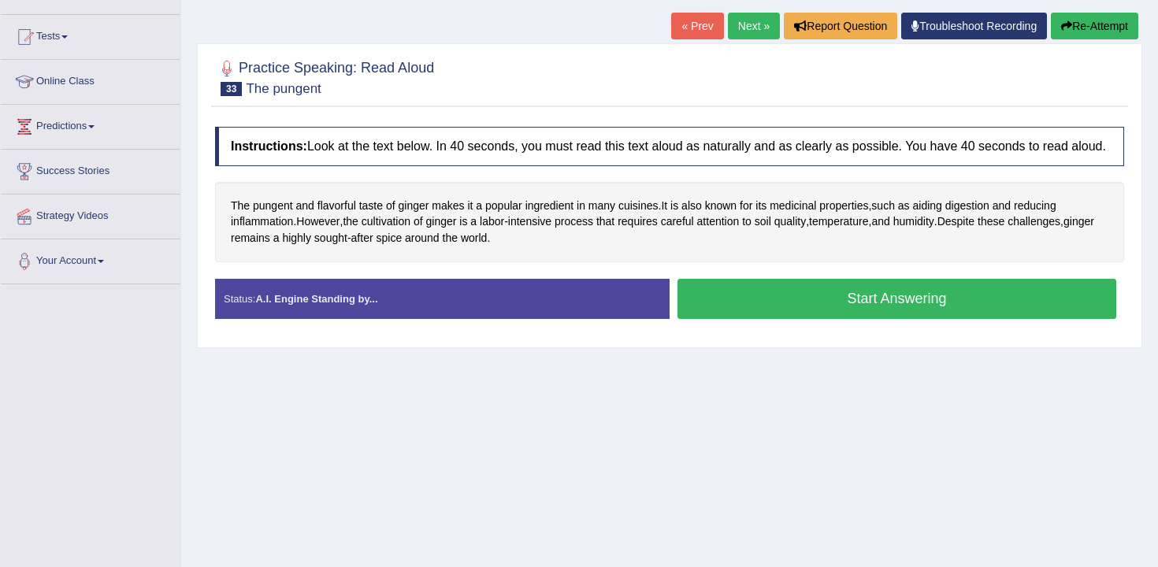
scroll to position [180, 0]
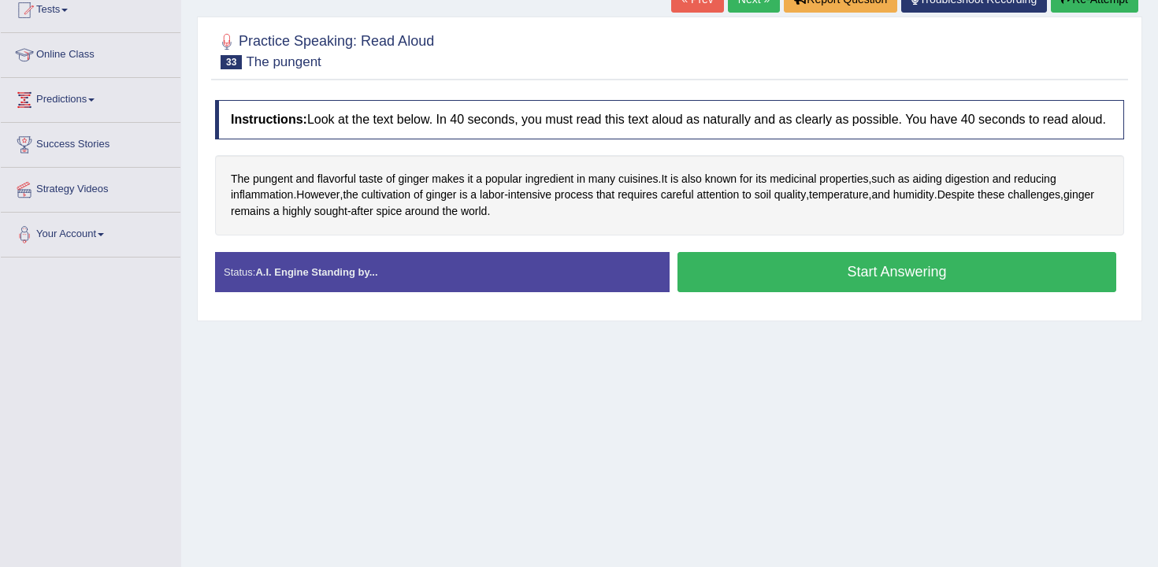
click at [726, 292] on button "Start Answering" at bounding box center [897, 272] width 439 height 40
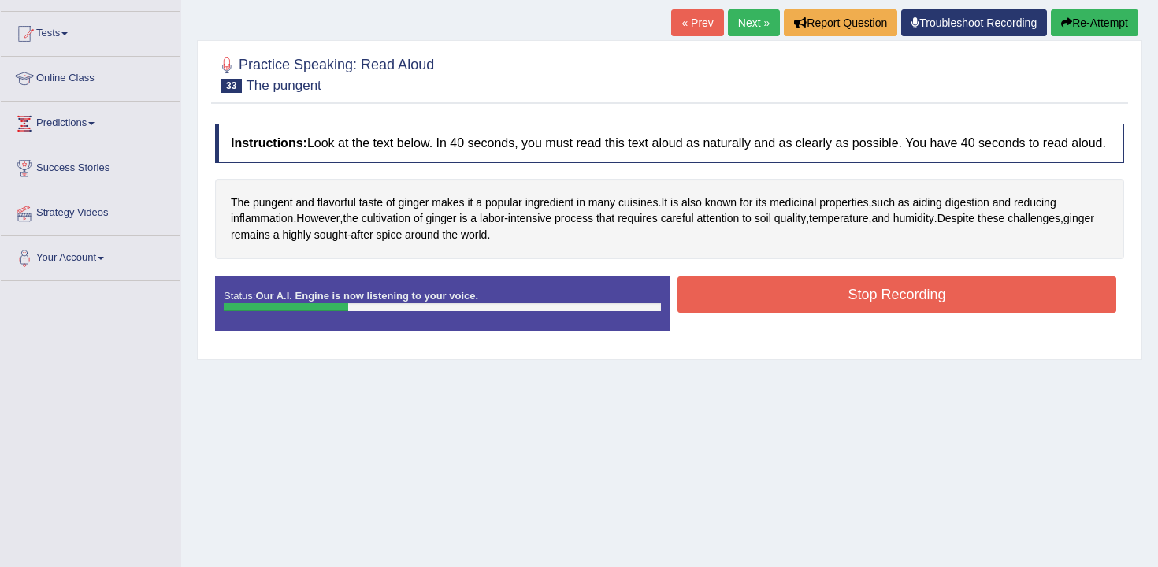
scroll to position [140, 0]
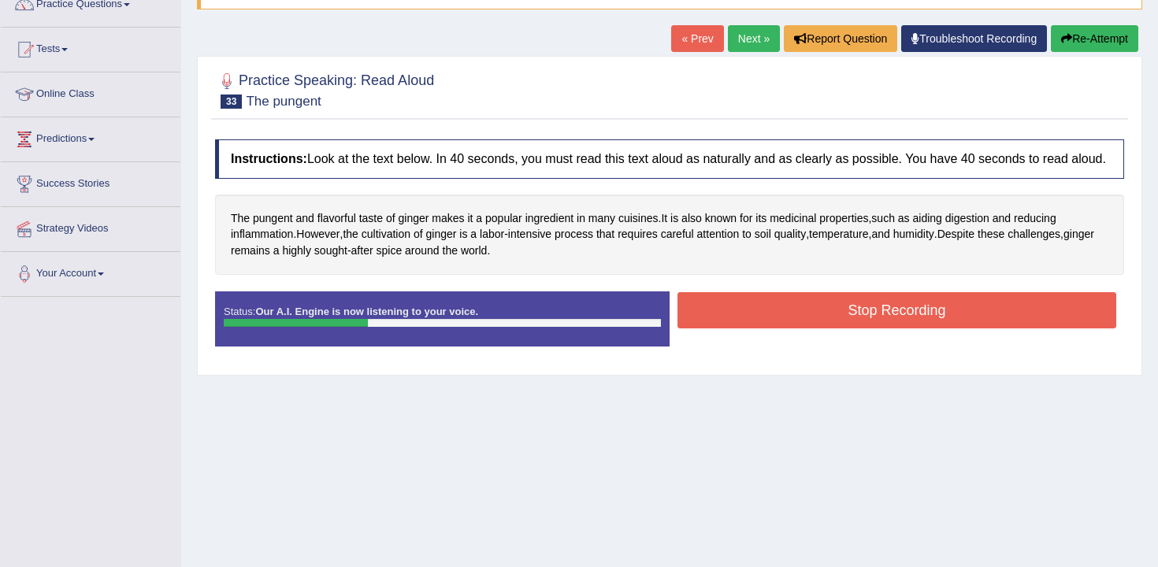
click at [1103, 43] on button "Re-Attempt" at bounding box center [1094, 38] width 87 height 27
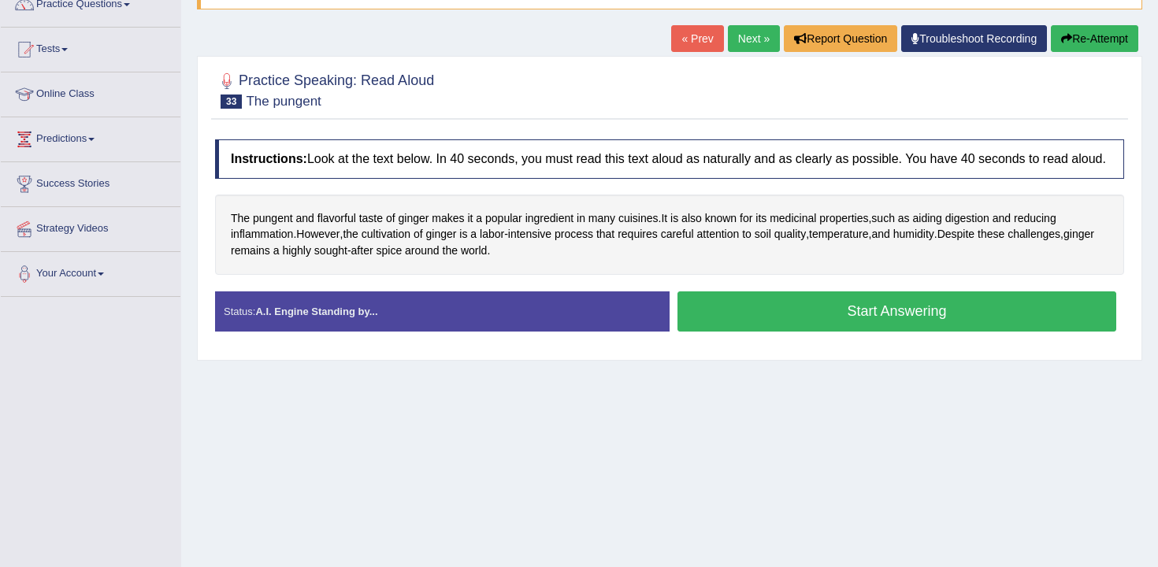
click at [786, 319] on button "Start Answering" at bounding box center [897, 311] width 439 height 40
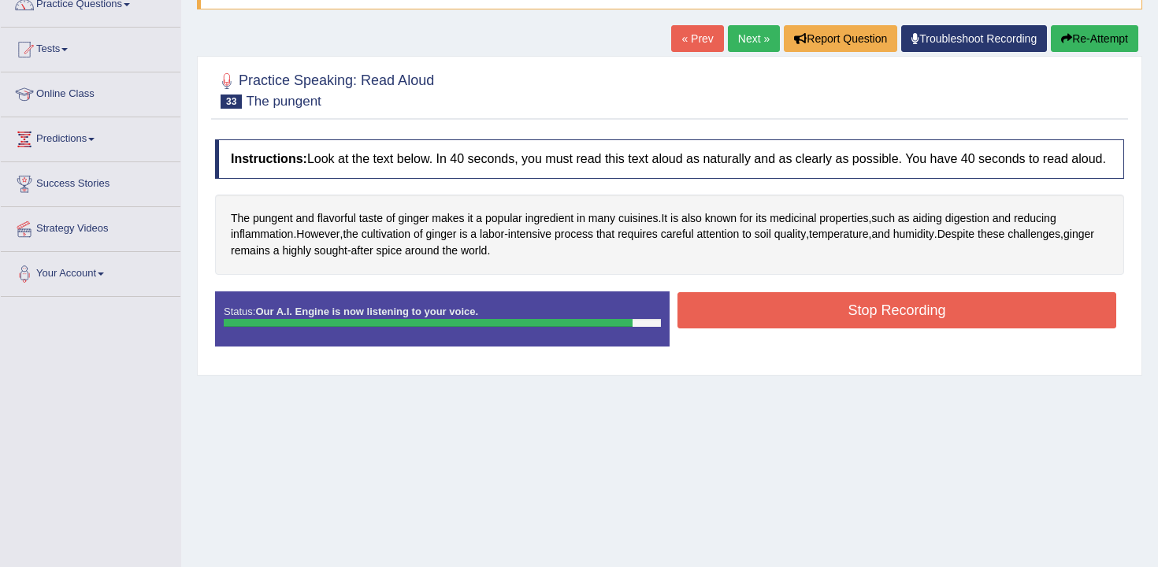
click at [811, 317] on button "Stop Recording" at bounding box center [897, 310] width 439 height 36
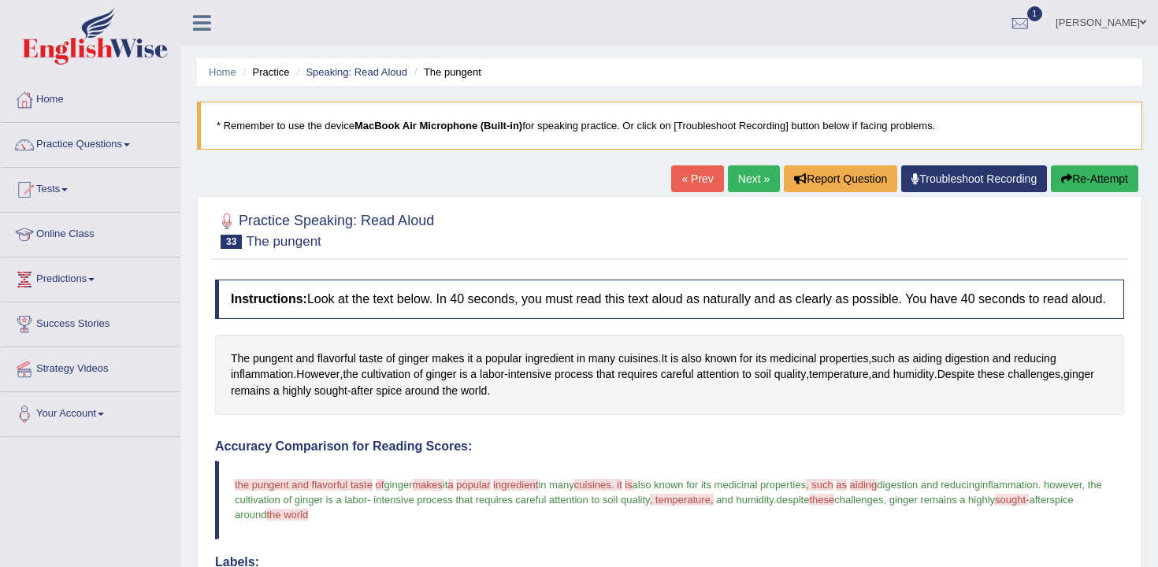
click at [1088, 180] on button "Re-Attempt" at bounding box center [1094, 178] width 87 height 27
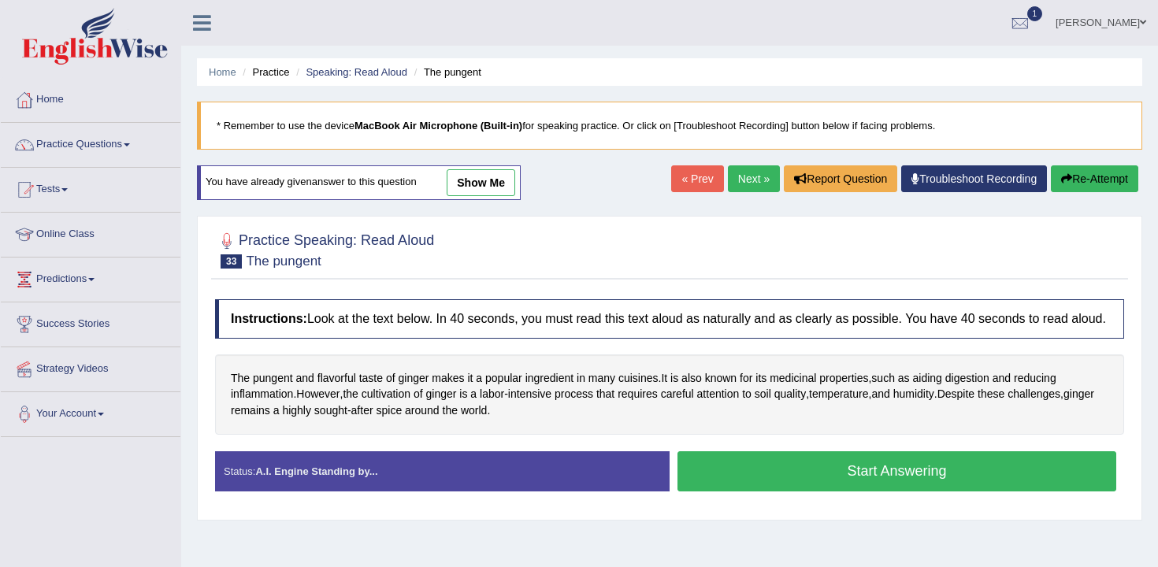
click at [759, 481] on button "Start Answering" at bounding box center [897, 471] width 439 height 40
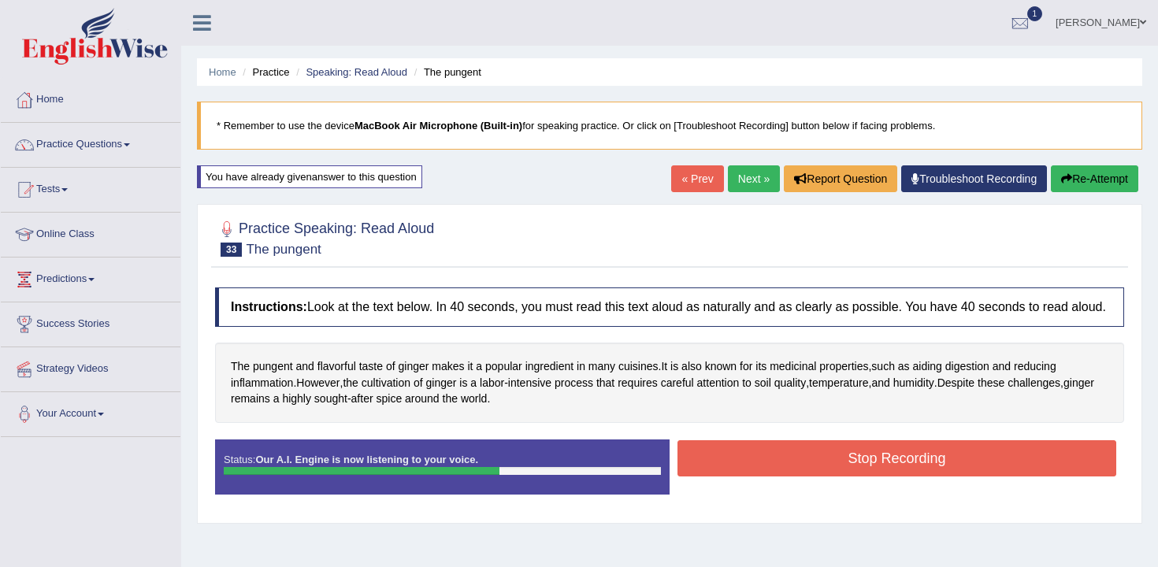
click at [759, 477] on button "Stop Recording" at bounding box center [897, 458] width 439 height 36
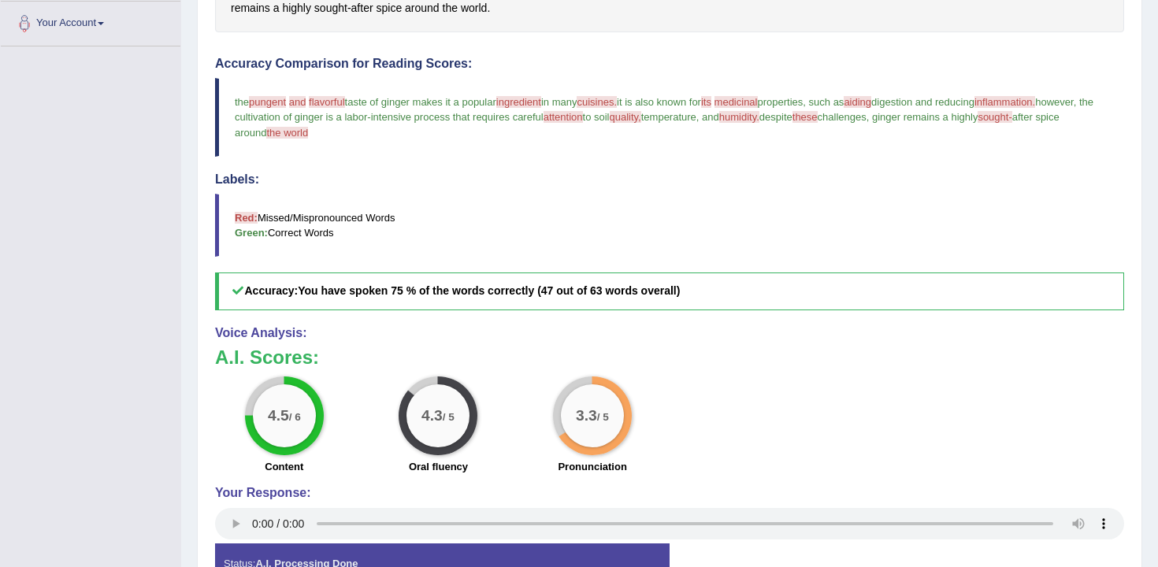
scroll to position [517, 0]
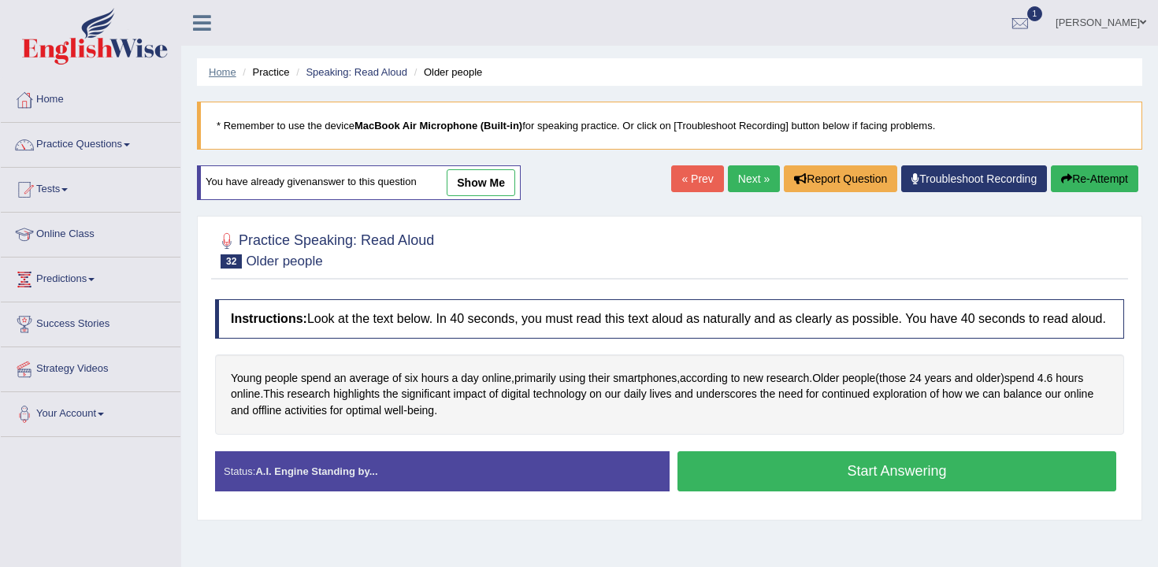
click at [228, 68] on link "Home" at bounding box center [223, 72] width 28 height 12
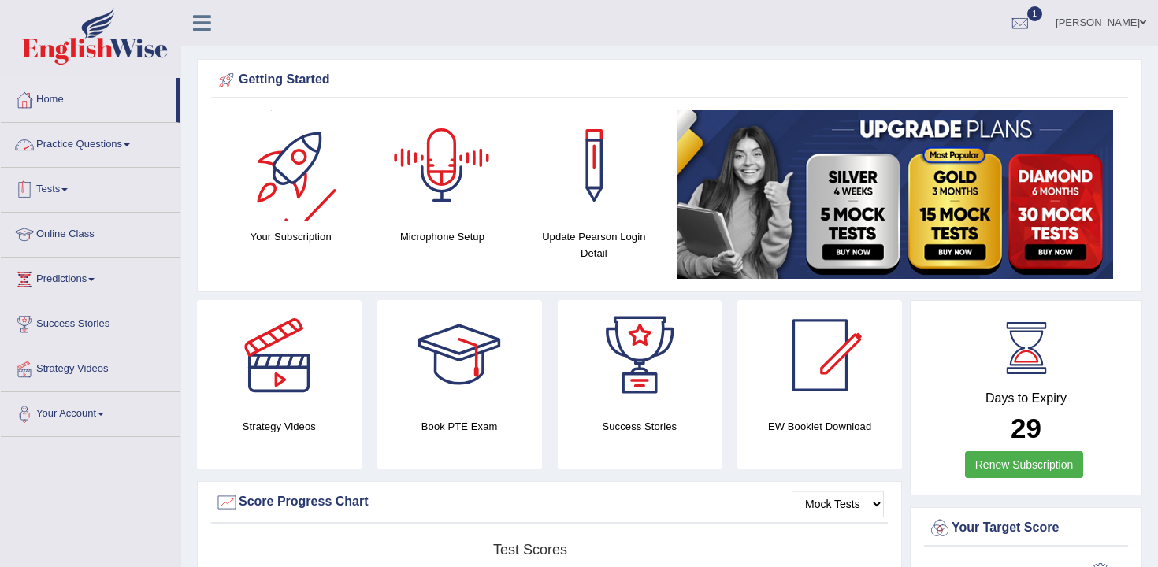
click at [91, 153] on link "Practice Questions" at bounding box center [91, 142] width 180 height 39
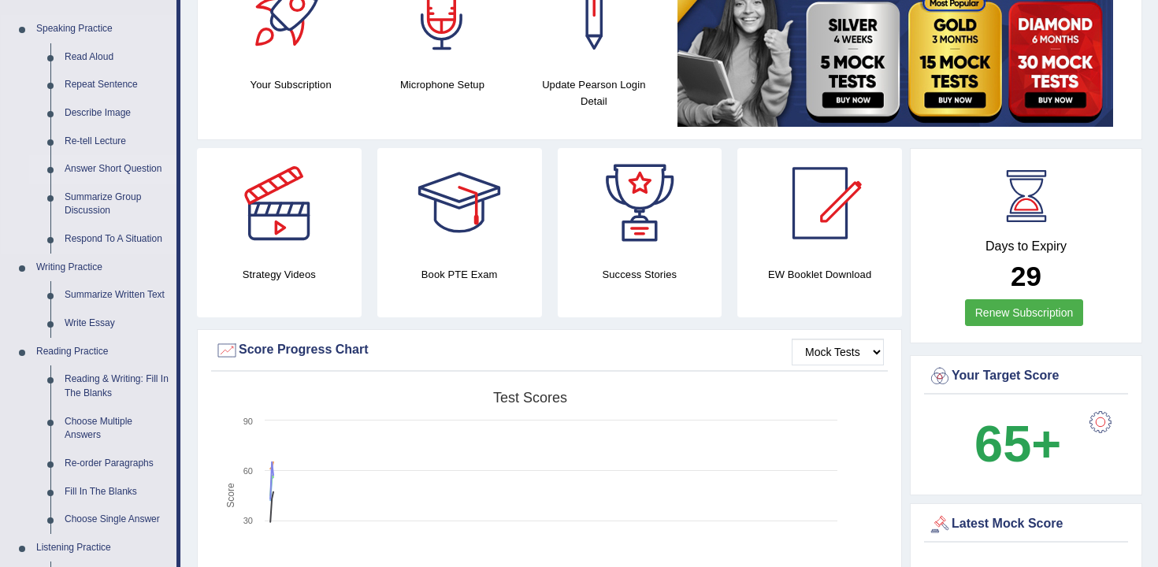
scroll to position [172, 0]
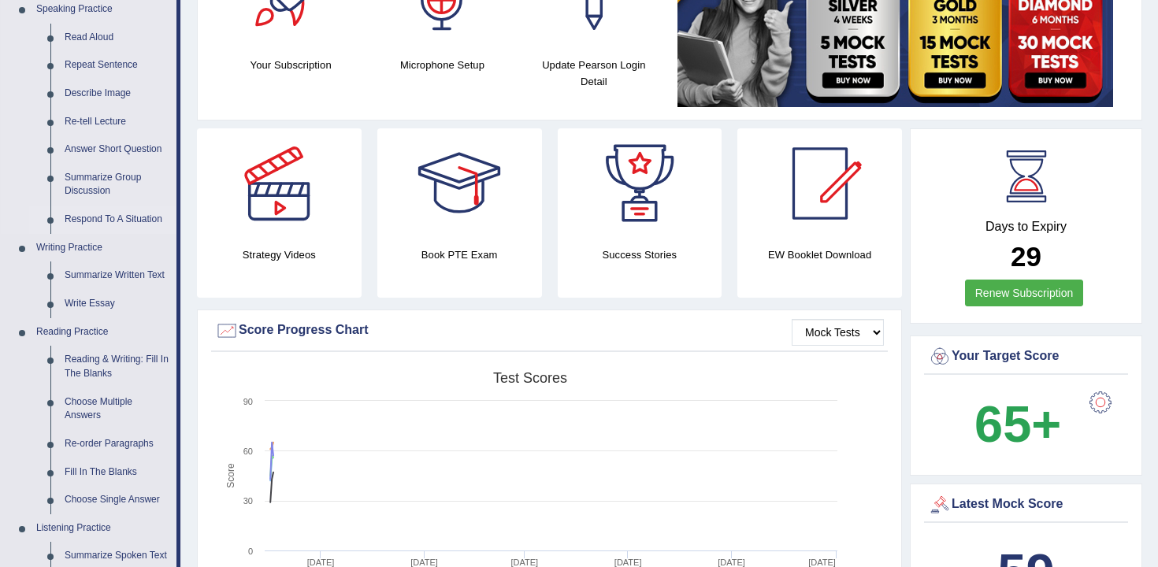
click at [117, 224] on link "Respond To A Situation" at bounding box center [117, 220] width 119 height 28
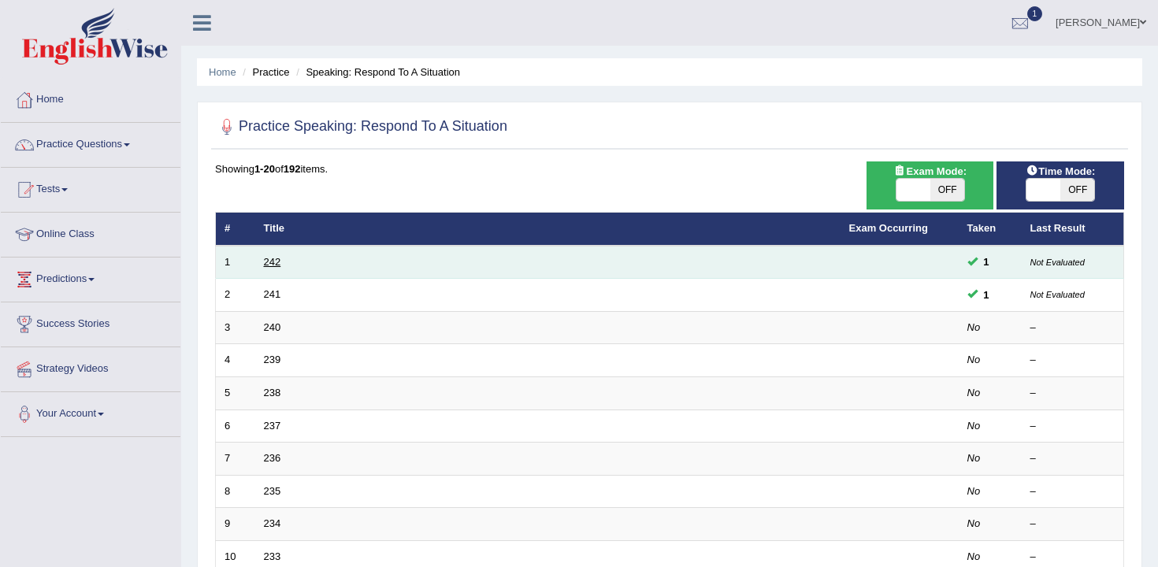
click at [274, 263] on link "242" at bounding box center [272, 262] width 17 height 12
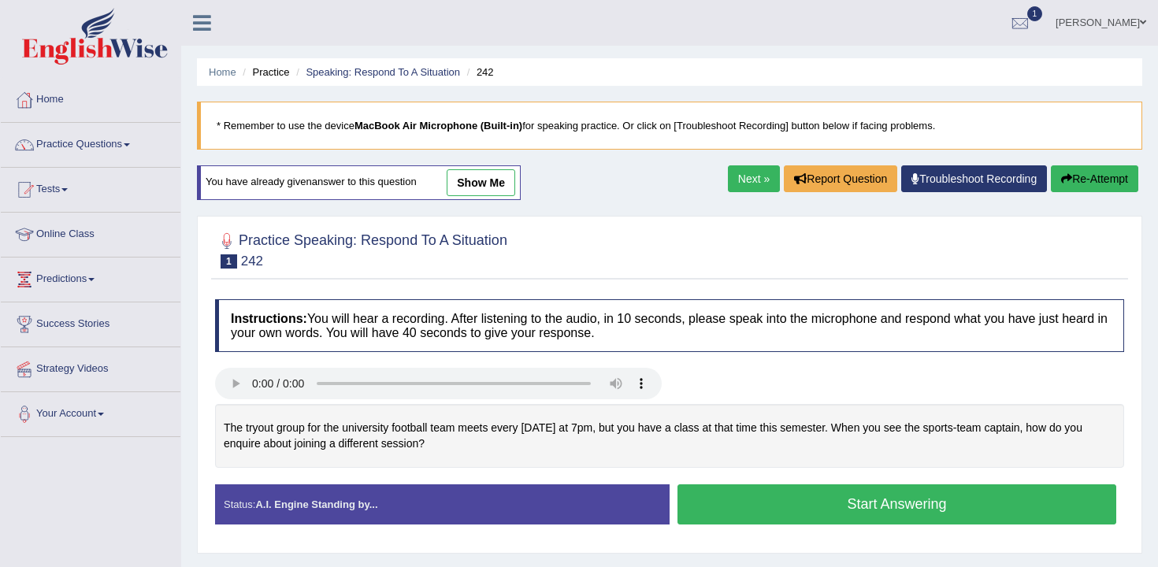
click at [732, 180] on link "Next »" at bounding box center [754, 178] width 52 height 27
click at [748, 187] on link "Next »" at bounding box center [754, 178] width 52 height 27
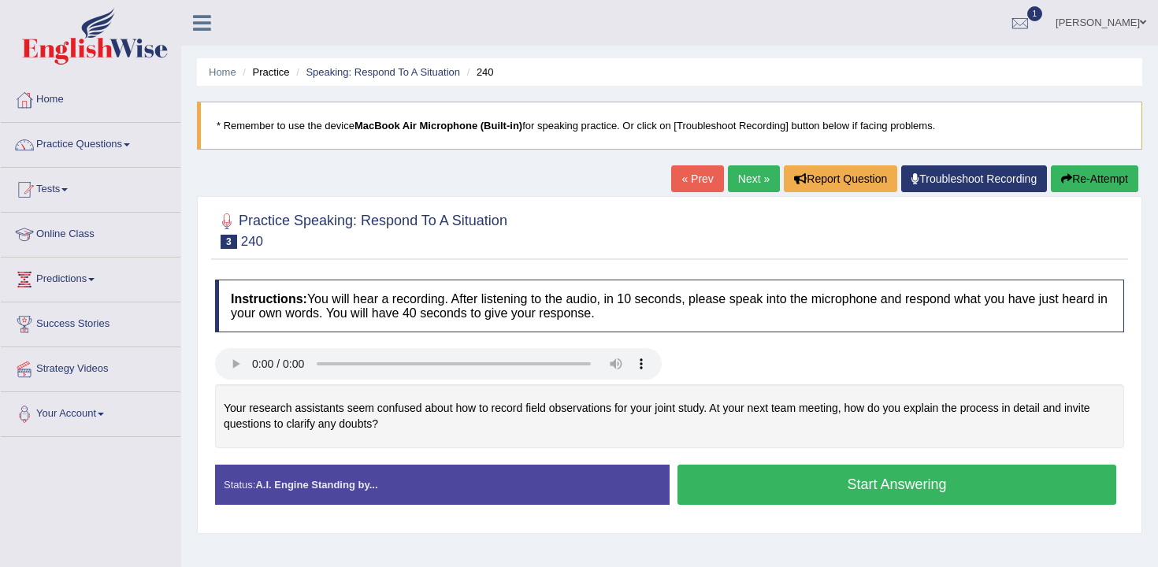
click at [774, 486] on button "Start Answering" at bounding box center [897, 485] width 439 height 40
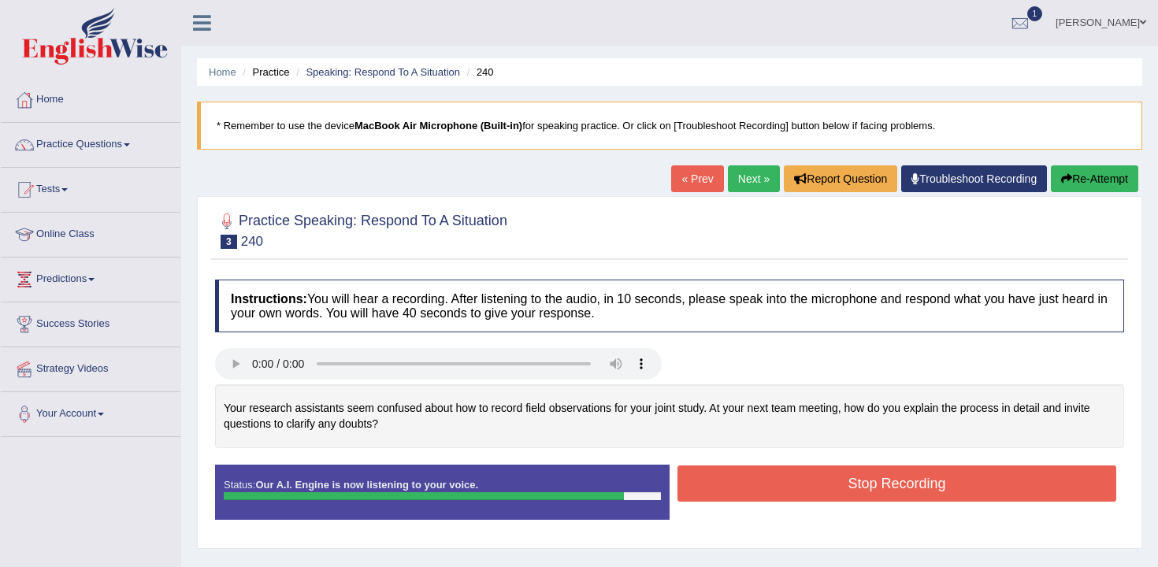
click at [800, 469] on button "Stop Recording" at bounding box center [897, 484] width 439 height 36
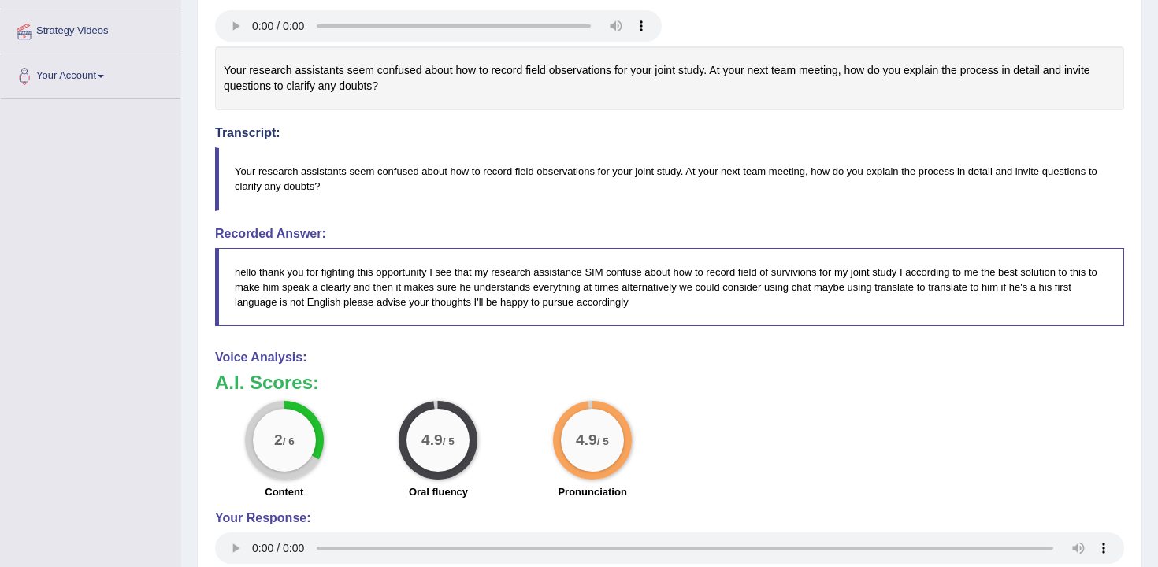
scroll to position [335, 0]
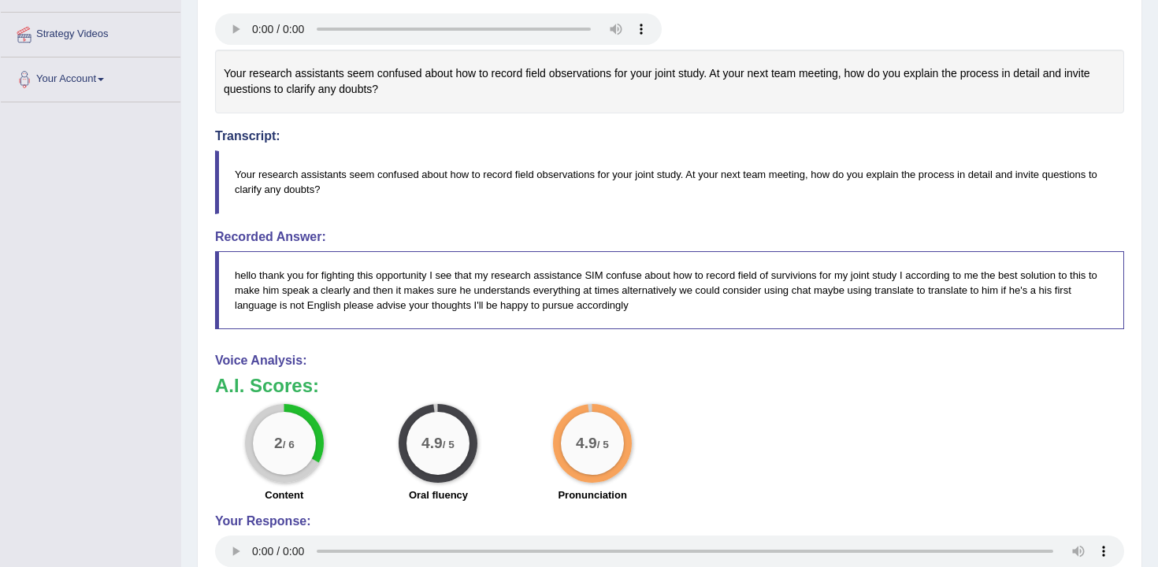
click at [288, 435] on div "2 / 6" at bounding box center [284, 443] width 63 height 63
click at [306, 475] on div "2 / 6" at bounding box center [284, 443] width 79 height 79
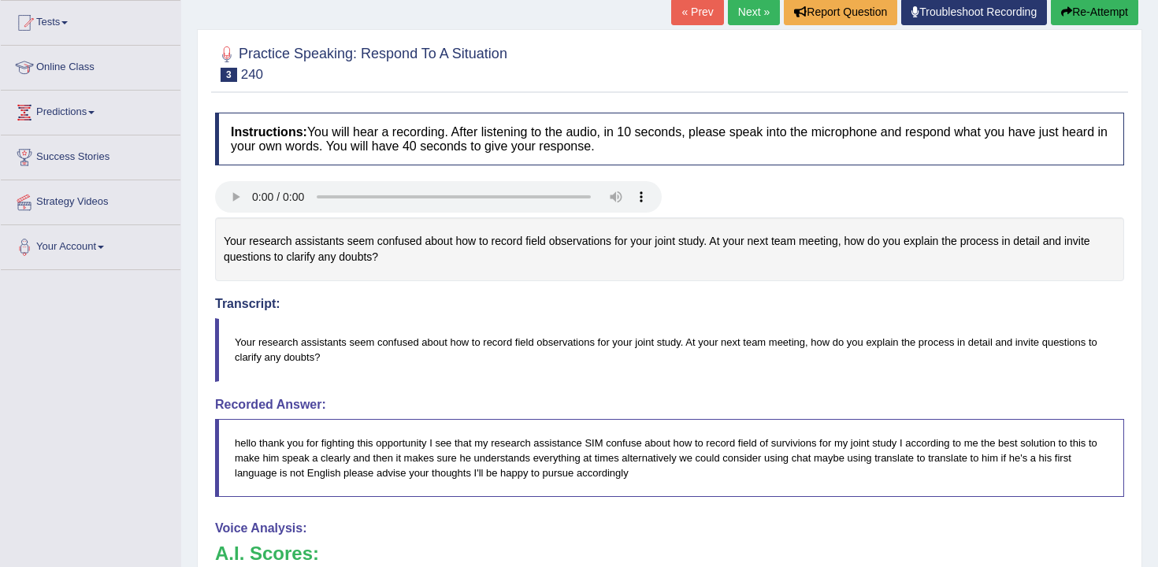
scroll to position [108, 0]
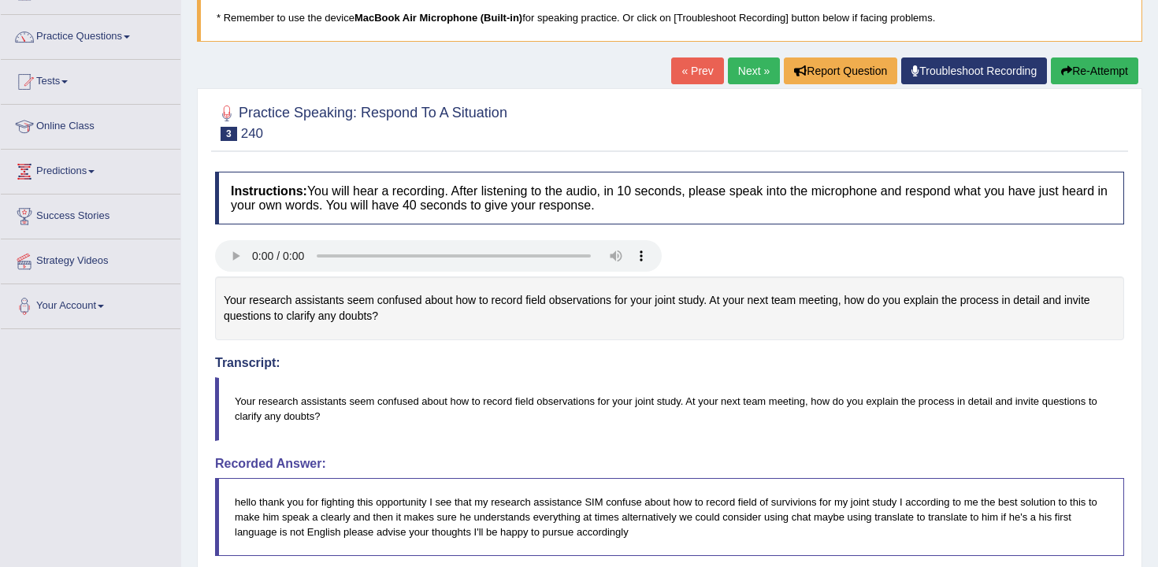
click at [1076, 61] on button "Re-Attempt" at bounding box center [1094, 71] width 87 height 27
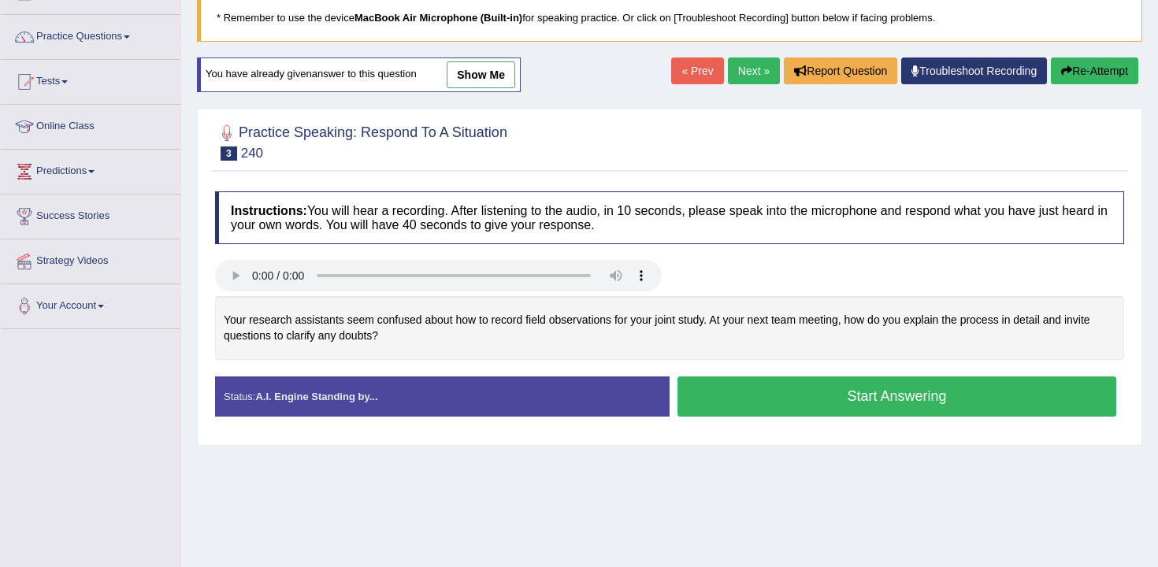
click at [570, 321] on div "Your research assistants seem confused about how to record field observations f…" at bounding box center [669, 328] width 909 height 64
click at [529, 313] on div "Your research assistants seem confused about how to record field observations f…" at bounding box center [669, 328] width 909 height 64
drag, startPoint x: 508, startPoint y: 336, endPoint x: 129, endPoint y: 254, distance: 387.7
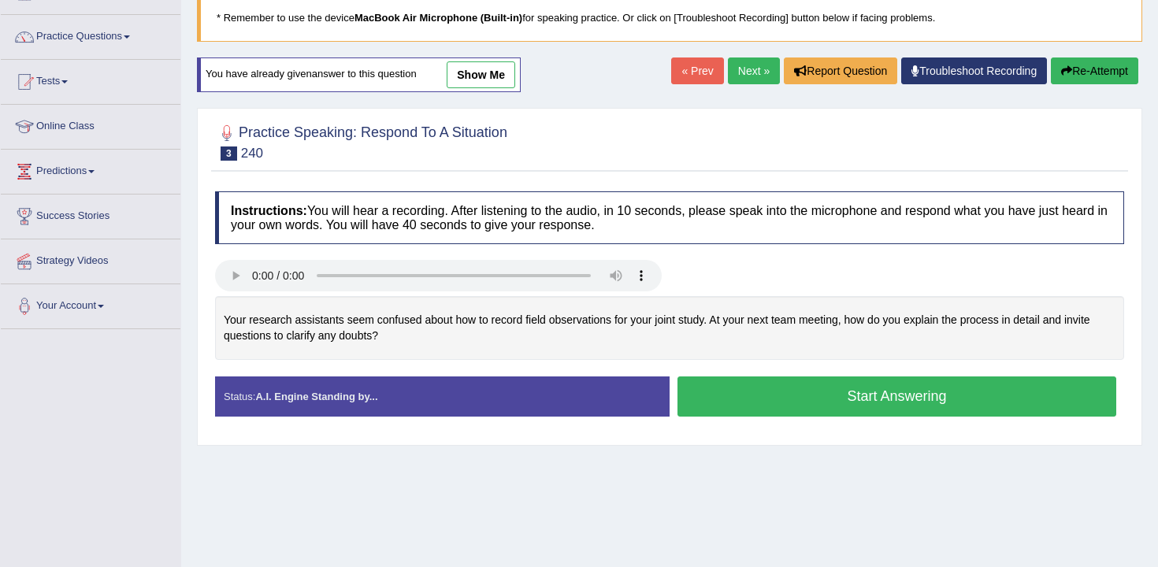
click at [131, 254] on div "Toggle navigation Home Practice Questions Speaking Practice Read Aloud Repeat S…" at bounding box center [579, 301] width 1158 height 819
drag, startPoint x: 371, startPoint y: 339, endPoint x: 230, endPoint y: 306, distance: 144.7
click at [229, 306] on div "Your research assistants seem confused about how to record field observations f…" at bounding box center [669, 328] width 909 height 64
drag, startPoint x: 226, startPoint y: 313, endPoint x: 351, endPoint y: 329, distance: 125.6
click at [350, 329] on div "Your research assistants seem confused about how to record field observations f…" at bounding box center [669, 328] width 909 height 64
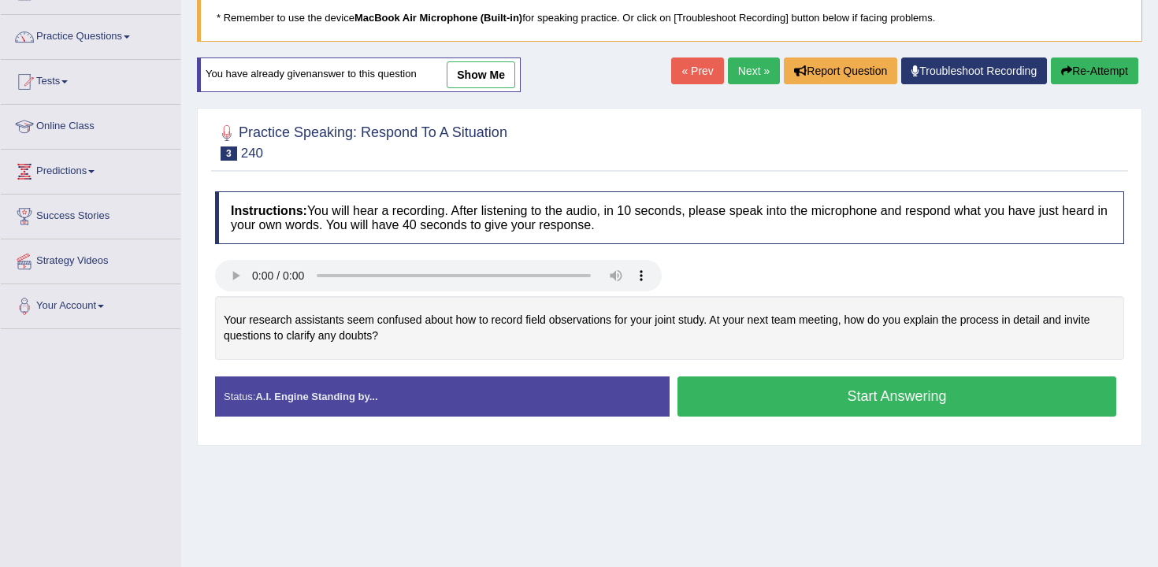
click at [464, 360] on div "Created with Highcharts 7.1.2 Too low Too high Time Pitch meter: 0 5 10 15 20 2…" at bounding box center [669, 336] width 925 height 80
drag, startPoint x: 416, startPoint y: 328, endPoint x: 232, endPoint y: 303, distance: 185.2
click at [235, 304] on div "Your research assistants seem confused about how to record field observations f…" at bounding box center [669, 328] width 909 height 64
click at [794, 401] on button "Start Answering" at bounding box center [897, 397] width 439 height 40
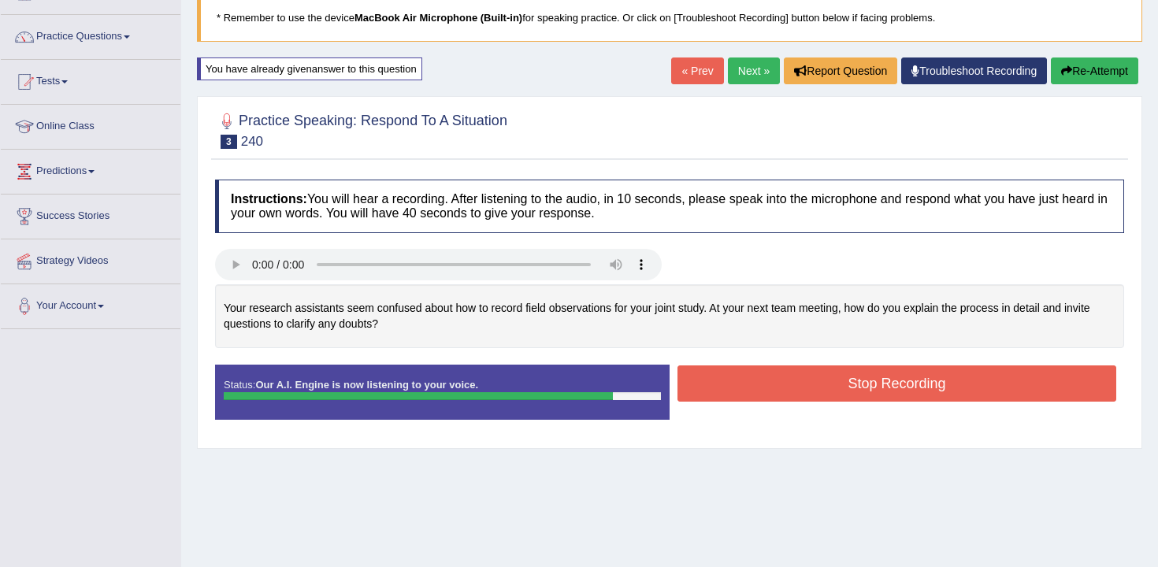
click at [796, 391] on button "Stop Recording" at bounding box center [897, 384] width 439 height 36
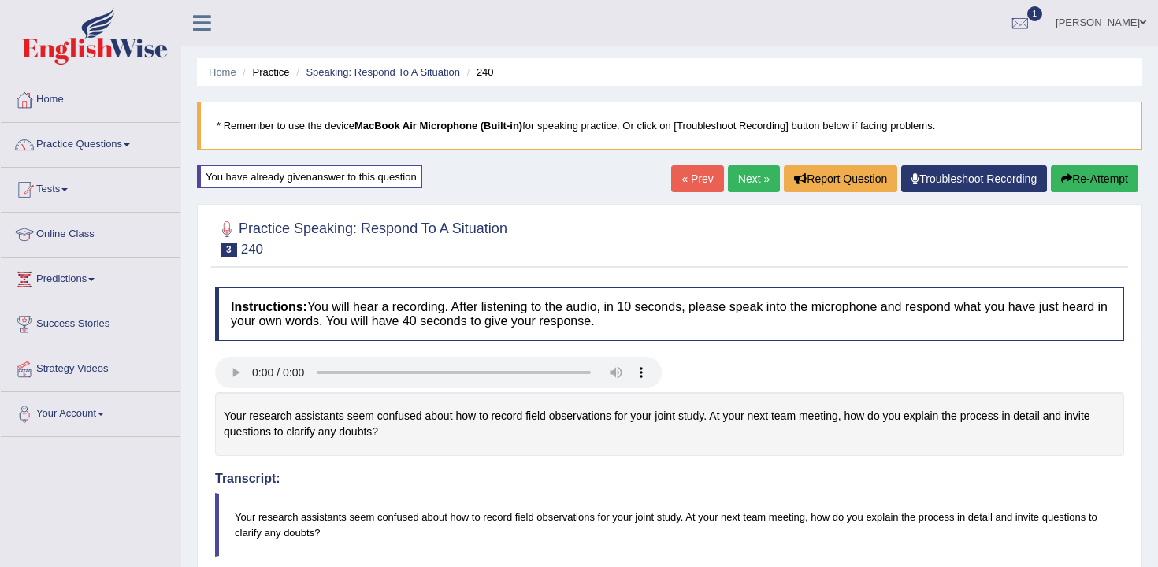
click at [1080, 180] on button "Re-Attempt" at bounding box center [1094, 178] width 87 height 27
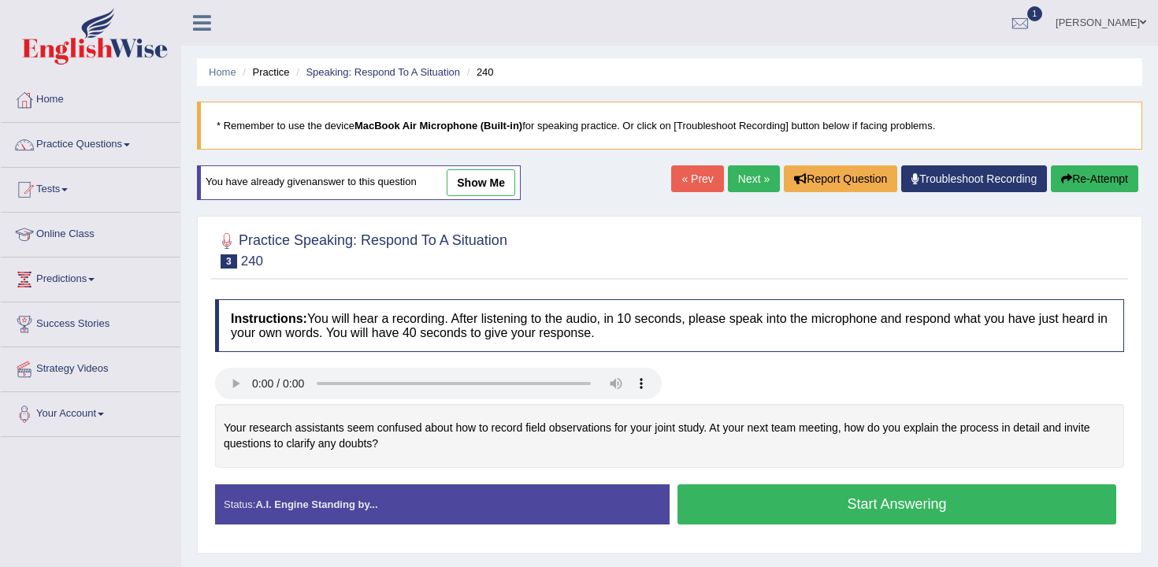
click at [766, 511] on button "Start Answering" at bounding box center [897, 505] width 439 height 40
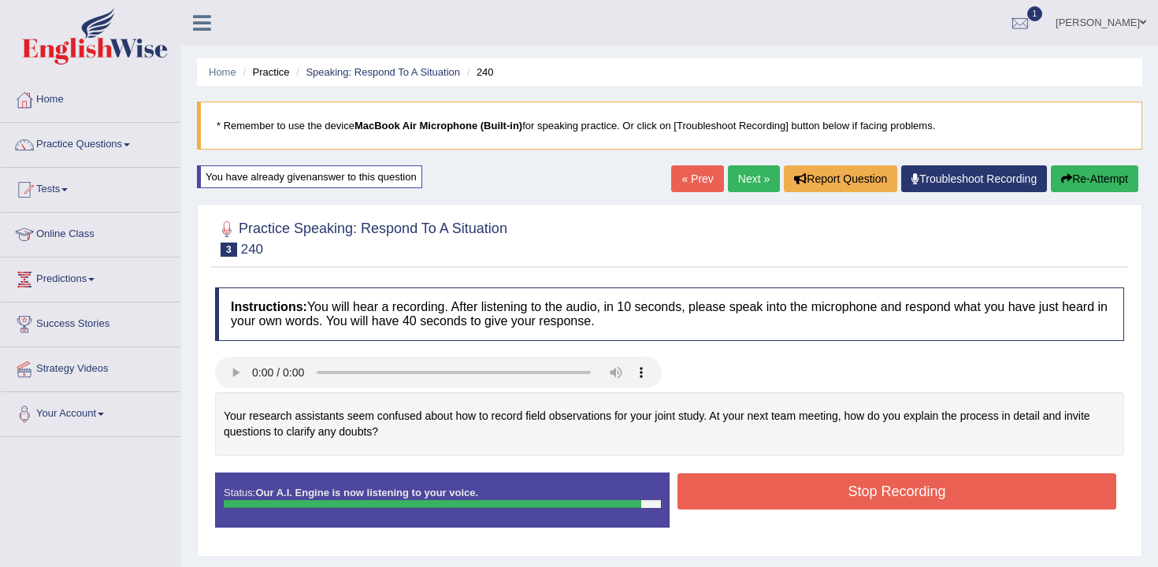
click at [988, 502] on button "Stop Recording" at bounding box center [897, 491] width 439 height 36
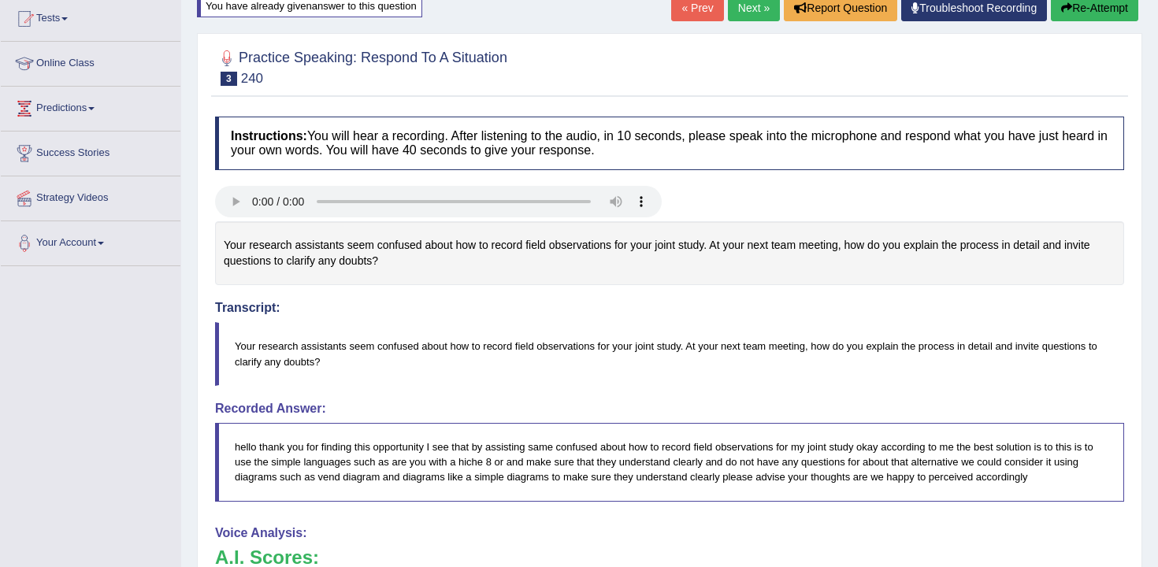
scroll to position [135, 0]
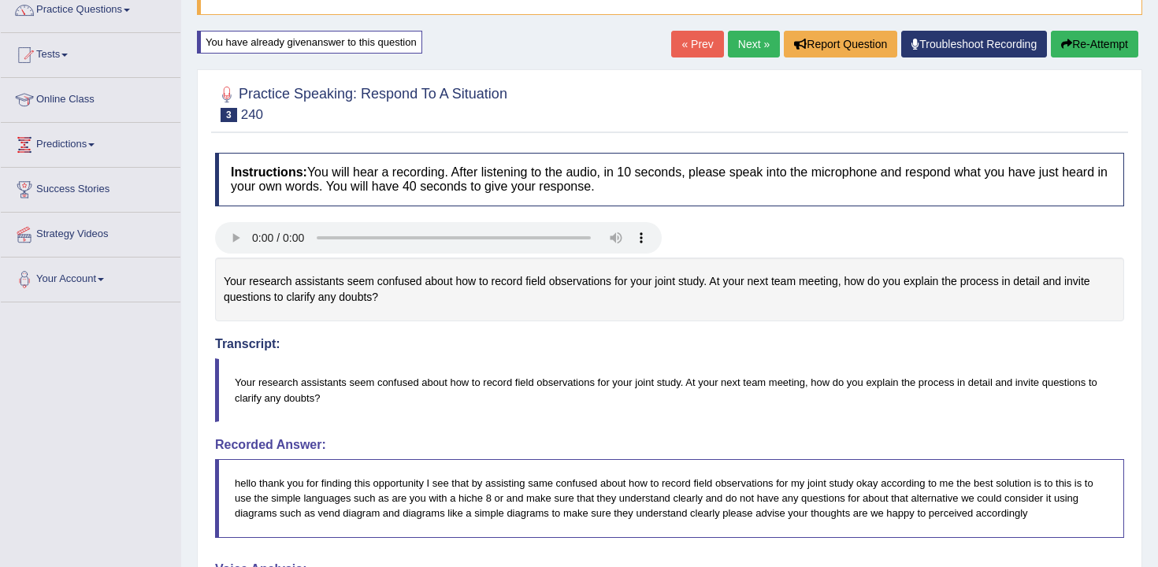
click at [743, 46] on link "Next »" at bounding box center [754, 44] width 52 height 27
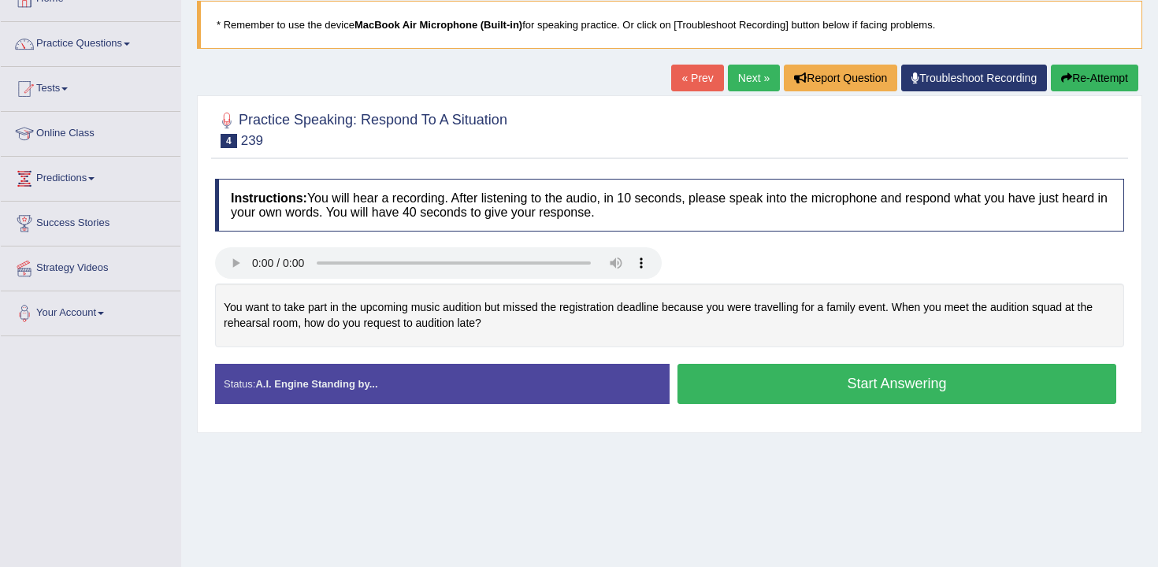
click at [782, 388] on button "Start Answering" at bounding box center [897, 384] width 439 height 40
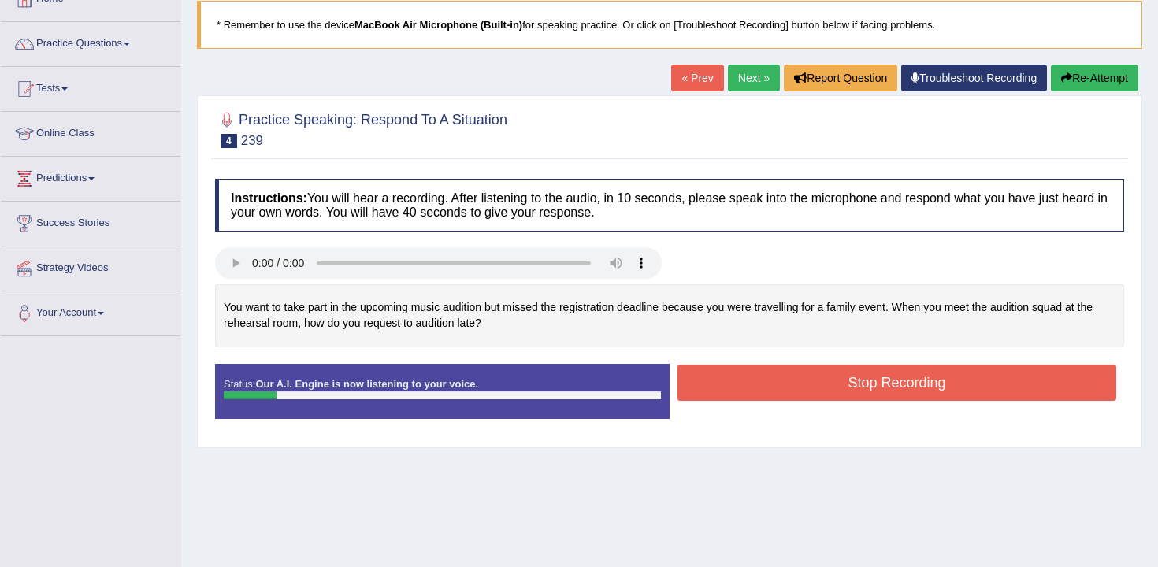
click at [734, 377] on button "Stop Recording" at bounding box center [897, 383] width 439 height 36
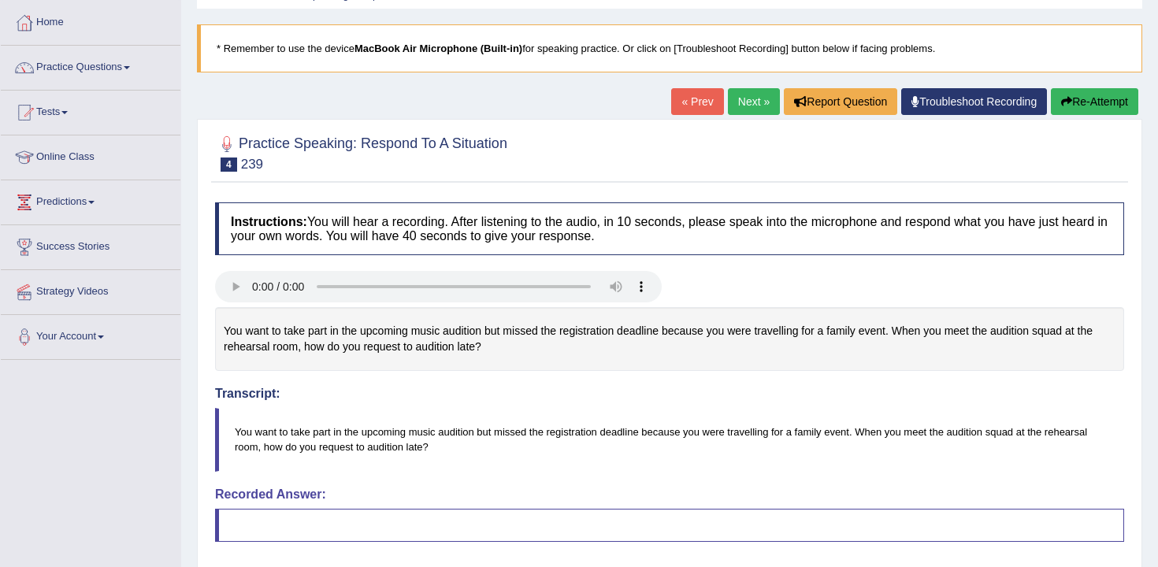
scroll to position [62, 0]
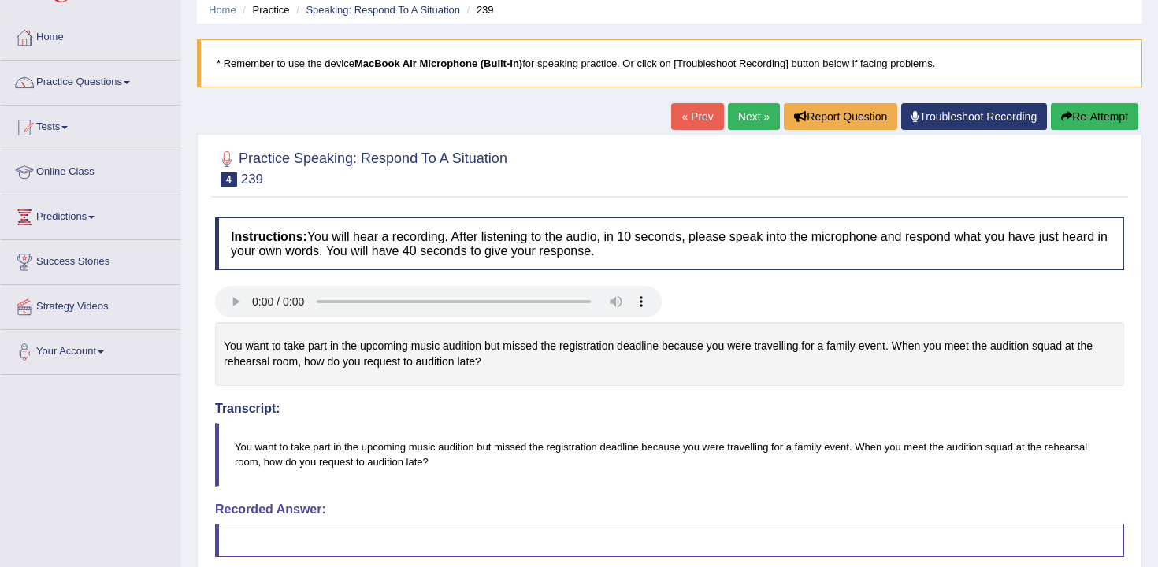
click at [1085, 115] on button "Re-Attempt" at bounding box center [1094, 116] width 87 height 27
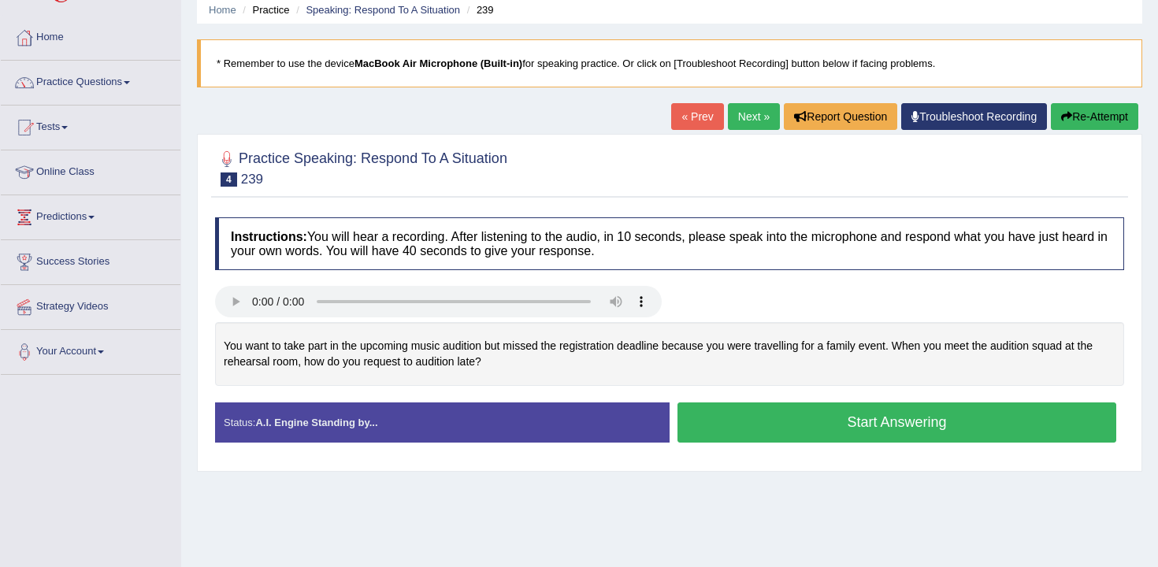
click at [789, 411] on button "Start Answering" at bounding box center [897, 423] width 439 height 40
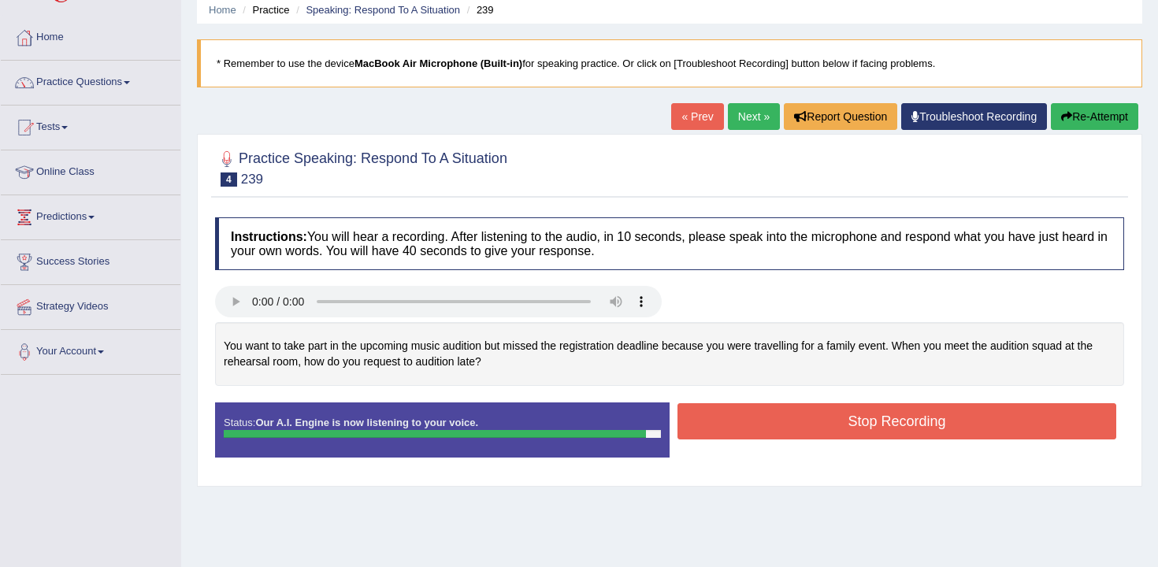
click at [800, 425] on button "Stop Recording" at bounding box center [897, 421] width 439 height 36
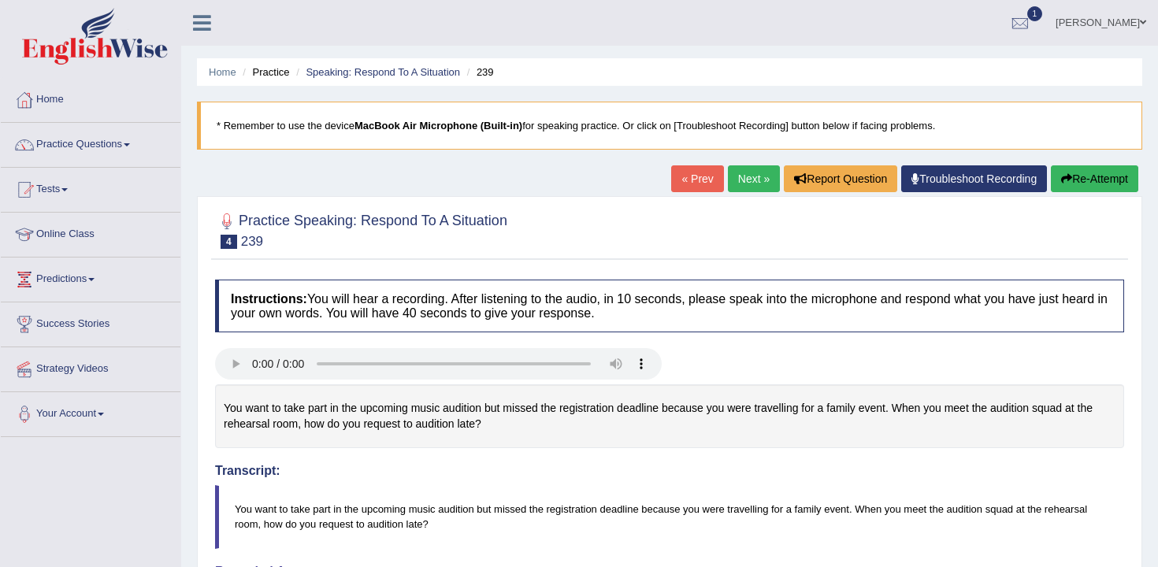
click at [752, 174] on link "Next »" at bounding box center [754, 178] width 52 height 27
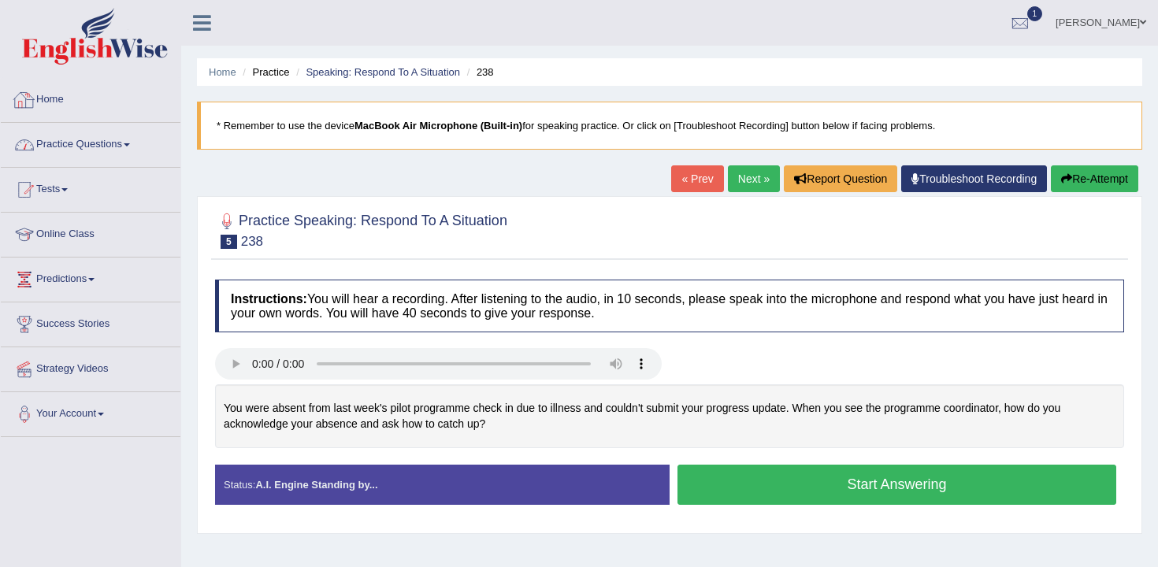
click at [88, 147] on link "Practice Questions" at bounding box center [91, 142] width 180 height 39
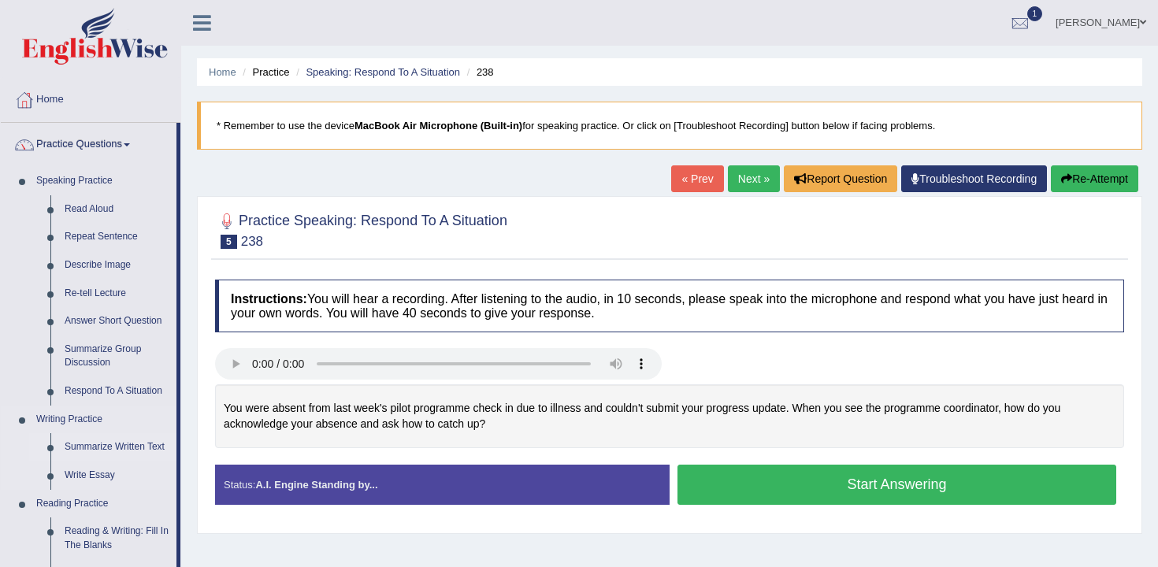
click at [114, 452] on link "Summarize Written Text" at bounding box center [117, 447] width 119 height 28
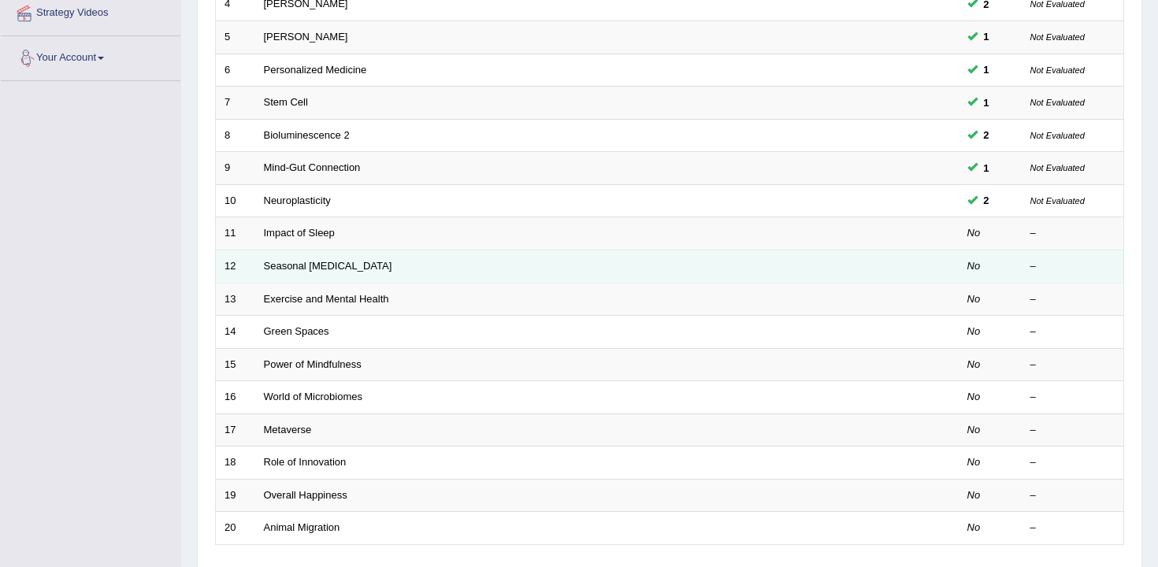
scroll to position [360, 0]
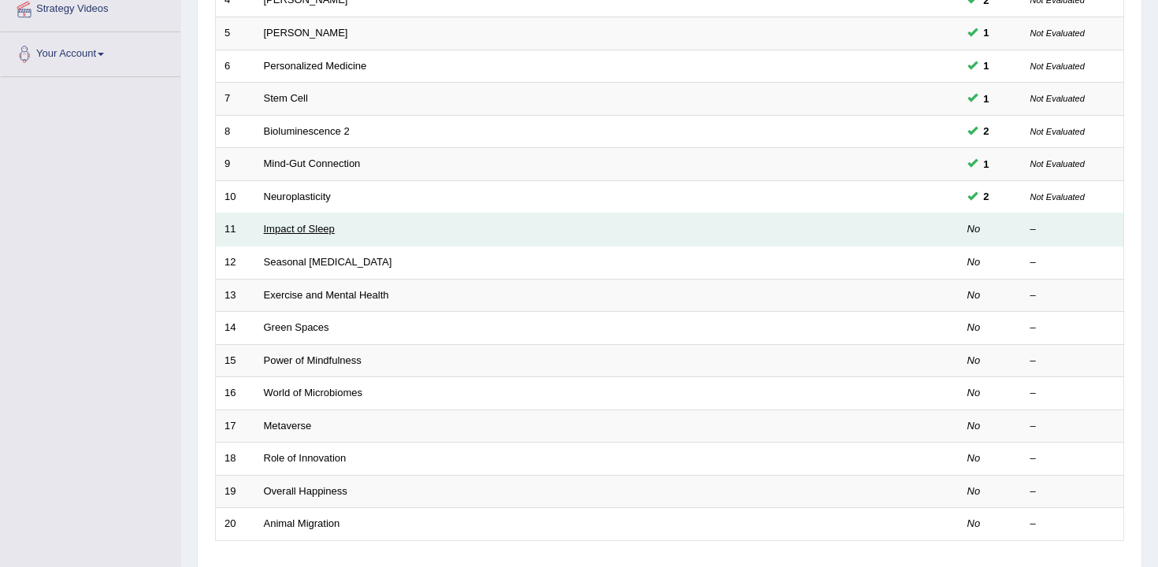
click at [299, 230] on link "Impact of Sleep" at bounding box center [299, 229] width 71 height 12
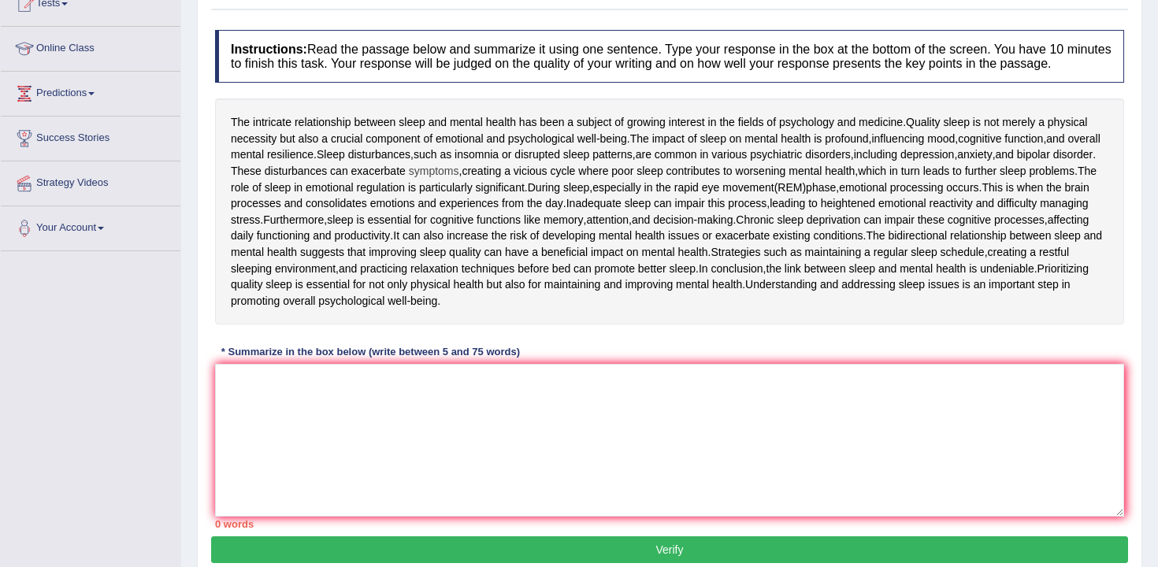
scroll to position [229, 0]
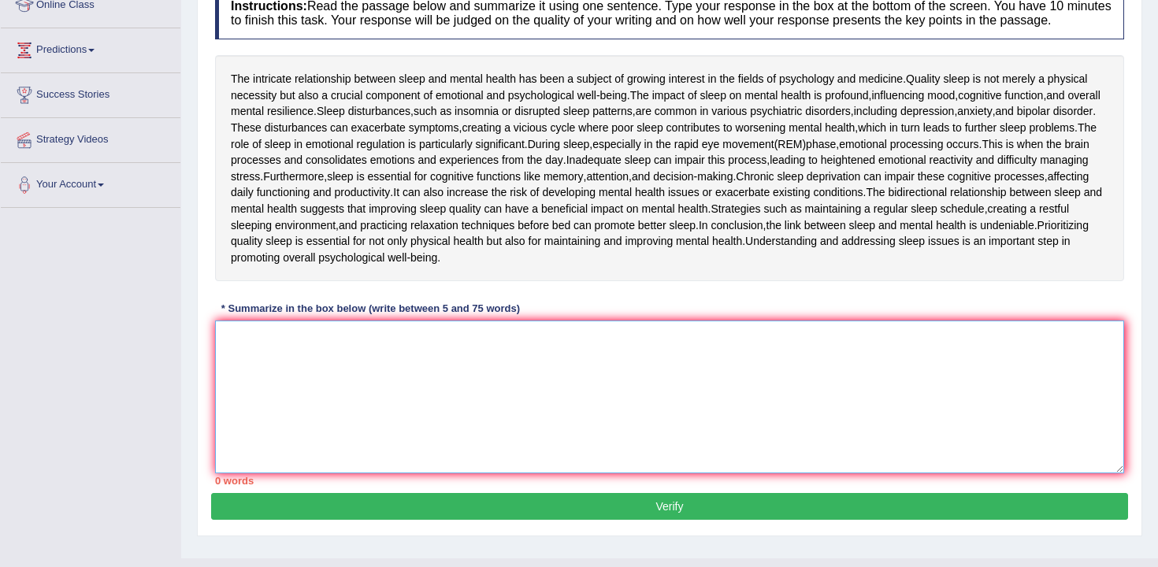
click at [485, 378] on textarea at bounding box center [669, 397] width 909 height 153
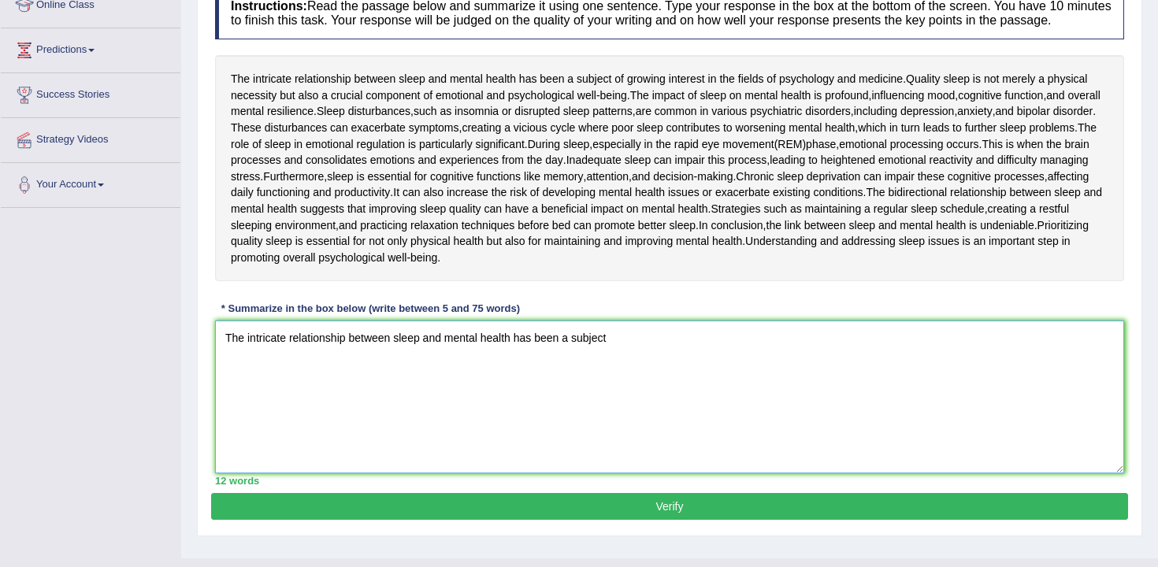
click at [263, 358] on textarea "The intricate relationship between sleep and mental health has been a subject" at bounding box center [669, 397] width 909 height 153
click at [582, 352] on textarea "The relationship between sleep and mental health has been a subject" at bounding box center [669, 397] width 909 height 153
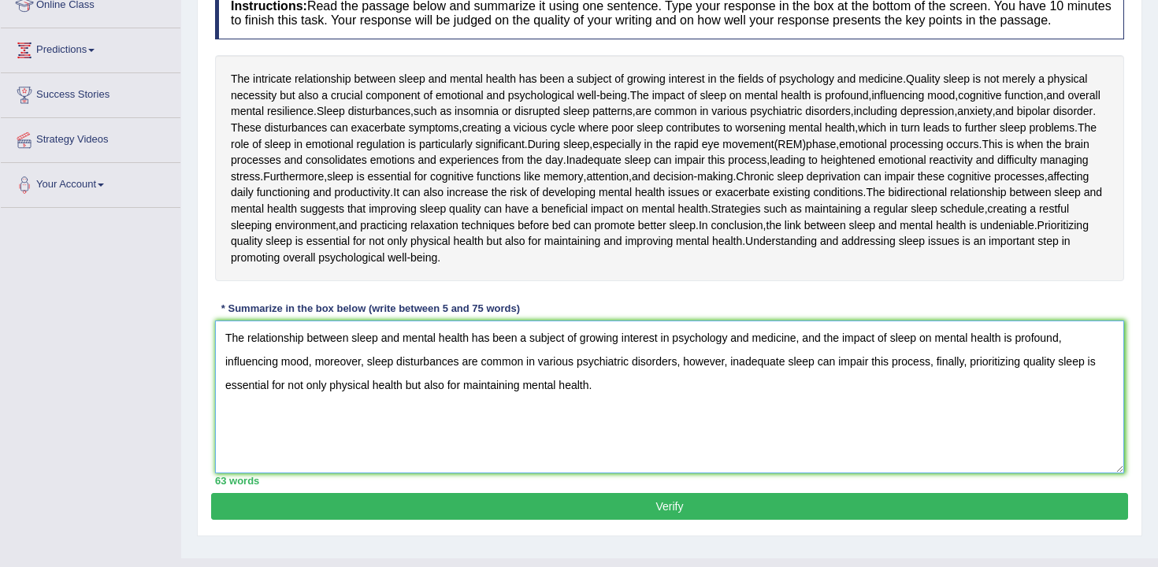
type textarea "The relationship between sleep and mental health has been a subject of growing …"
click at [648, 516] on button "Verify" at bounding box center [669, 506] width 917 height 27
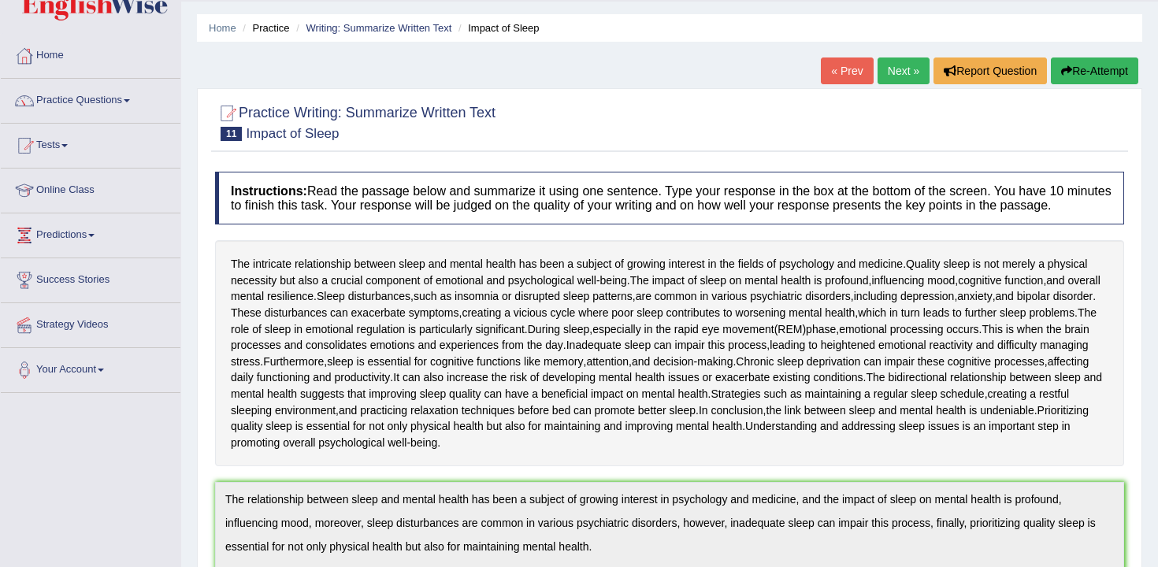
scroll to position [0, 0]
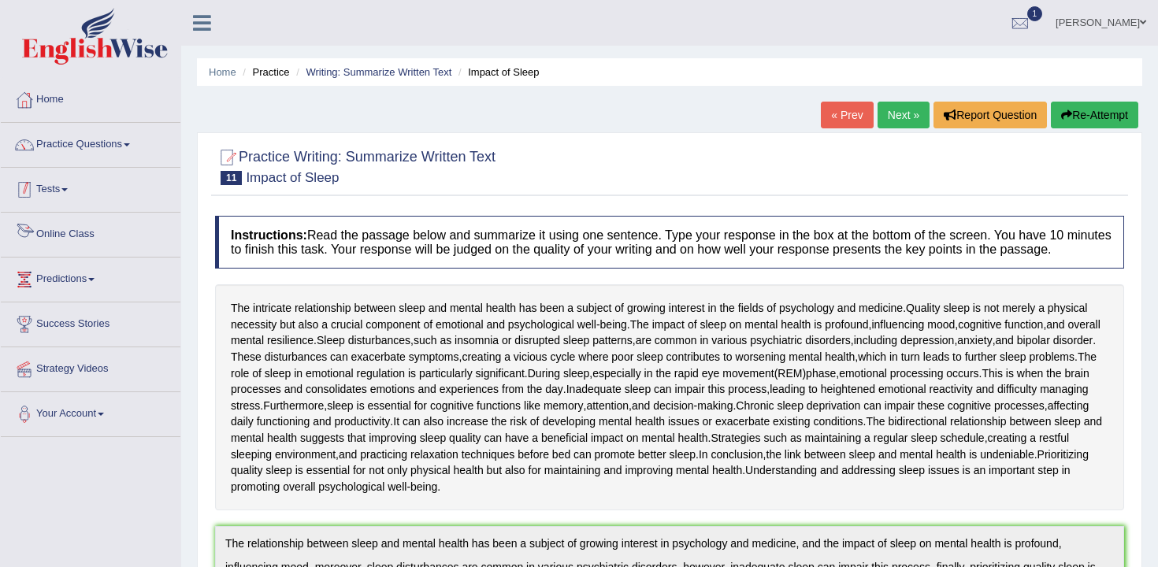
click at [76, 186] on link "Tests" at bounding box center [91, 187] width 180 height 39
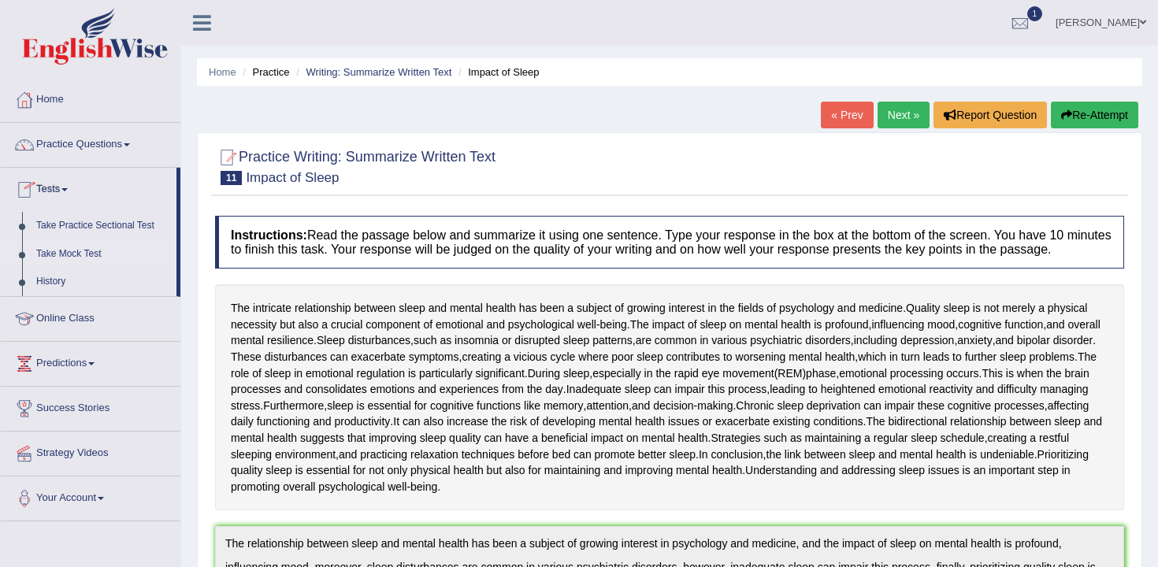
click at [105, 253] on link "Take Mock Test" at bounding box center [102, 254] width 147 height 28
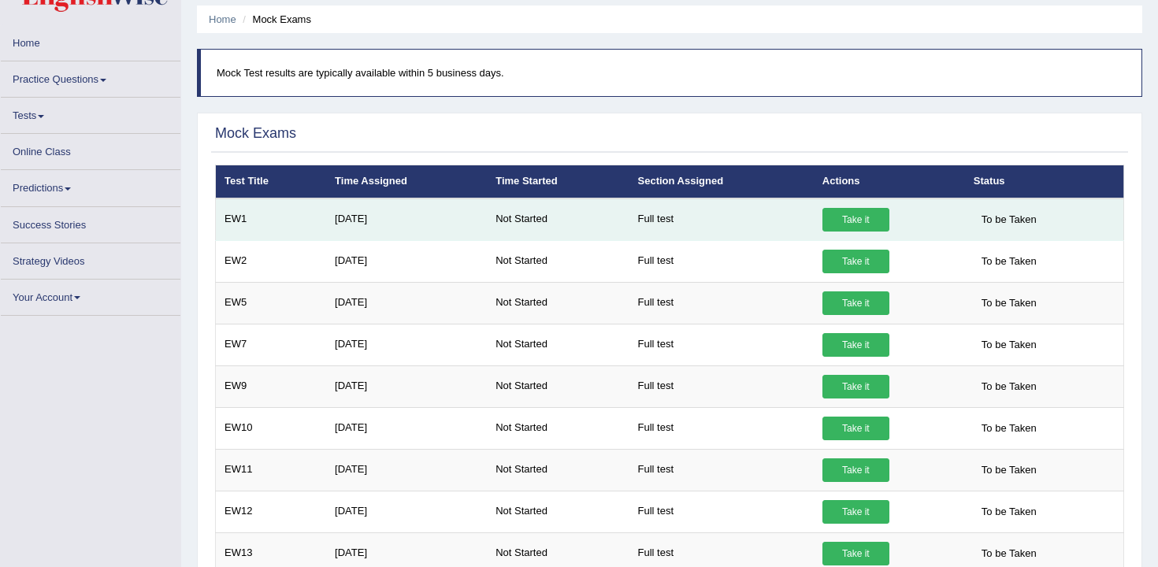
scroll to position [56, 0]
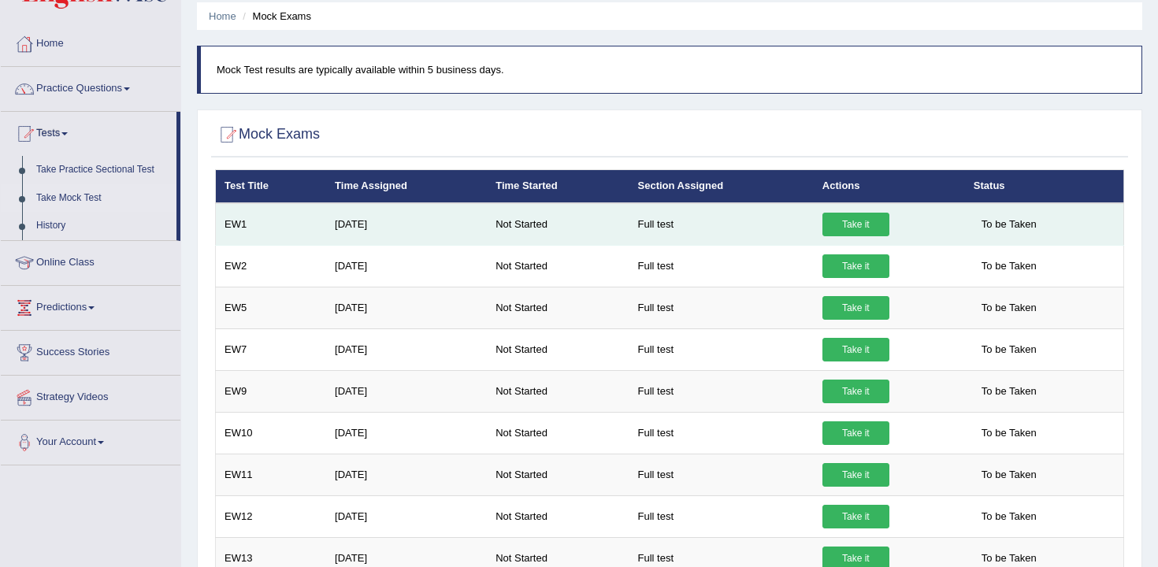
click at [830, 216] on link "Take it" at bounding box center [855, 225] width 67 height 24
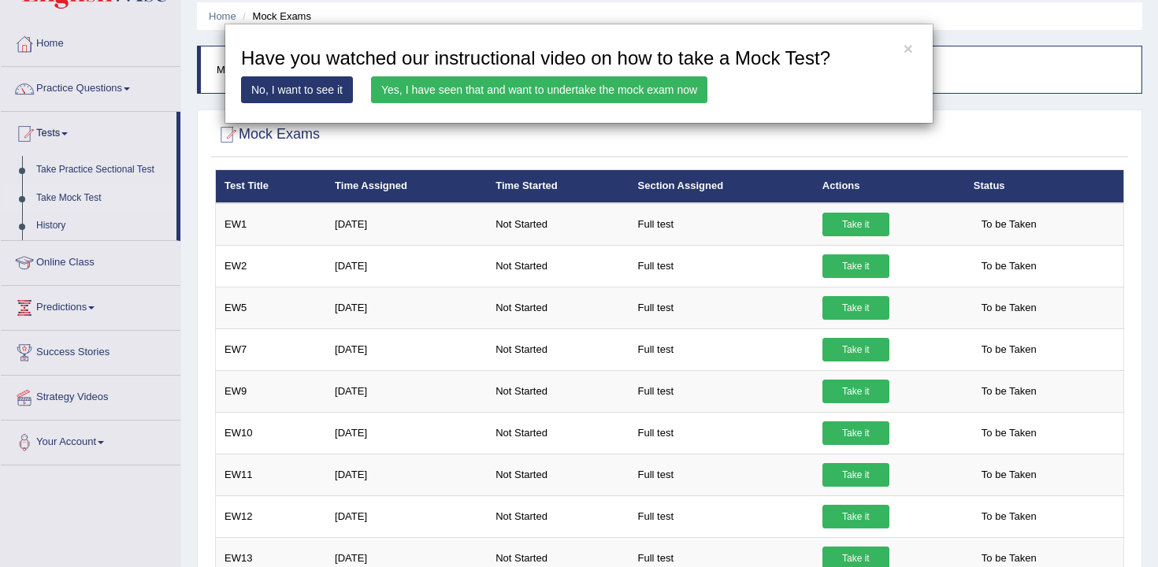
click at [658, 84] on link "Yes, I have seen that and want to undertake the mock exam now" at bounding box center [539, 89] width 336 height 27
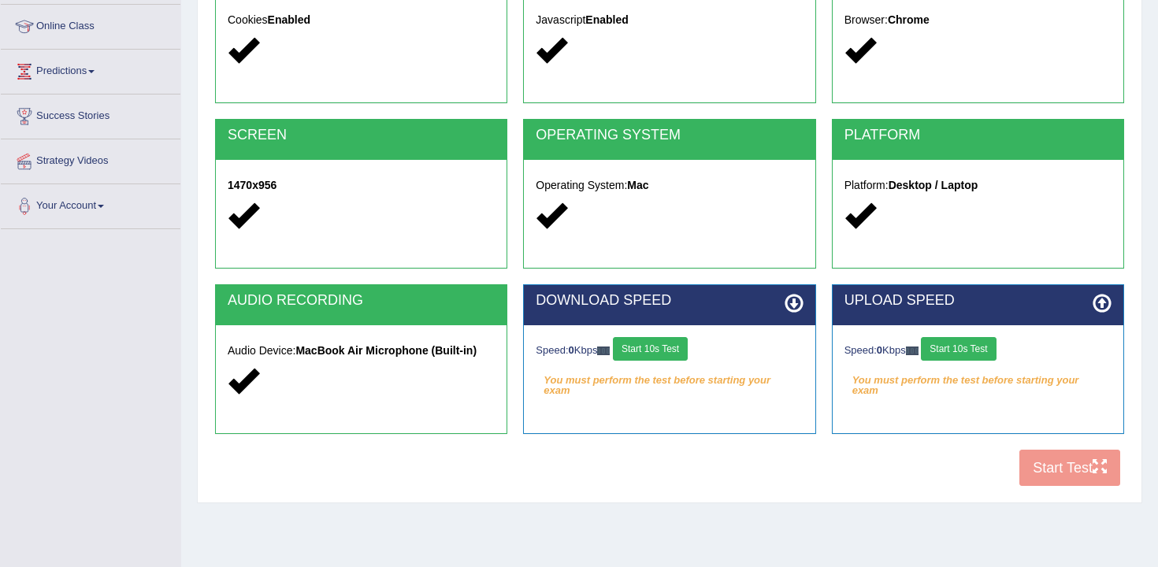
scroll to position [260, 0]
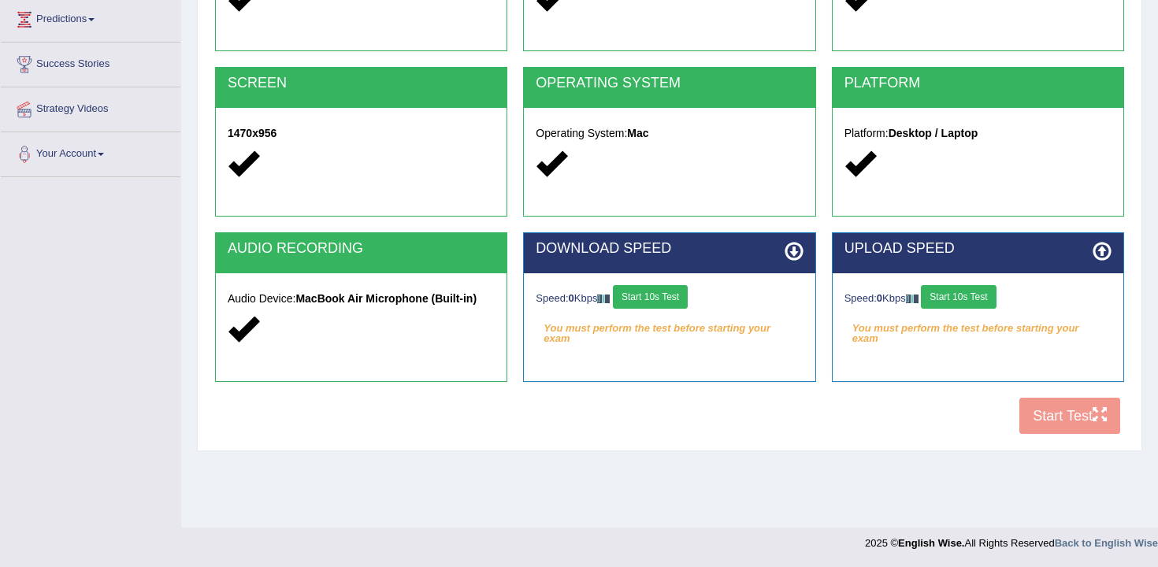
click at [658, 299] on button "Start 10s Test" at bounding box center [650, 297] width 75 height 24
click at [700, 301] on button "Start 10s Test" at bounding box center [667, 297] width 75 height 24
click at [973, 295] on button "Start 10s Test" at bounding box center [958, 297] width 75 height 24
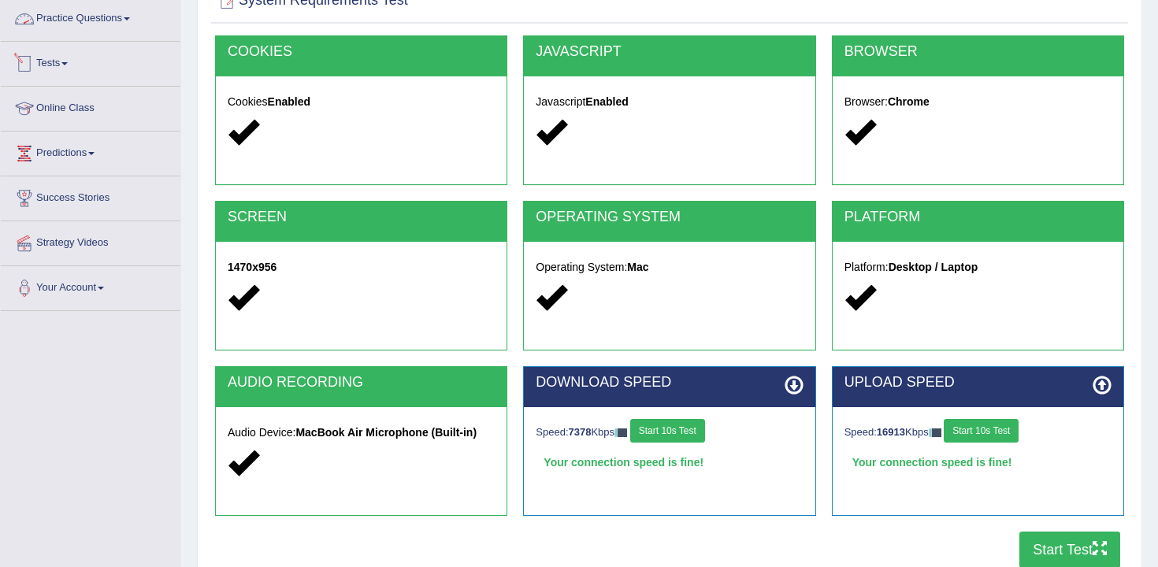
scroll to position [121, 0]
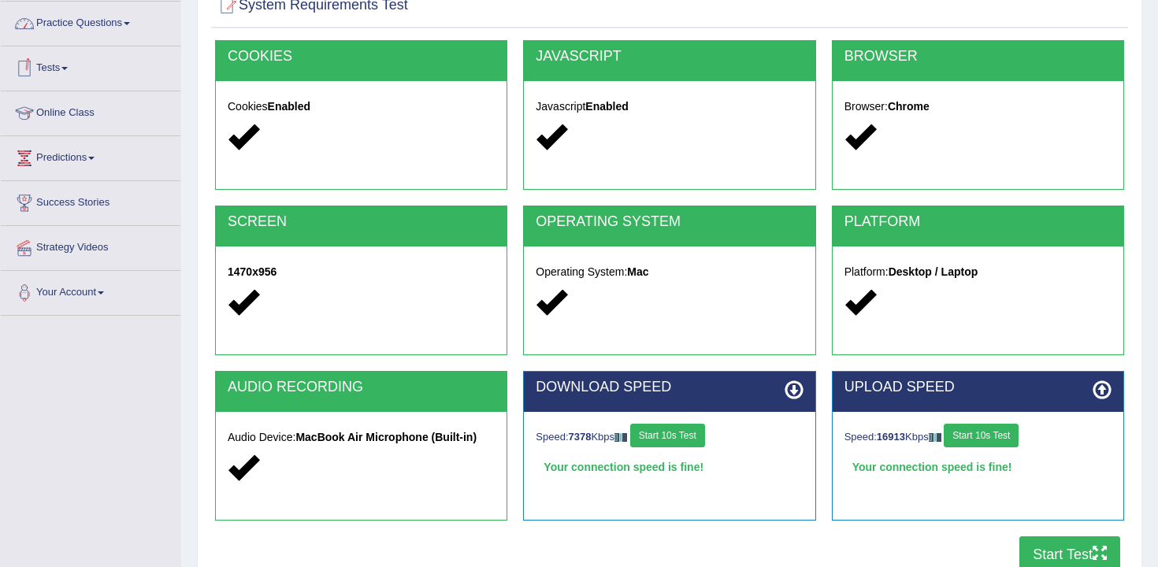
click at [113, 35] on link "Practice Questions" at bounding box center [91, 21] width 180 height 39
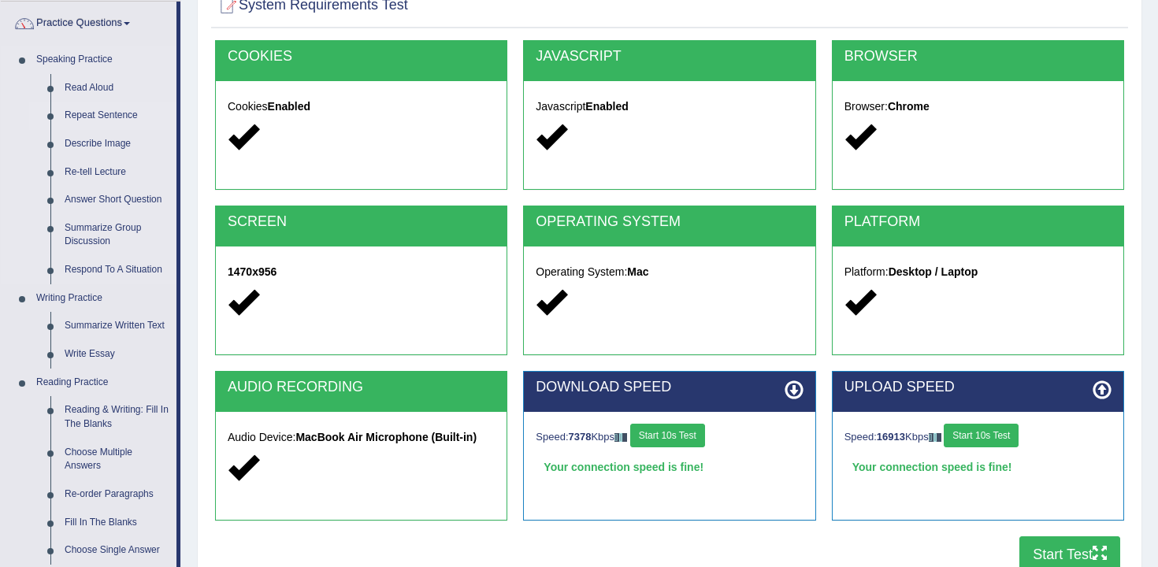
click at [112, 113] on link "Repeat Sentence" at bounding box center [117, 116] width 119 height 28
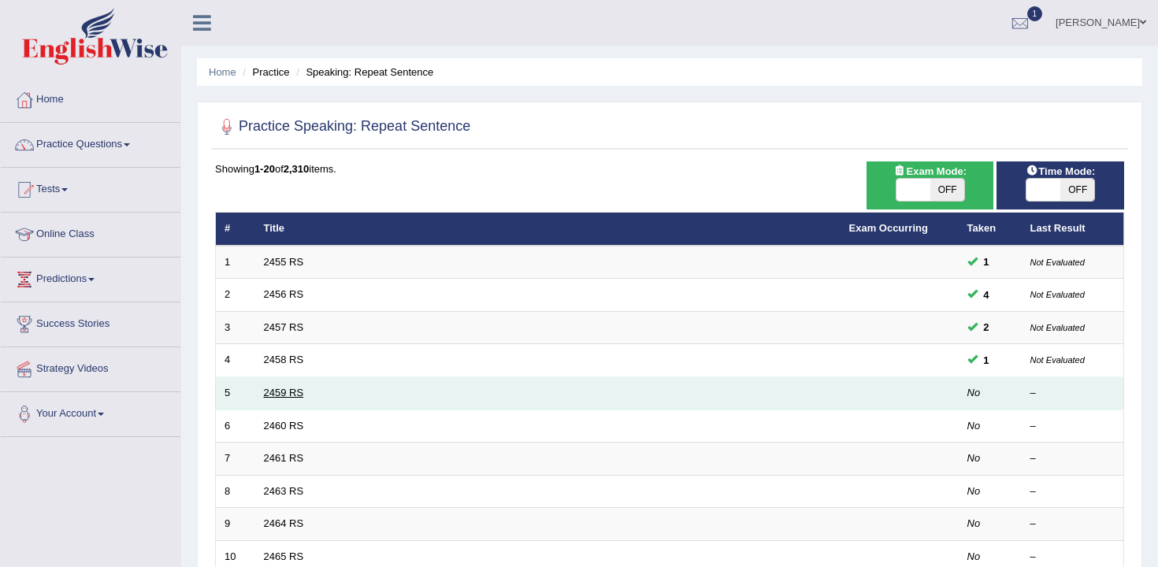
click at [290, 398] on link "2459 RS" at bounding box center [284, 393] width 40 height 12
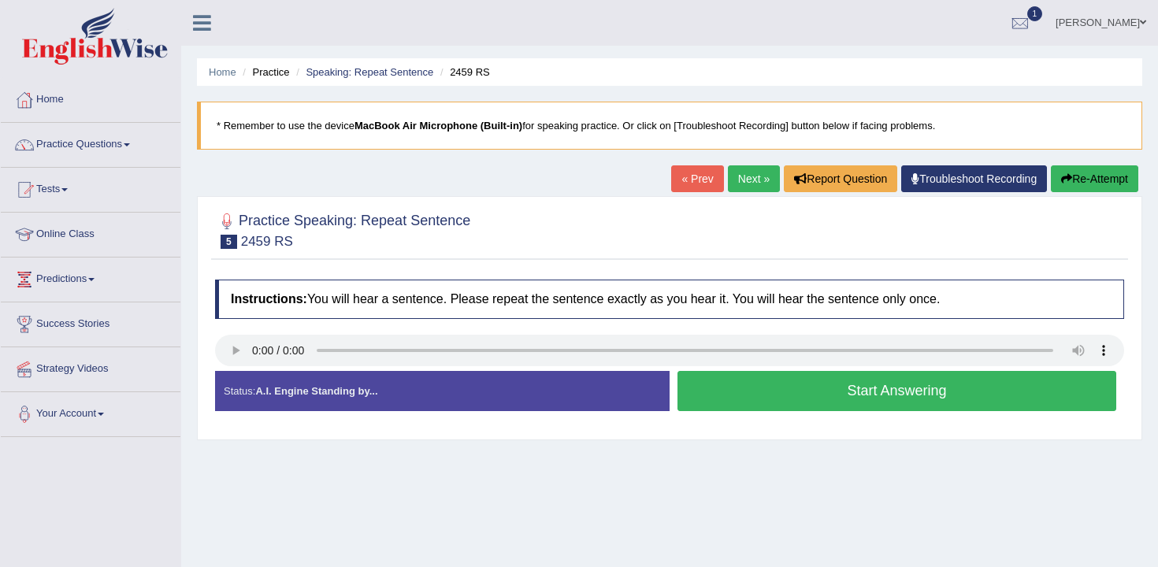
click at [718, 399] on button "Start Answering" at bounding box center [897, 391] width 439 height 40
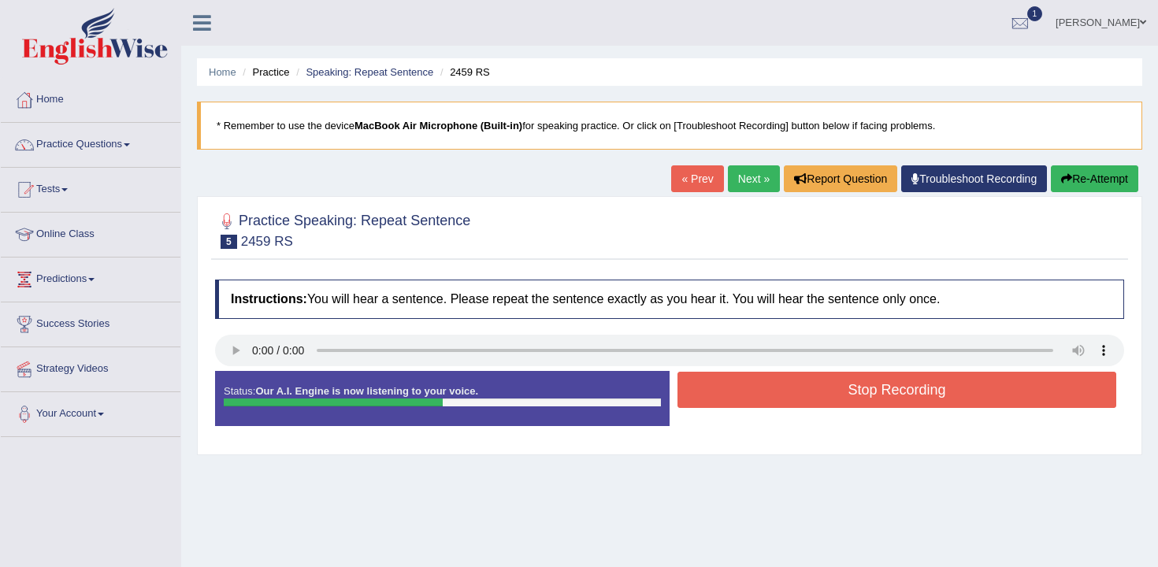
click at [751, 398] on button "Stop Recording" at bounding box center [897, 390] width 439 height 36
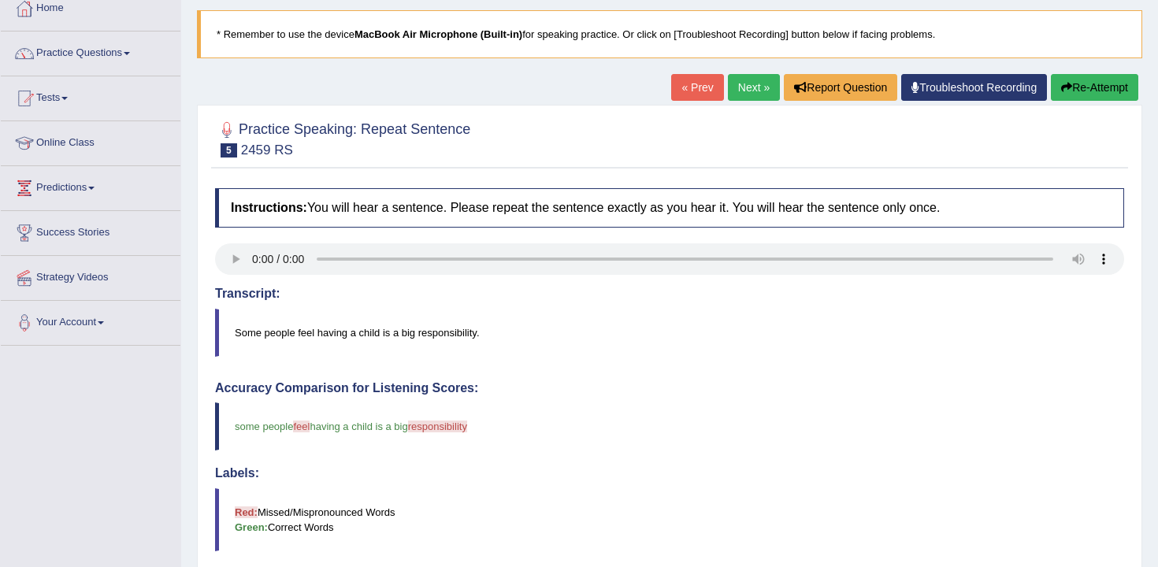
scroll to position [63, 0]
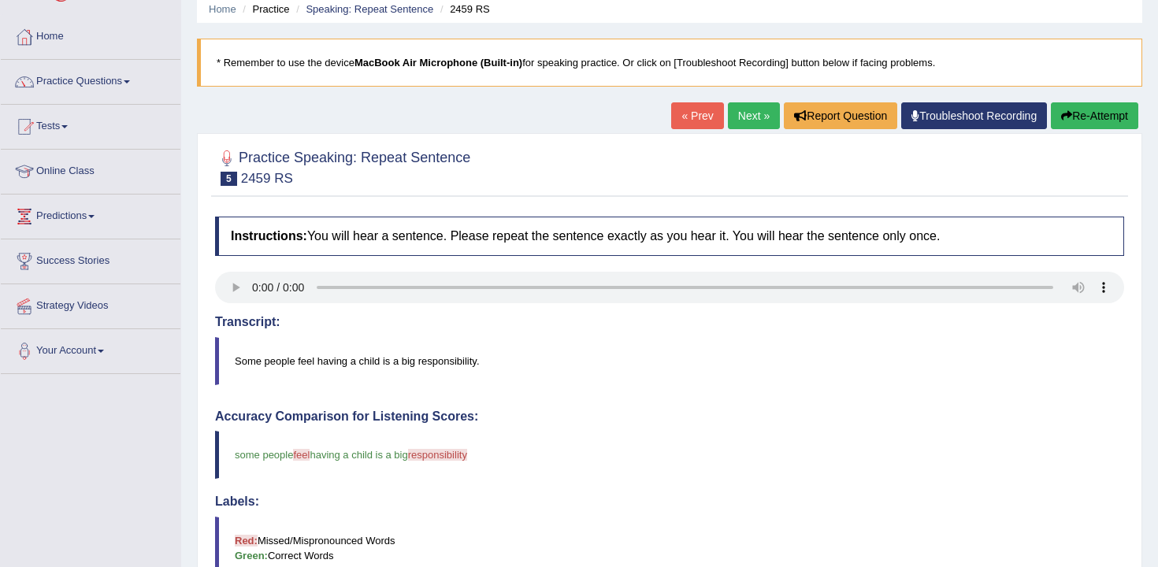
click at [1102, 124] on button "Re-Attempt" at bounding box center [1094, 115] width 87 height 27
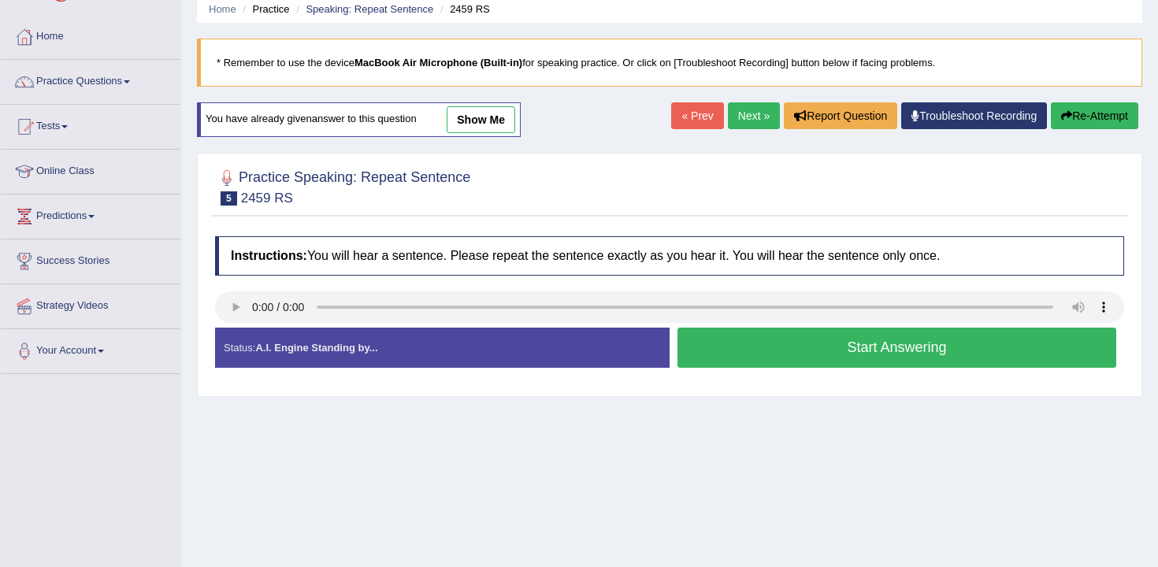
click at [747, 354] on button "Start Answering" at bounding box center [897, 348] width 439 height 40
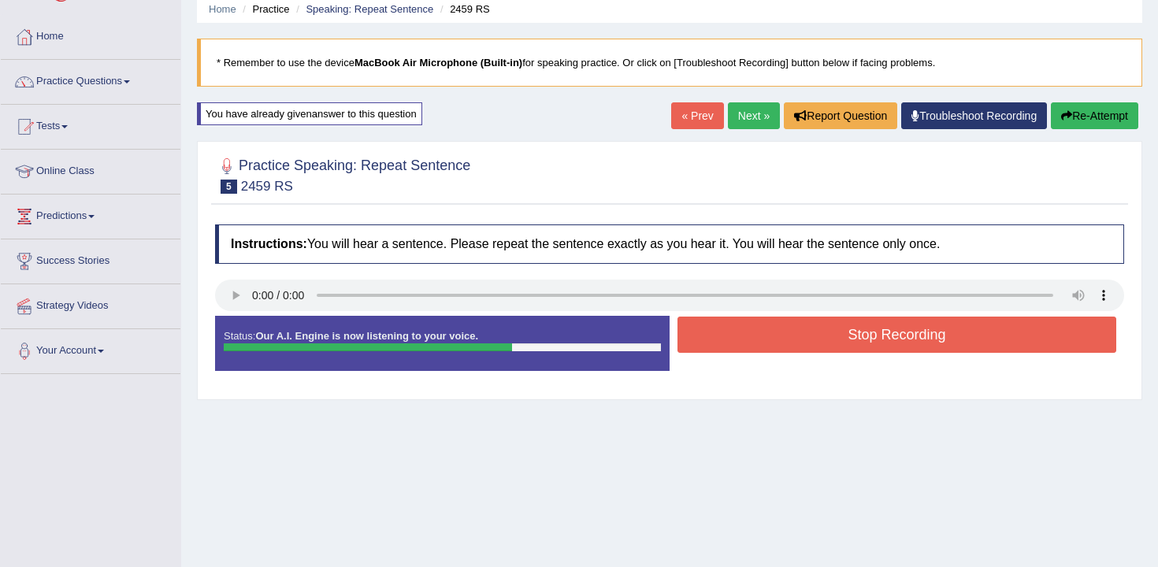
click at [822, 332] on button "Stop Recording" at bounding box center [897, 335] width 439 height 36
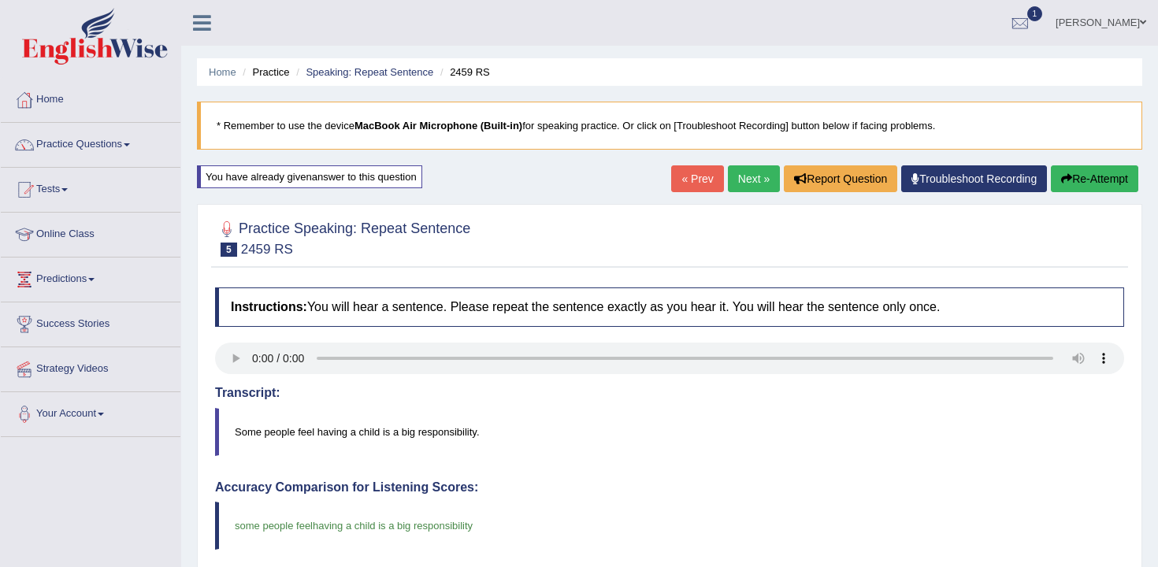
click at [1092, 175] on button "Re-Attempt" at bounding box center [1094, 178] width 87 height 27
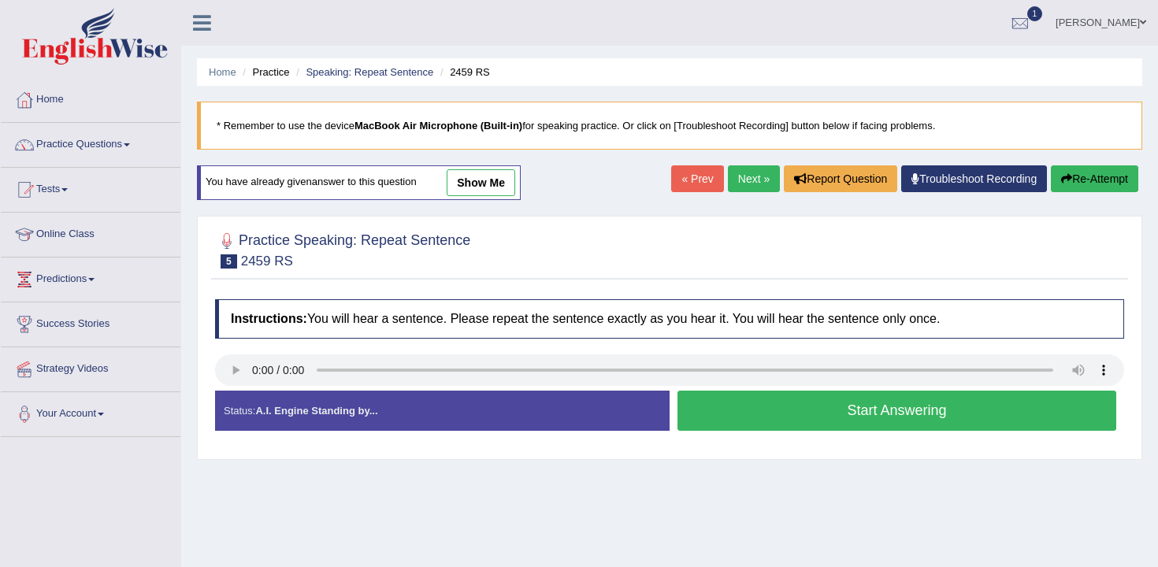
click at [808, 407] on button "Start Answering" at bounding box center [897, 411] width 439 height 40
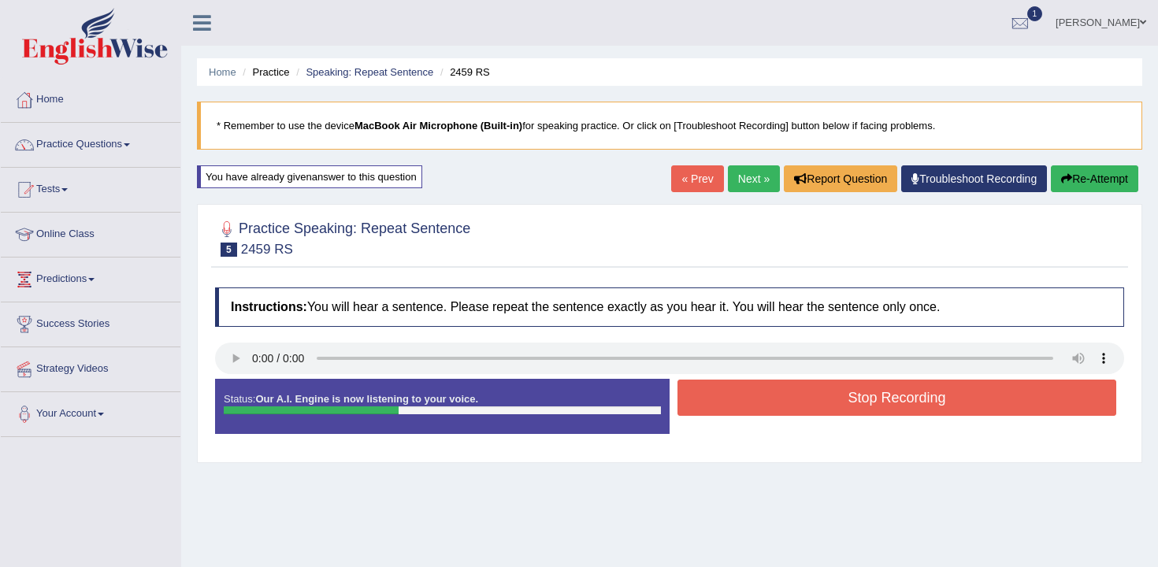
click at [827, 407] on button "Stop Recording" at bounding box center [897, 398] width 439 height 36
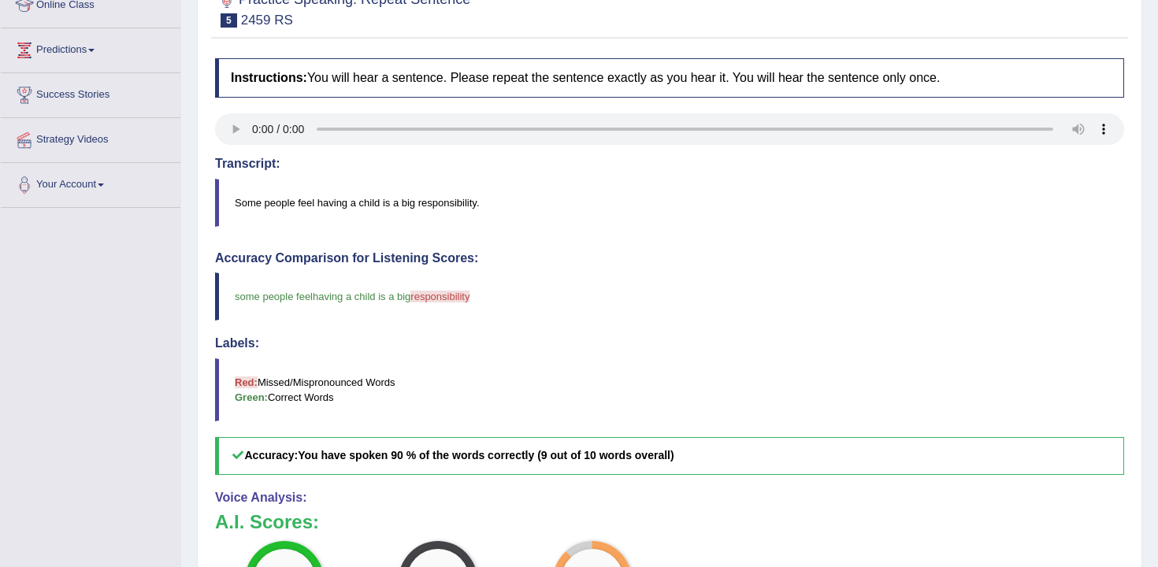
scroll to position [158, 0]
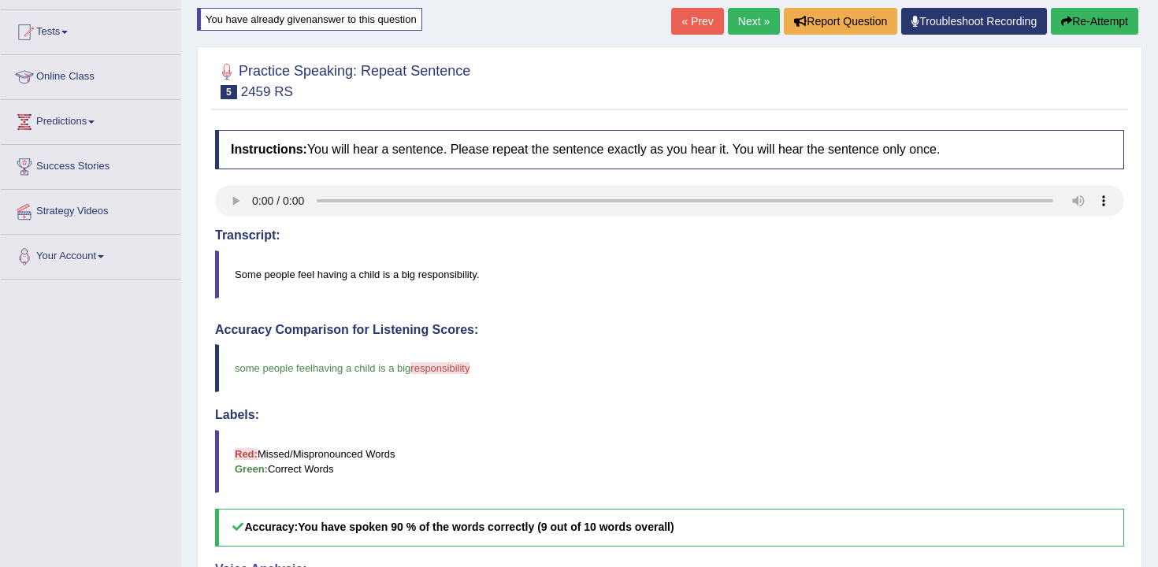
click at [741, 30] on link "Next »" at bounding box center [754, 21] width 52 height 27
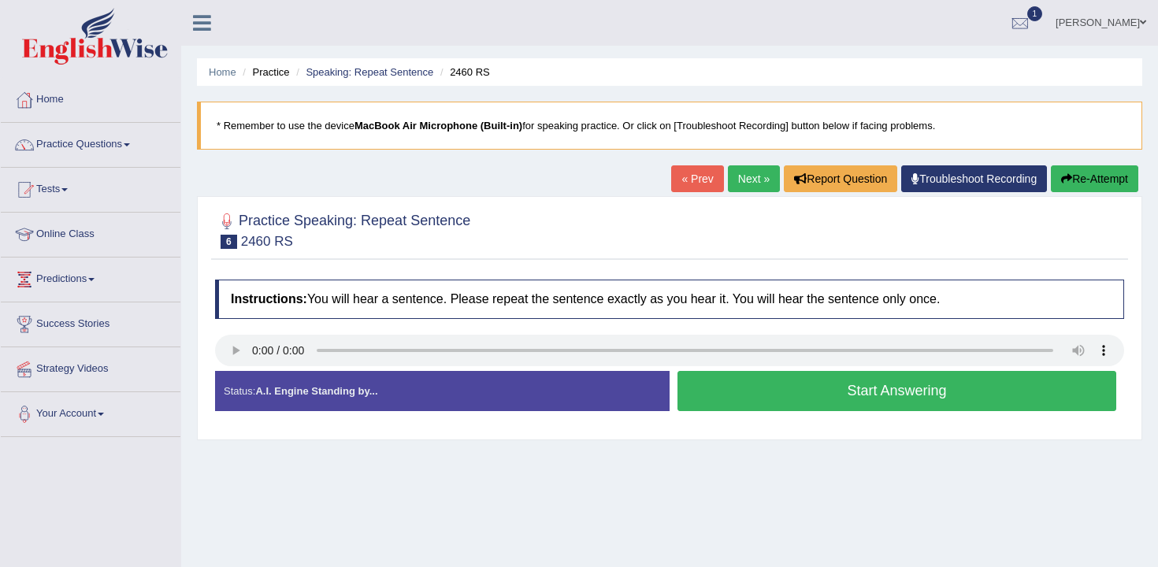
click at [784, 395] on button "Start Answering" at bounding box center [897, 391] width 439 height 40
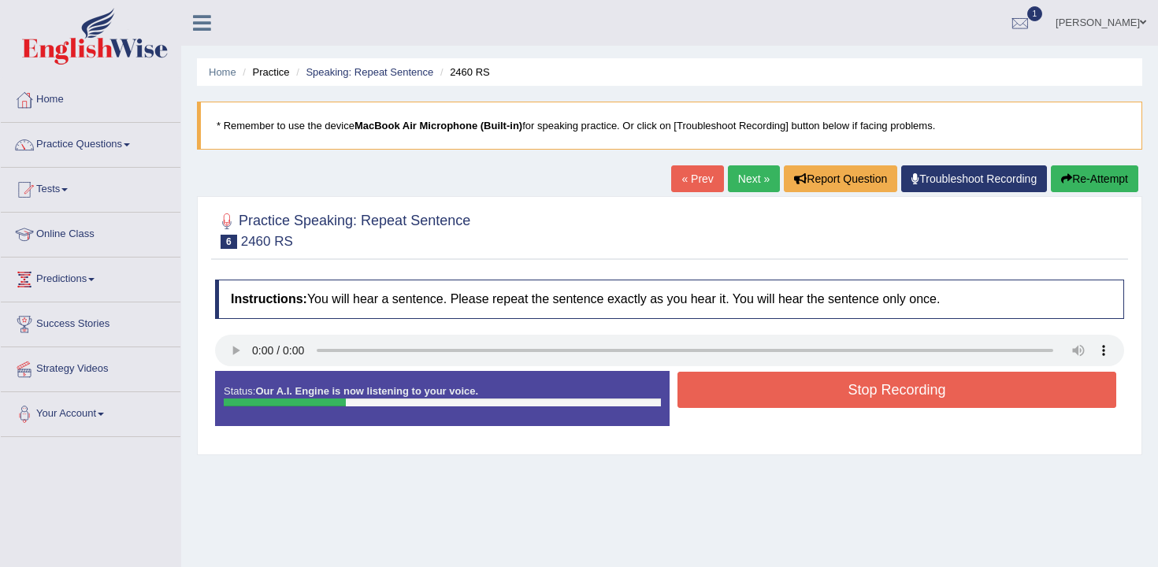
click at [795, 395] on button "Stop Recording" at bounding box center [897, 390] width 439 height 36
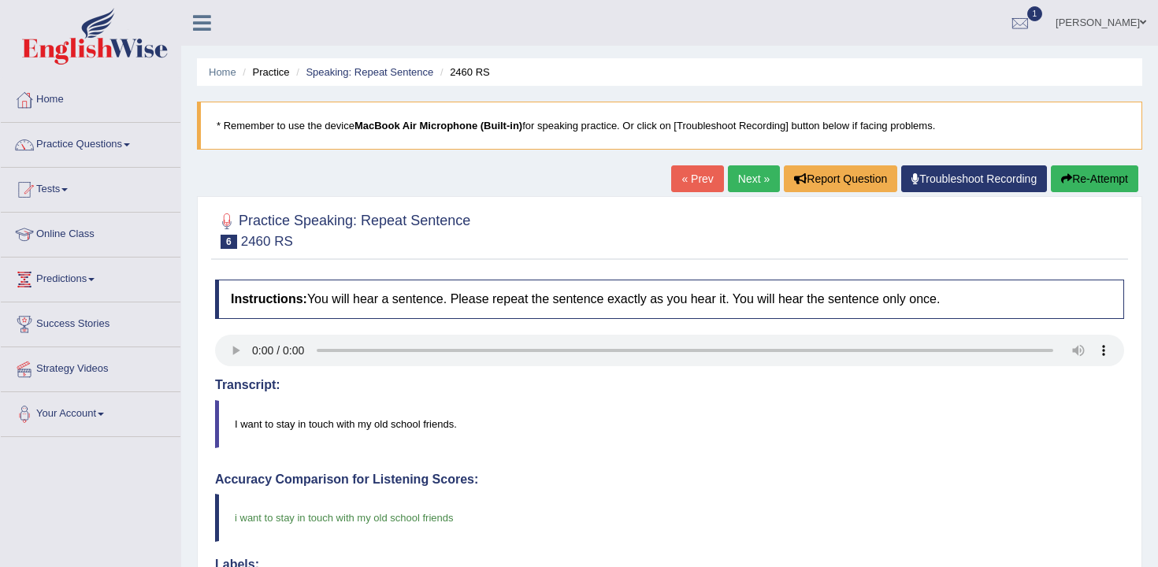
click at [748, 186] on link "Next »" at bounding box center [754, 178] width 52 height 27
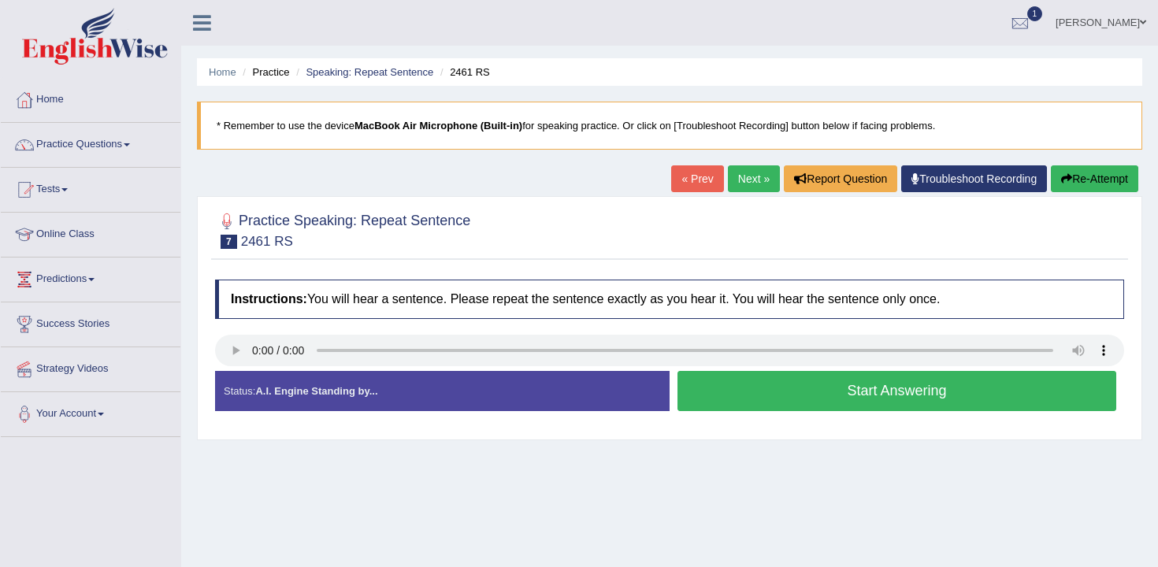
click at [881, 399] on button "Start Answering" at bounding box center [897, 391] width 439 height 40
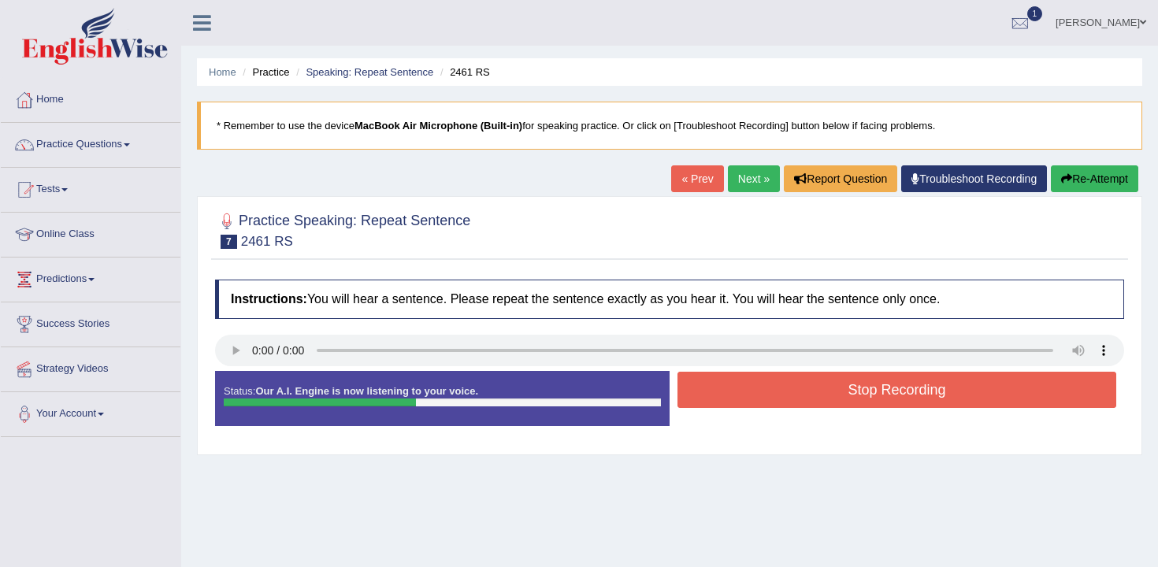
click at [881, 399] on button "Stop Recording" at bounding box center [897, 390] width 439 height 36
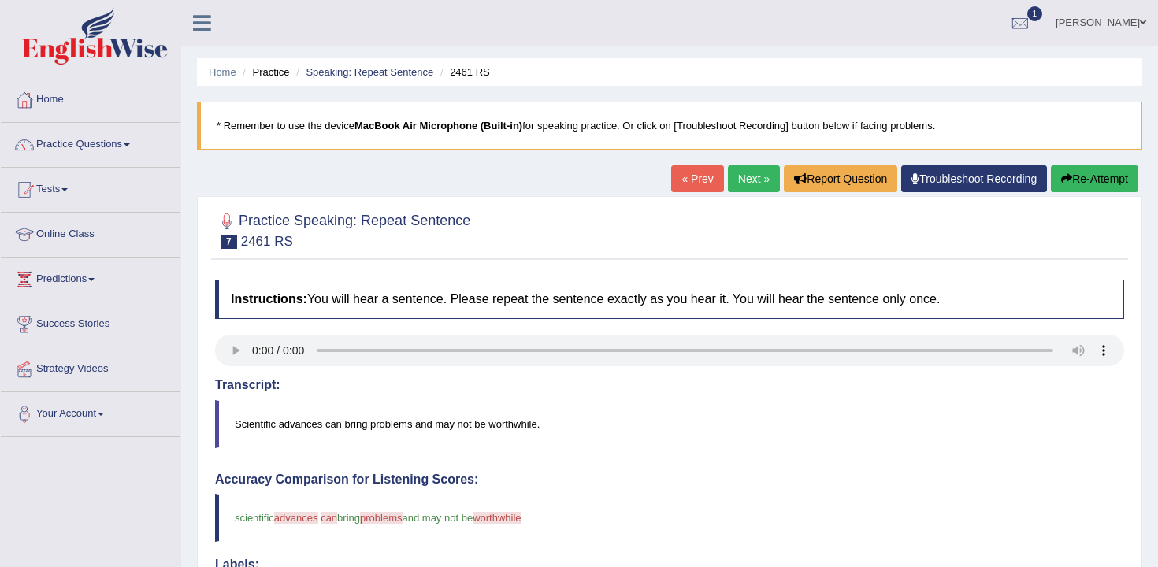
click at [267, 69] on li "Practice" at bounding box center [264, 72] width 50 height 15
click at [98, 142] on link "Practice Questions" at bounding box center [91, 142] width 180 height 39
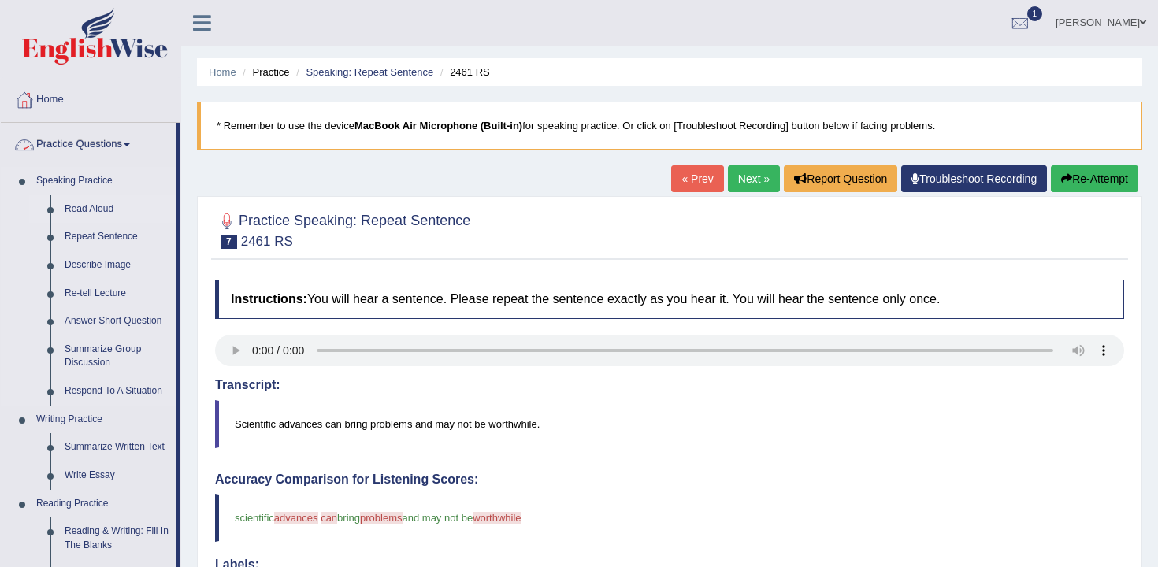
click at [105, 203] on link "Read Aloud" at bounding box center [117, 209] width 119 height 28
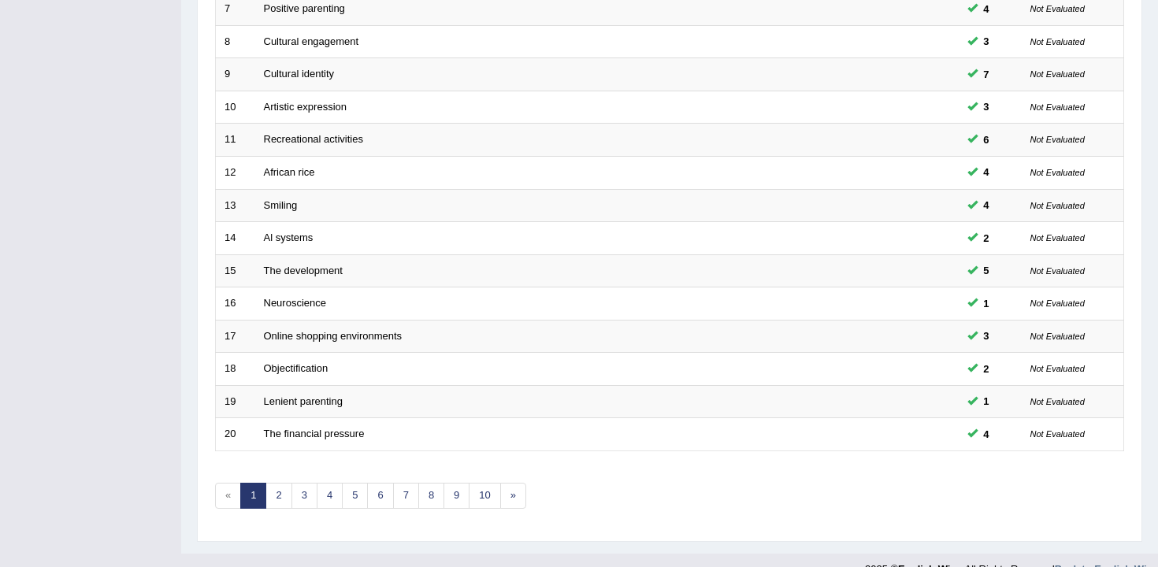
scroll to position [476, 0]
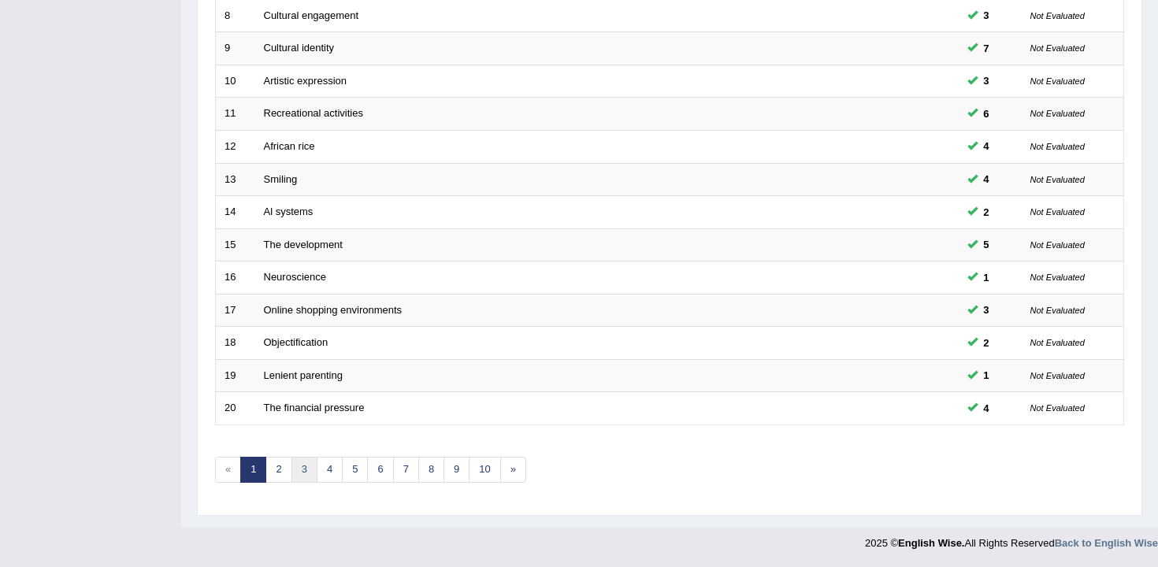
click at [294, 466] on link "3" at bounding box center [304, 470] width 26 height 26
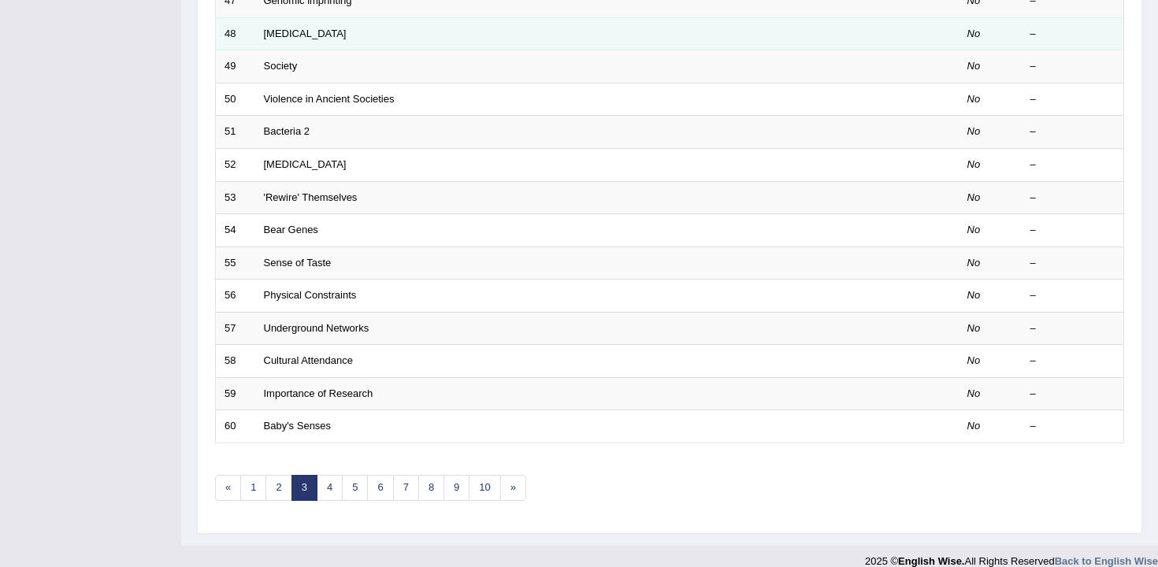
scroll to position [476, 0]
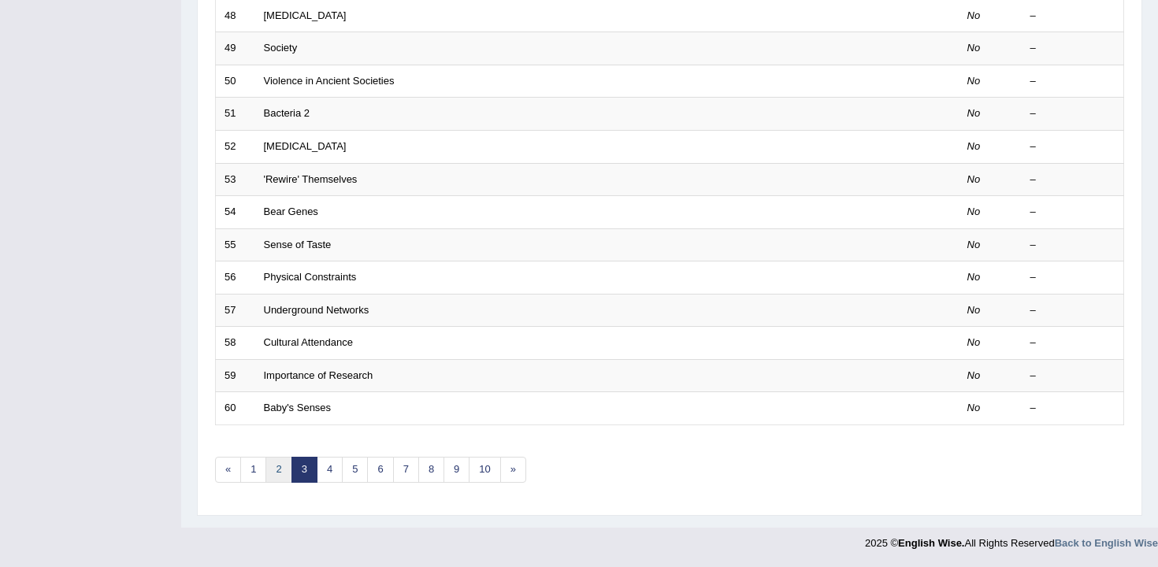
click at [281, 469] on link "2" at bounding box center [278, 470] width 26 height 26
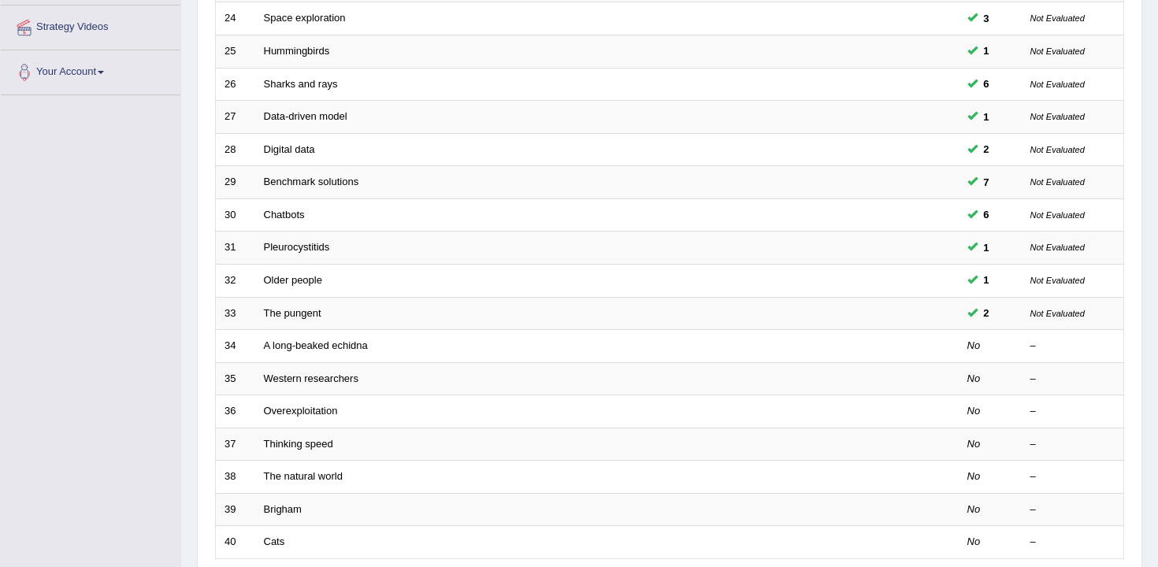
scroll to position [476, 0]
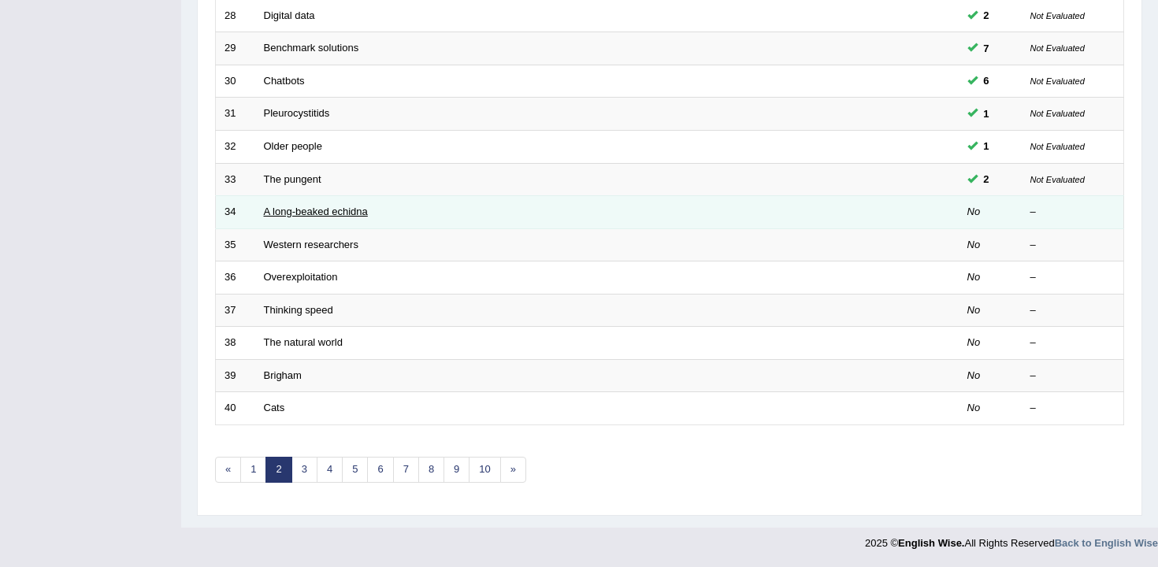
click at [343, 216] on link "A long-beaked echidna" at bounding box center [316, 212] width 104 height 12
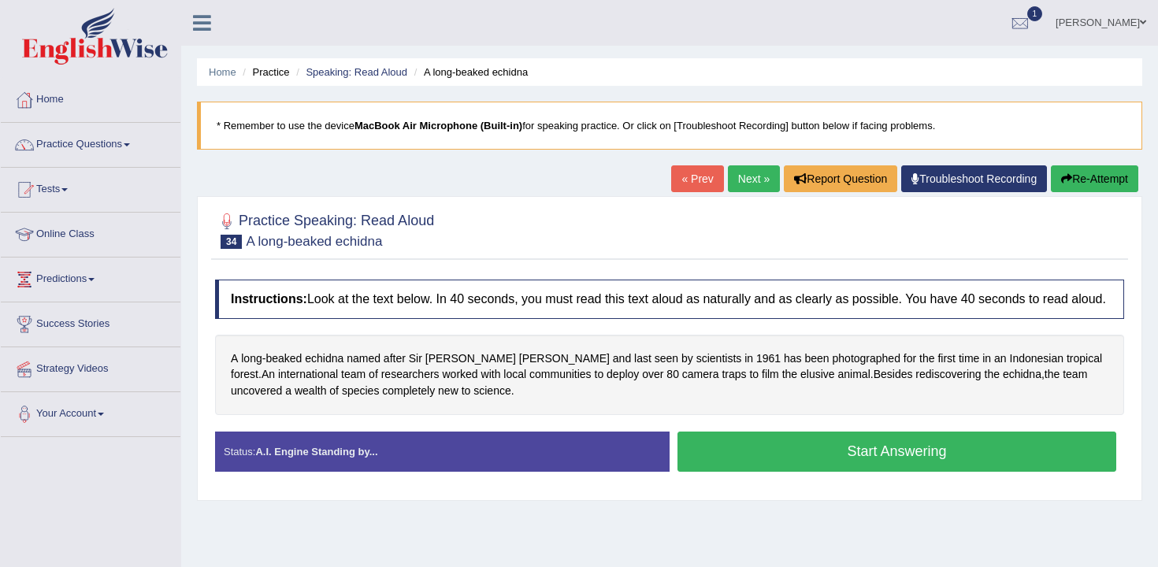
click at [715, 476] on div "Start Answering" at bounding box center [897, 454] width 455 height 44
click at [736, 472] on button "Start Answering" at bounding box center [897, 452] width 439 height 40
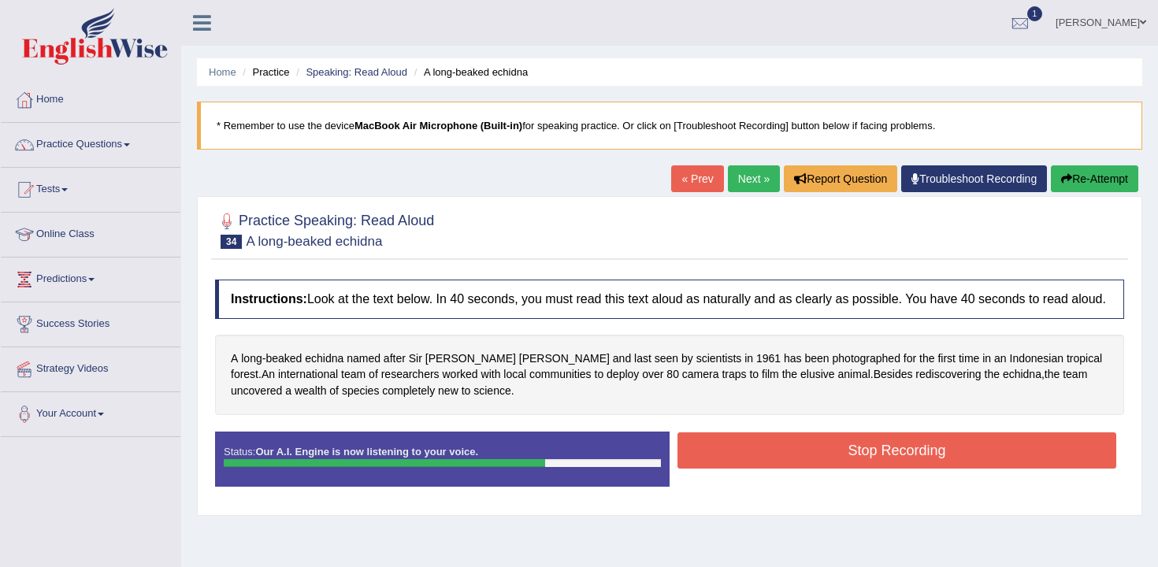
click at [830, 466] on button "Stop Recording" at bounding box center [897, 451] width 439 height 36
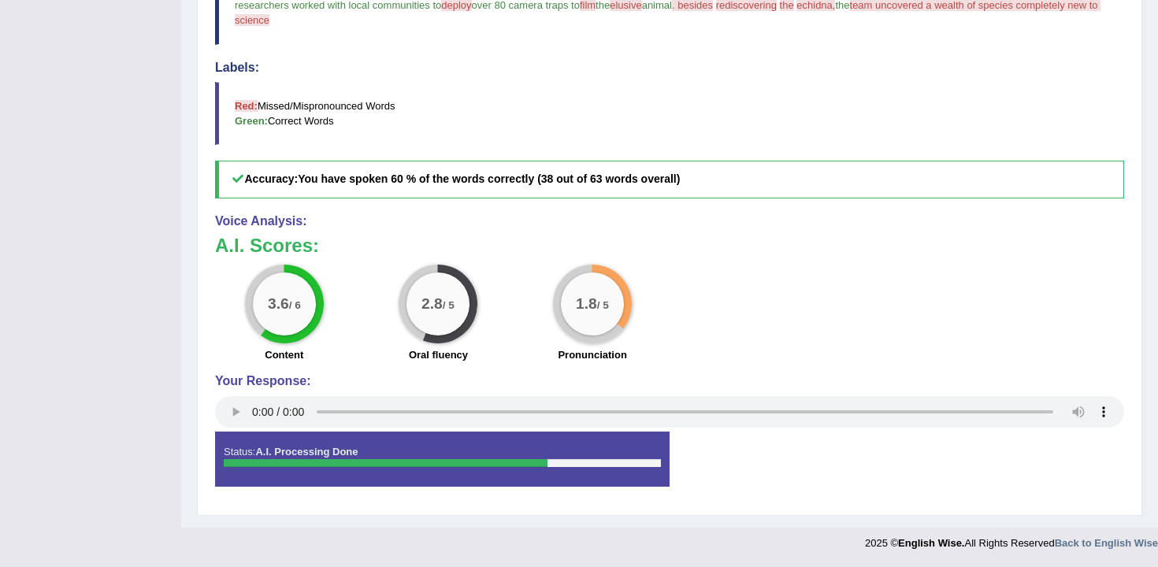
scroll to position [496, 0]
